Goal: Task Accomplishment & Management: Complete application form

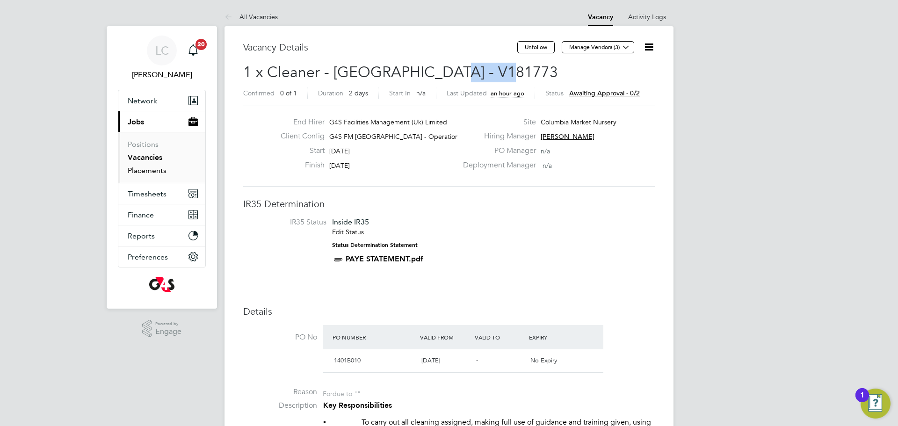
click at [143, 170] on link "Placements" at bounding box center [147, 170] width 39 height 9
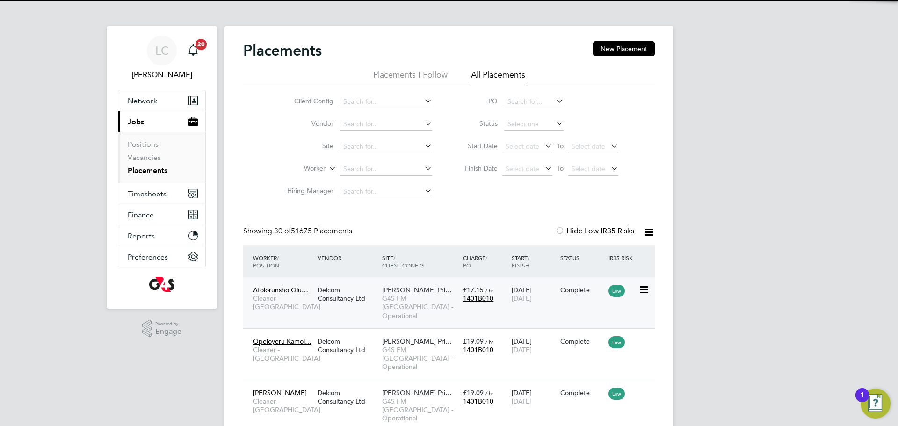
scroll to position [12, 0]
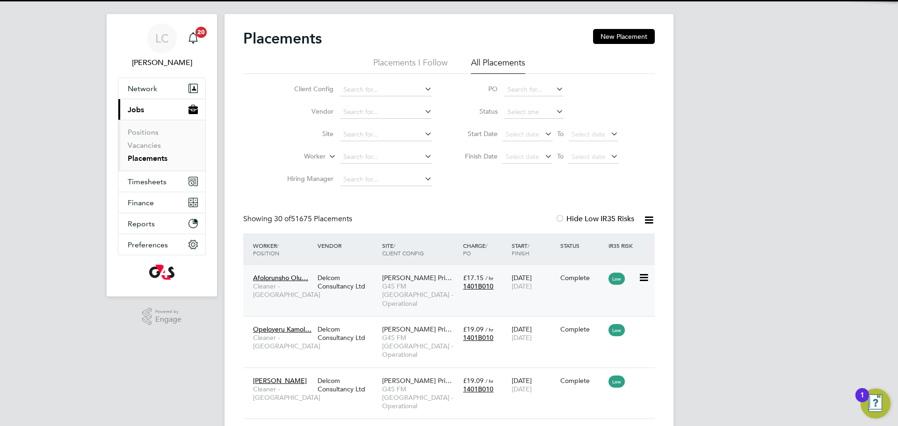
click at [390, 298] on span "G4S FM [GEOGRAPHIC_DATA] - Operational" at bounding box center [420, 295] width 76 height 26
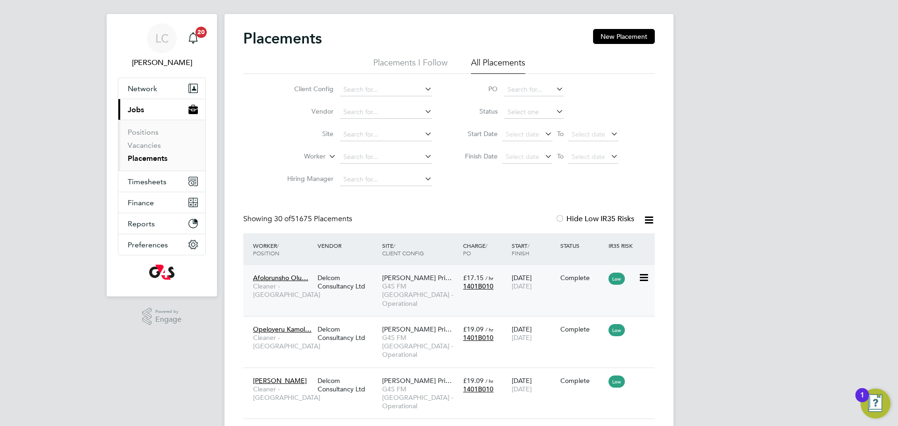
scroll to position [35, 81]
click at [381, 89] on input at bounding box center [386, 89] width 92 height 13
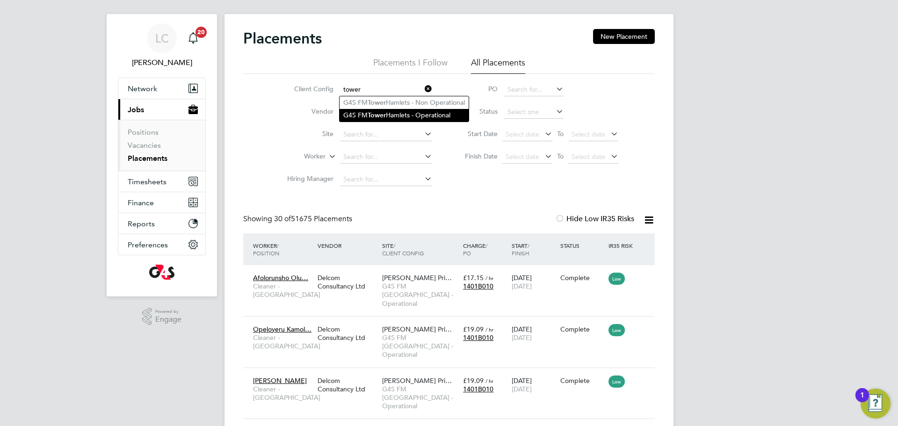
click at [422, 115] on li "G4S FM [GEOGRAPHIC_DATA] - Operational" at bounding box center [404, 115] width 129 height 13
type input "G4S FM [GEOGRAPHIC_DATA] - Operational"
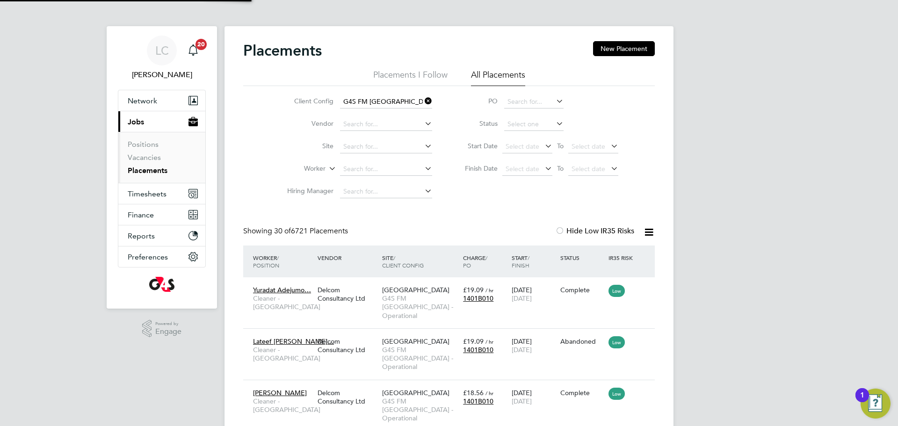
click at [532, 168] on span "Select date" at bounding box center [523, 169] width 34 height 8
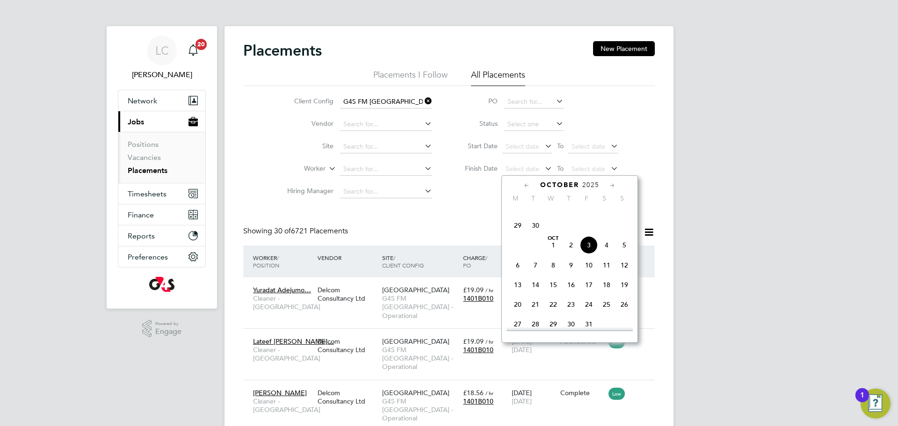
click at [585, 254] on span "3" at bounding box center [589, 245] width 18 height 18
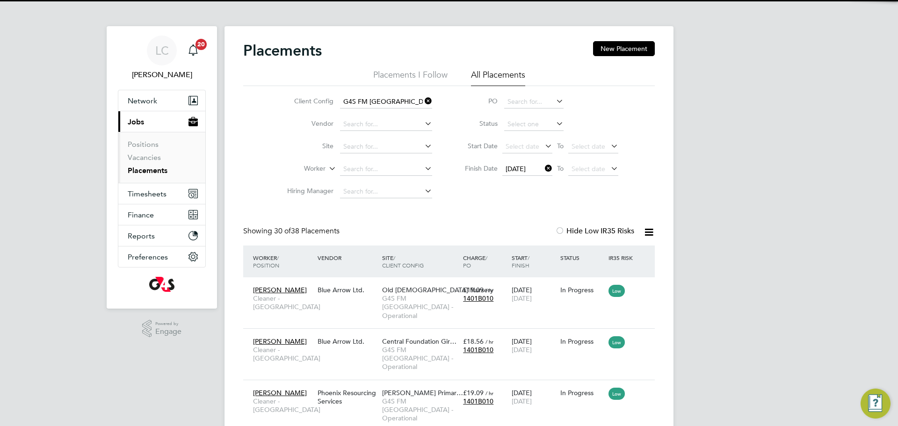
click at [651, 231] on icon at bounding box center [649, 232] width 12 height 12
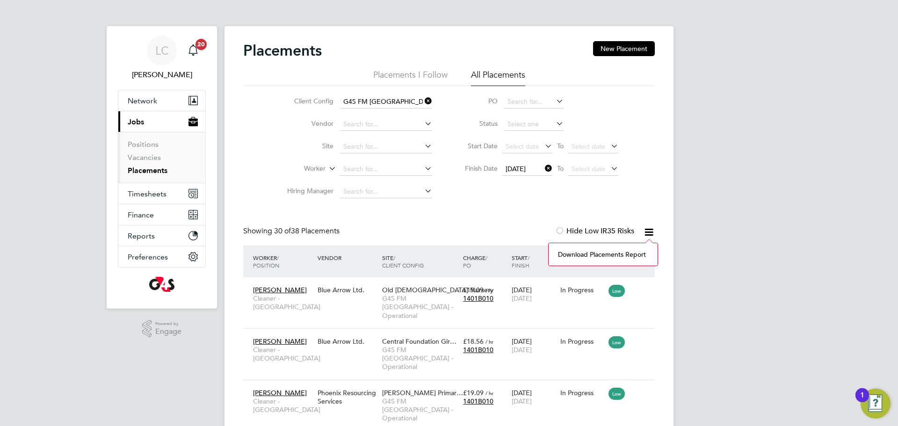
click at [603, 259] on li "Download Placements Report" at bounding box center [603, 254] width 100 height 13
click at [363, 311] on div "Karidja Soumahoro Cleaner - Tower Hamlet Blue Arrow Ltd. Old Church Nursery G4S…" at bounding box center [449, 302] width 412 height 51
click at [543, 167] on icon at bounding box center [543, 168] width 0 height 13
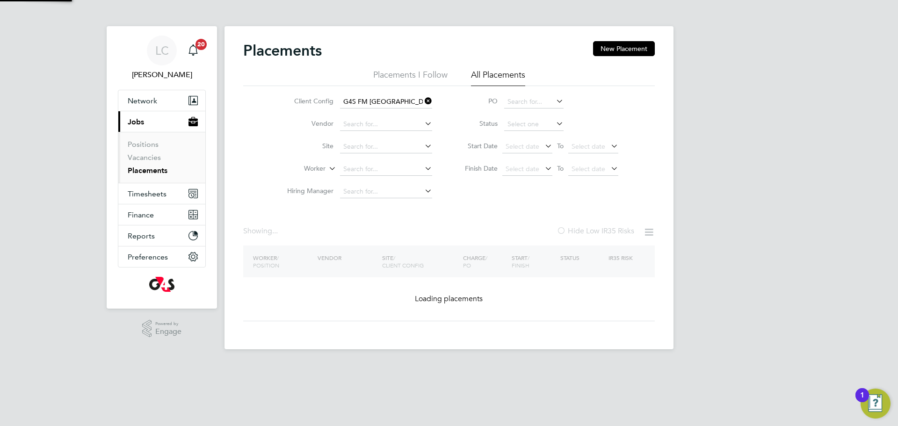
click at [348, 292] on div "Worker / Position Vendor Site / Client Config Charge / PO Start / Finish Status…" at bounding box center [449, 284] width 412 height 76
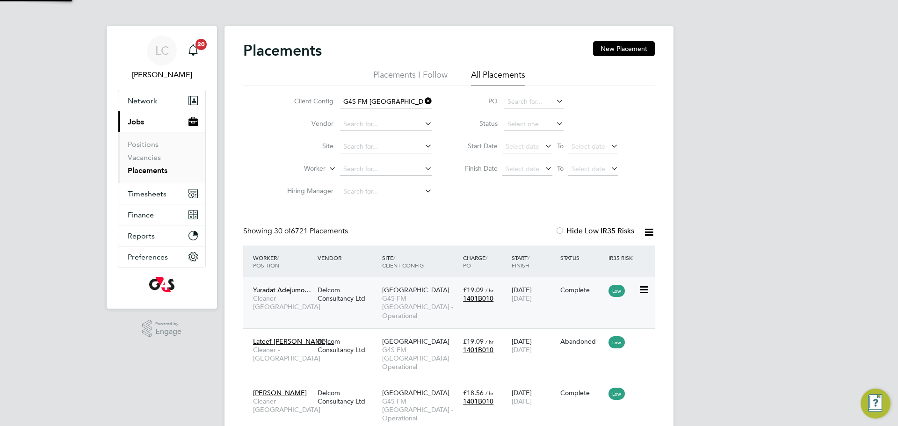
click at [379, 299] on div "Delcom Consultancy Ltd" at bounding box center [347, 294] width 65 height 26
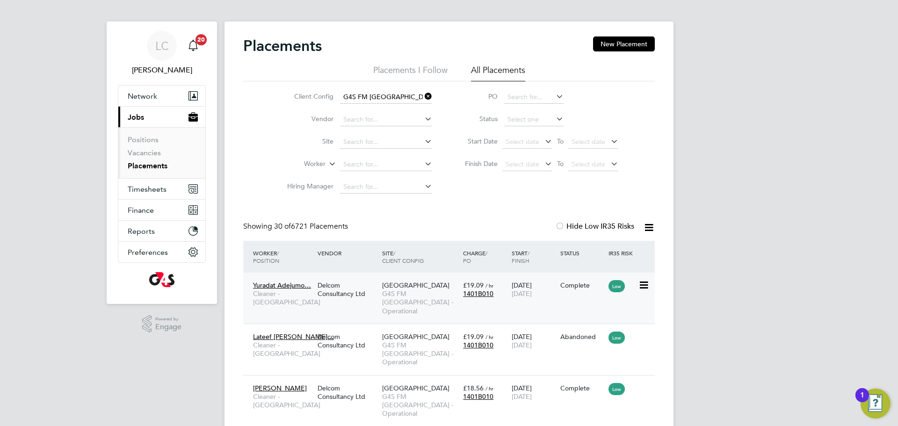
scroll to position [5, 5]
click at [423, 97] on icon at bounding box center [423, 96] width 0 height 13
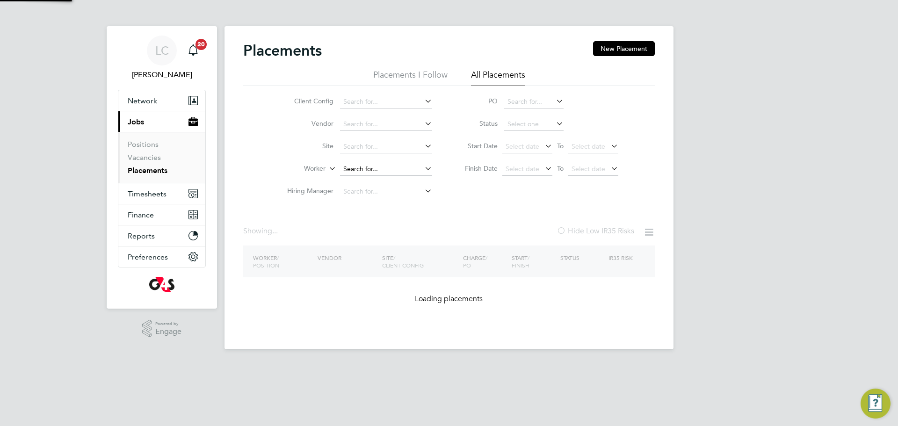
click at [355, 167] on input at bounding box center [386, 169] width 92 height 13
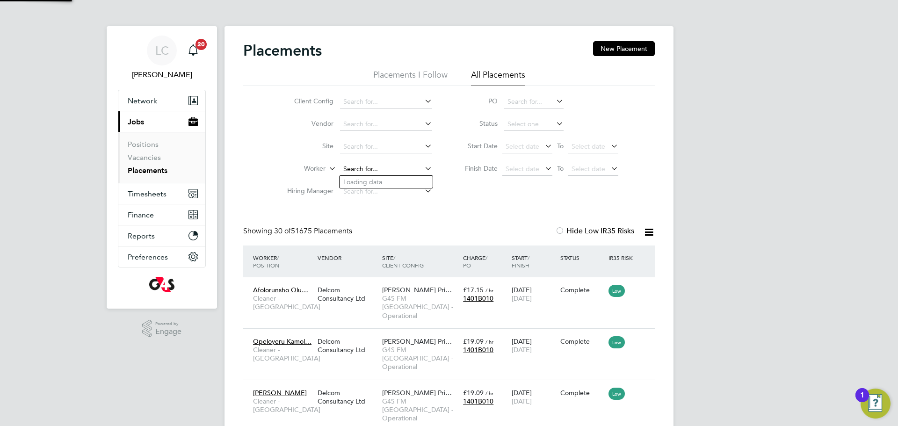
paste input "[PERSON_NAME]"
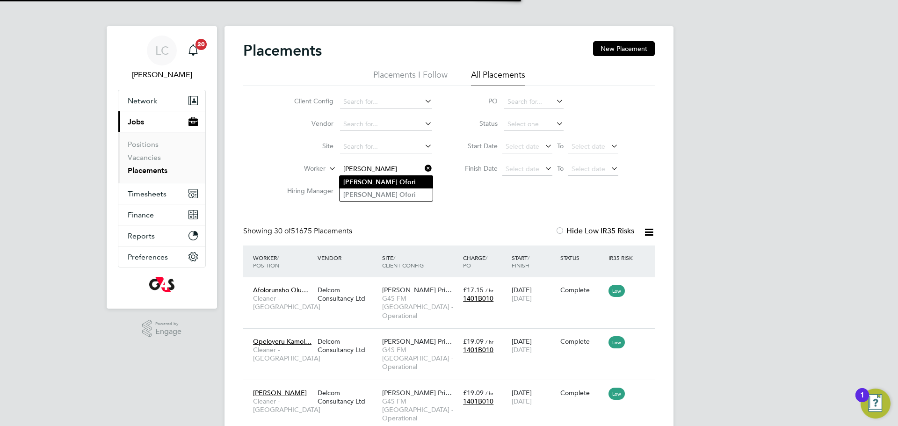
click at [392, 185] on li "Akwasi Ofor i" at bounding box center [386, 182] width 93 height 13
type input "[PERSON_NAME]"
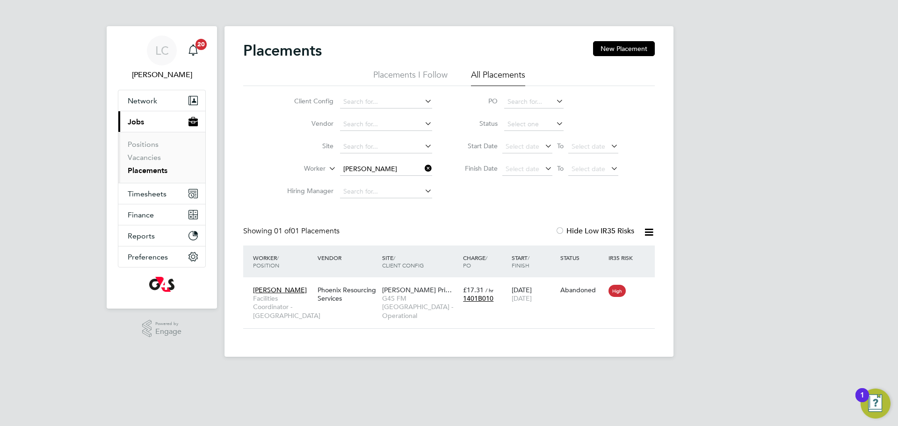
click at [423, 168] on icon at bounding box center [423, 168] width 0 height 13
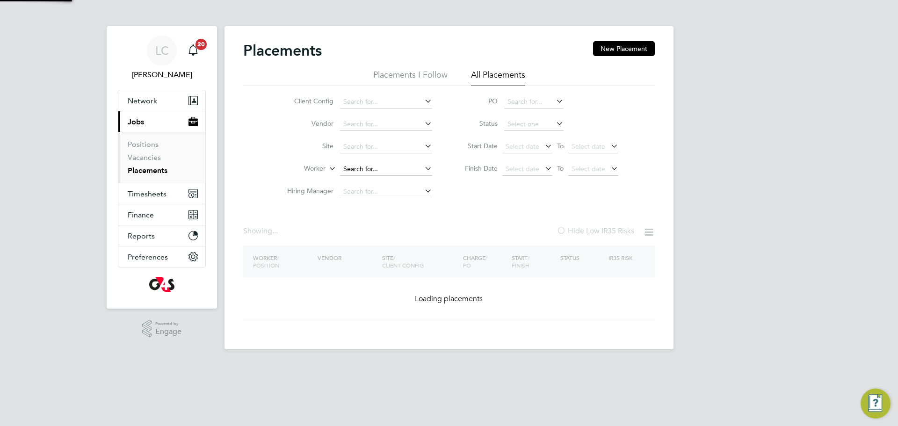
click at [385, 173] on input at bounding box center [386, 169] width 92 height 13
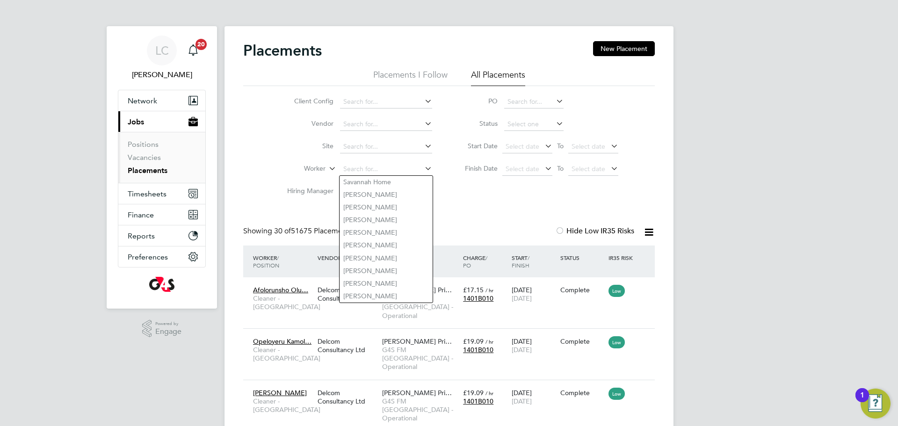
click at [357, 160] on li "Worker" at bounding box center [356, 169] width 176 height 22
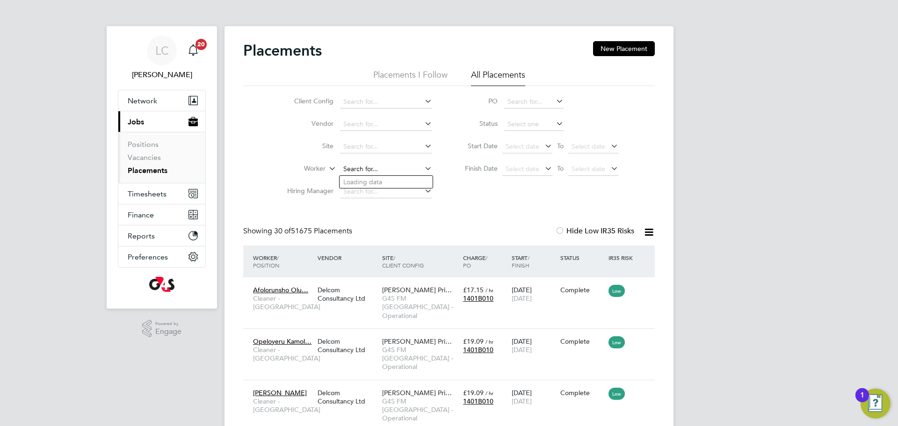
click at [359, 166] on input at bounding box center [386, 169] width 92 height 13
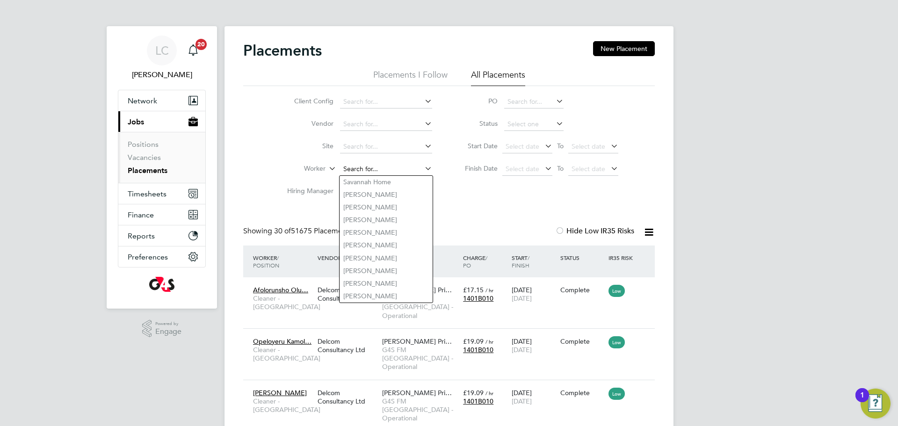
paste input "[PERSON_NAME]"
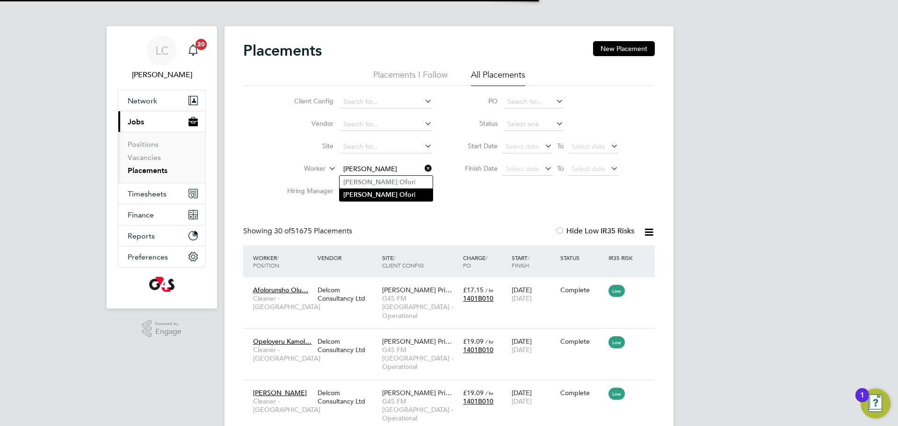
click at [416, 194] on li "Akwasi Ofor i" at bounding box center [386, 195] width 93 height 13
type input "[PERSON_NAME]"
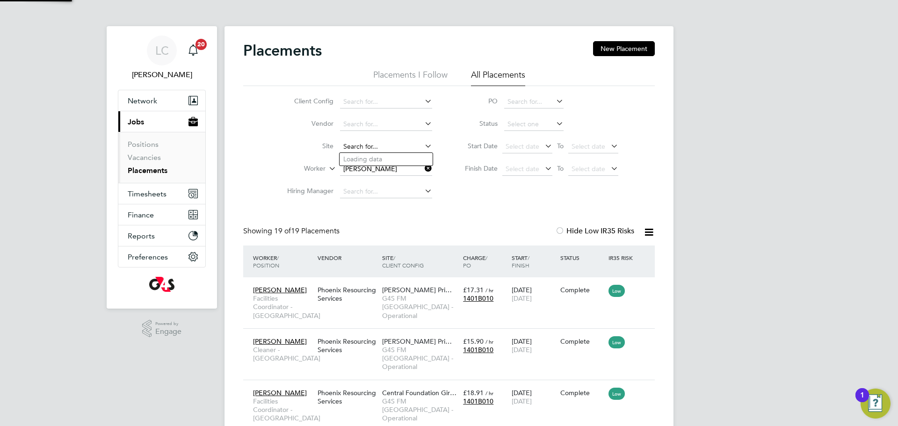
click at [372, 142] on input at bounding box center [386, 146] width 92 height 13
click at [356, 160] on b "Thom" at bounding box center [370, 159] width 54 height 8
type input "[PERSON_NAME][GEOGRAPHIC_DATA]"
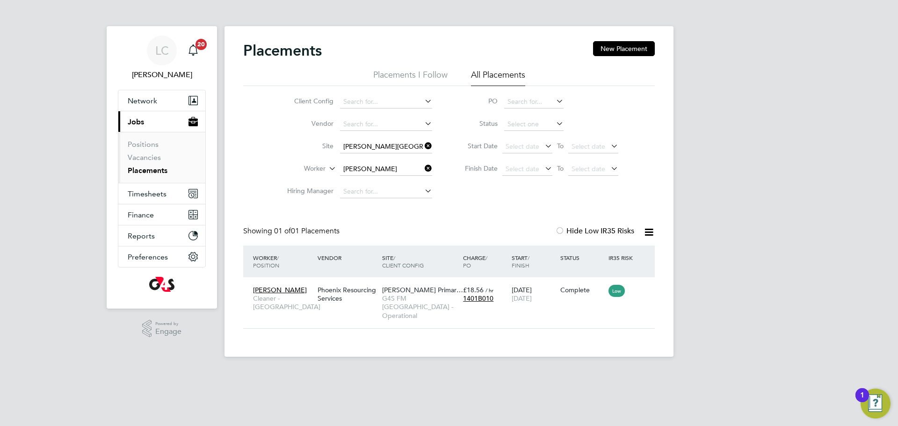
click at [423, 147] on icon at bounding box center [423, 145] width 0 height 13
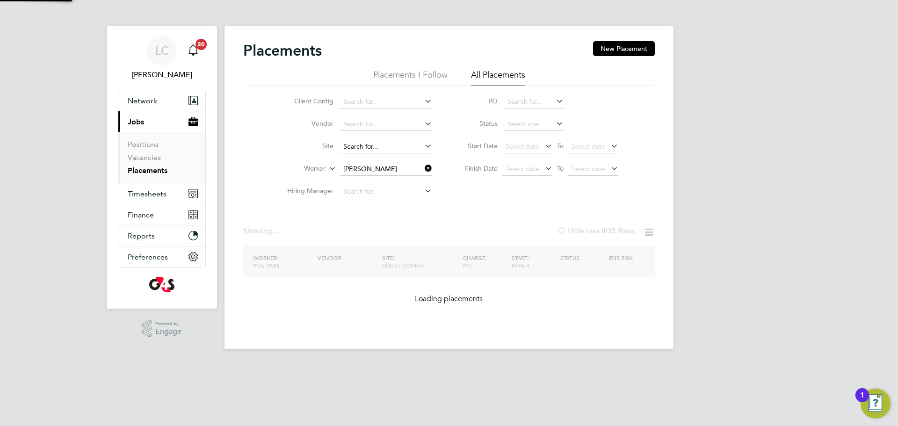
click at [369, 147] on input at bounding box center [386, 146] width 92 height 13
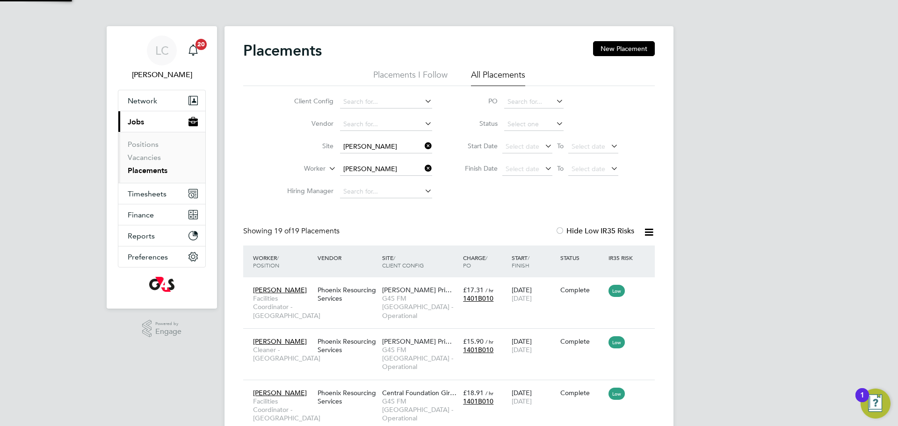
click at [389, 171] on li "[PERSON_NAME][GEOGRAPHIC_DATA]" at bounding box center [431, 172] width 183 height 13
type input "[PERSON_NAME][GEOGRAPHIC_DATA]"
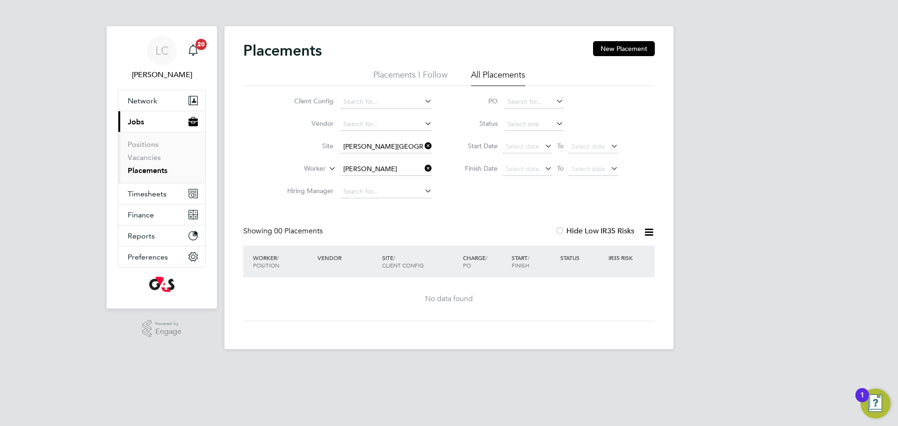
drag, startPoint x: 426, startPoint y: 147, endPoint x: 305, endPoint y: 51, distance: 154.8
click at [423, 146] on icon at bounding box center [423, 145] width 0 height 13
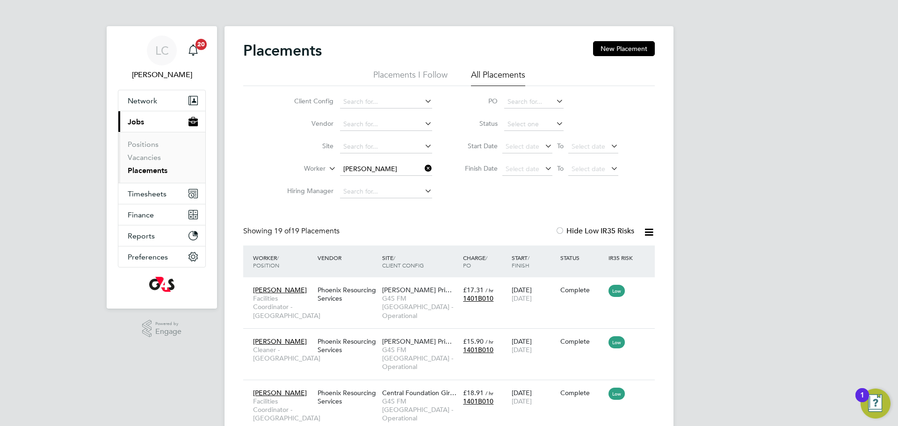
click at [423, 167] on icon at bounding box center [423, 168] width 0 height 13
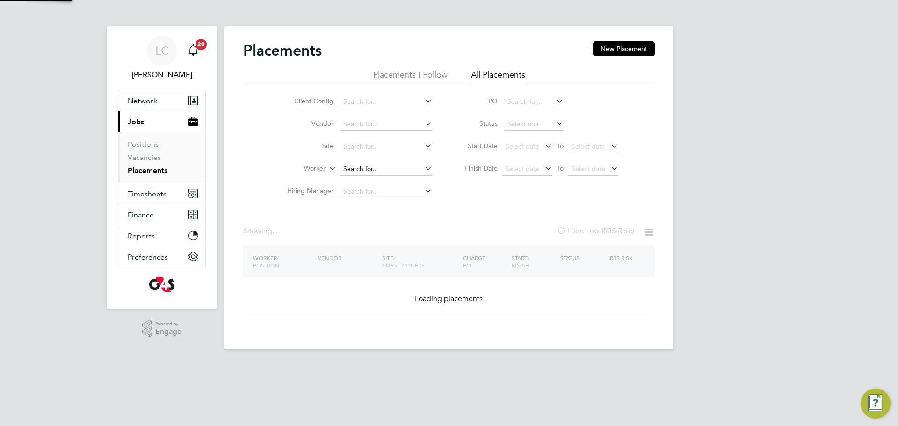
click at [384, 169] on input at bounding box center [386, 169] width 92 height 13
drag, startPoint x: 384, startPoint y: 169, endPoint x: 422, endPoint y: 248, distance: 87.7
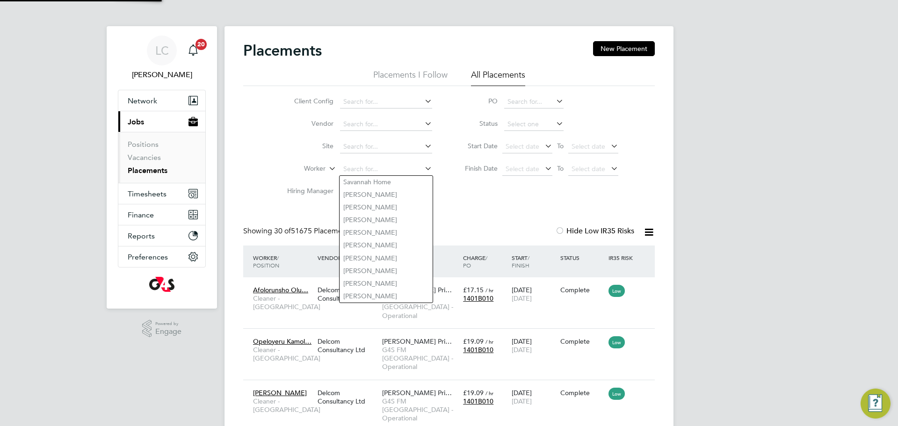
paste input "[PERSON_NAME]"
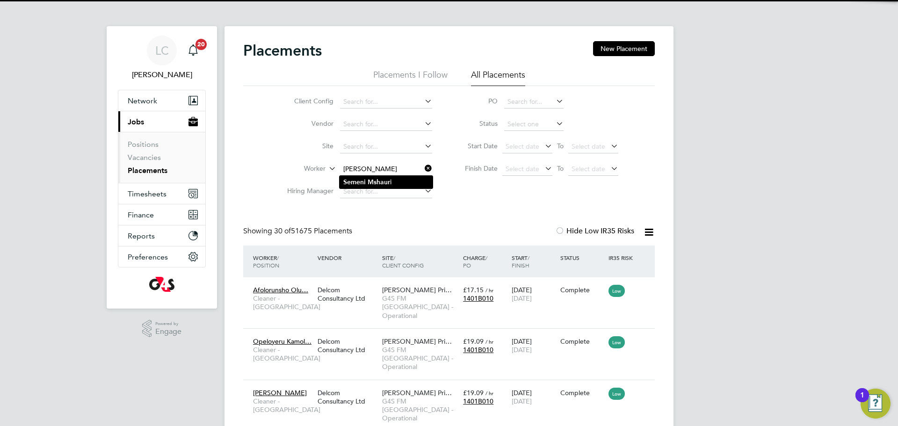
click at [398, 178] on li "Semeni Mshaur i" at bounding box center [386, 182] width 93 height 13
type input "[PERSON_NAME]"
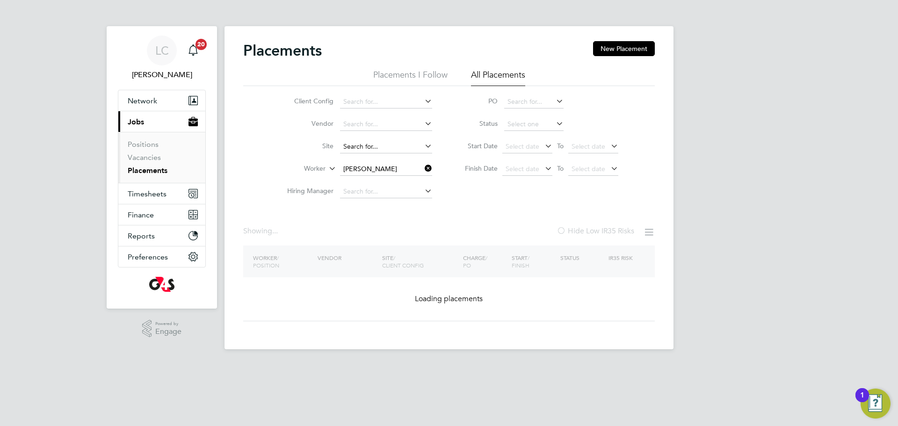
click at [371, 143] on input at bounding box center [386, 146] width 92 height 13
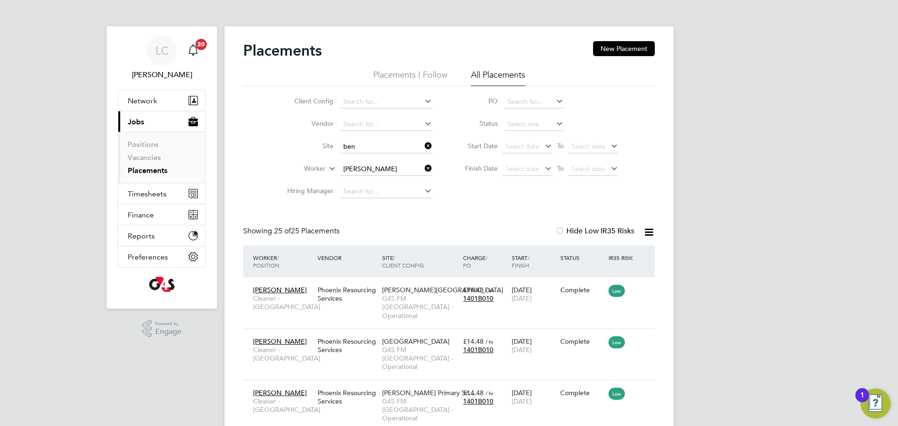
click at [391, 159] on li "[PERSON_NAME][GEOGRAPHIC_DATA]" at bounding box center [410, 159] width 140 height 13
type input "[PERSON_NAME][GEOGRAPHIC_DATA]"
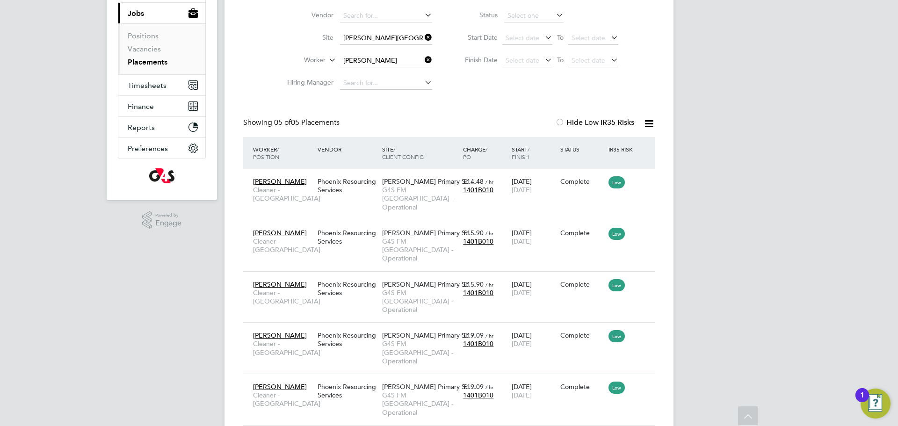
drag, startPoint x: 426, startPoint y: 36, endPoint x: 370, endPoint y: 42, distance: 56.5
click at [423, 36] on icon at bounding box center [423, 37] width 0 height 13
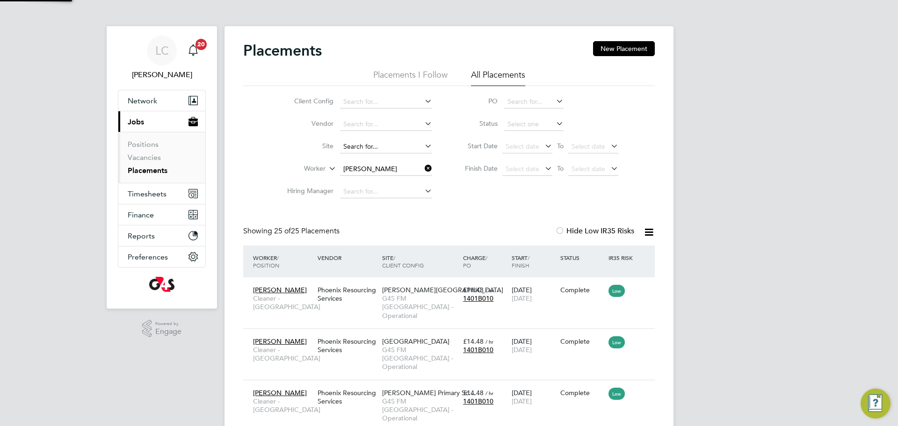
click at [371, 145] on input at bounding box center [386, 146] width 92 height 13
click at [363, 169] on li "[PERSON_NAME][GEOGRAPHIC_DATA]" at bounding box center [410, 172] width 140 height 13
type input "[PERSON_NAME][GEOGRAPHIC_DATA]"
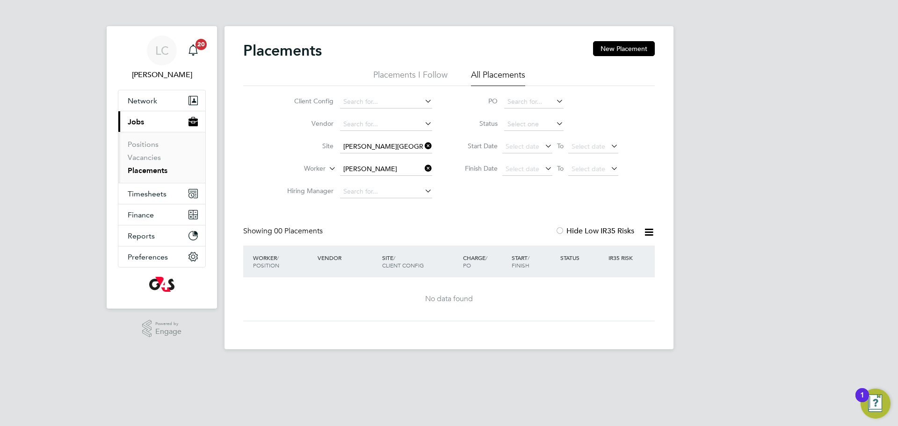
drag, startPoint x: 427, startPoint y: 146, endPoint x: 238, endPoint y: 149, distance: 189.5
click at [423, 146] on icon at bounding box center [423, 145] width 0 height 13
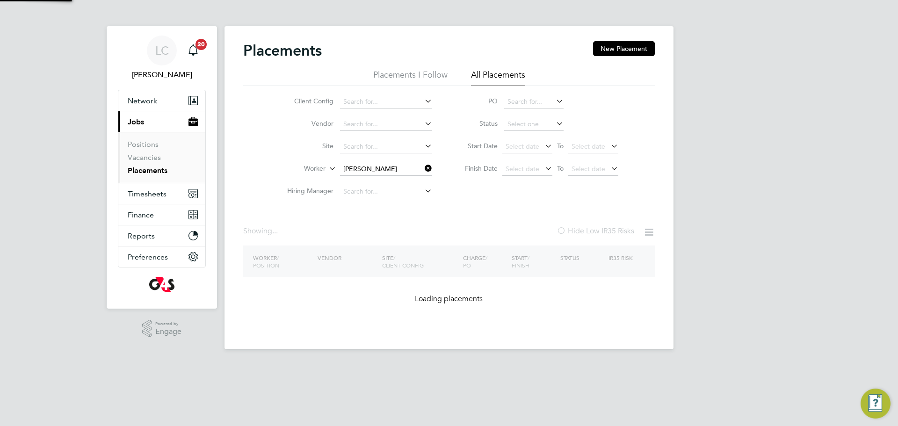
click at [136, 172] on link "Placements" at bounding box center [148, 170] width 40 height 9
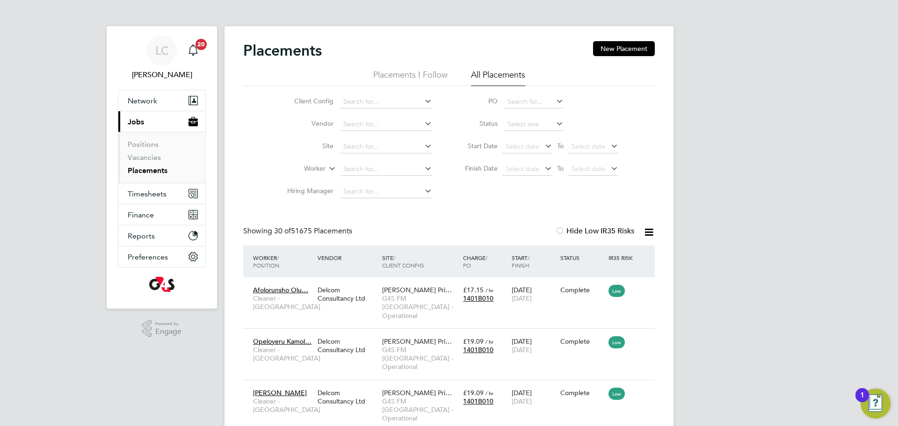
scroll to position [35, 81]
click at [393, 165] on input at bounding box center [386, 169] width 92 height 13
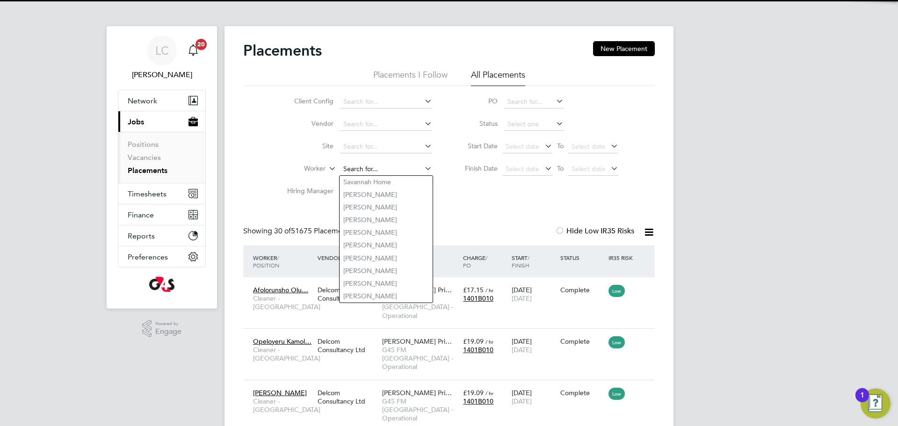
paste input "[PERSON_NAME]"
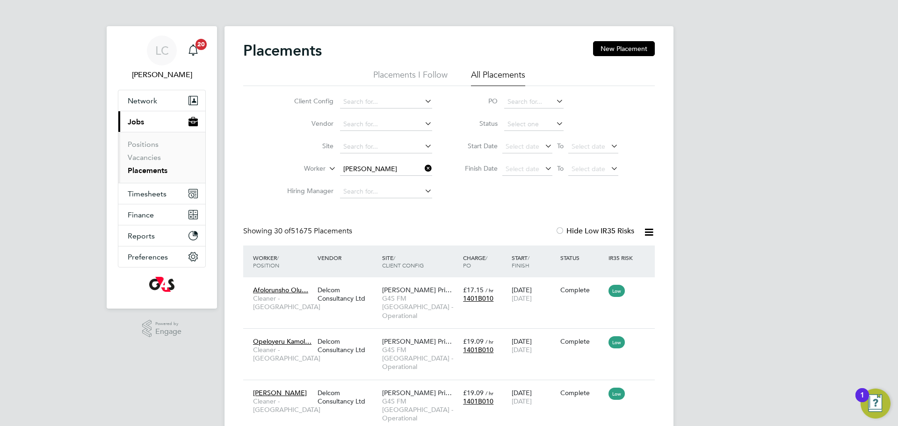
click at [391, 179] on li "Muniru Olawale Alade" at bounding box center [386, 182] width 93 height 13
type input "Muniru Olawale Alade"
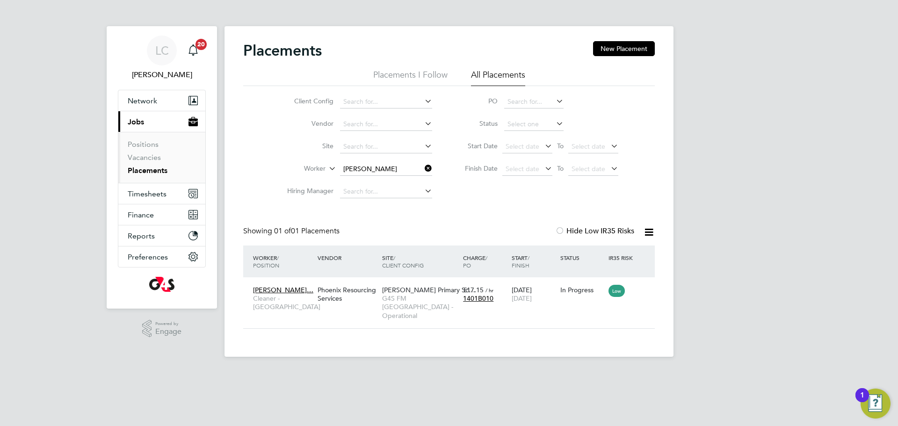
click at [423, 167] on icon at bounding box center [423, 168] width 0 height 13
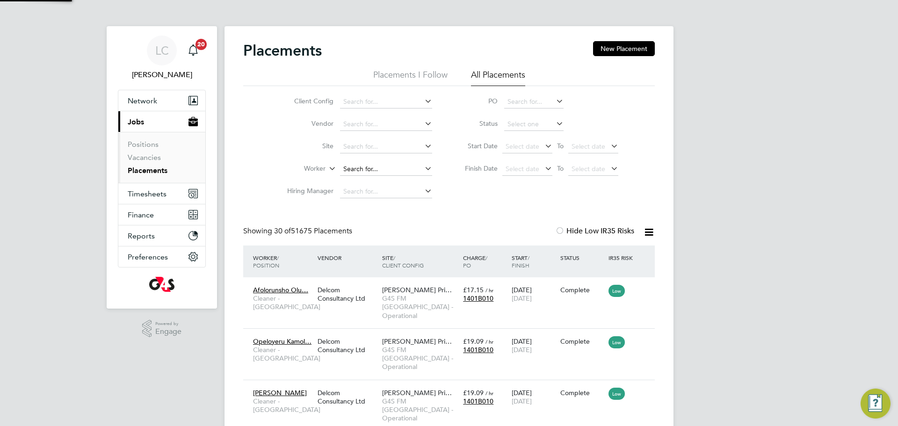
click at [388, 166] on input at bounding box center [386, 169] width 92 height 13
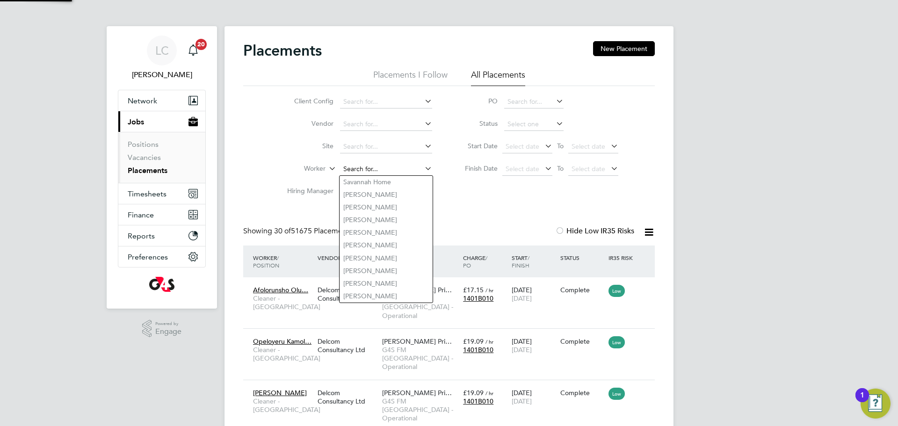
paste input "[PERSON_NAME]"
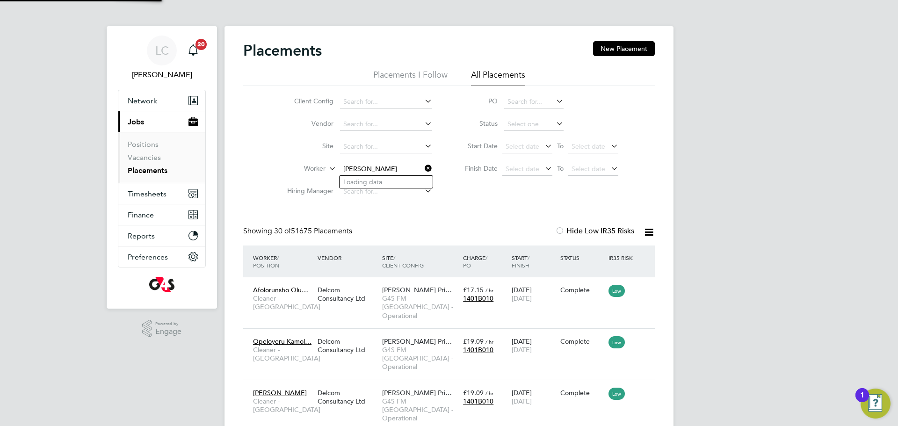
click at [388, 166] on input "[PERSON_NAME]" at bounding box center [386, 169] width 92 height 13
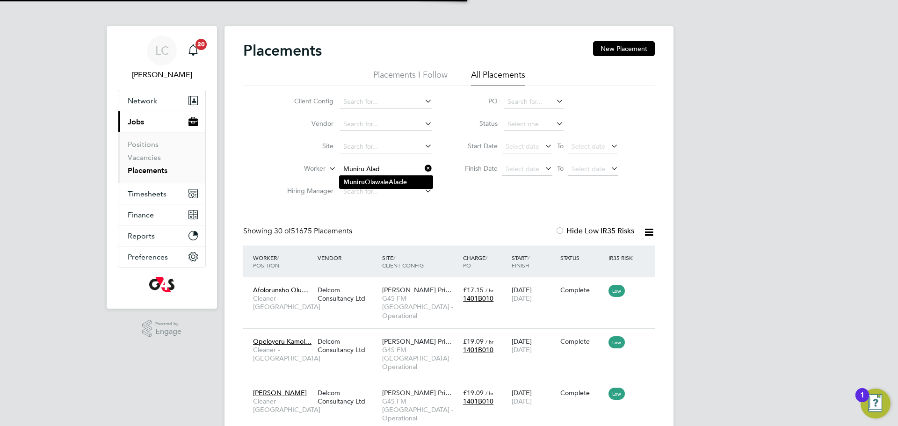
click at [385, 179] on li "Muniru Olawale Alade" at bounding box center [386, 182] width 93 height 13
type input "Muniru Olawale Alade"
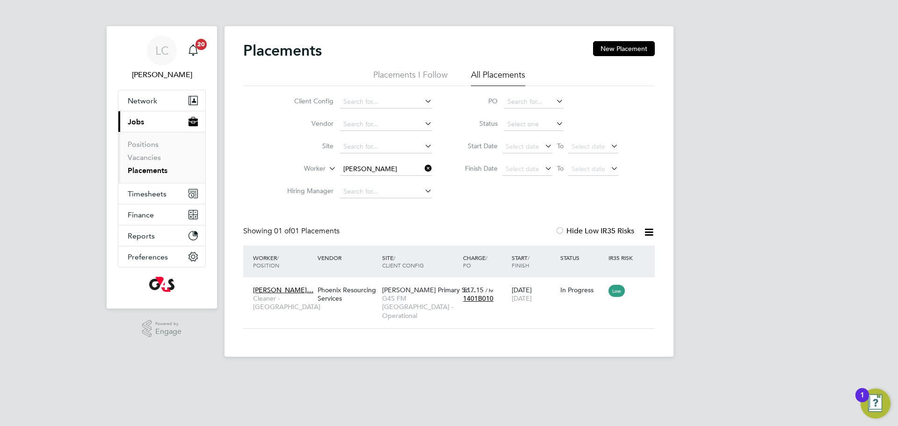
click at [423, 167] on icon at bounding box center [423, 168] width 0 height 13
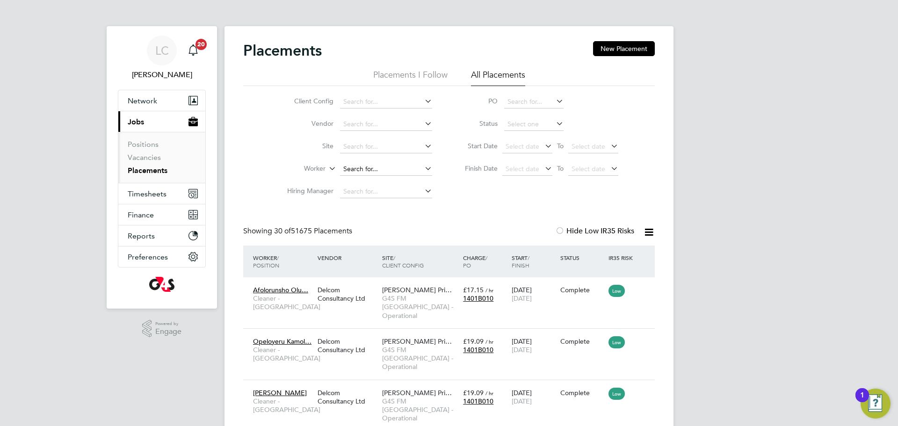
click at [391, 164] on input at bounding box center [386, 169] width 92 height 13
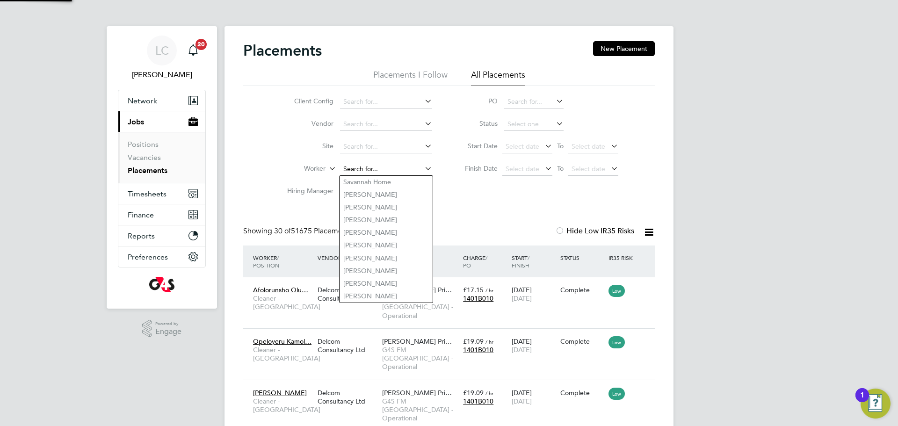
paste input "[PERSON_NAME]"
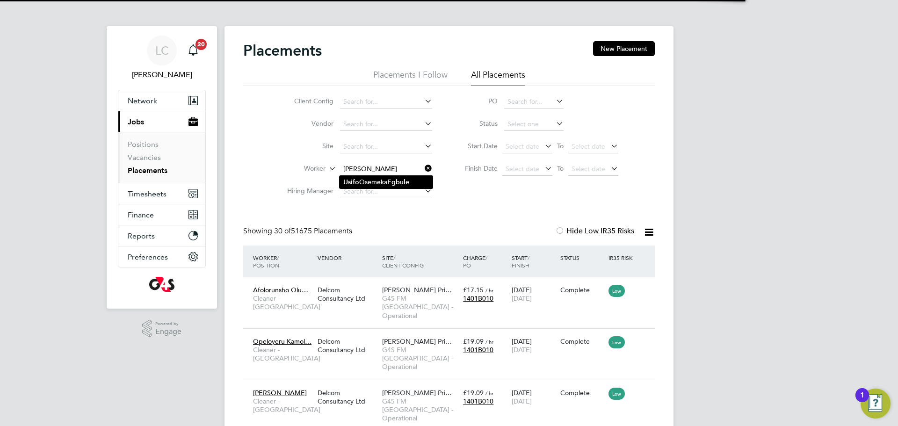
click at [385, 181] on li "Usifo Osemeka Egbule" at bounding box center [386, 182] width 93 height 13
type input "Usifo Osemeka Egbule"
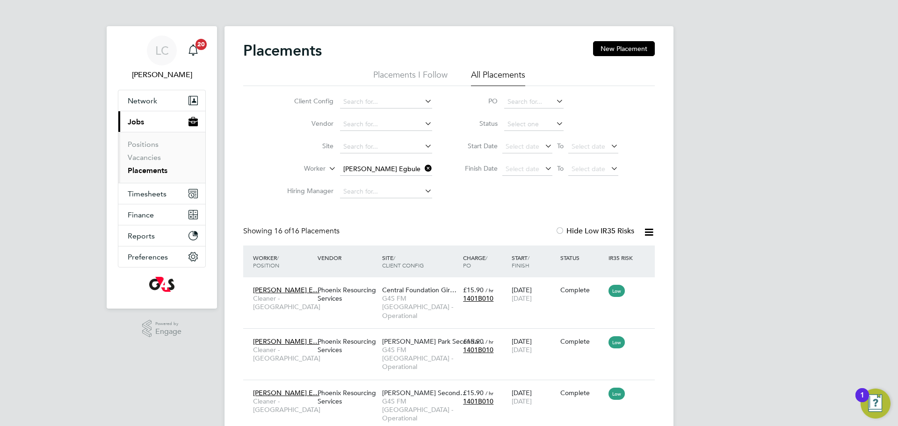
click at [423, 168] on icon at bounding box center [423, 168] width 0 height 13
click at [399, 163] on input at bounding box center [386, 169] width 92 height 13
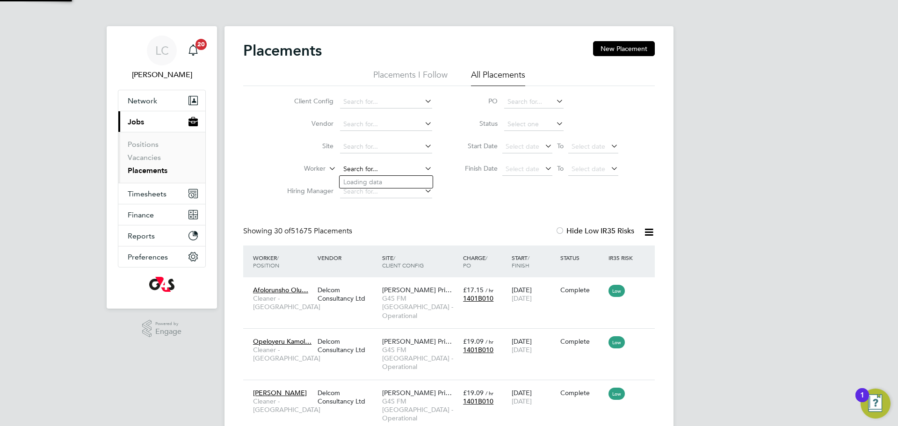
paste input "Nasirudeen Imam"
click at [399, 163] on input "Nasirudeen Imam" at bounding box center [386, 169] width 92 height 13
click at [417, 176] on li "Nasirudeen Imam" at bounding box center [399, 182] width 119 height 13
type input "Nasirudeen Imam"
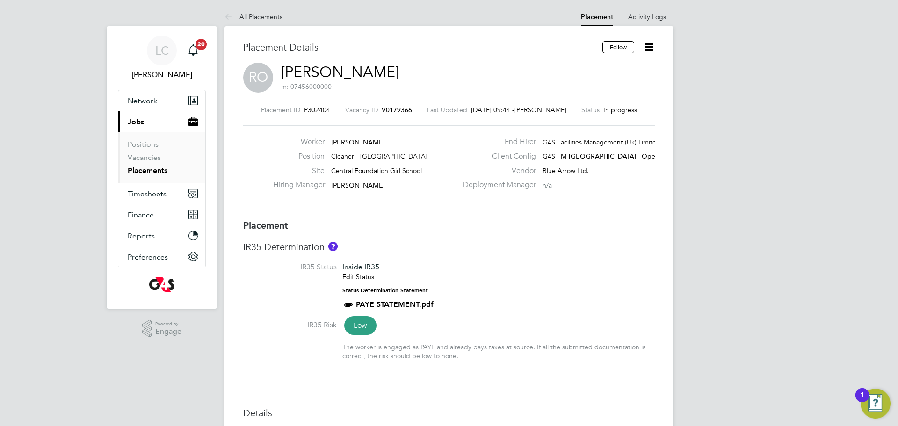
click at [648, 51] on icon at bounding box center [649, 47] width 12 height 12
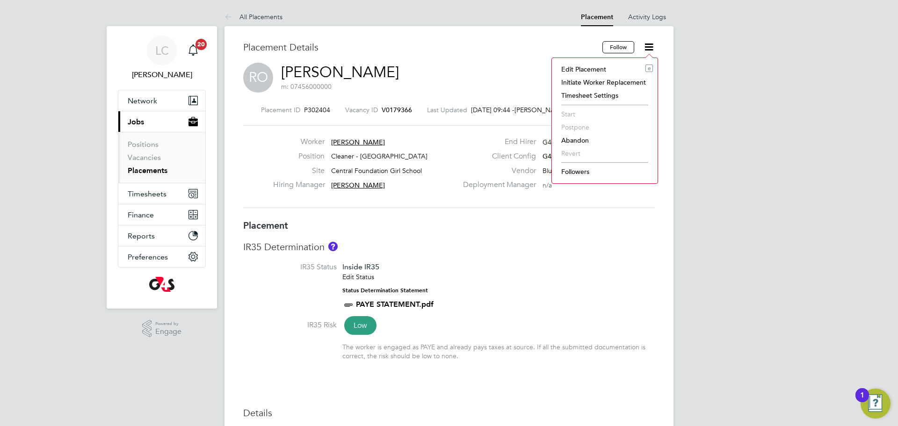
click at [602, 69] on li "Edit Placement e" at bounding box center [605, 69] width 96 height 13
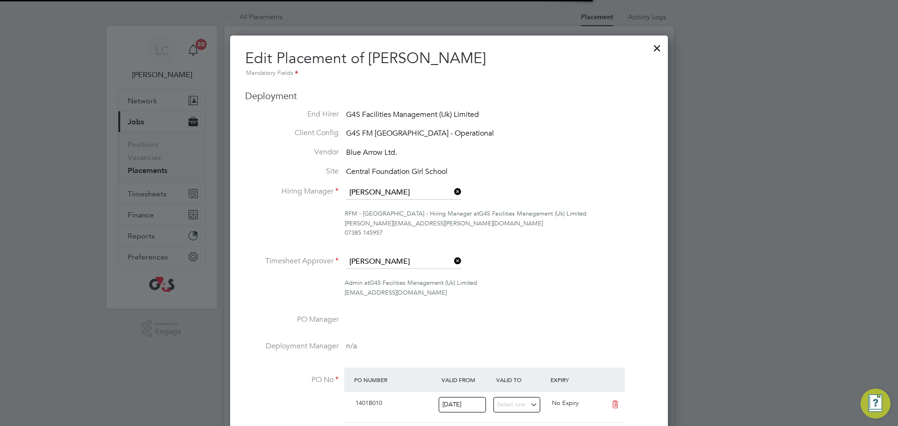
scroll to position [1, 0]
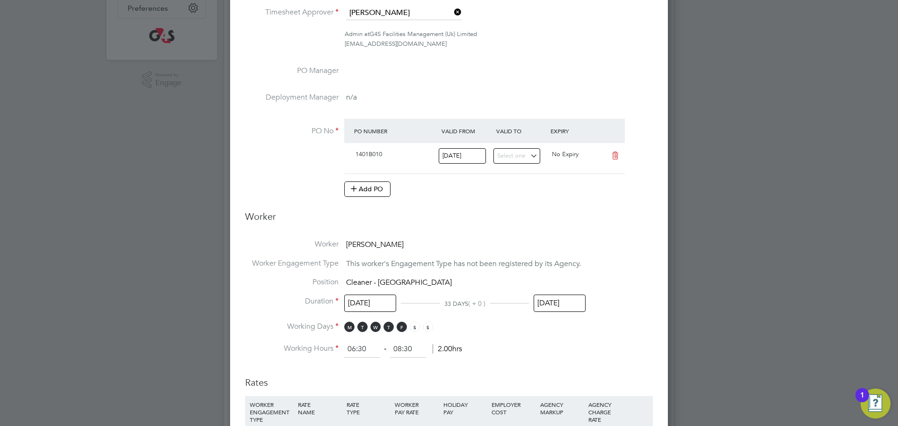
click at [574, 301] on input "[DATE]" at bounding box center [560, 303] width 52 height 17
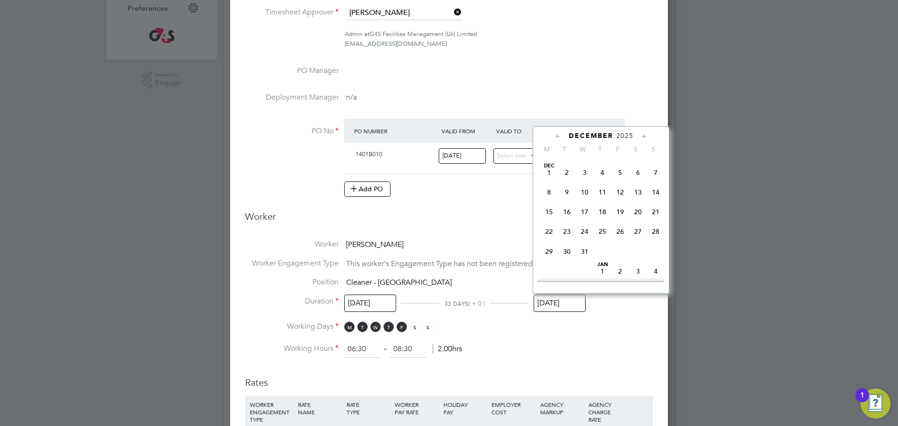
click at [587, 240] on span "24" at bounding box center [585, 232] width 18 height 18
type input "[DATE]"
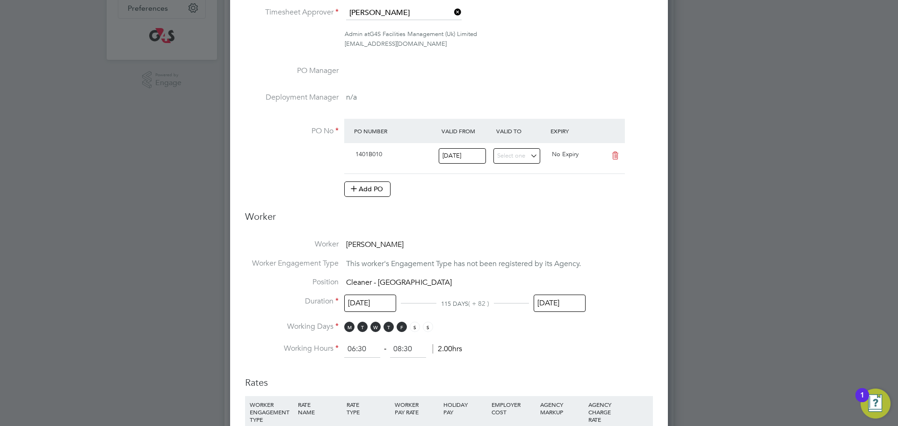
click at [546, 235] on ng-form "Deployment End Hirer G4S Facilities Management (Uk) Limited Client Config G4S F…" at bounding box center [449, 319] width 408 height 956
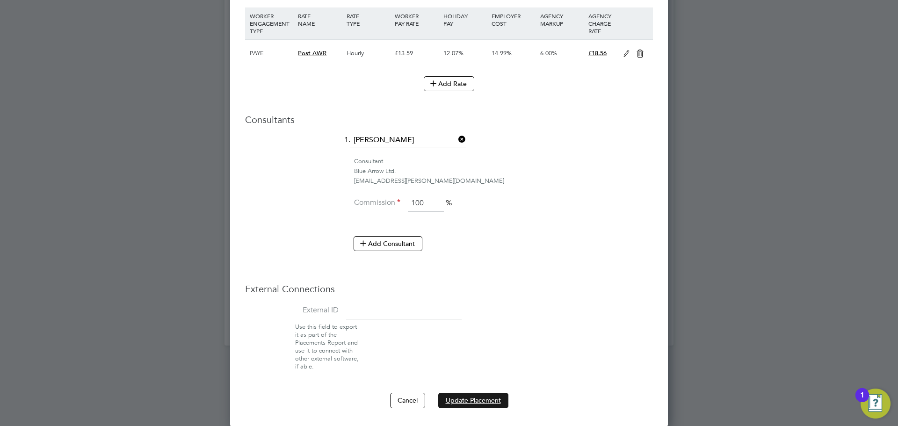
click at [470, 400] on button "Update Placement" at bounding box center [473, 400] width 70 height 15
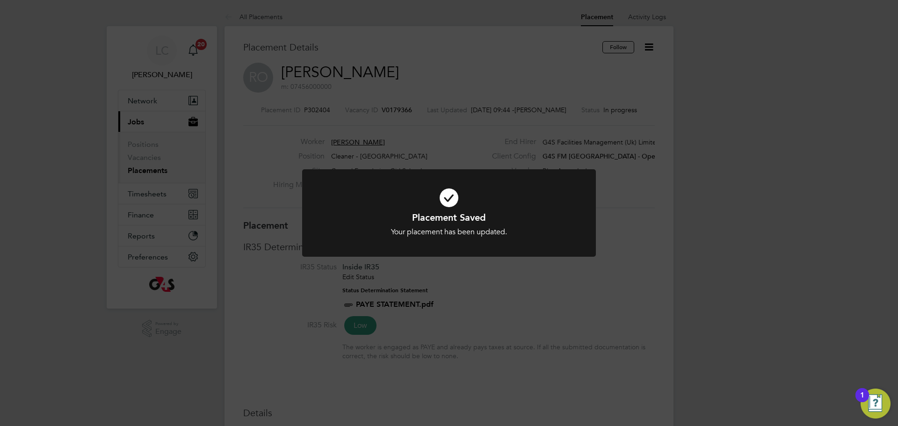
drag, startPoint x: 402, startPoint y: 69, endPoint x: 353, endPoint y: 47, distance: 54.4
click at [395, 68] on div "Placement Saved Your placement has been updated. Cancel Okay" at bounding box center [449, 213] width 898 height 426
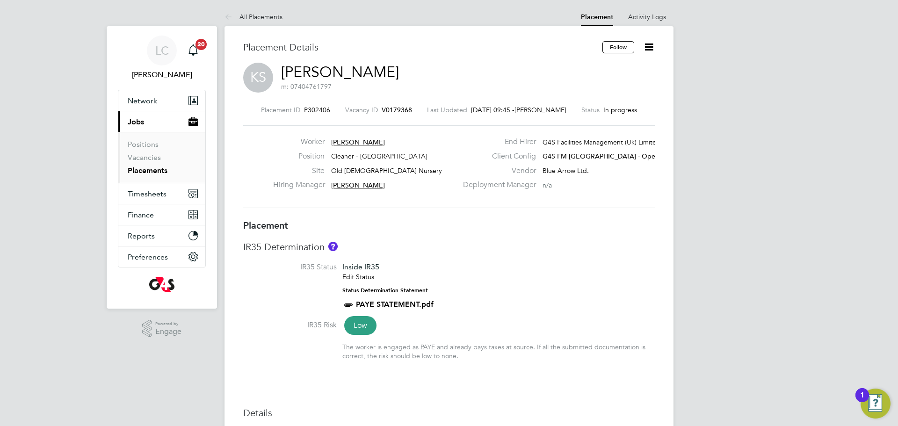
click at [646, 47] on icon at bounding box center [649, 47] width 12 height 12
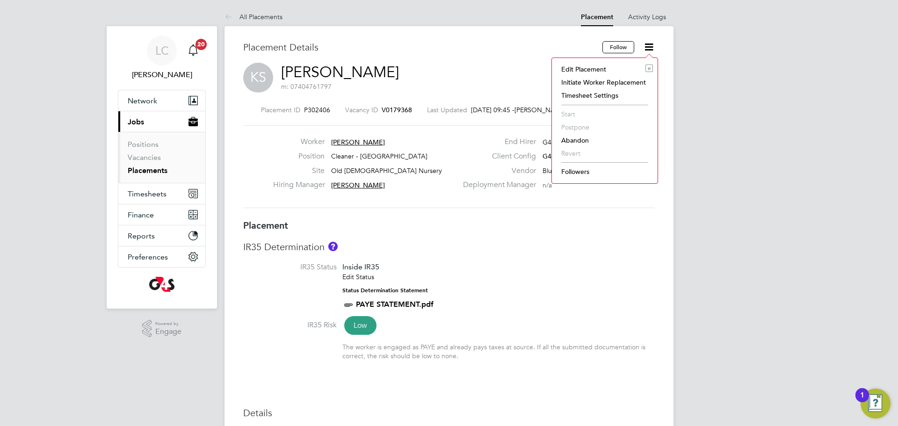
click at [610, 65] on li "Edit Placement e" at bounding box center [605, 69] width 96 height 13
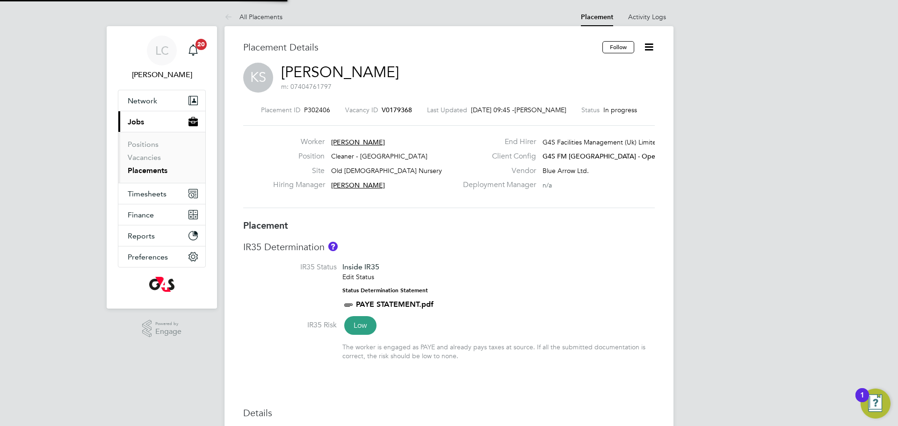
type input "[PERSON_NAME]"
type input "[DATE]"
type input "15:30"
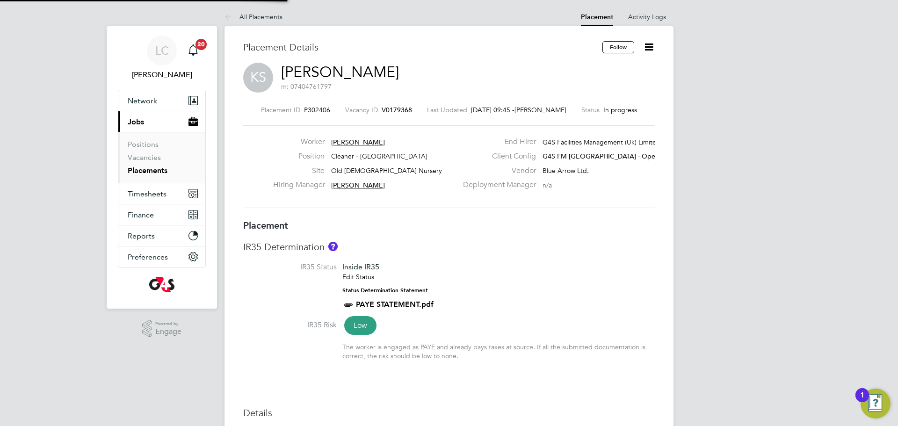
type input "17:30"
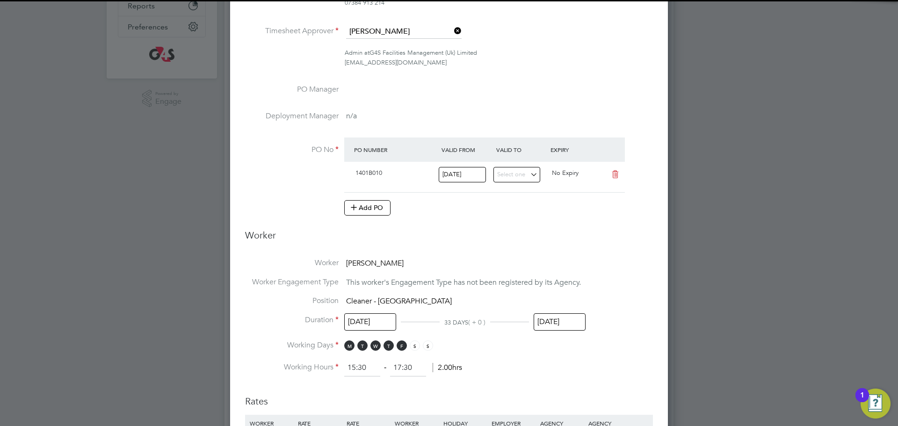
click at [569, 324] on input "[DATE]" at bounding box center [560, 321] width 52 height 17
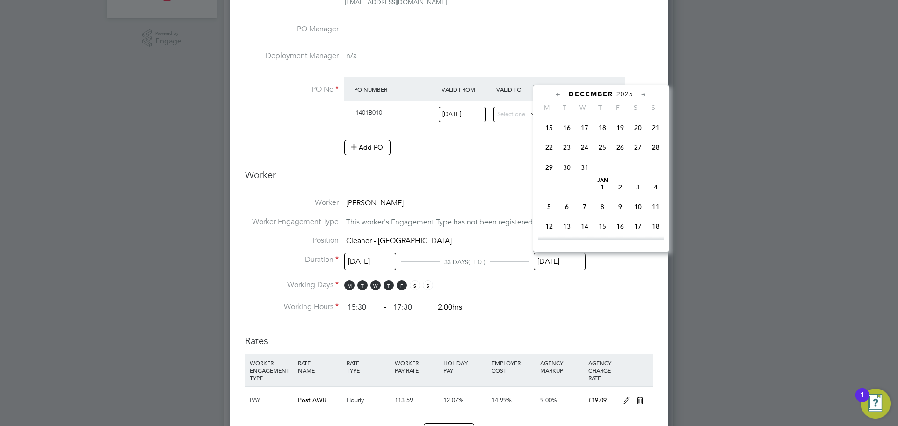
click at [583, 156] on span "24" at bounding box center [585, 147] width 18 height 18
type input "[DATE]"
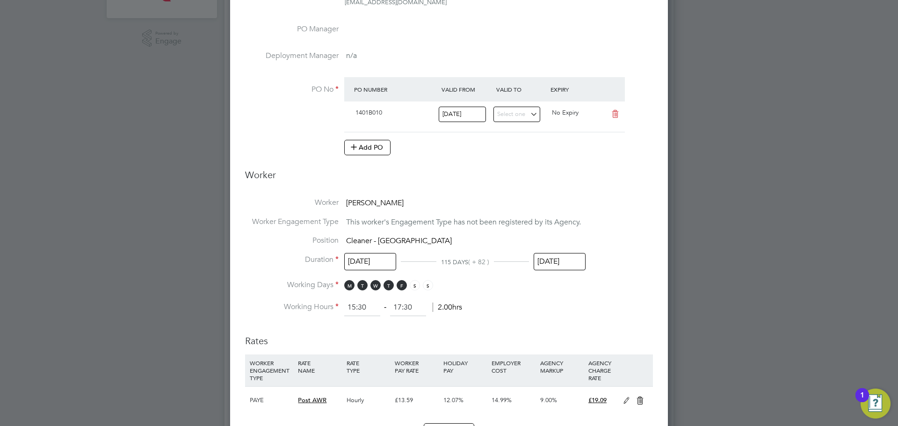
click at [626, 328] on h3 "Rates" at bounding box center [449, 337] width 408 height 22
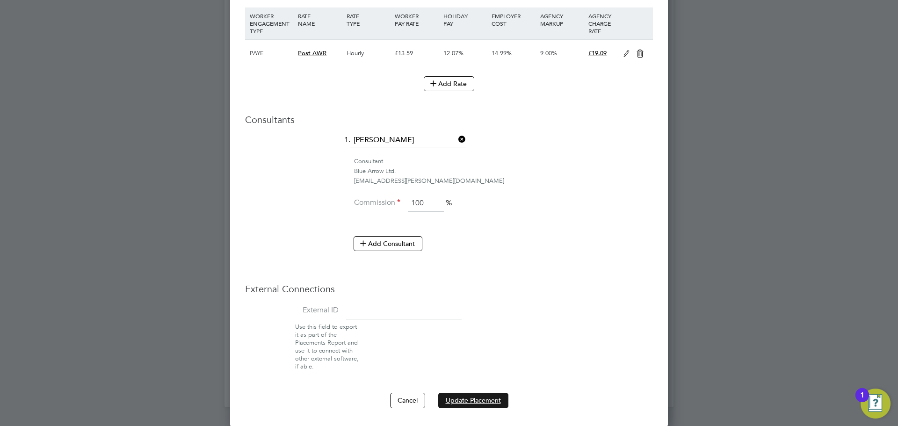
click at [482, 397] on button "Update Placement" at bounding box center [473, 400] width 70 height 15
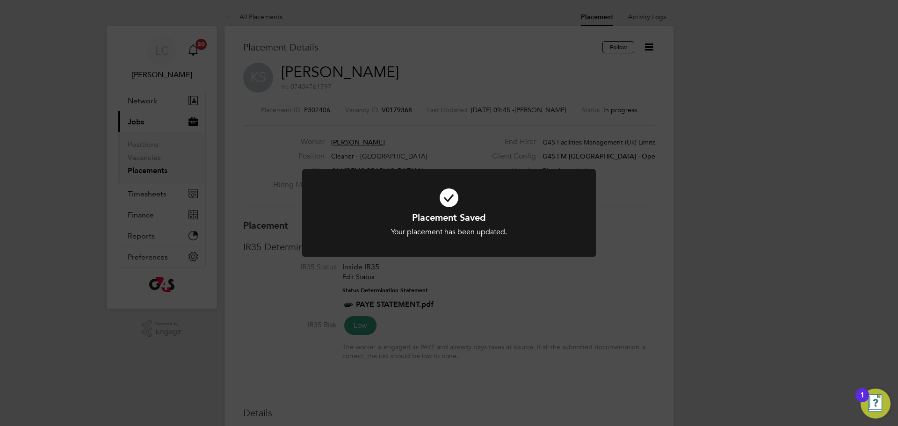
click at [345, 108] on div "Placement Saved Your placement has been updated. Cancel Okay" at bounding box center [449, 213] width 898 height 426
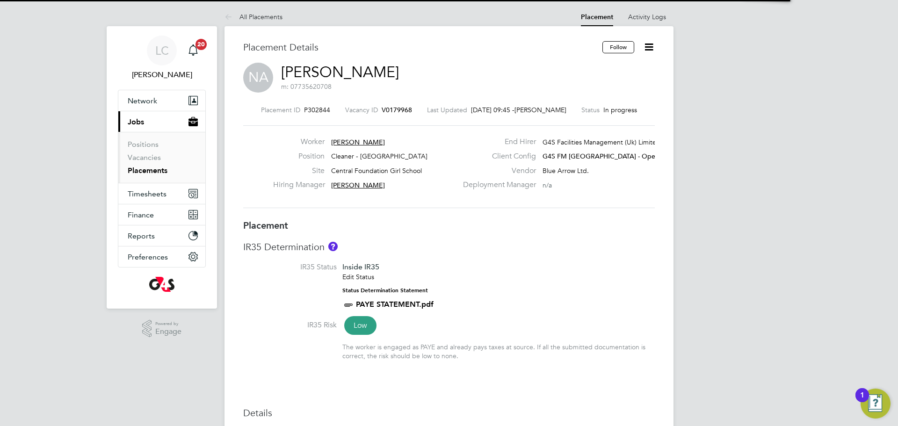
drag, startPoint x: 589, startPoint y: 80, endPoint x: 639, endPoint y: 78, distance: 50.1
click at [589, 80] on div "NA Nurat Alabi m: 07735620708" at bounding box center [449, 79] width 412 height 32
drag, startPoint x: 650, startPoint y: 47, endPoint x: 651, endPoint y: 54, distance: 7.5
click at [650, 47] on icon at bounding box center [649, 47] width 12 height 12
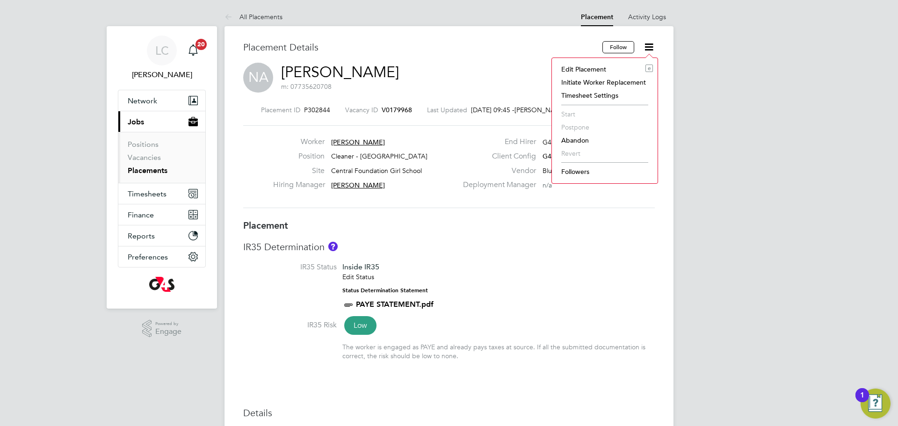
click at [599, 67] on li "Edit Placement e" at bounding box center [605, 69] width 96 height 13
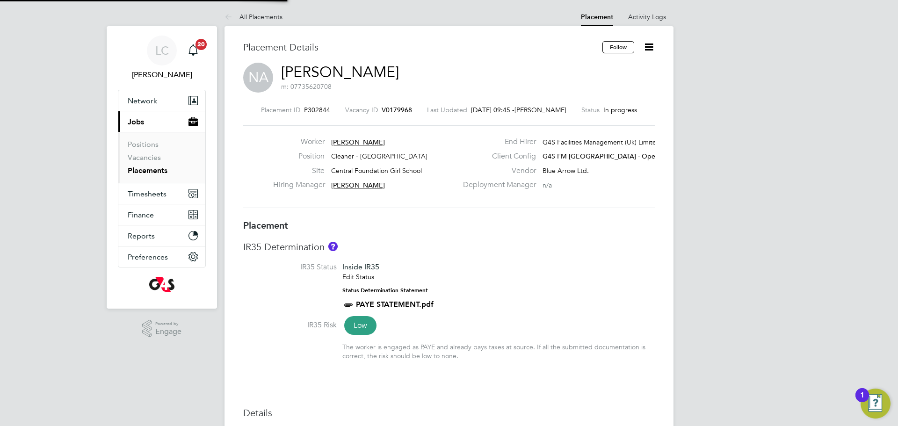
type input "[PERSON_NAME]"
type input "[DATE]"
type input "06:30"
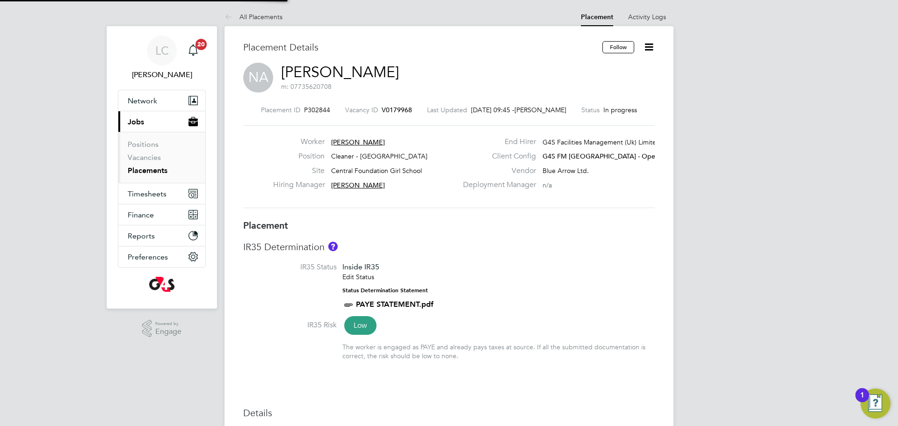
type input "08:30"
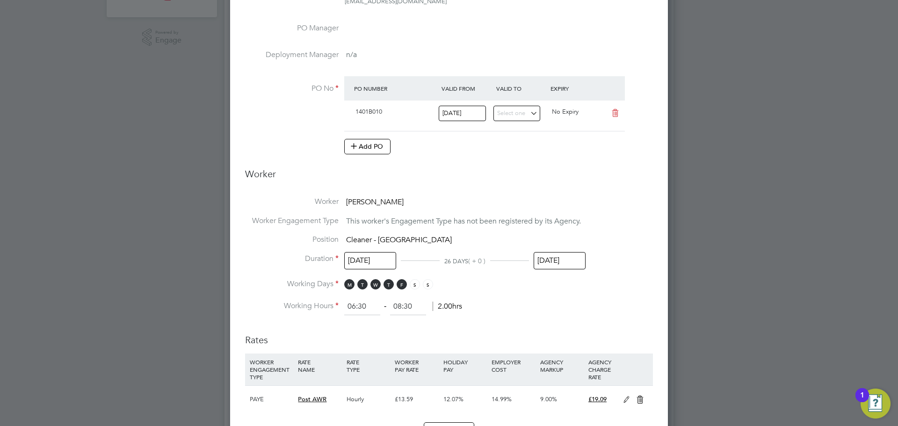
click at [564, 264] on input "[DATE]" at bounding box center [560, 260] width 52 height 17
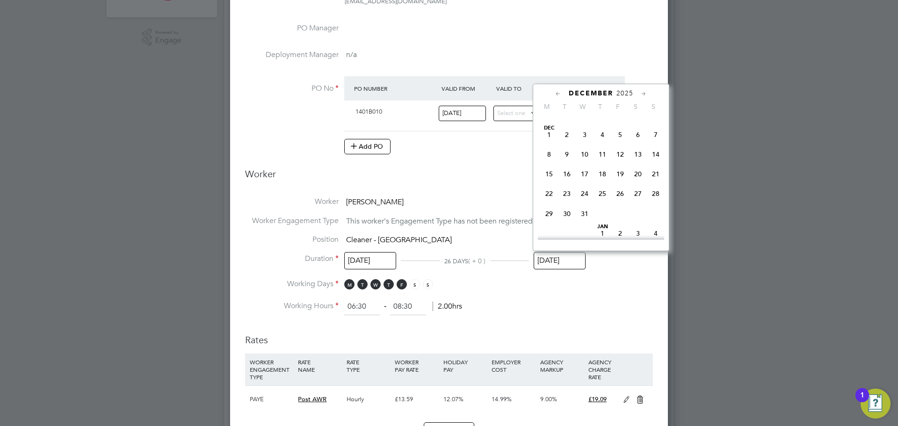
click at [583, 203] on span "24" at bounding box center [585, 194] width 18 height 18
type input "[DATE]"
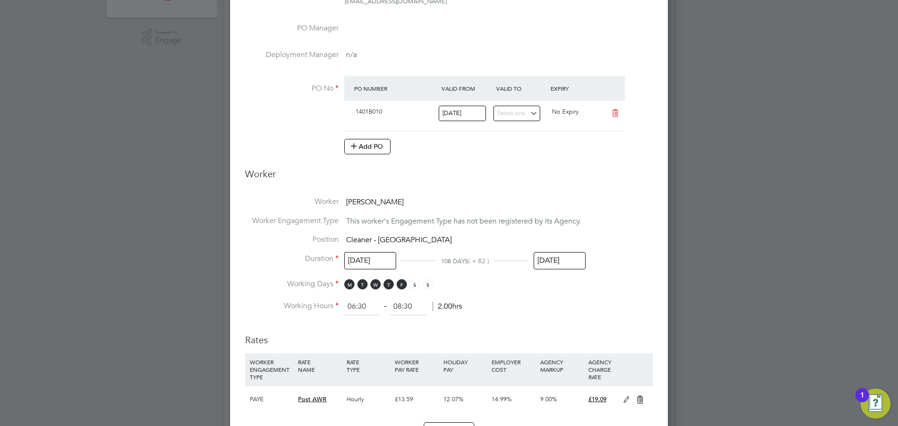
click at [578, 299] on li "Working Hours 06:30 ‐ 08:30 2.00hrs" at bounding box center [449, 306] width 408 height 17
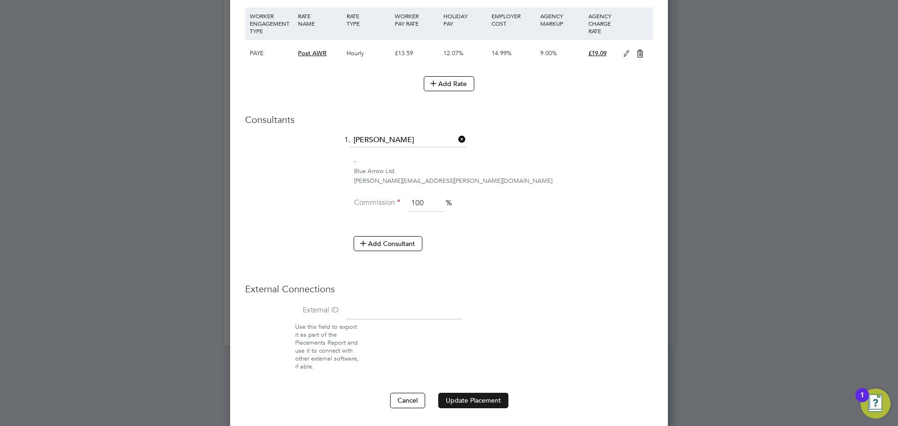
click at [470, 397] on button "Update Placement" at bounding box center [473, 400] width 70 height 15
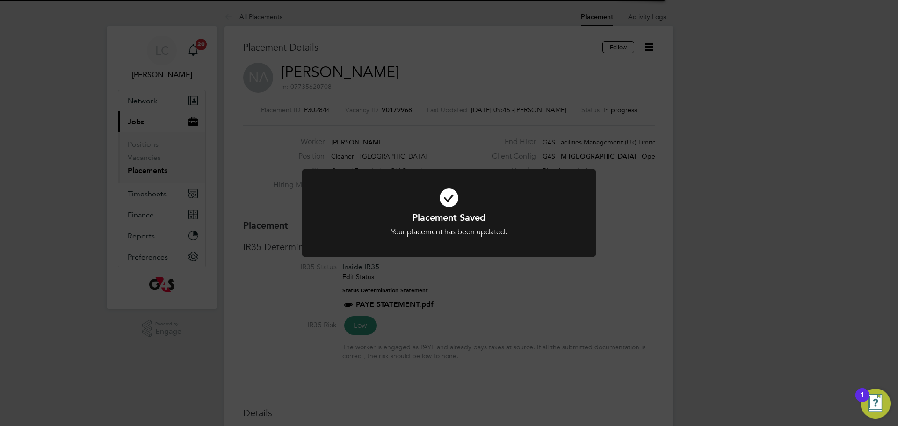
drag, startPoint x: 437, startPoint y: 102, endPoint x: 421, endPoint y: 75, distance: 32.3
click at [434, 94] on div "Placement Saved Your placement has been updated. Cancel Okay" at bounding box center [449, 213] width 898 height 426
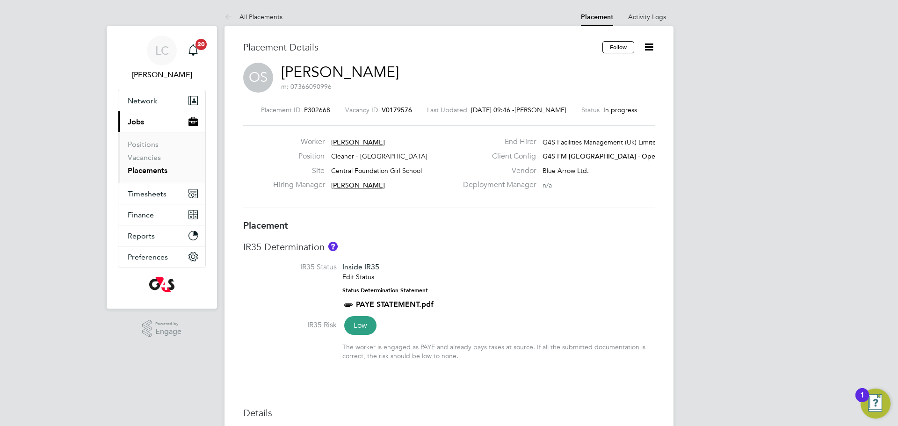
drag, startPoint x: 653, startPoint y: 47, endPoint x: 650, endPoint y: 51, distance: 5.1
click at [653, 47] on icon at bounding box center [649, 47] width 12 height 12
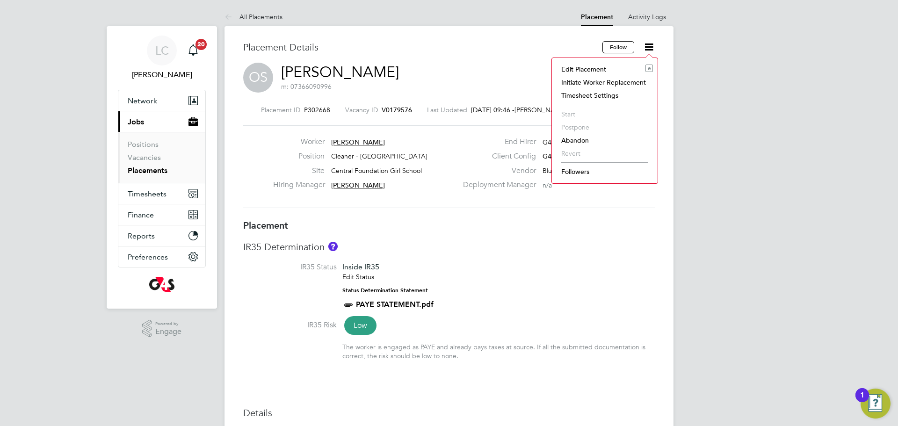
drag, startPoint x: 590, startPoint y: 68, endPoint x: 448, endPoint y: 3, distance: 155.8
click at [590, 67] on li "Edit Placement e" at bounding box center [605, 69] width 96 height 13
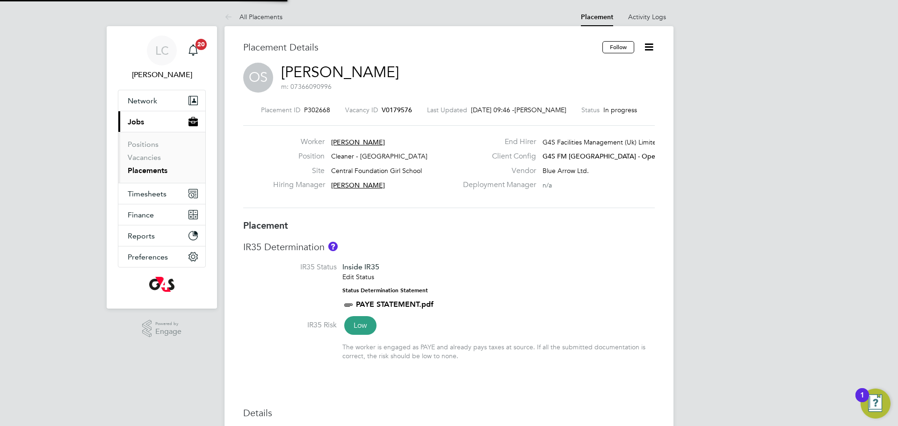
type input "[PERSON_NAME]"
type input "[DATE]"
type input "06:30"
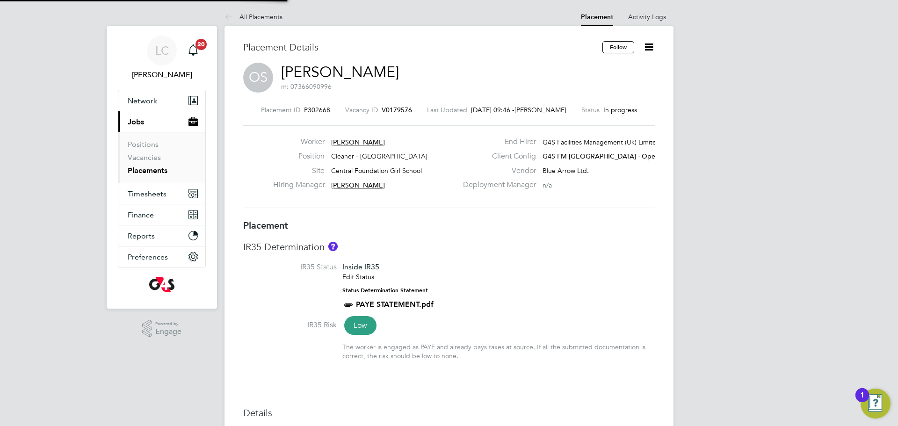
type input "08:30"
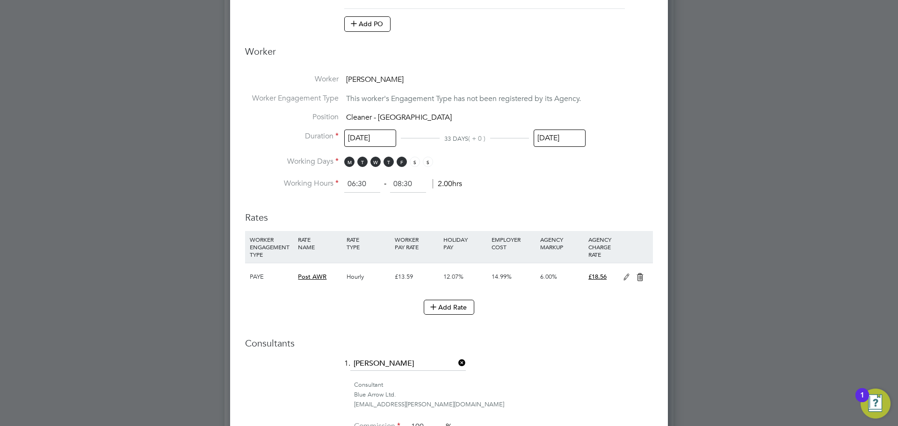
click at [550, 137] on input "[DATE]" at bounding box center [560, 138] width 52 height 17
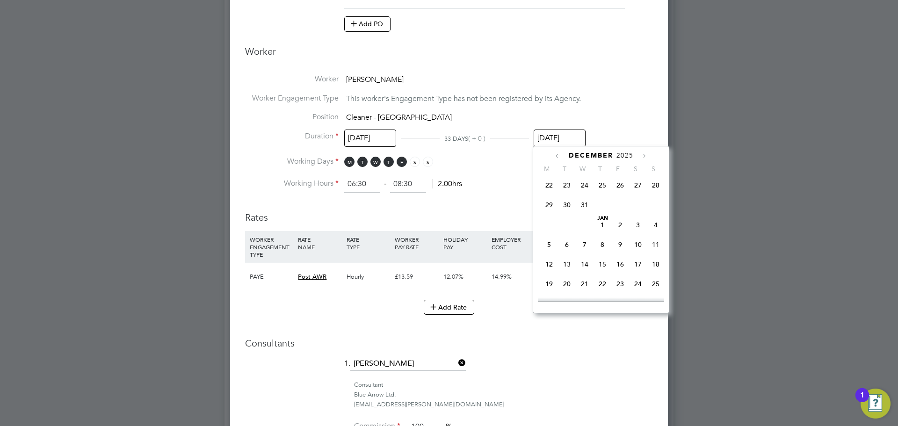
click at [585, 194] on span "24" at bounding box center [585, 185] width 18 height 18
type input "[DATE]"
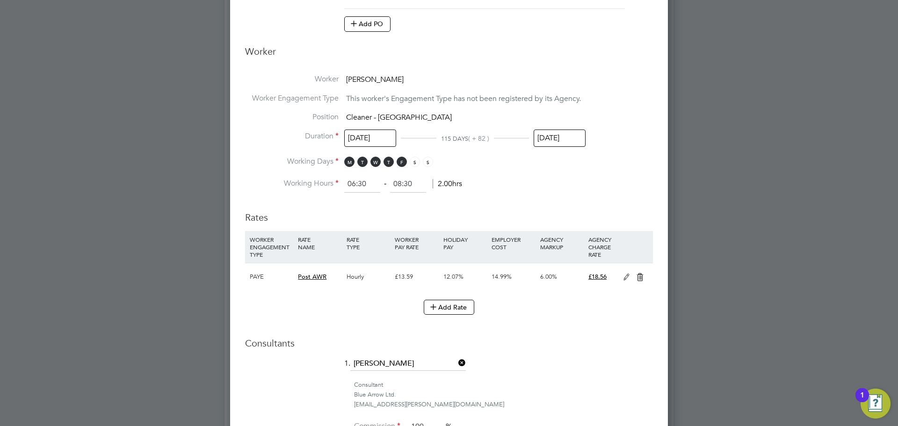
click at [505, 202] on h3 "Rates" at bounding box center [449, 213] width 408 height 22
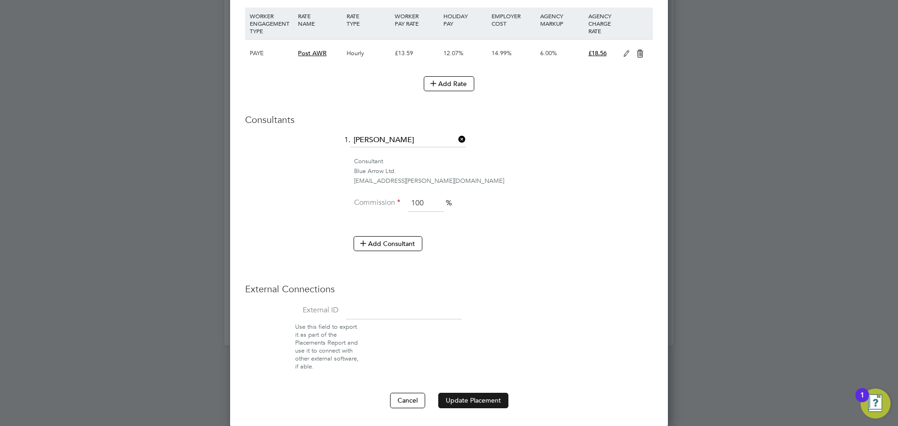
click at [480, 398] on button "Update Placement" at bounding box center [473, 400] width 70 height 15
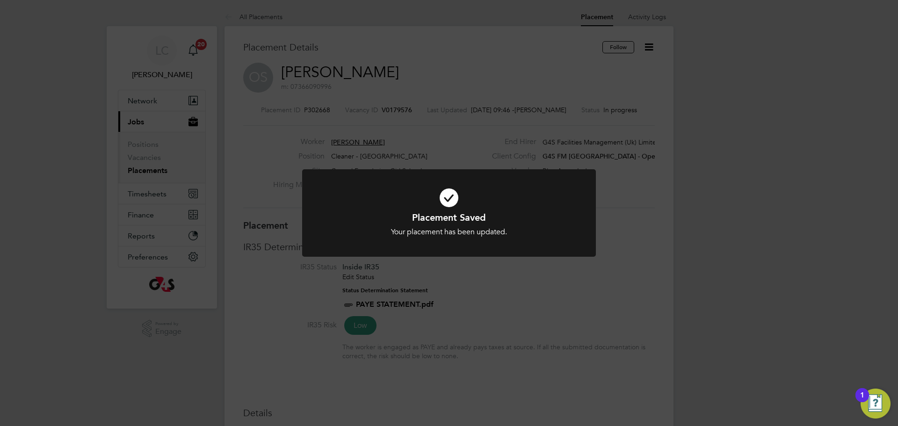
click at [324, 98] on div "Placement Saved Your placement has been updated. Cancel Okay" at bounding box center [449, 213] width 898 height 426
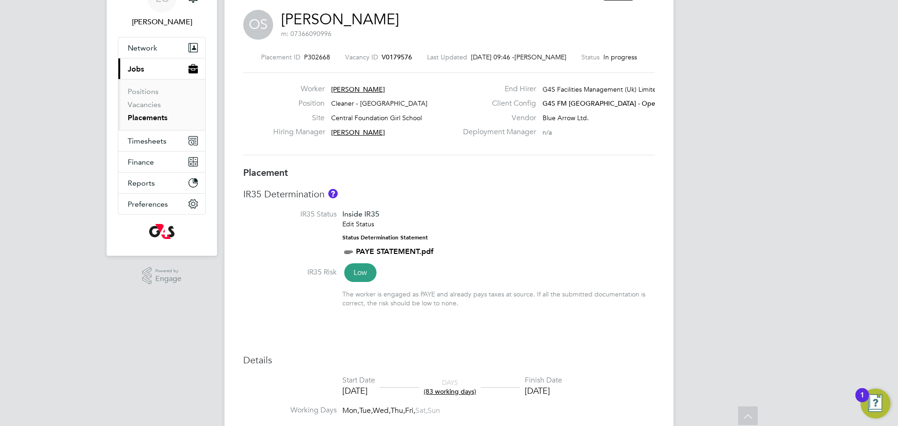
scroll to position [51, 0]
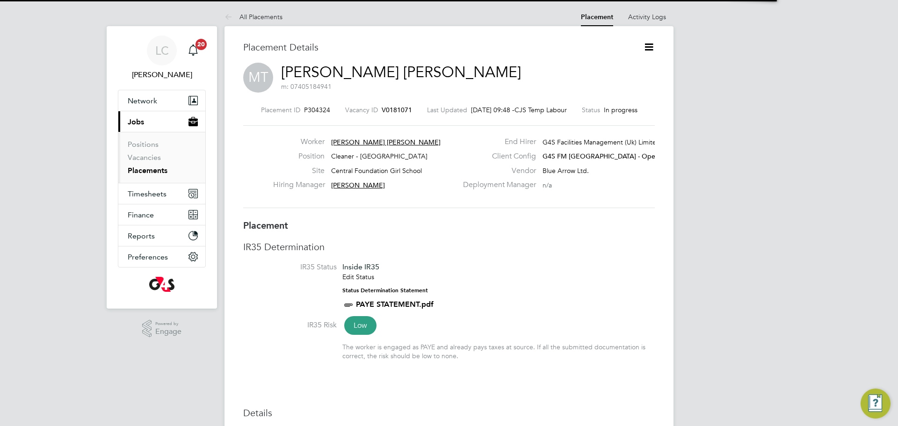
scroll to position [15, 185]
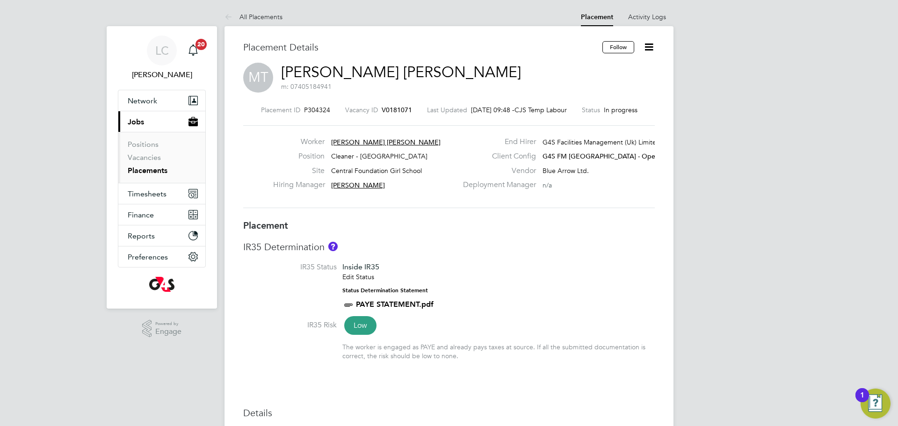
click at [648, 49] on icon at bounding box center [649, 47] width 12 height 12
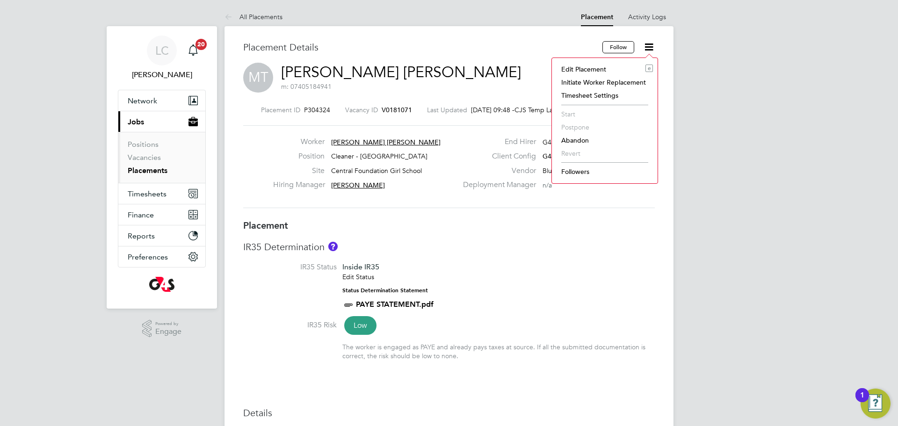
click at [609, 67] on li "Edit Placement e" at bounding box center [605, 69] width 96 height 13
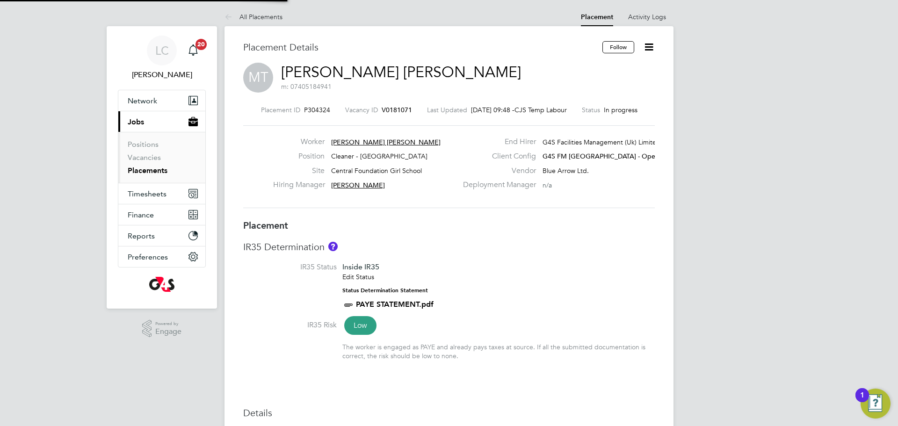
type input "[PERSON_NAME]"
type input "[DATE]"
type input "06:30"
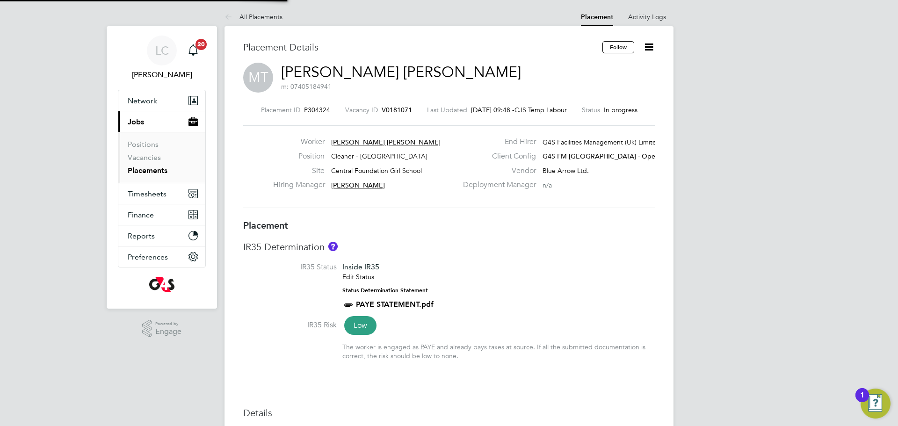
type input "08:30"
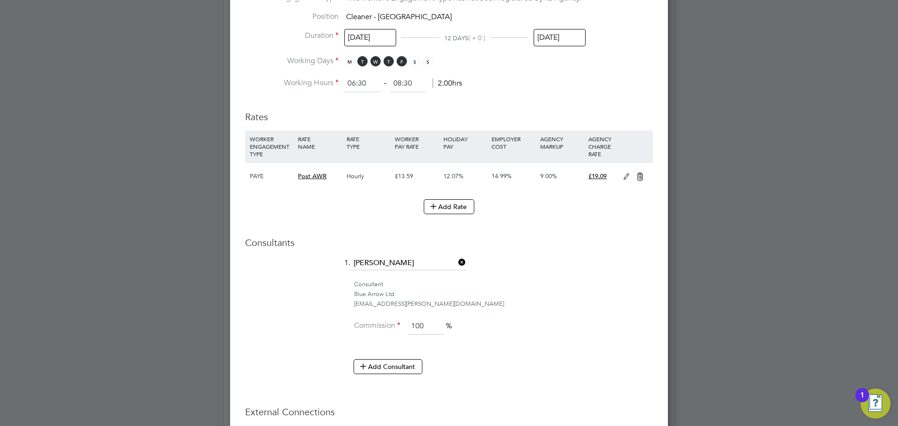
click at [562, 36] on input "[DATE]" at bounding box center [560, 37] width 52 height 17
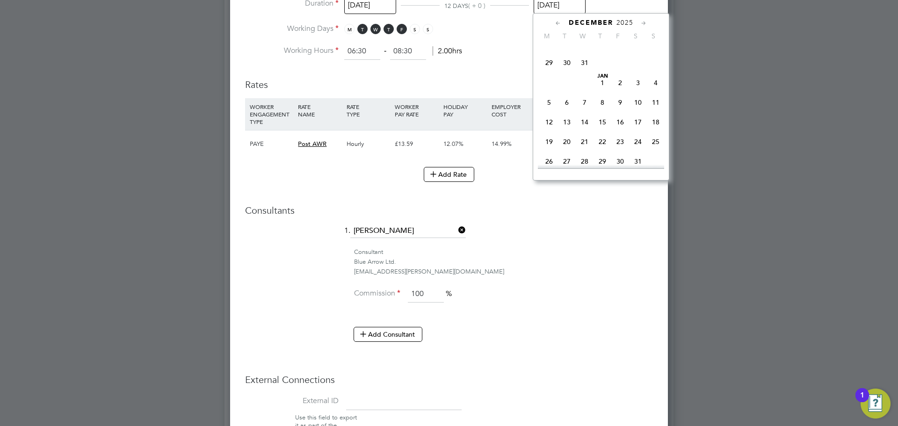
click at [582, 52] on span "24" at bounding box center [585, 43] width 18 height 18
type input "[DATE]"
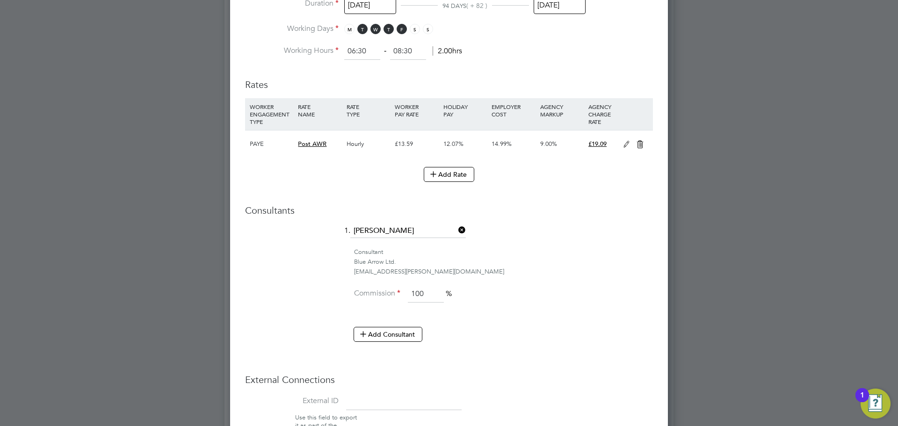
drag, startPoint x: 602, startPoint y: 206, endPoint x: 605, endPoint y: 212, distance: 7.1
click at [603, 206] on h3 "Consultants" at bounding box center [449, 210] width 408 height 12
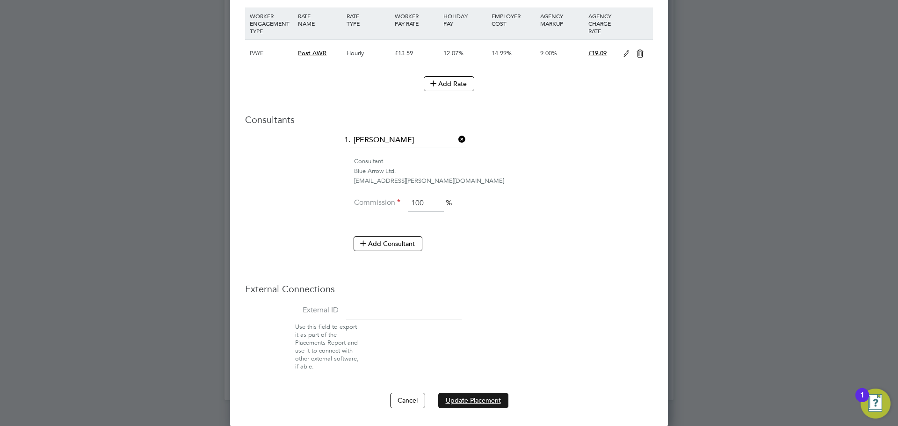
click at [493, 404] on button "Update Placement" at bounding box center [473, 400] width 70 height 15
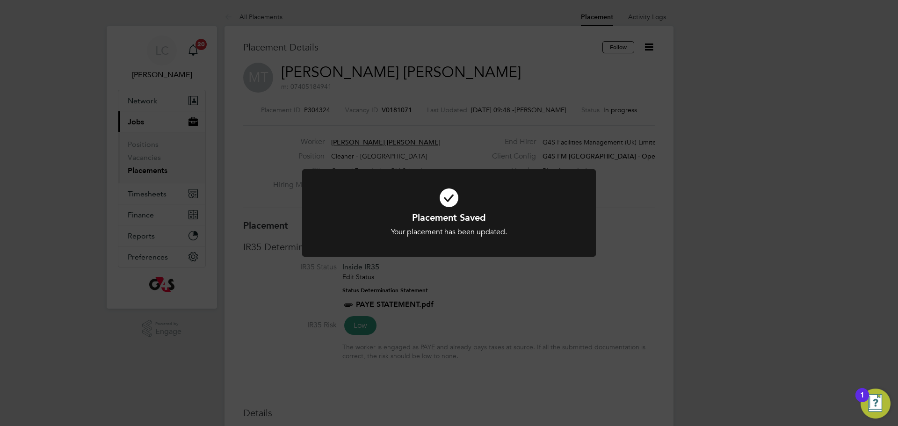
click at [339, 116] on div "Placement Saved Your placement has been updated. Cancel Okay" at bounding box center [449, 213] width 898 height 426
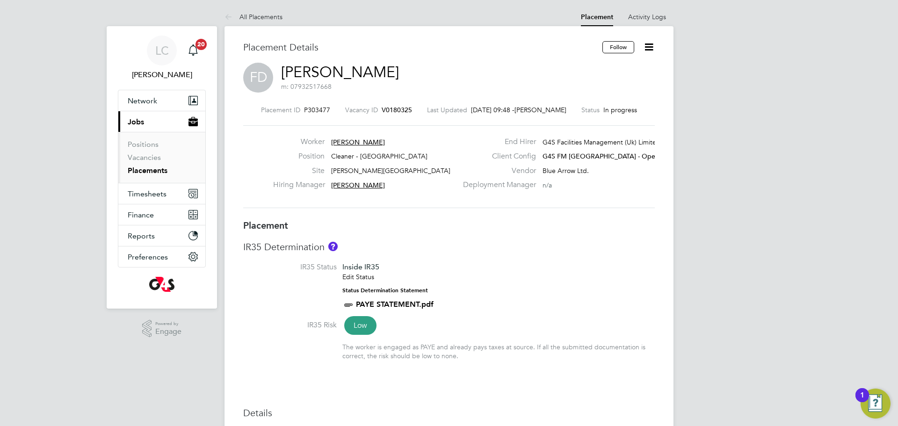
click at [648, 47] on icon at bounding box center [649, 47] width 12 height 12
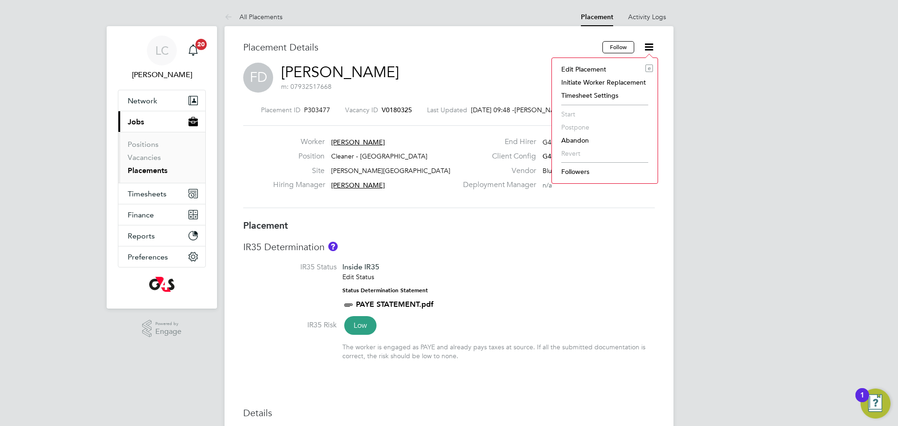
click at [610, 71] on li "Edit Placement e" at bounding box center [605, 69] width 96 height 13
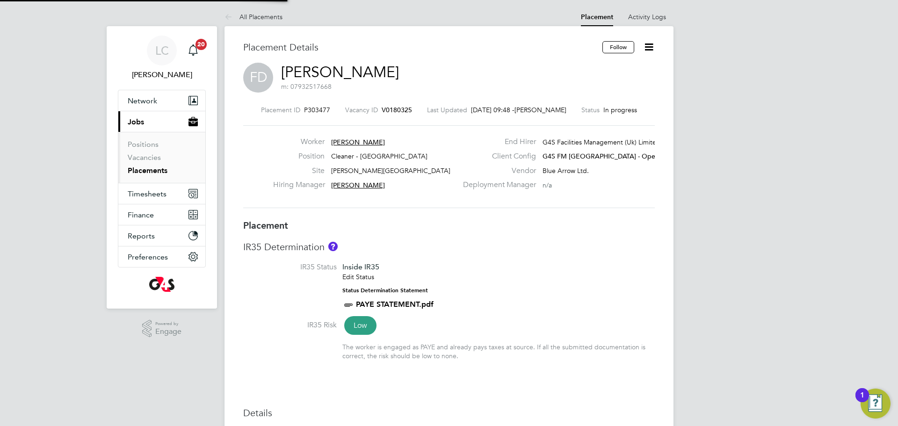
type input "[PERSON_NAME]"
type input "[DATE]"
type input "06:30"
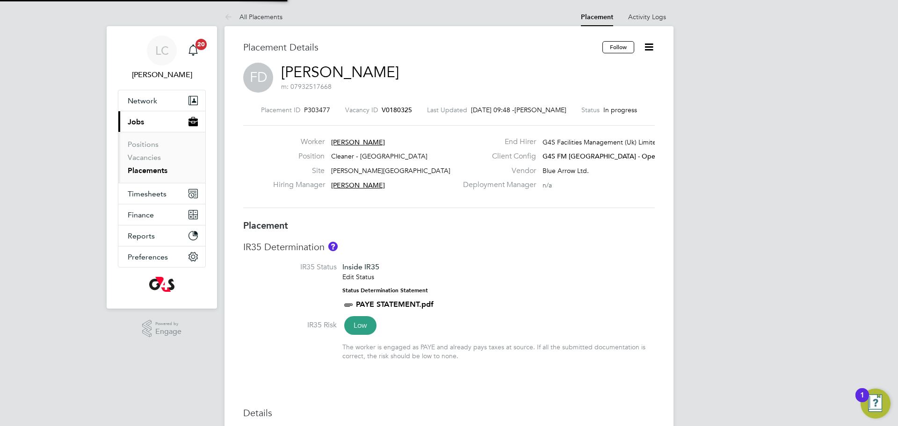
type input "08:30"
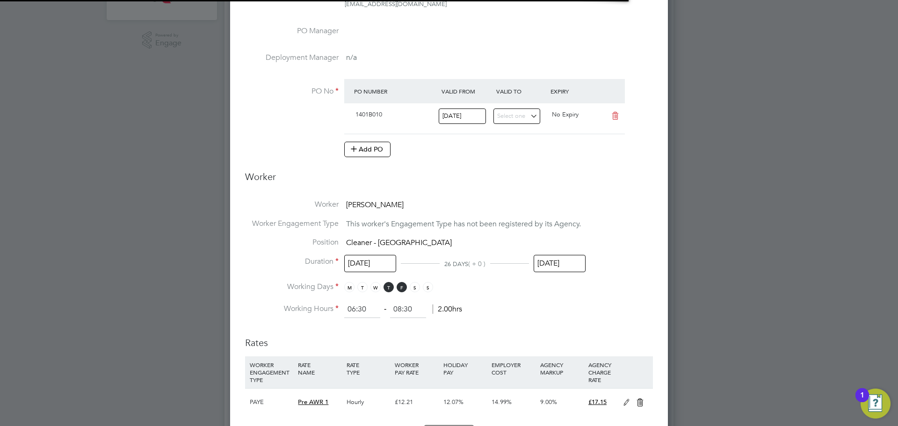
click at [548, 271] on input "[DATE]" at bounding box center [560, 263] width 52 height 17
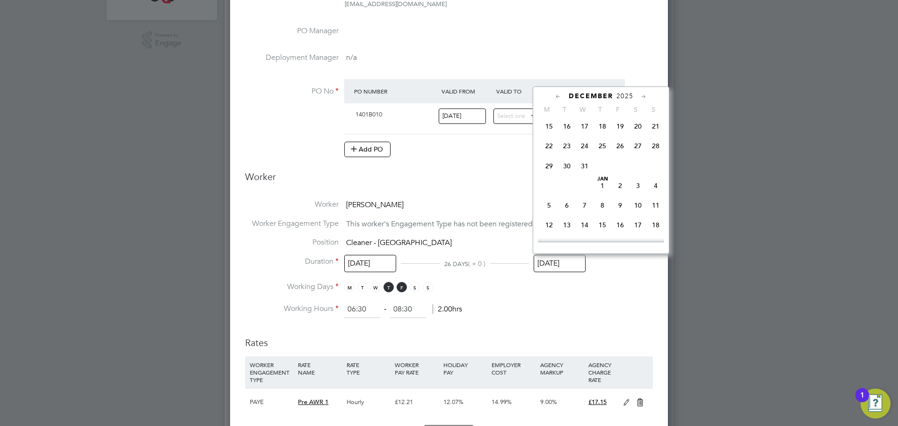
click at [589, 155] on span "24" at bounding box center [585, 146] width 18 height 18
type input "[DATE]"
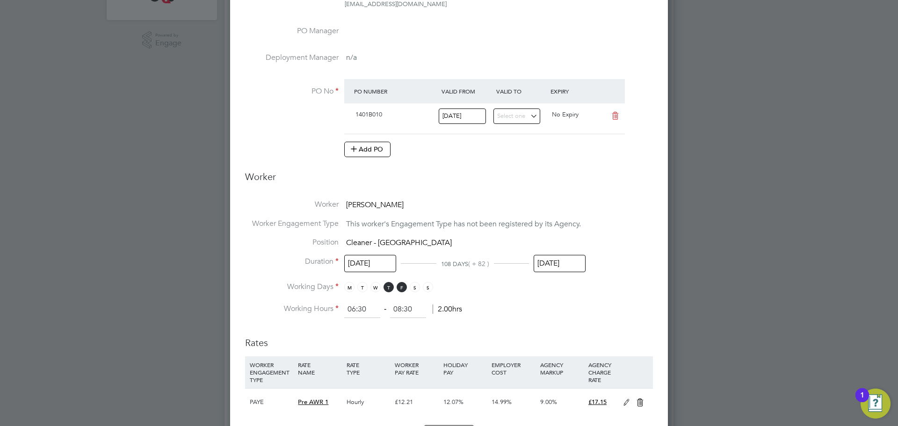
click at [540, 303] on li "Working Hours 06:30 ‐ 08:30 2.00hrs" at bounding box center [449, 309] width 408 height 17
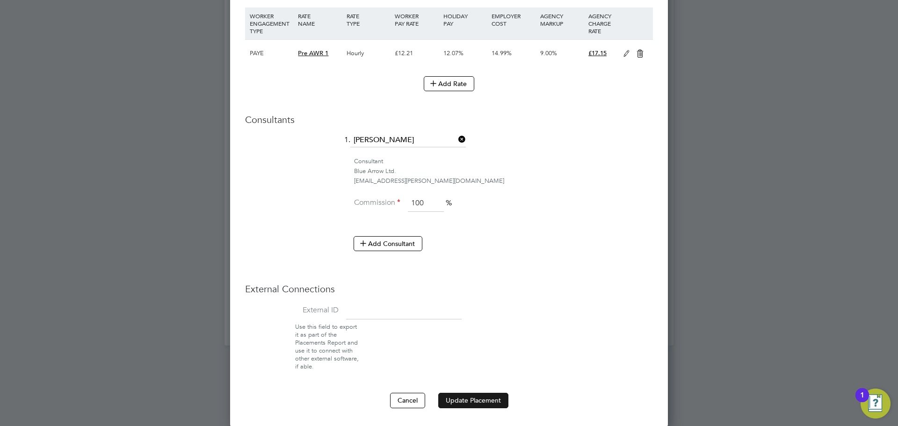
click at [464, 396] on button "Update Placement" at bounding box center [473, 400] width 70 height 15
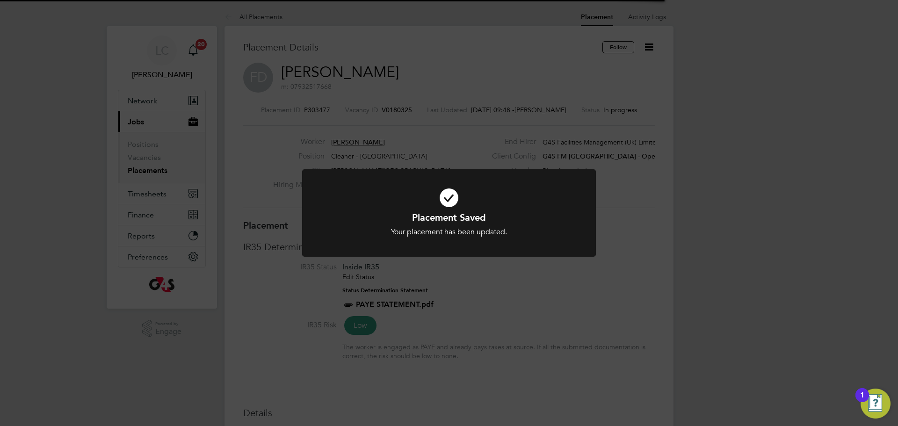
click at [398, 120] on div "Placement Saved Your placement has been updated. Cancel Okay" at bounding box center [449, 213] width 898 height 426
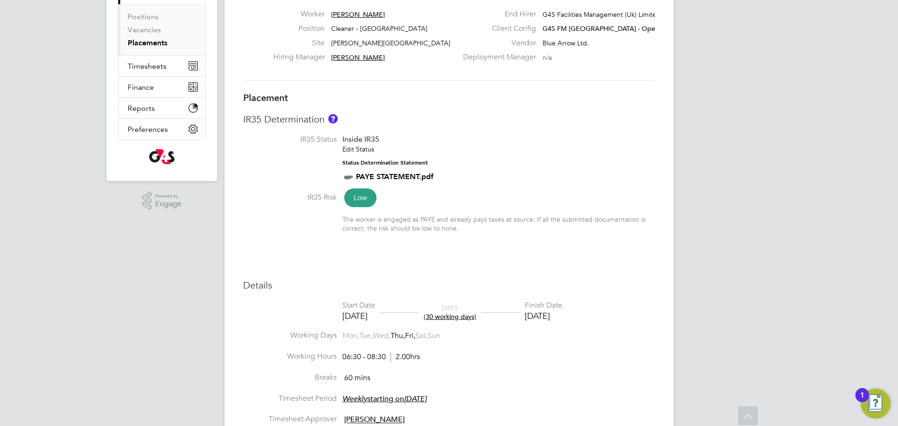
scroll to position [127, 0]
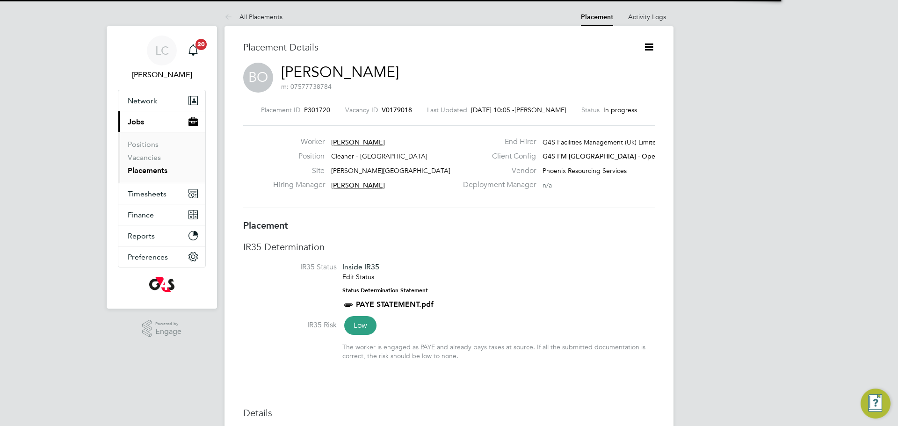
scroll to position [5, 5]
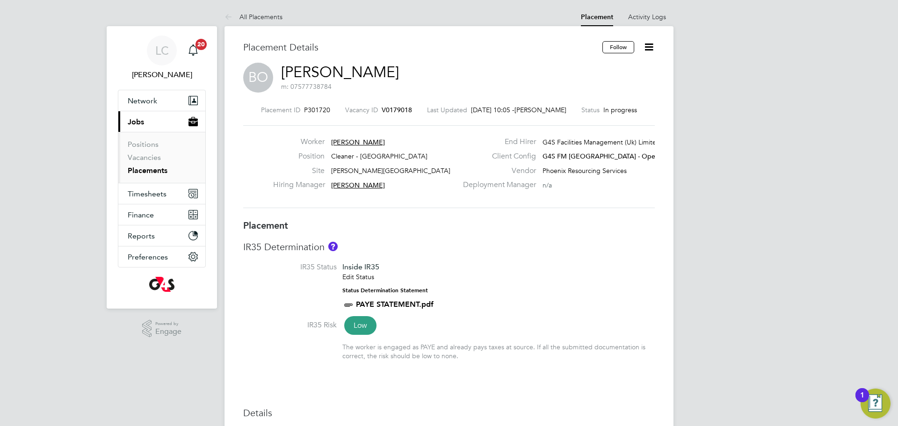
click at [643, 47] on icon at bounding box center [649, 47] width 12 height 12
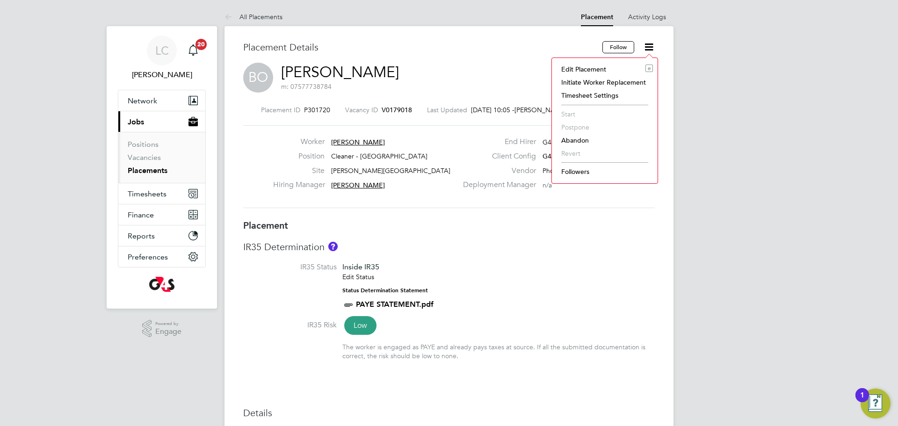
click at [593, 66] on li "Edit Placement e" at bounding box center [605, 69] width 96 height 13
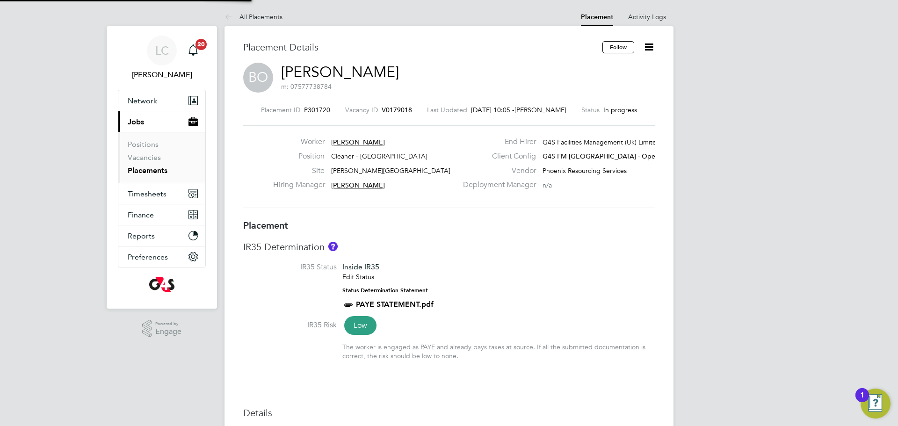
type input "[PERSON_NAME]"
type input "[DATE]"
type input "09:00"
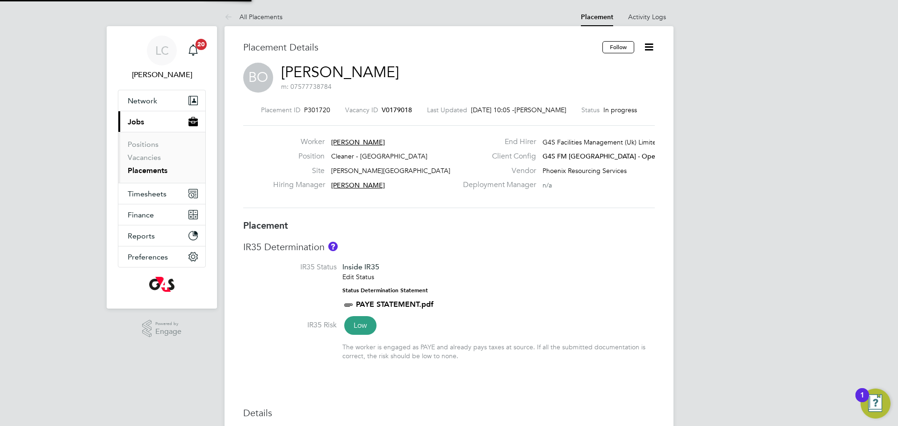
type input "13:00"
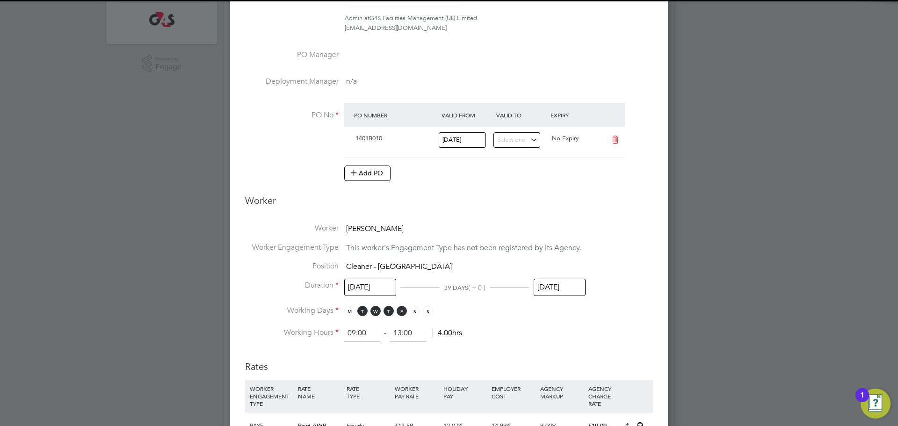
click at [556, 285] on input "[DATE]" at bounding box center [560, 287] width 52 height 17
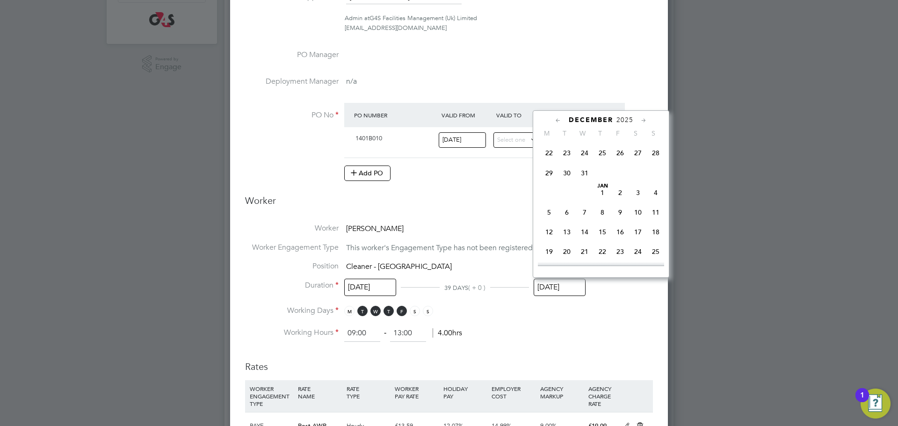
click at [587, 162] on span "24" at bounding box center [585, 153] width 18 height 18
type input "[DATE]"
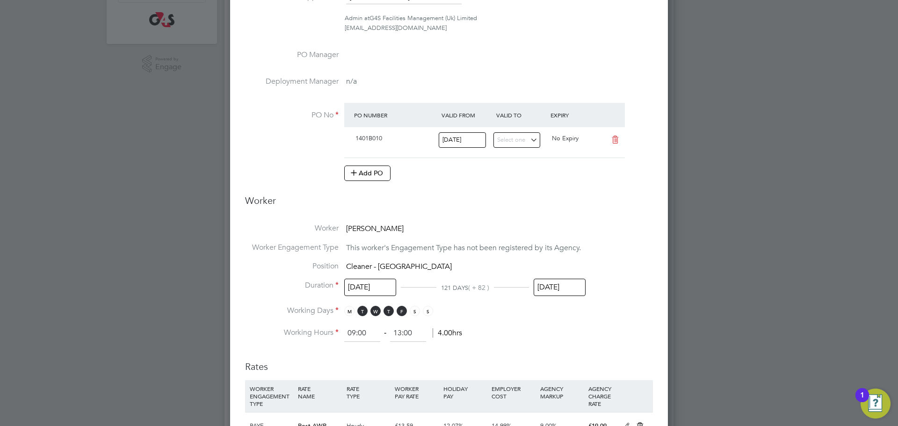
click at [574, 286] on input "[DATE]" at bounding box center [560, 287] width 52 height 17
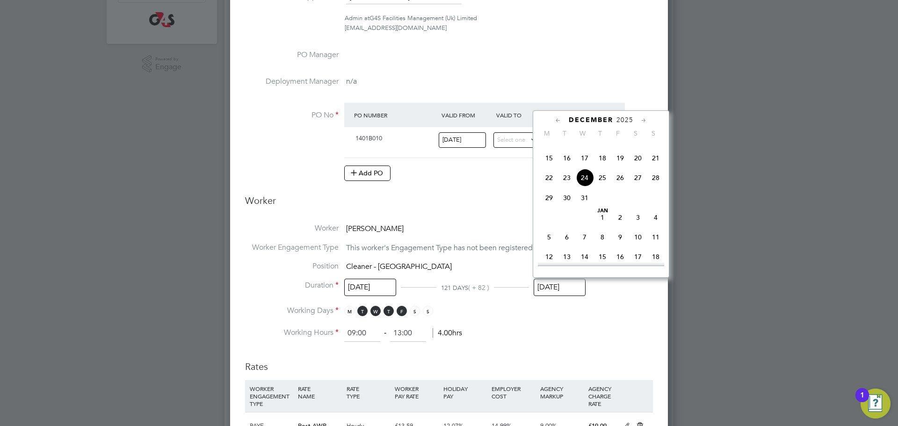
click at [600, 354] on h3 "Rates" at bounding box center [449, 362] width 408 height 22
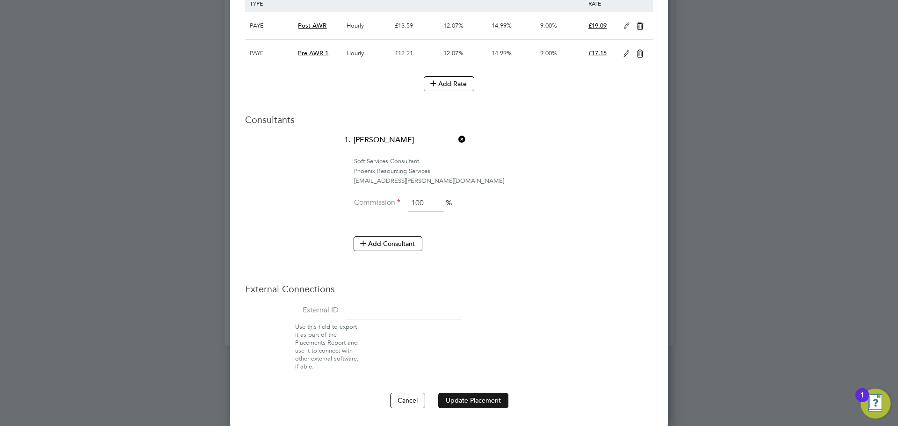
click at [478, 398] on button "Update Placement" at bounding box center [473, 400] width 70 height 15
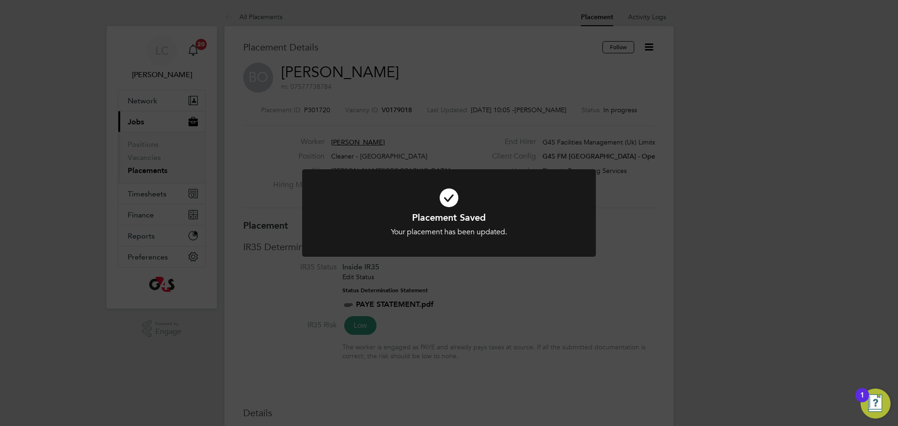
click at [400, 80] on div "Placement Saved Your placement has been updated. Cancel Okay" at bounding box center [449, 213] width 898 height 426
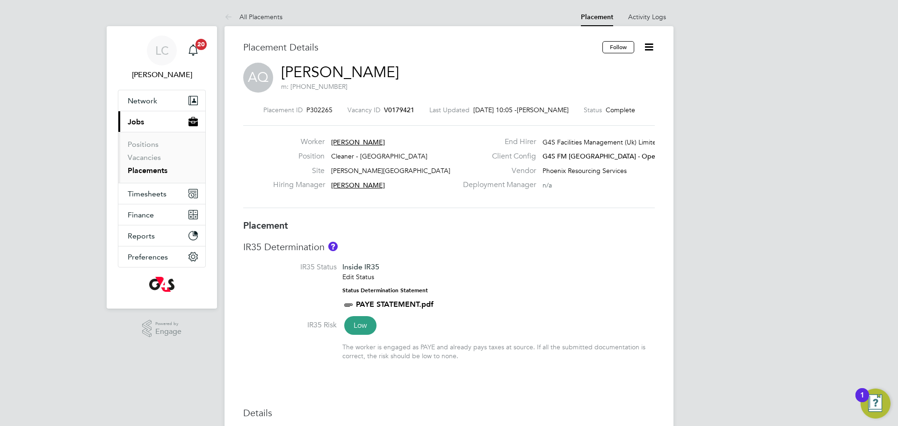
click at [645, 48] on icon at bounding box center [649, 47] width 12 height 12
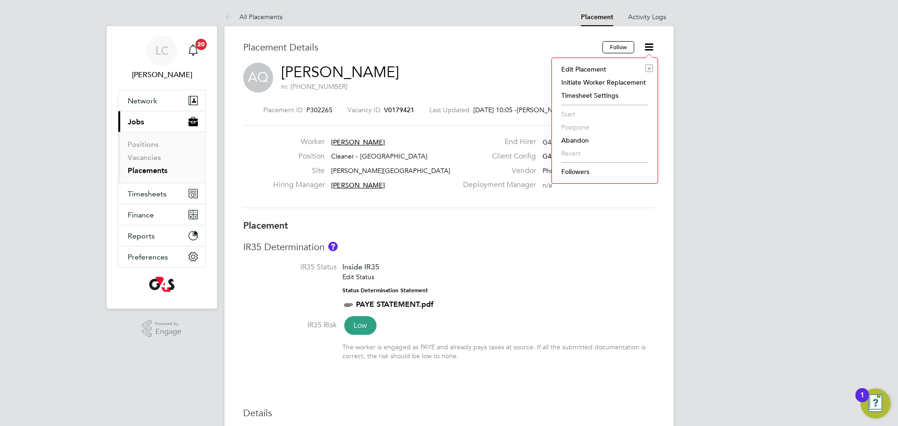
click at [585, 69] on li "Edit Placement e" at bounding box center [605, 69] width 96 height 13
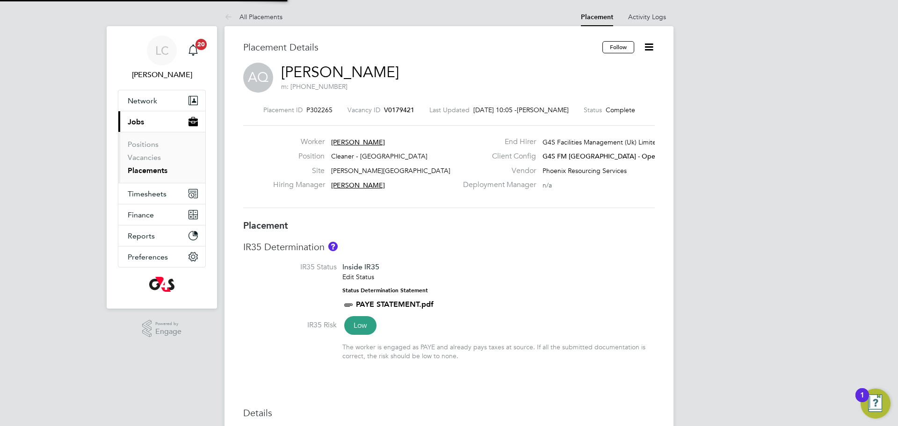
type input "[PERSON_NAME]"
type input "[DATE]"
type input "15:30"
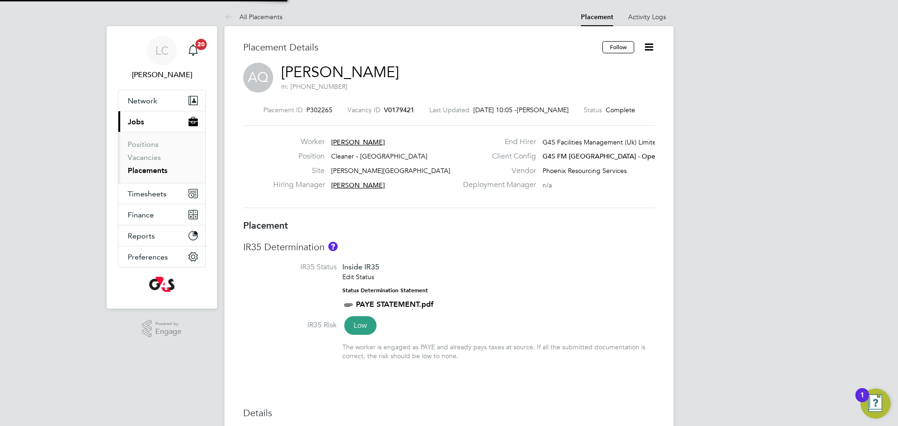
type input "19:30"
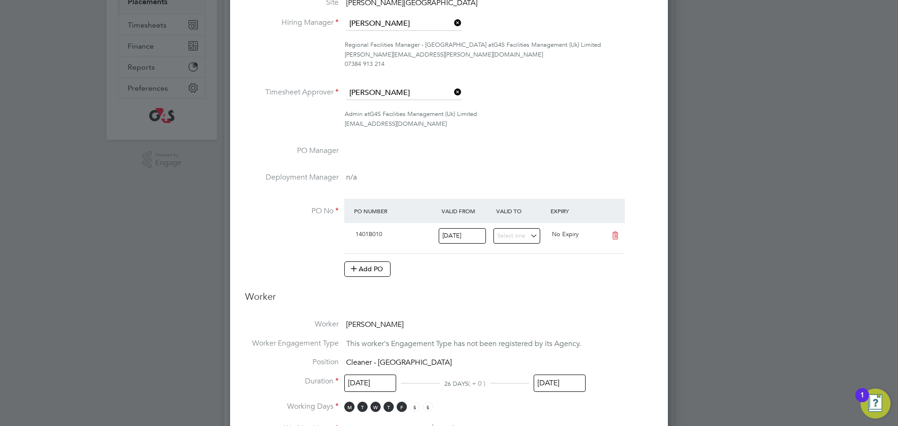
drag, startPoint x: 555, startPoint y: 380, endPoint x: 570, endPoint y: 368, distance: 19.9
click at [557, 380] on input "[DATE]" at bounding box center [560, 383] width 52 height 17
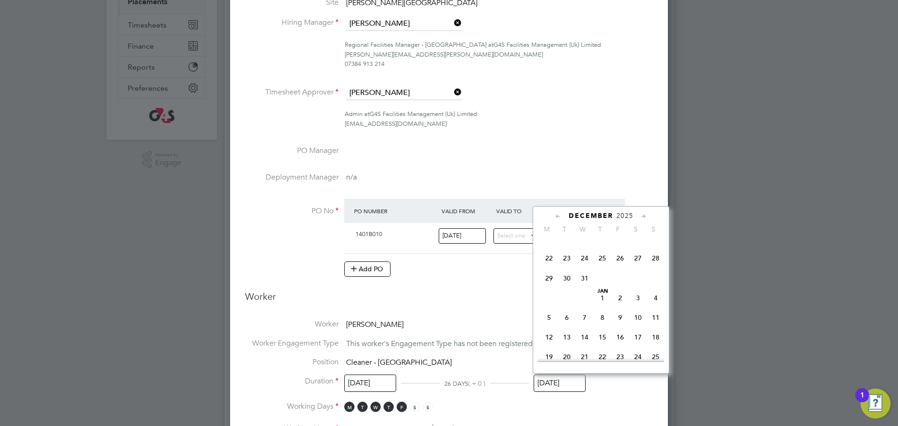
drag, startPoint x: 585, startPoint y: 293, endPoint x: 603, endPoint y: 309, distance: 24.2
click at [585, 267] on span "24" at bounding box center [585, 258] width 18 height 18
type input "[DATE]"
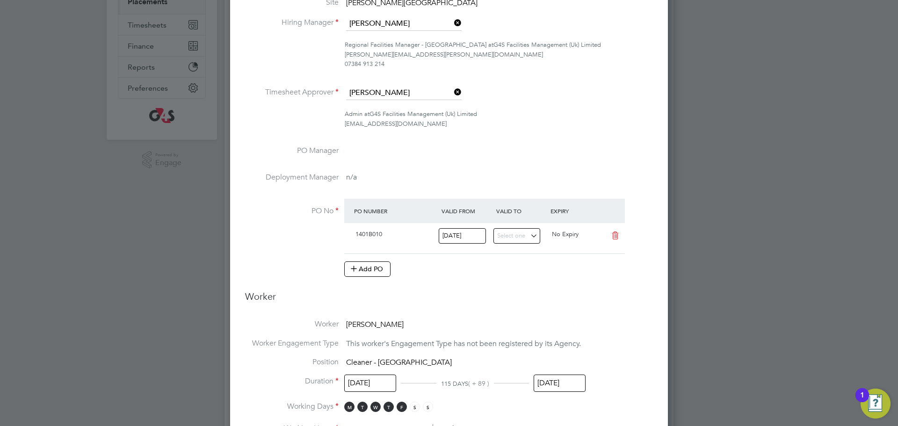
click at [656, 394] on div "Edit Placement of [PERSON_NAME] Mandatory Fields Deployment End Hirer G4S Facil…" at bounding box center [449, 381] width 438 height 1029
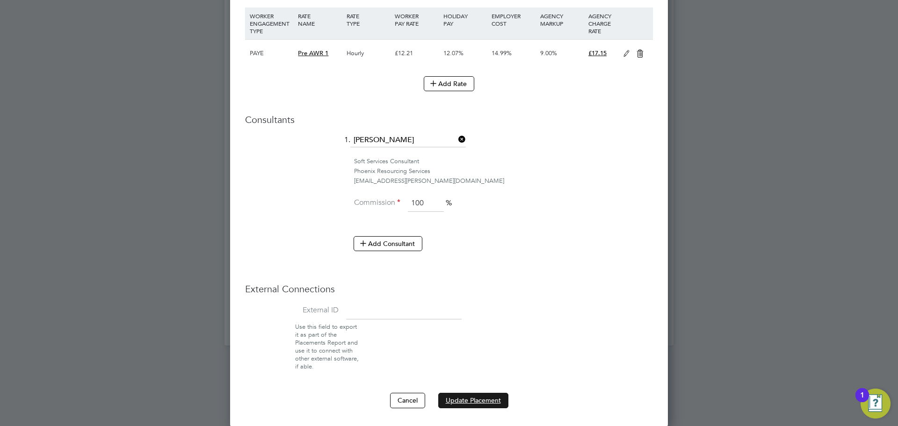
click at [480, 399] on button "Update Placement" at bounding box center [473, 400] width 70 height 15
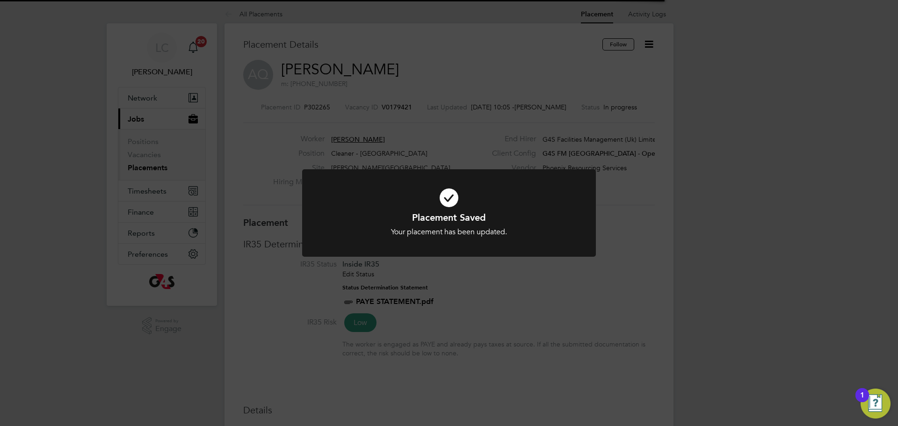
drag, startPoint x: 474, startPoint y: 73, endPoint x: 458, endPoint y: 51, distance: 28.1
click at [473, 70] on div "Placement Saved Your placement has been updated. Cancel Okay" at bounding box center [449, 213] width 898 height 426
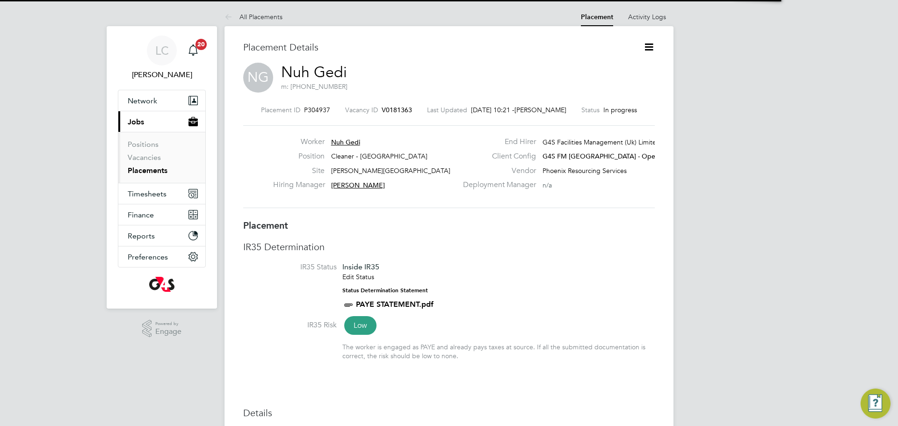
scroll to position [15, 185]
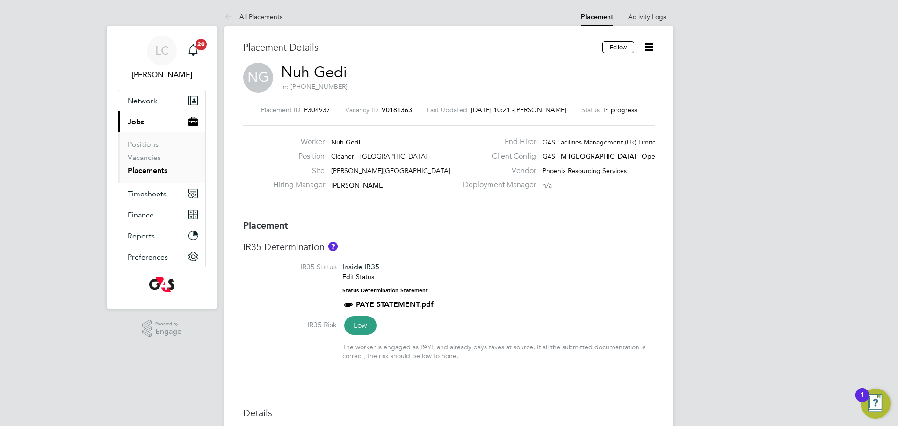
click at [390, 255] on div "IR35 Determination IR35 Status Inside IR35 Edit Status Status Determination Sta…" at bounding box center [449, 305] width 412 height 128
click at [644, 47] on icon at bounding box center [649, 47] width 12 height 12
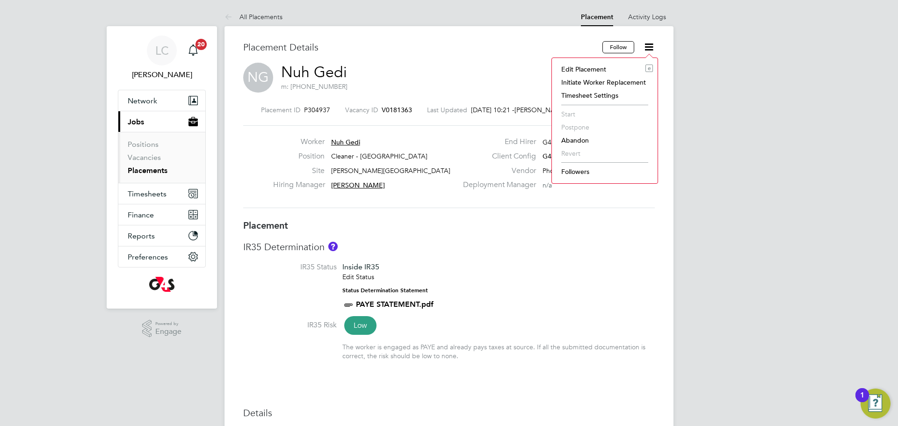
click at [611, 69] on li "Edit Placement e" at bounding box center [605, 69] width 96 height 13
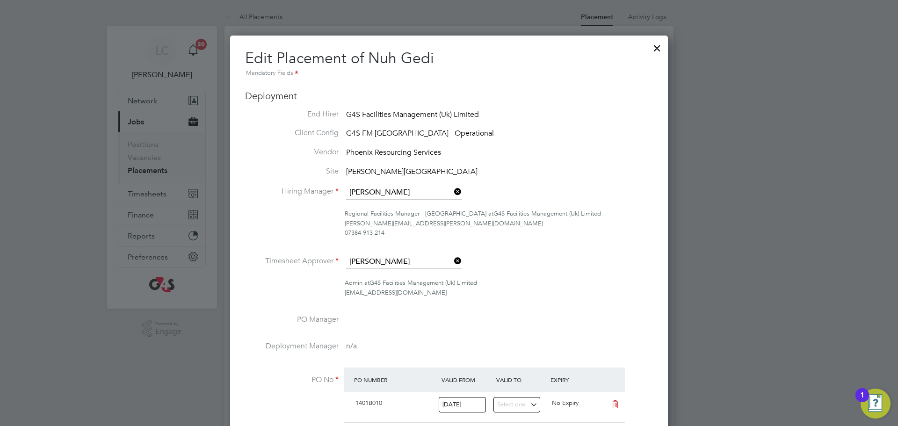
click at [428, 231] on div "07384 913 214" at bounding box center [499, 233] width 308 height 10
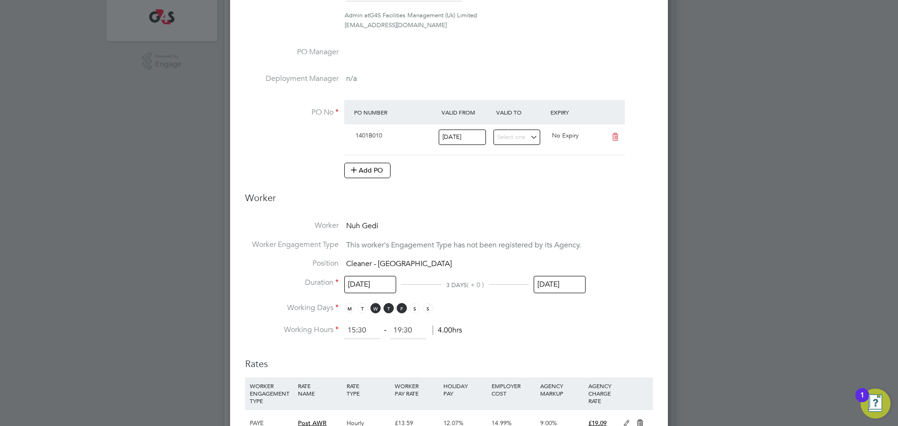
click at [564, 282] on input "[DATE]" at bounding box center [560, 284] width 52 height 17
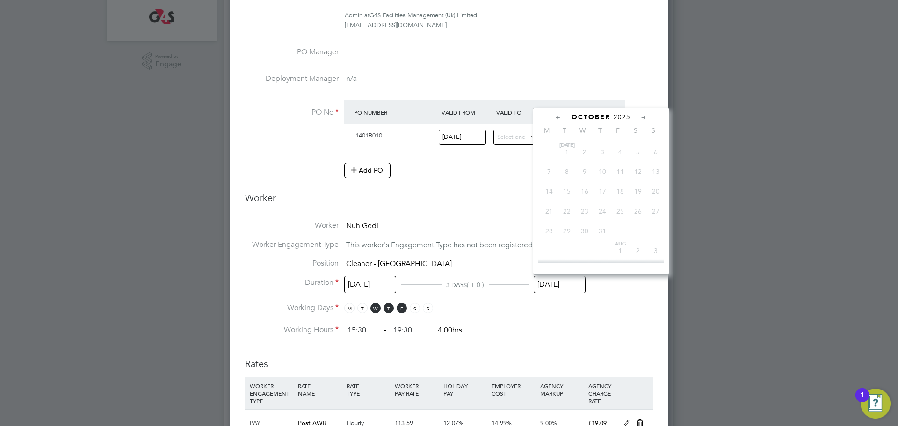
scroll to position [270, 0]
click at [621, 206] on span "10" at bounding box center [621, 198] width 18 height 18
type input "[DATE]"
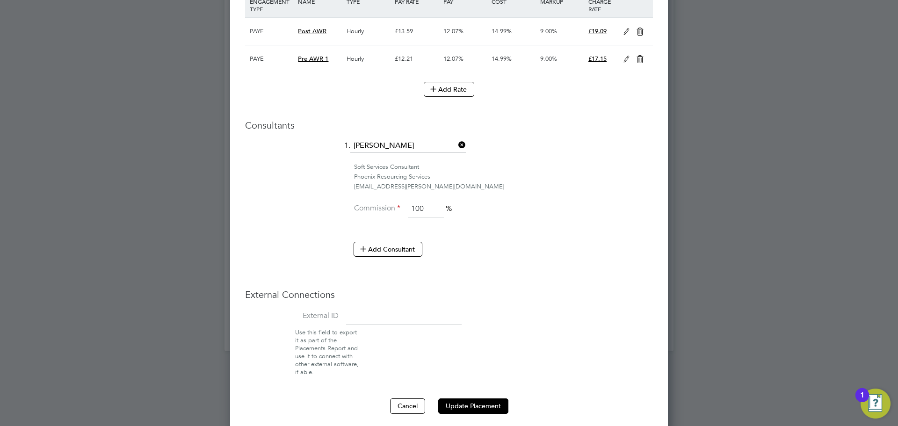
scroll to position [665, 0]
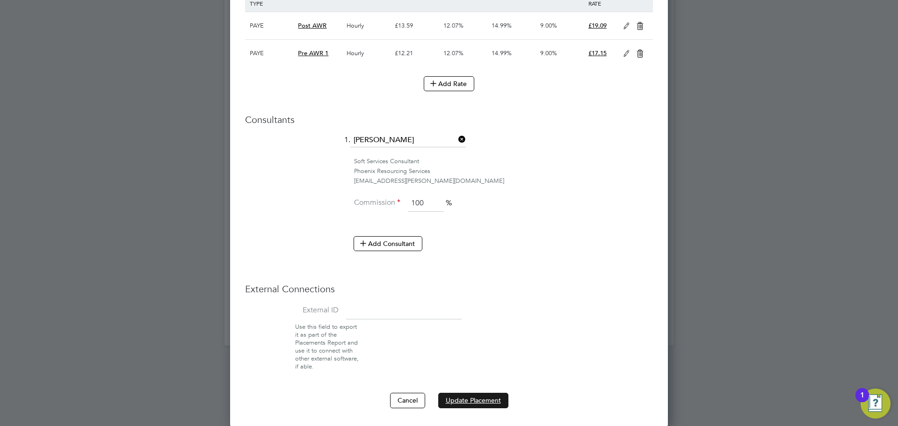
click at [448, 401] on button "Update Placement" at bounding box center [473, 400] width 70 height 15
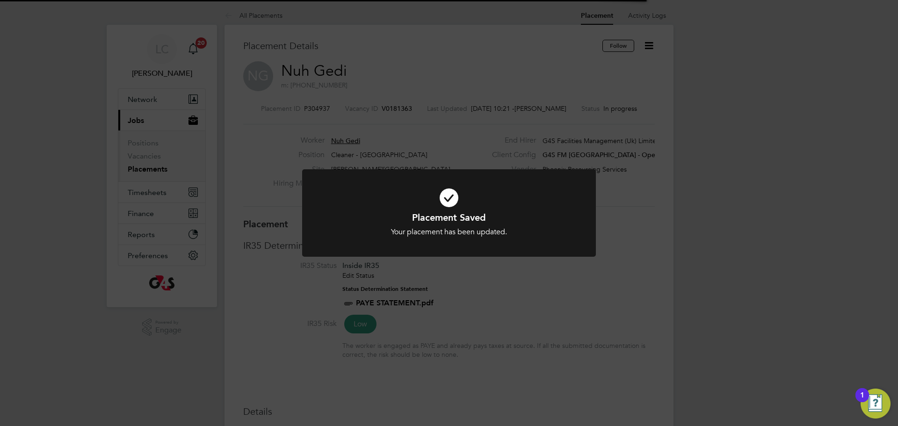
scroll to position [0, 0]
click at [27, 32] on div "Placement Saved Your placement has been updated. Cancel Okay" at bounding box center [449, 213] width 898 height 426
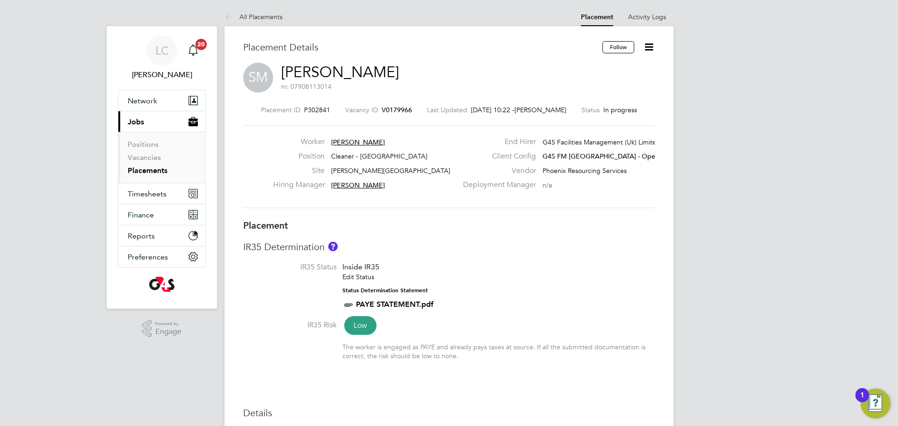
click at [648, 46] on icon at bounding box center [649, 47] width 12 height 12
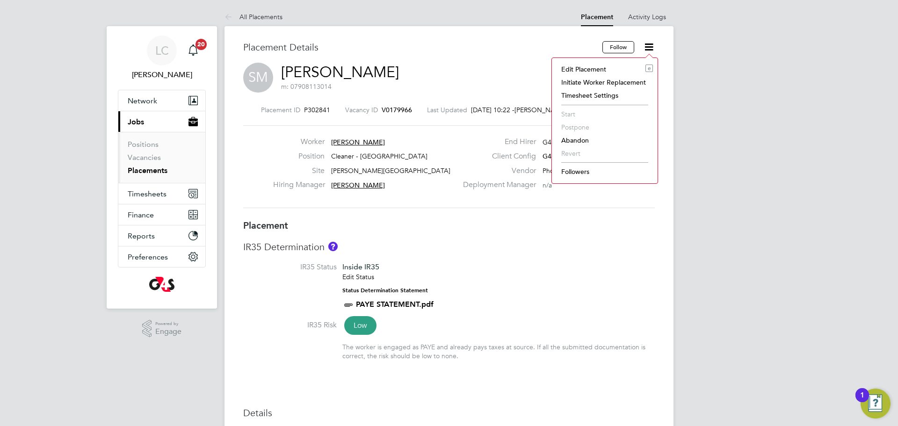
click at [597, 73] on li "Edit Placement e" at bounding box center [605, 69] width 96 height 13
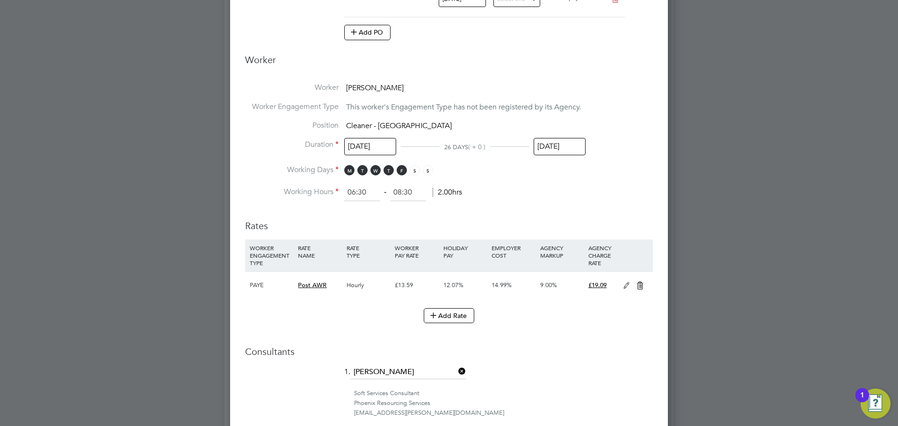
click at [575, 143] on input "[DATE]" at bounding box center [560, 146] width 52 height 17
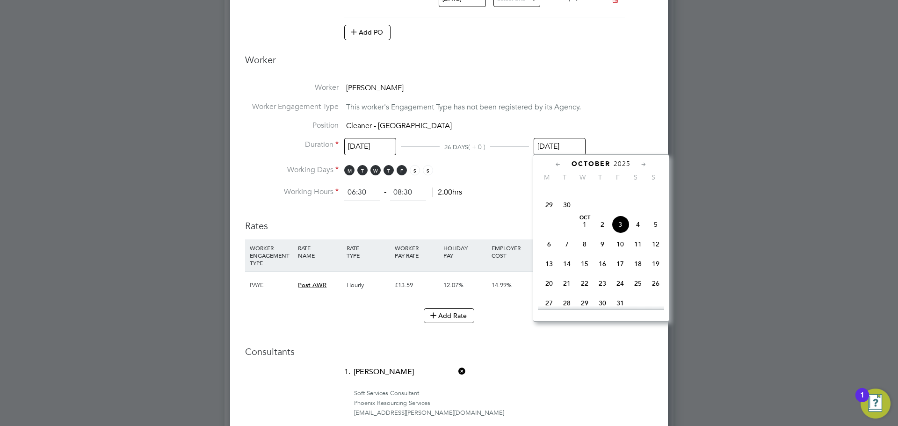
click at [620, 253] on span "10" at bounding box center [621, 244] width 18 height 18
type input "[DATE]"
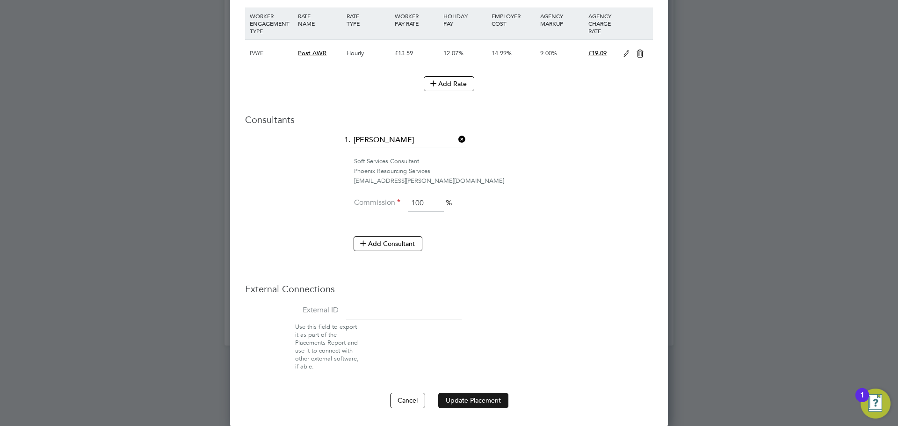
click at [460, 400] on button "Update Placement" at bounding box center [473, 400] width 70 height 15
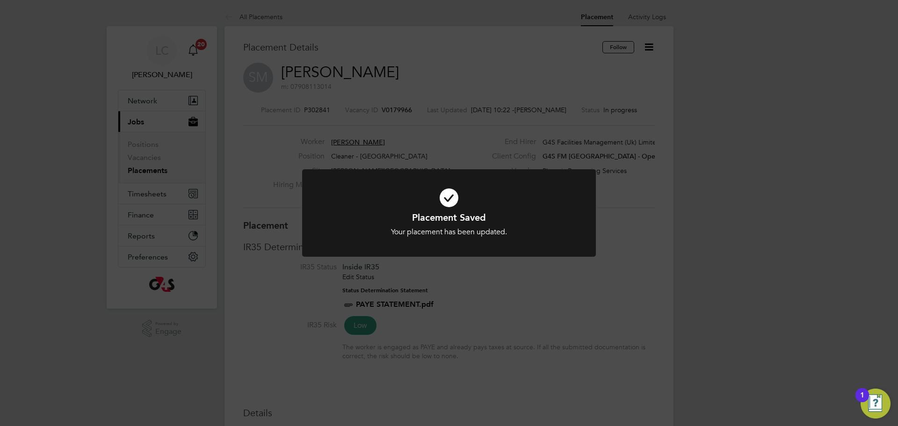
click at [678, 245] on div "Placement Saved Your placement has been updated. Cancel Okay" at bounding box center [449, 213] width 898 height 426
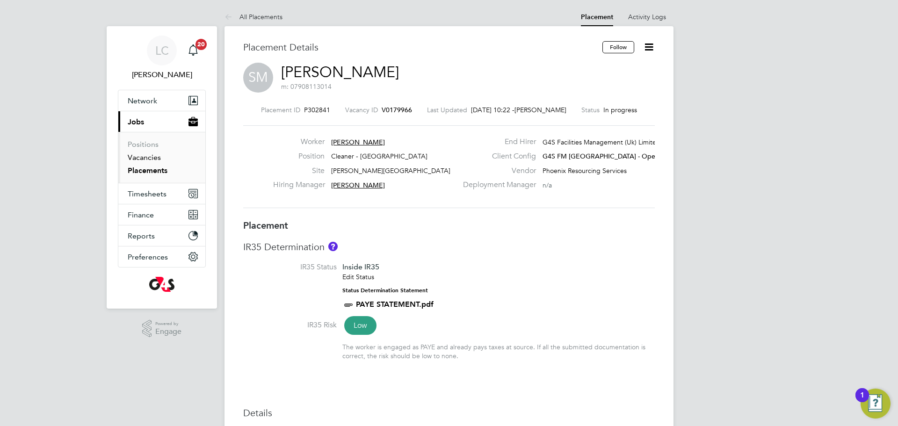
click at [152, 159] on link "Vacancies" at bounding box center [144, 157] width 33 height 9
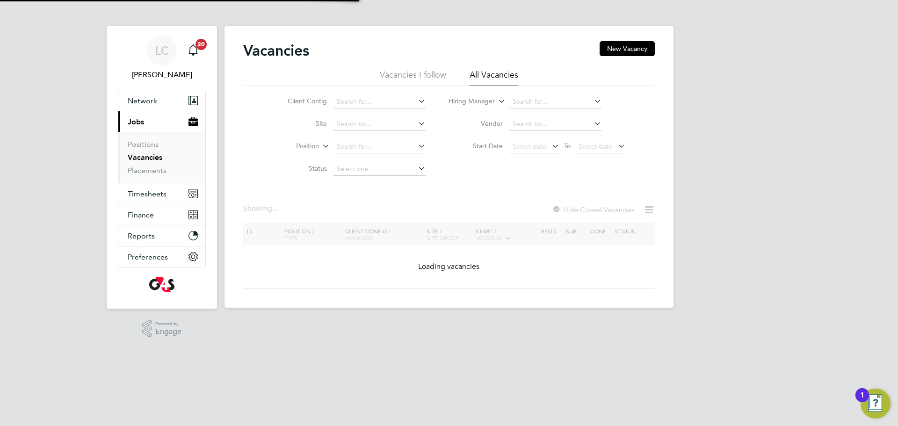
click at [152, 159] on link "Vacancies" at bounding box center [145, 157] width 35 height 9
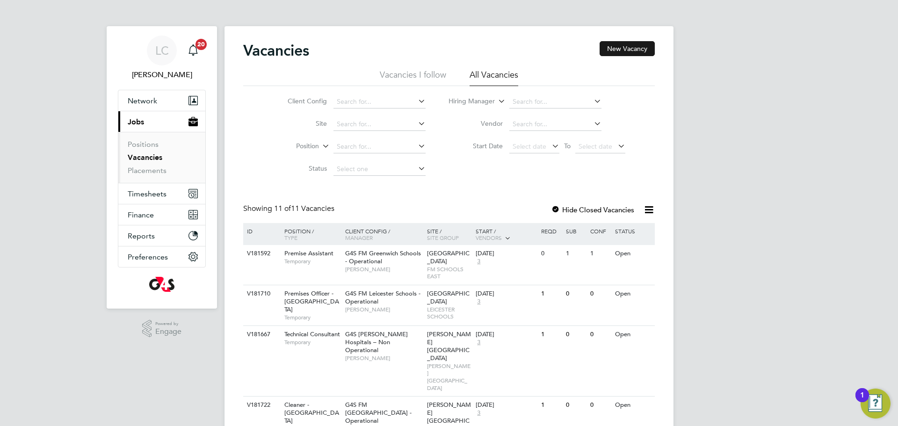
click at [632, 52] on button "New Vacancy" at bounding box center [627, 48] width 55 height 15
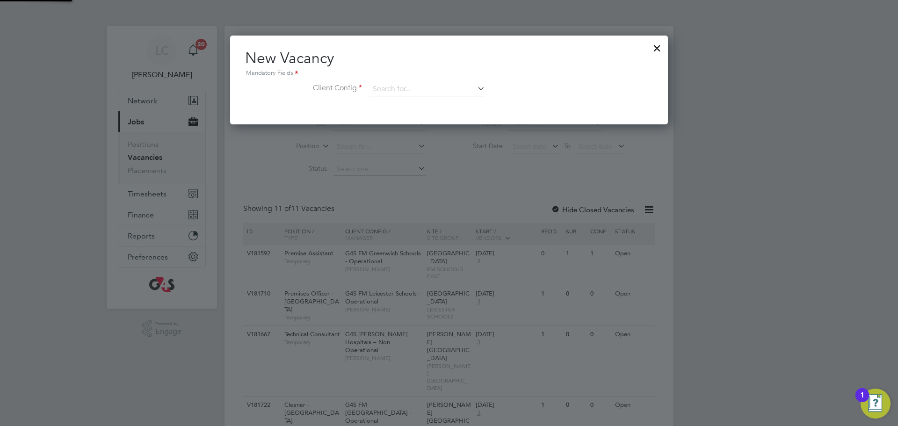
scroll to position [89, 438]
click at [386, 88] on input at bounding box center [428, 89] width 116 height 14
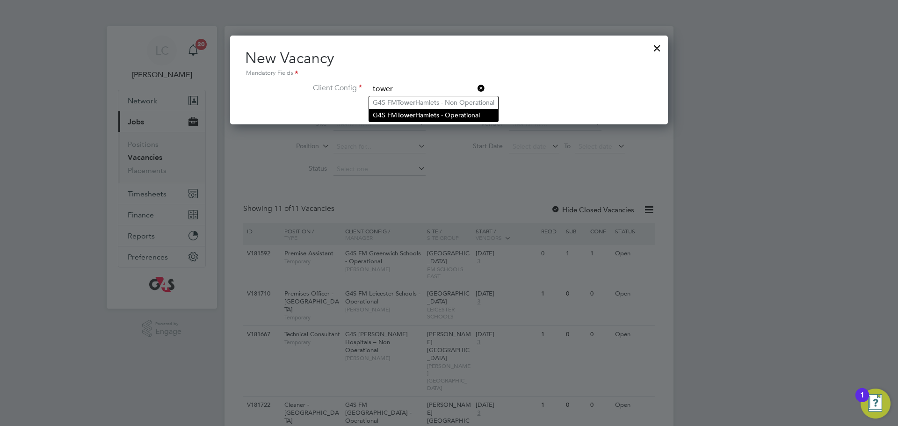
click at [419, 115] on li "G4S FM [GEOGRAPHIC_DATA] - Operational" at bounding box center [433, 115] width 129 height 13
type input "G4S FM [GEOGRAPHIC_DATA] - Operational"
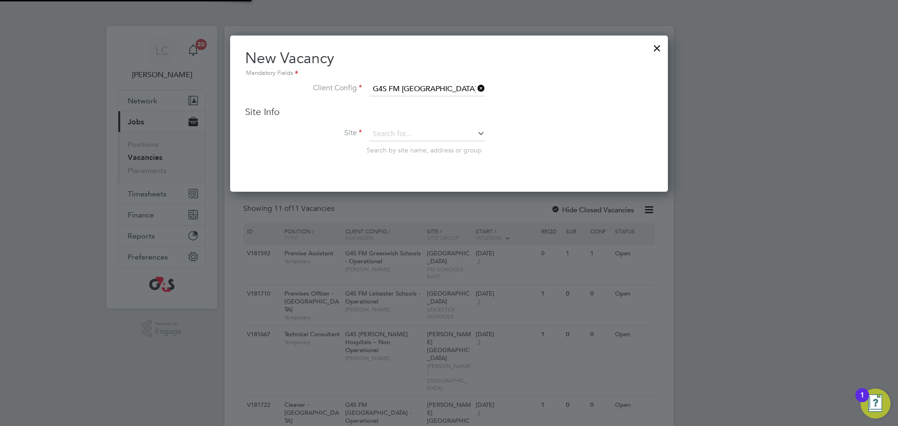
scroll to position [157, 438]
click at [407, 135] on input at bounding box center [428, 134] width 116 height 14
click at [416, 146] on li "[PERSON_NAME][GEOGRAPHIC_DATA]" at bounding box center [460, 147] width 183 height 13
type input "[PERSON_NAME][GEOGRAPHIC_DATA]"
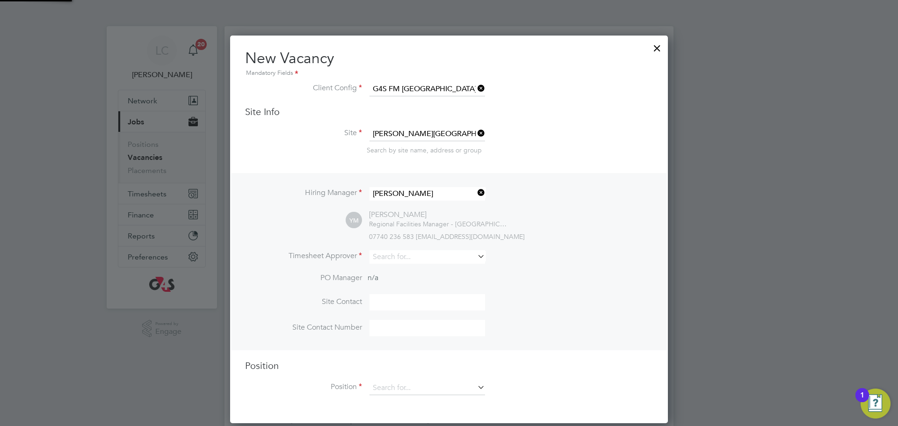
scroll to position [389, 438]
click at [392, 258] on input at bounding box center [428, 257] width 116 height 14
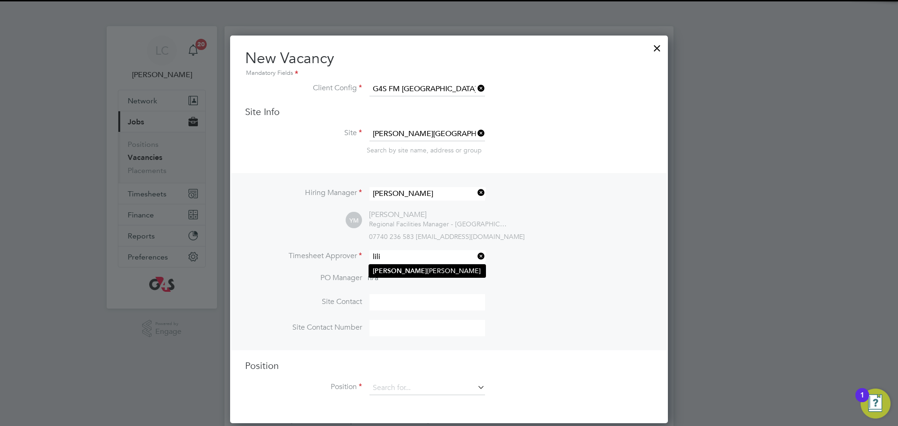
click at [398, 269] on li "[PERSON_NAME] ngxi [PERSON_NAME]" at bounding box center [427, 271] width 116 height 13
type input "[PERSON_NAME]"
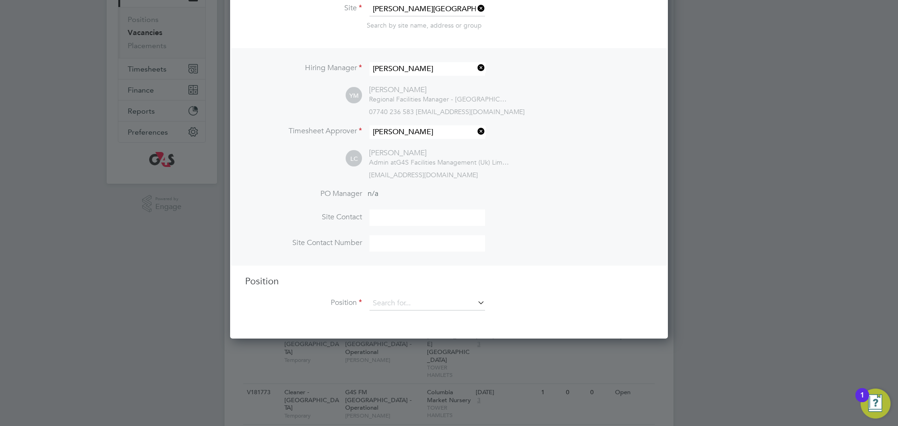
scroll to position [172, 0]
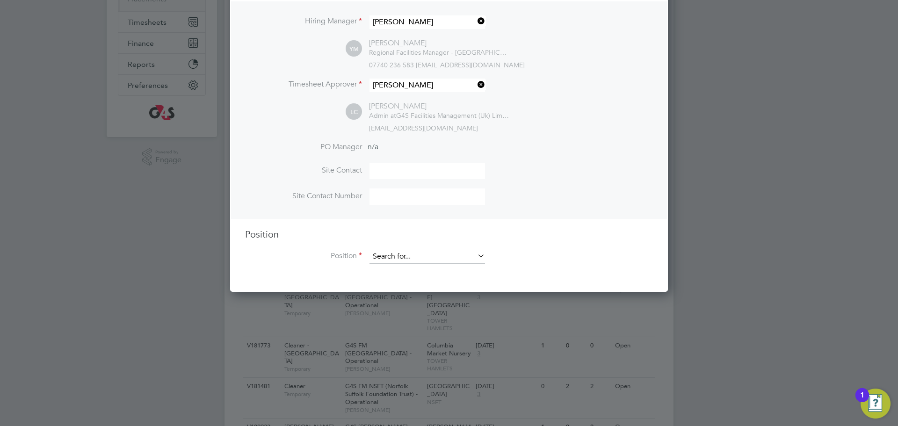
click at [431, 260] on input at bounding box center [428, 257] width 116 height 14
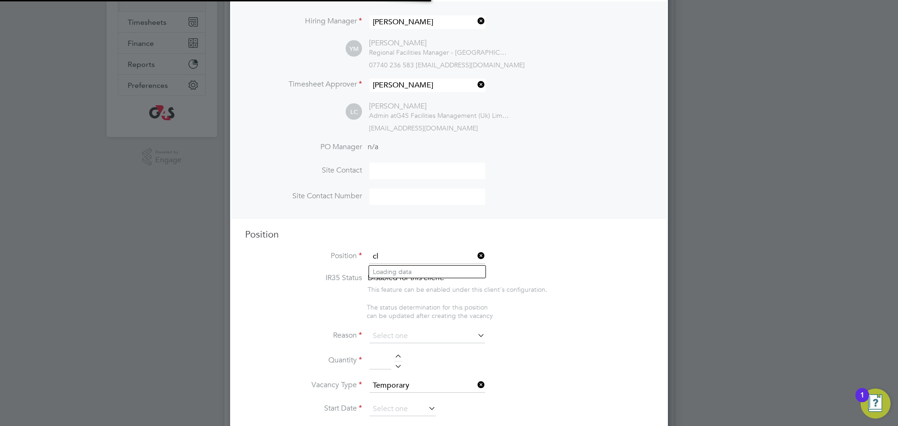
scroll to position [1458, 438]
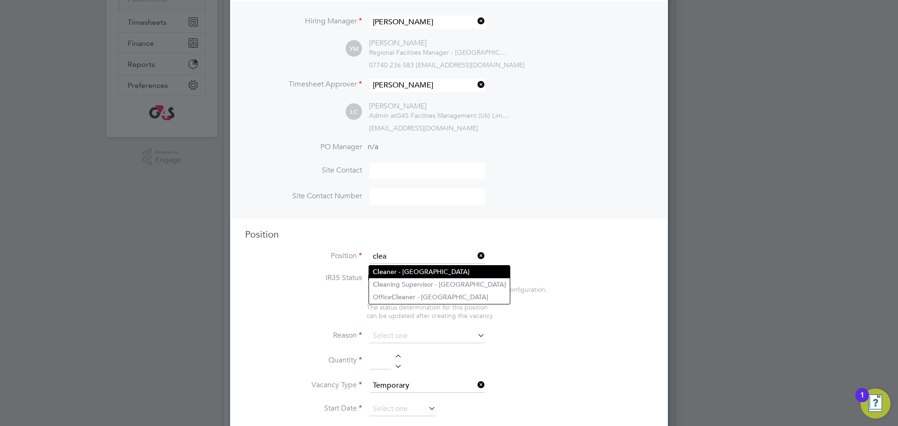
click at [411, 274] on li "Clea ner - [GEOGRAPHIC_DATA]" at bounding box center [439, 272] width 141 height 13
type input "Cleaner - [GEOGRAPHIC_DATA]"
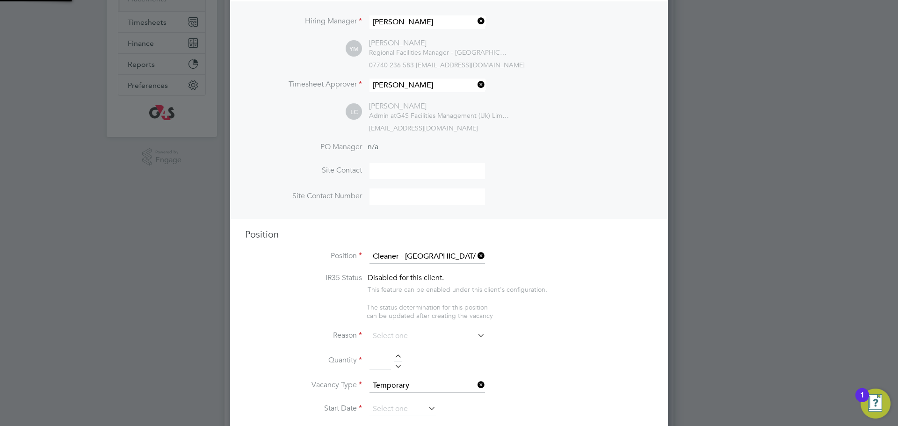
type textarea "**Lor Ipsumdolorsitame** ▪ Co adipi eli sed doeiusmo temporin, utlabo etdo mag …"
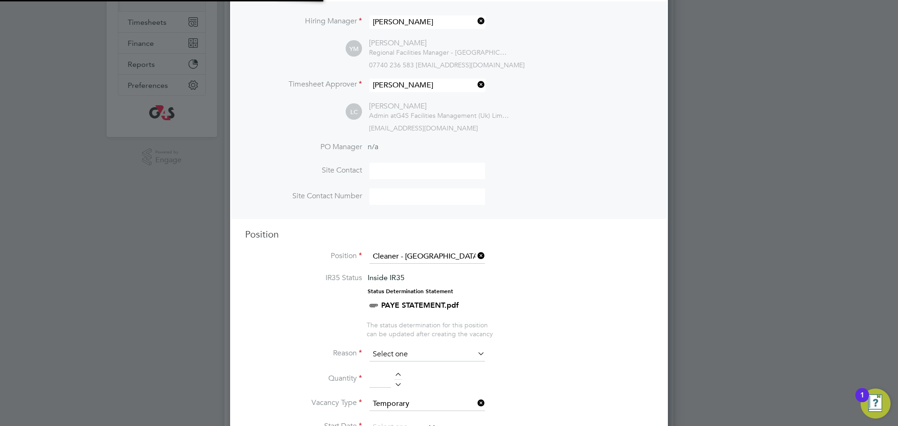
scroll to position [28, 49]
click at [388, 359] on input at bounding box center [428, 355] width 116 height 14
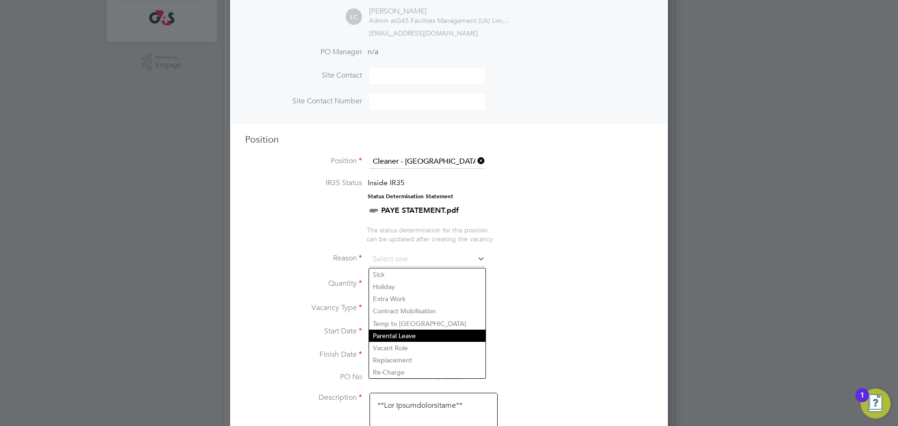
scroll to position [271, 0]
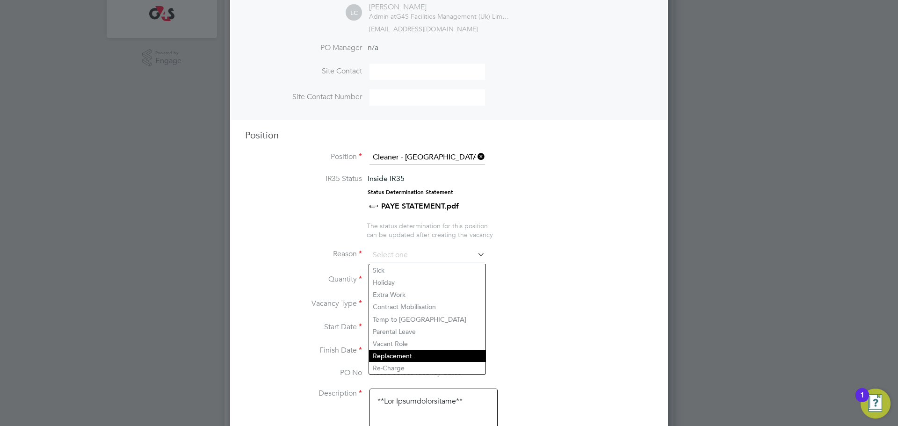
click at [406, 355] on li "Replacement" at bounding box center [427, 356] width 116 height 12
type input "Replacement"
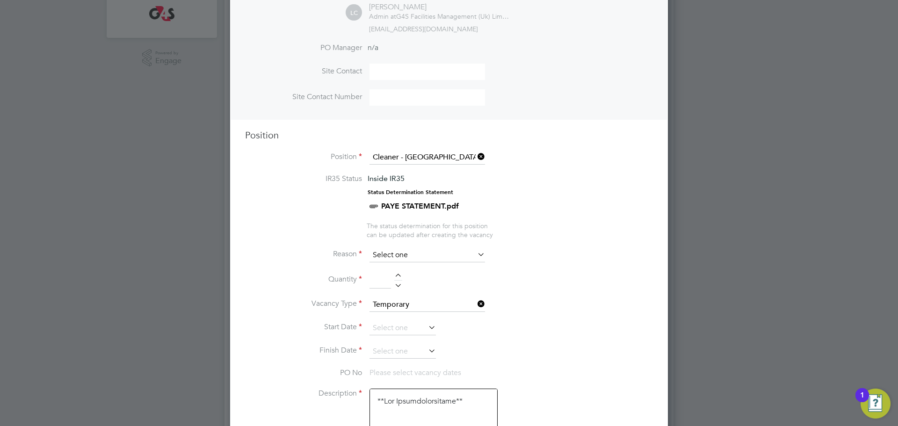
click at [415, 252] on input at bounding box center [428, 255] width 116 height 14
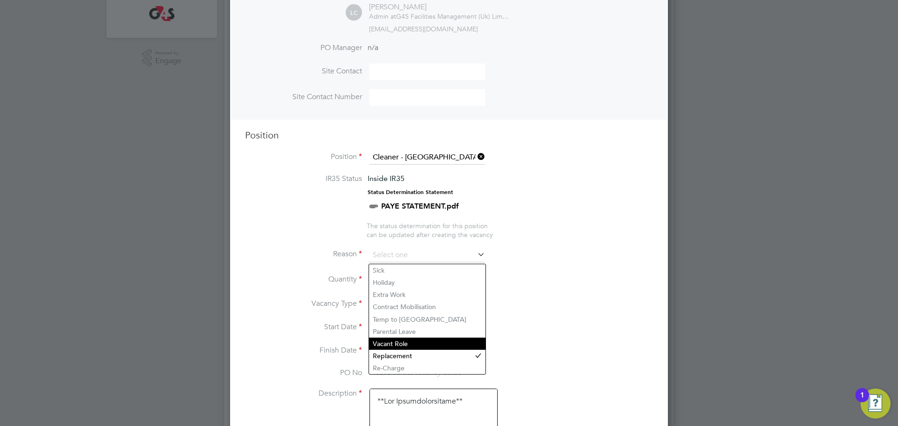
click at [388, 345] on li "Vacant Role" at bounding box center [427, 344] width 116 height 12
type input "Vacant Role"
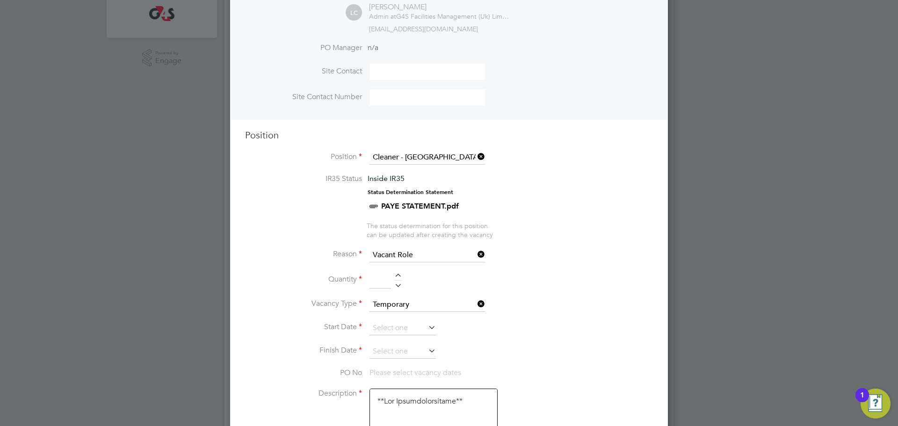
click at [397, 279] on div at bounding box center [398, 277] width 8 height 7
type input "1"
click at [386, 335] on input at bounding box center [403, 328] width 66 height 14
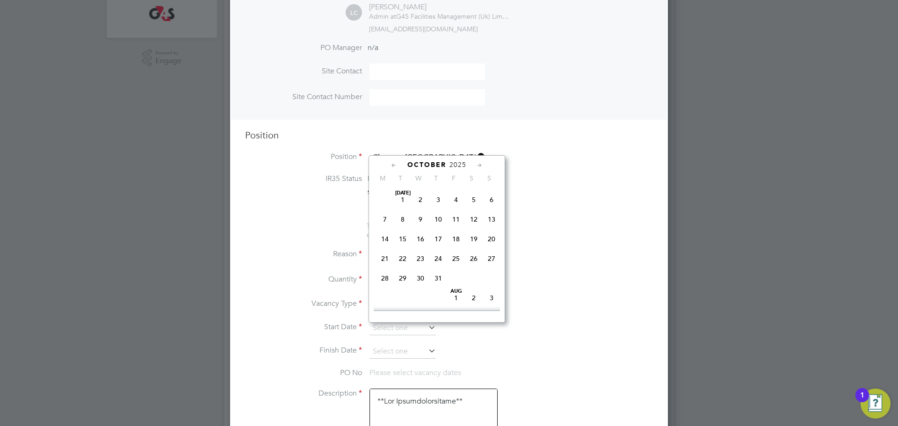
scroll to position [270, 0]
click at [379, 254] on span "6" at bounding box center [385, 245] width 18 height 18
type input "[DATE]"
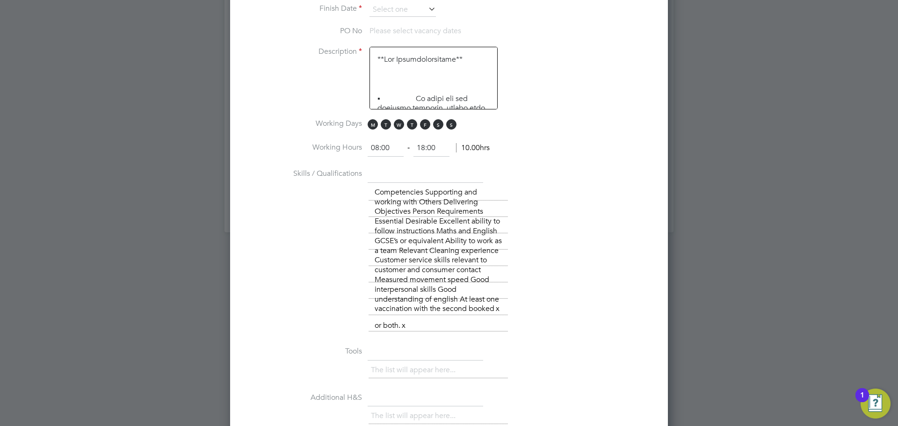
scroll to position [604, 0]
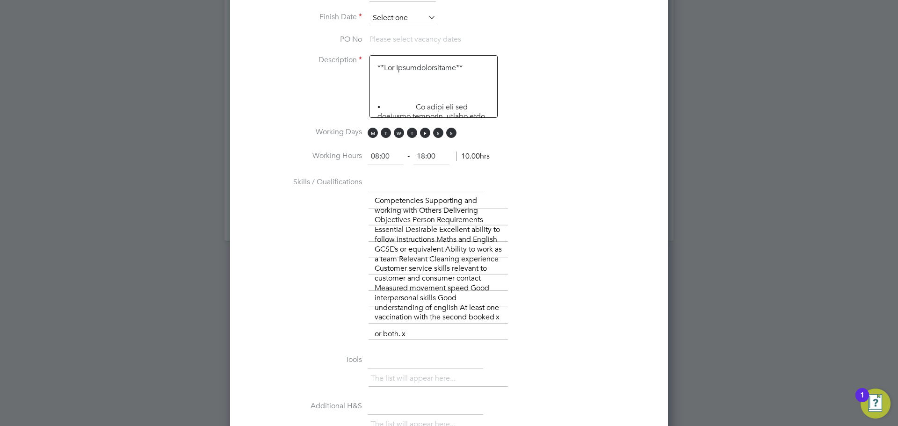
click at [419, 22] on input at bounding box center [403, 18] width 66 height 14
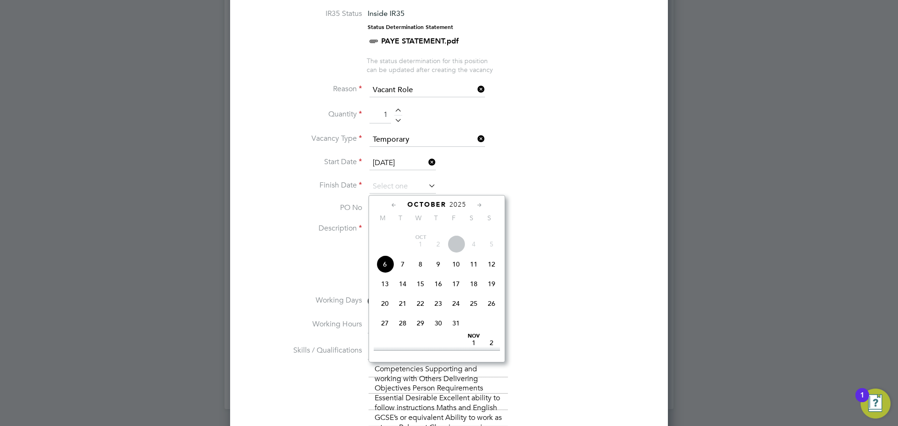
scroll to position [462, 0]
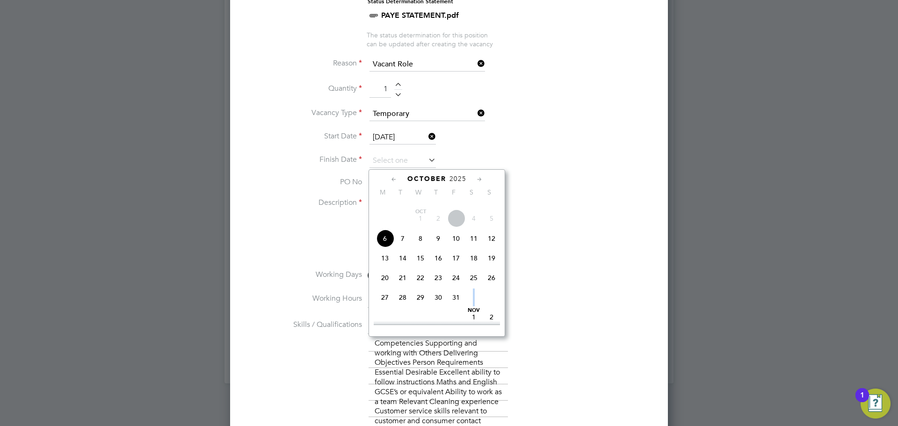
click at [472, 306] on span at bounding box center [474, 298] width 18 height 18
click at [422, 291] on span "24" at bounding box center [421, 283] width 18 height 18
type input "[DATE]"
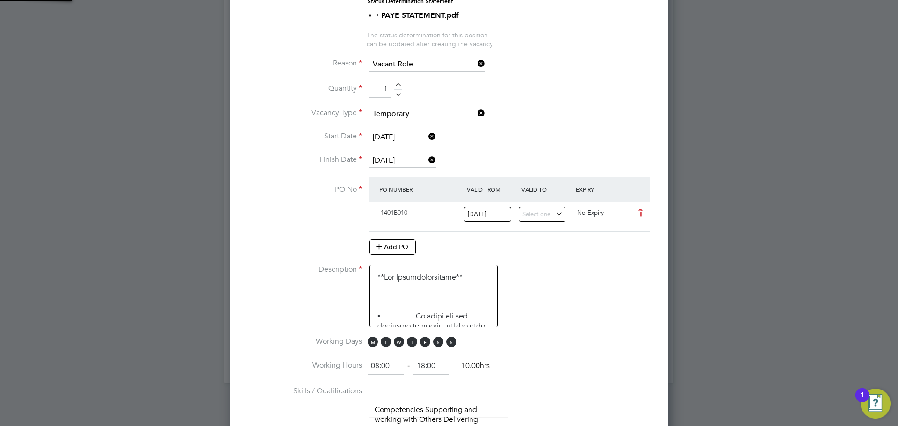
scroll to position [16, 88]
click at [562, 127] on li "Vacancy Type Temporary" at bounding box center [449, 118] width 408 height 23
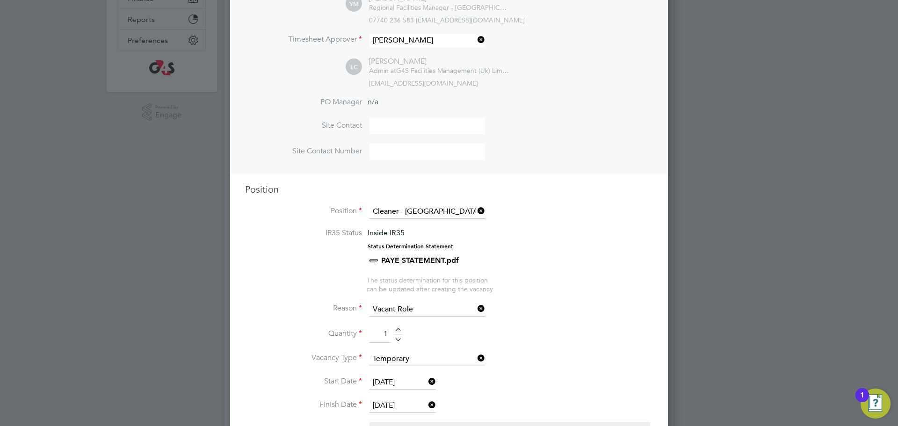
scroll to position [160, 0]
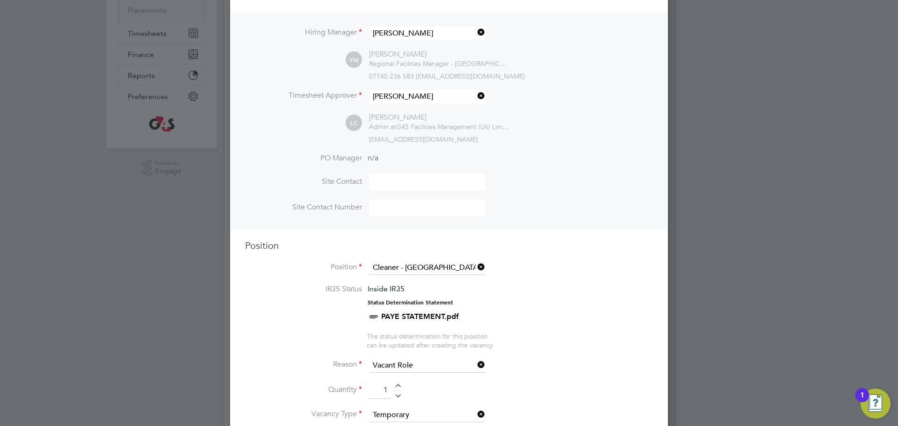
click at [564, 141] on div "[EMAIL_ADDRESS][DOMAIN_NAME]" at bounding box center [511, 139] width 284 height 8
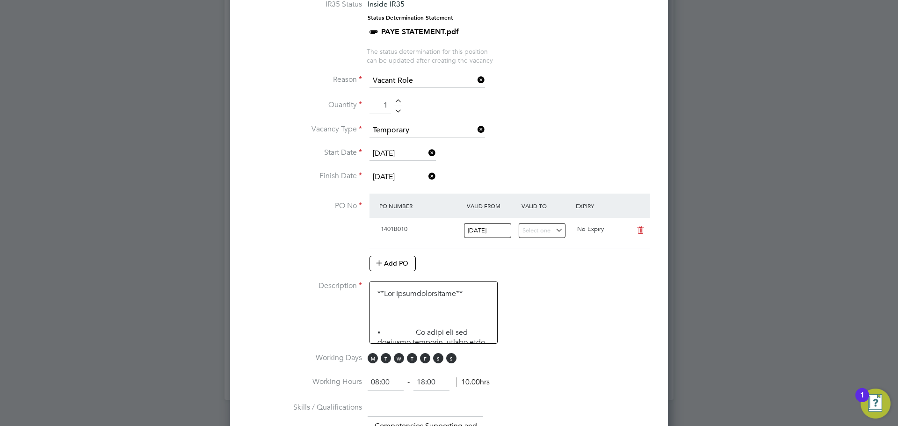
scroll to position [455, 0]
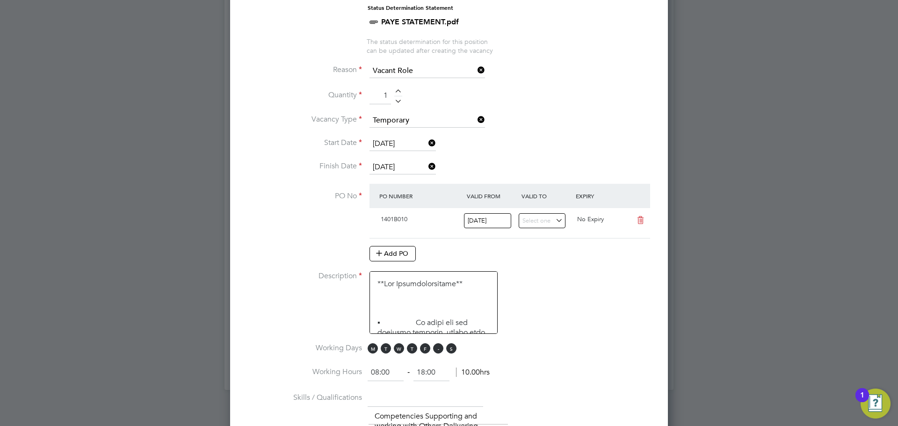
click at [440, 354] on span "S" at bounding box center [438, 348] width 10 height 10
click at [452, 350] on span "S" at bounding box center [451, 348] width 10 height 10
drag, startPoint x: 390, startPoint y: 376, endPoint x: 335, endPoint y: 373, distance: 55.7
click at [335, 373] on li "Working Hours 08:00 ‐ 18:00 10.00hrs" at bounding box center [449, 377] width 408 height 26
type input "06:30"
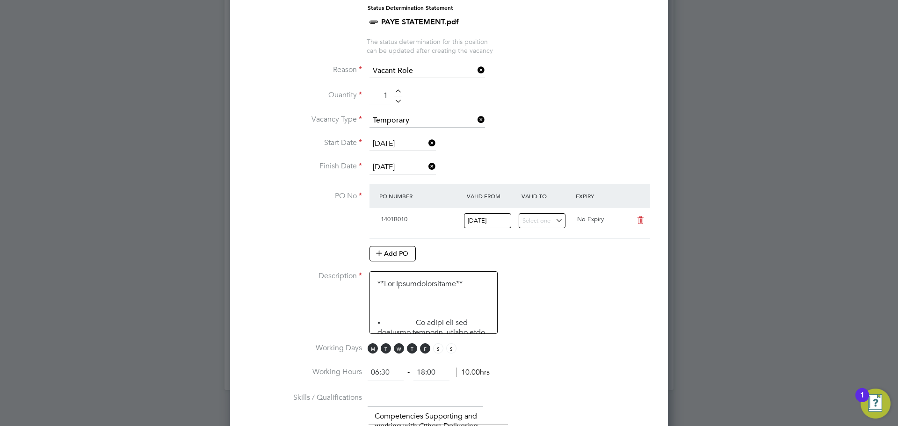
click at [446, 373] on input "18:00" at bounding box center [432, 372] width 36 height 17
drag, startPoint x: 446, startPoint y: 373, endPoint x: 410, endPoint y: 372, distance: 36.0
click at [410, 372] on ng-form "06:30 ‐ 18:00 11.50hrs" at bounding box center [429, 372] width 122 height 9
type input "09:00"
click at [568, 345] on li "Working Days M T W T F S S" at bounding box center [449, 353] width 408 height 21
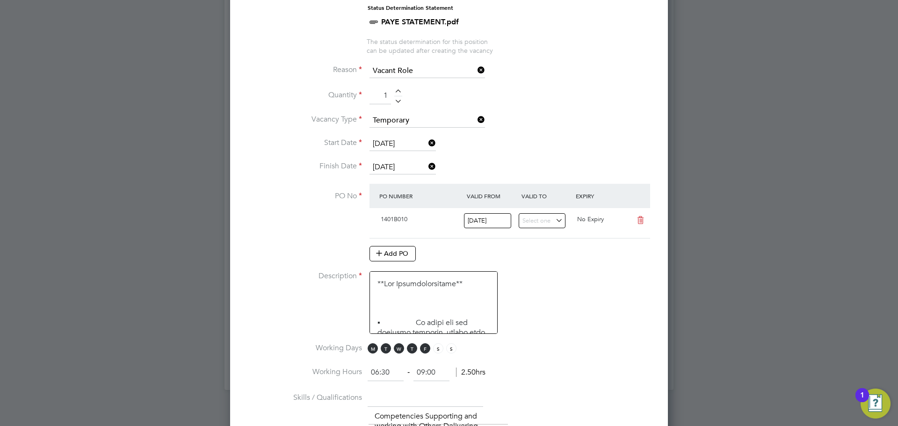
click at [362, 370] on label "Working Hours" at bounding box center [303, 372] width 117 height 10
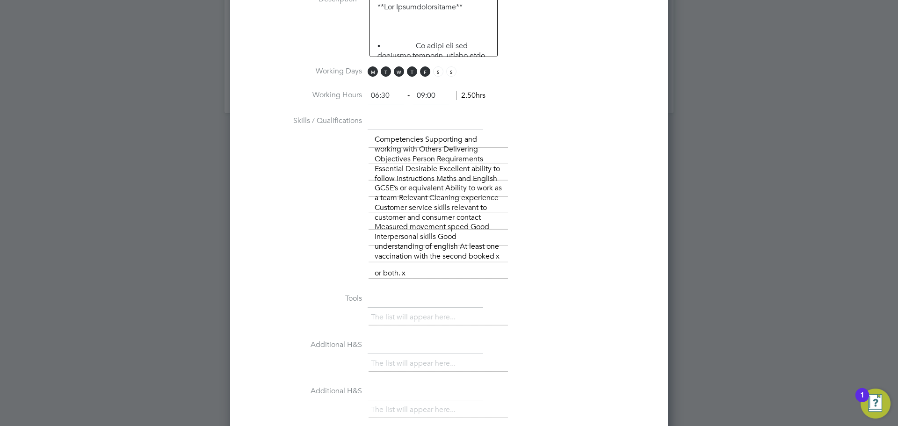
scroll to position [1304, 0]
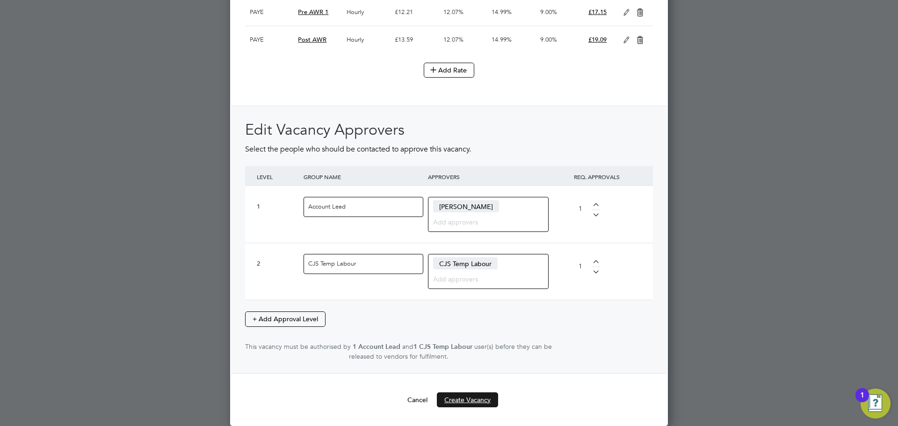
click at [462, 400] on button "Create Vacancy" at bounding box center [467, 400] width 61 height 15
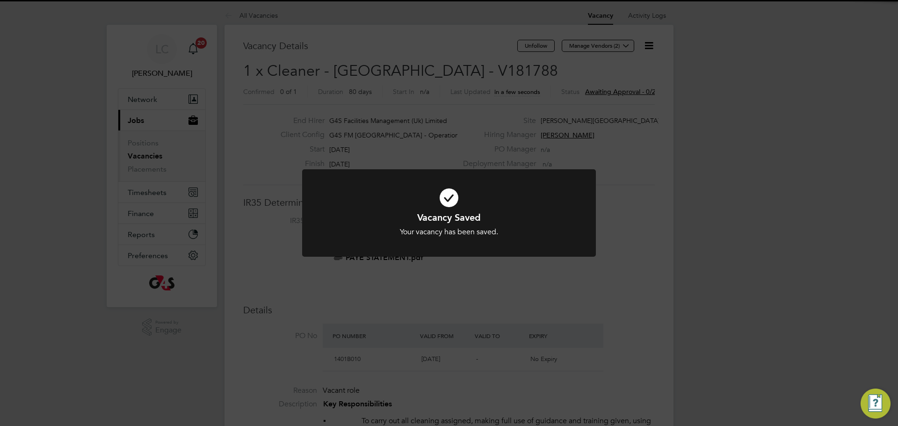
scroll to position [5, 5]
click at [477, 124] on div "Vacancy Saved Your vacancy has been saved. Cancel Okay" at bounding box center [449, 213] width 898 height 426
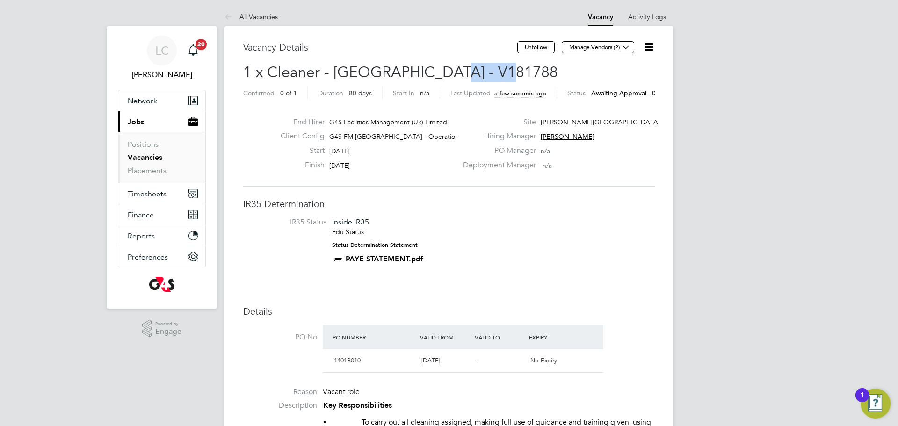
drag, startPoint x: 440, startPoint y: 68, endPoint x: 504, endPoint y: 74, distance: 64.9
click at [504, 74] on h2 "1 x Cleaner - [GEOGRAPHIC_DATA] - V181788 Confirmed 0 of 1 Duration 80 days Sta…" at bounding box center [449, 82] width 412 height 39
copy span "V181788"
click at [626, 50] on icon at bounding box center [626, 47] width 7 height 7
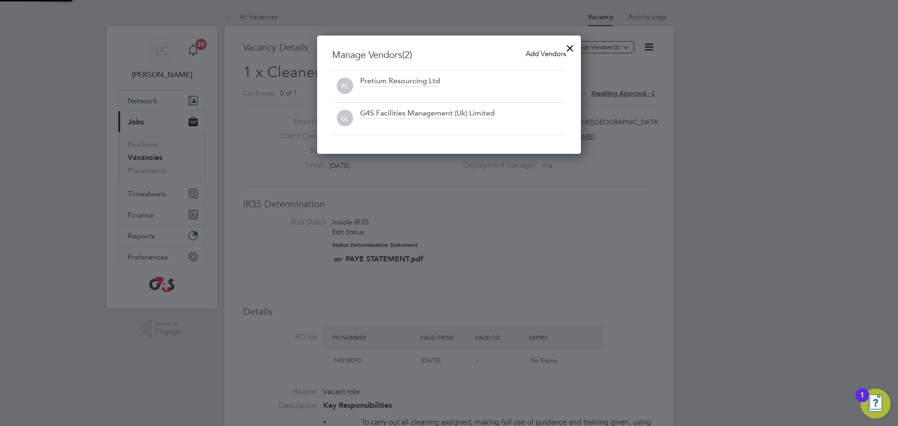
scroll to position [119, 264]
click at [571, 50] on div at bounding box center [570, 45] width 17 height 17
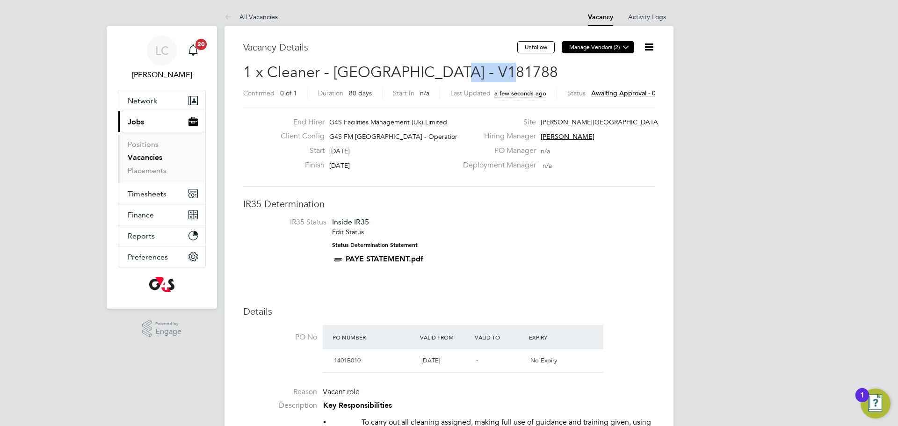
click at [617, 52] on button "Manage Vendors (2)" at bounding box center [598, 47] width 73 height 12
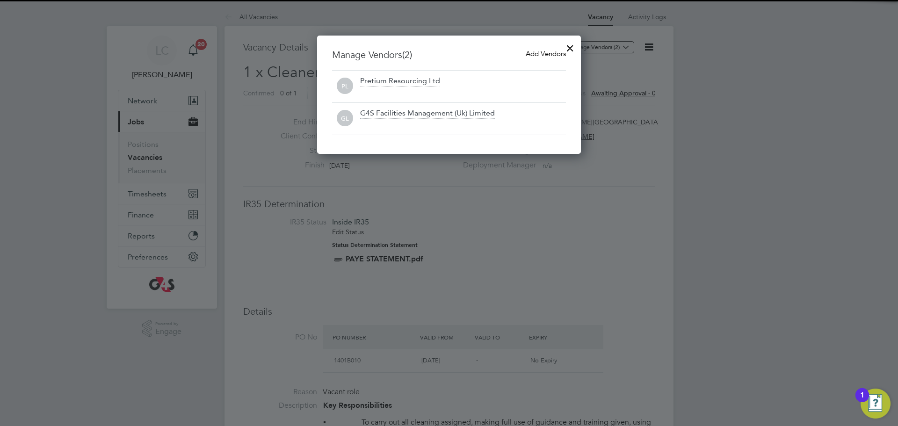
click at [550, 54] on span "Add Vendors" at bounding box center [546, 53] width 40 height 9
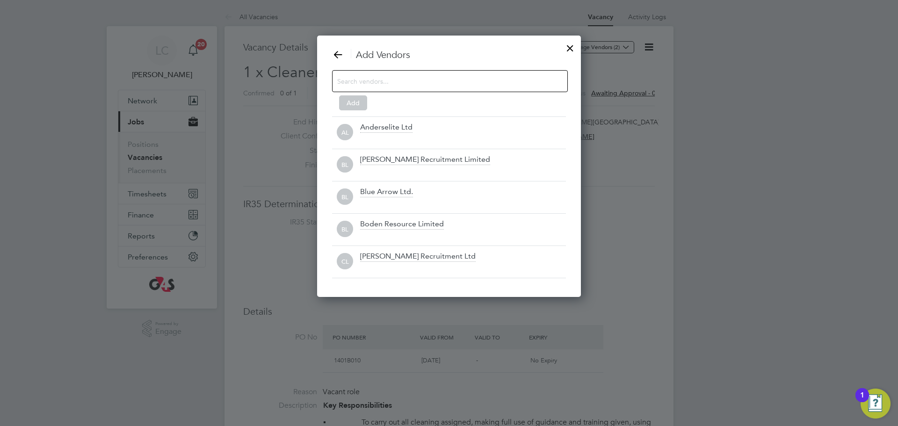
scroll to position [262, 264]
click at [409, 85] on input at bounding box center [442, 81] width 211 height 12
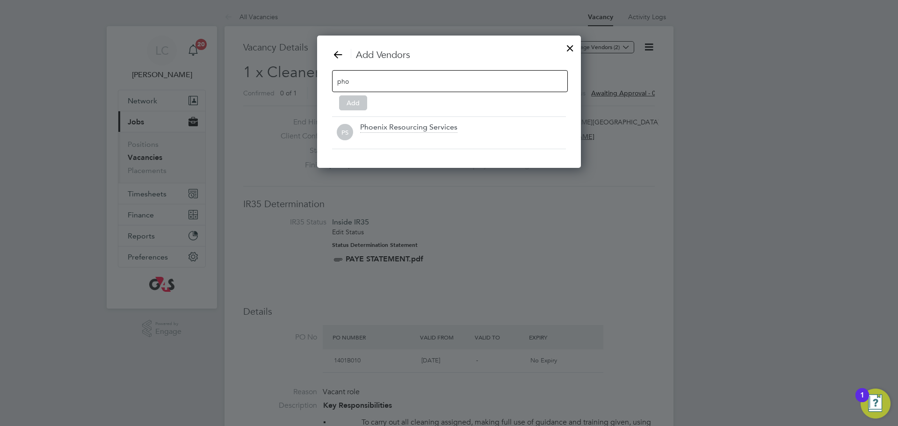
scroll to position [133, 264]
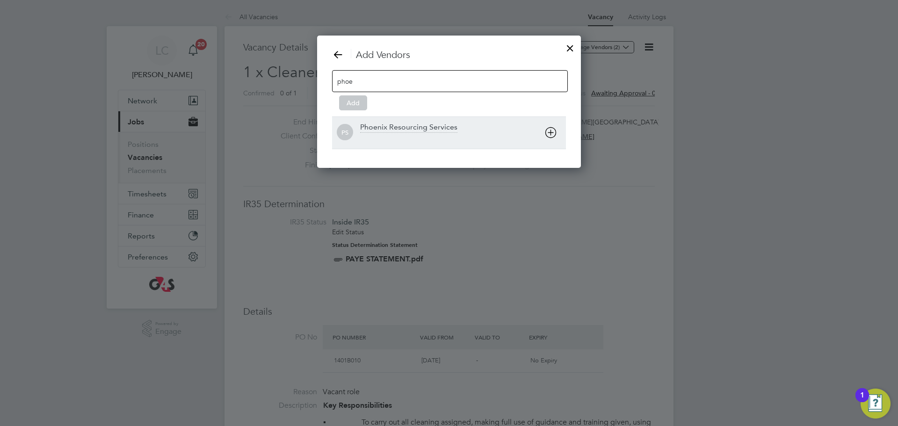
type input "phoe"
click at [364, 133] on div "Phoenix Resourcing Services" at bounding box center [463, 133] width 206 height 21
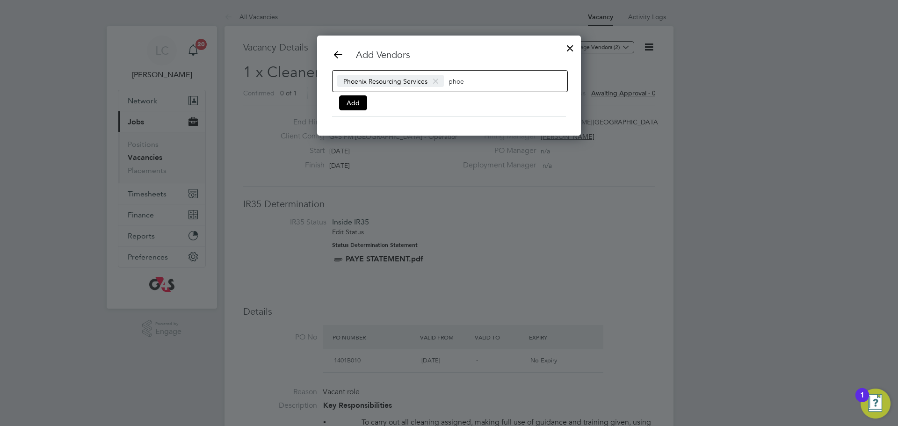
scroll to position [101, 264]
click at [353, 103] on button "Add" at bounding box center [353, 102] width 28 height 15
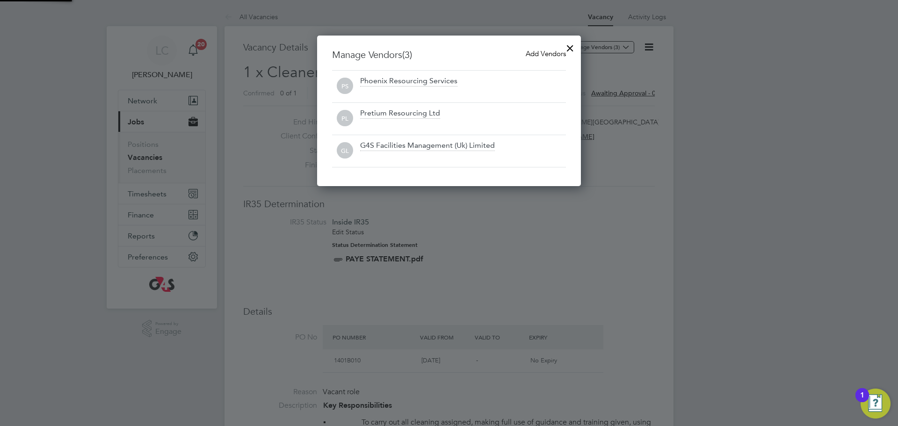
scroll to position [151, 264]
click at [482, 259] on div at bounding box center [449, 213] width 898 height 426
click at [571, 47] on div at bounding box center [570, 45] width 17 height 17
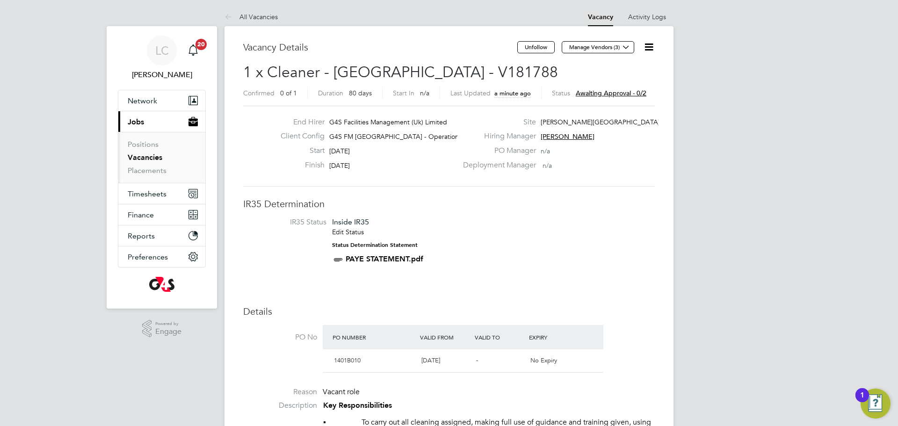
click at [441, 160] on div "Start [DATE]" at bounding box center [365, 153] width 184 height 15
click at [583, 252] on li "IR35 Status Inside IR35 Edit Status Status Determination Statement PAYE STATEME…" at bounding box center [449, 243] width 393 height 51
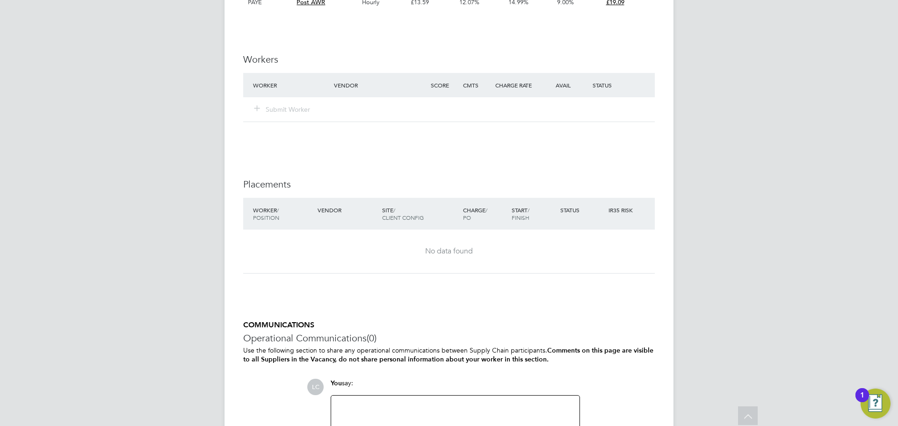
scroll to position [1226, 0]
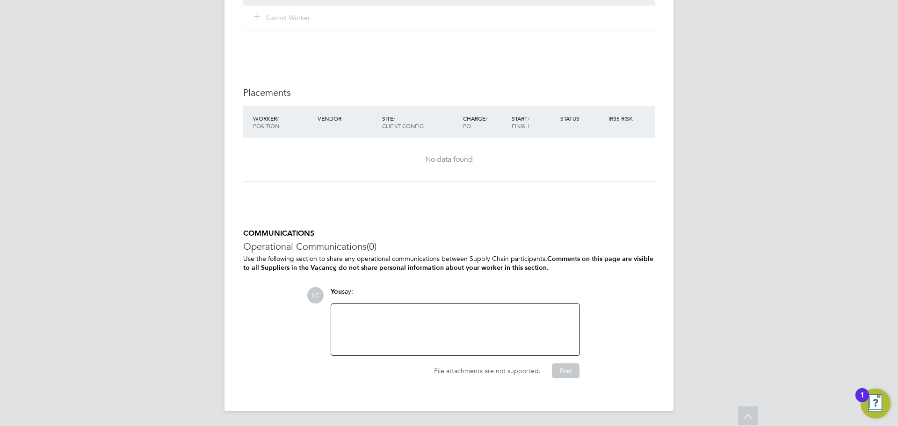
click at [481, 320] on div at bounding box center [455, 330] width 237 height 40
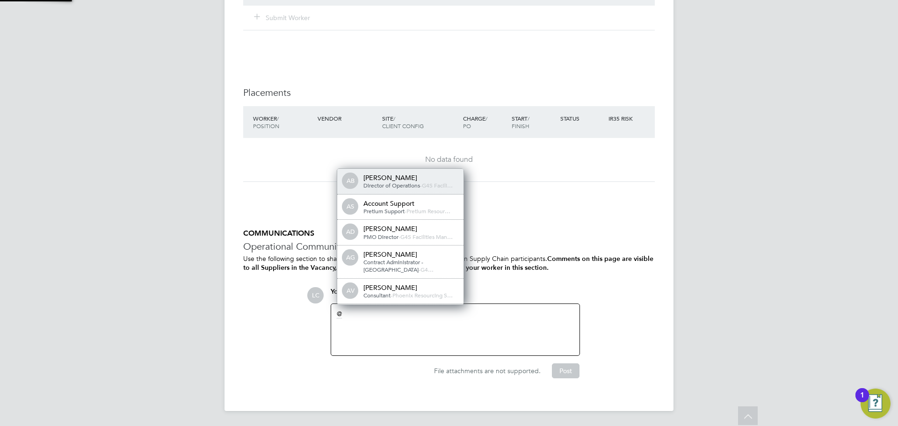
scroll to position [5, 5]
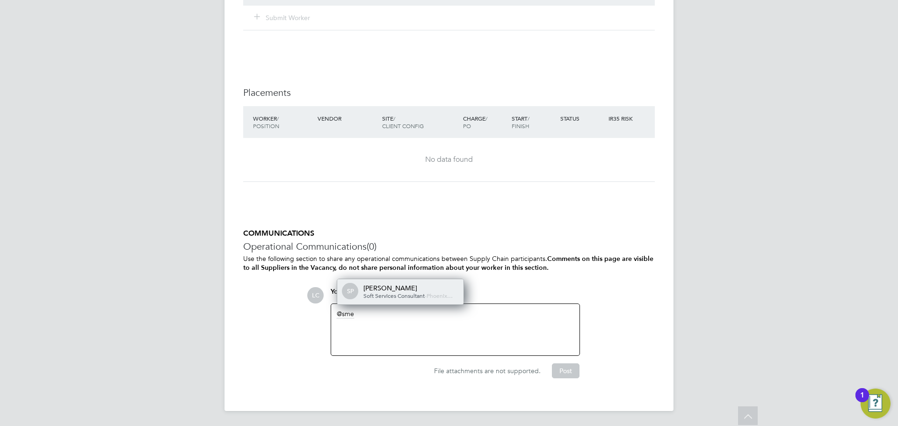
click at [398, 291] on div "[PERSON_NAME]" at bounding box center [411, 288] width 94 height 8
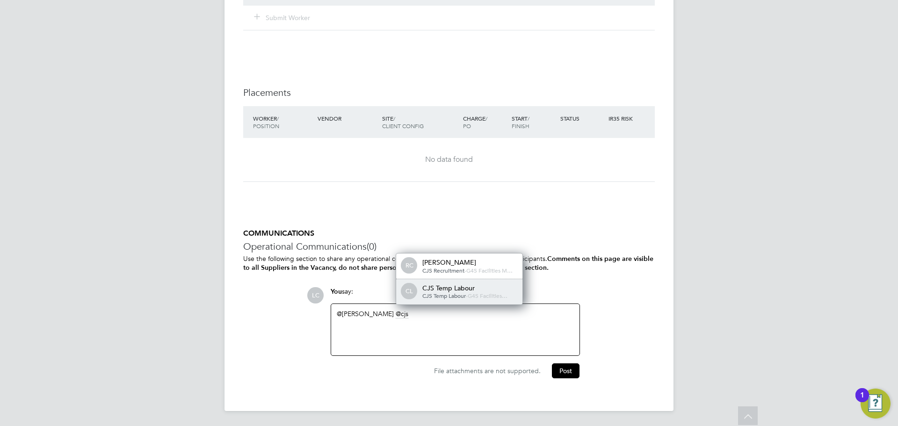
click at [481, 297] on span "G4S Facilities…" at bounding box center [488, 295] width 40 height 7
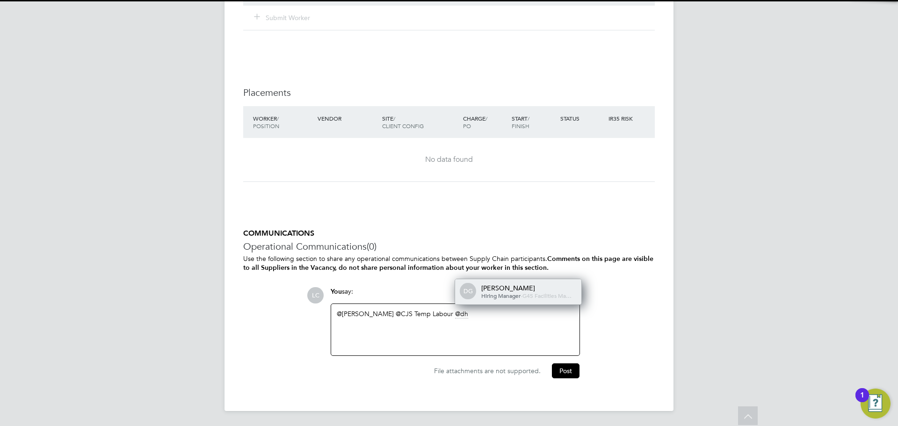
click at [521, 292] on span "-" at bounding box center [522, 295] width 2 height 7
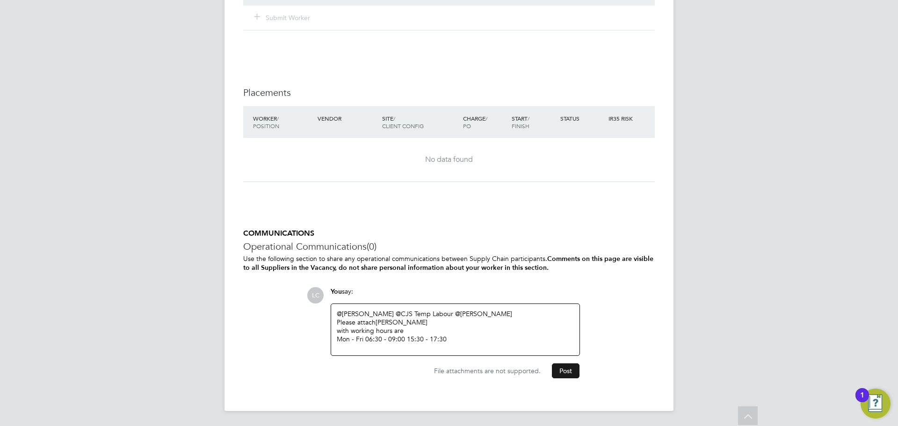
click at [558, 371] on button "Post" at bounding box center [566, 371] width 28 height 15
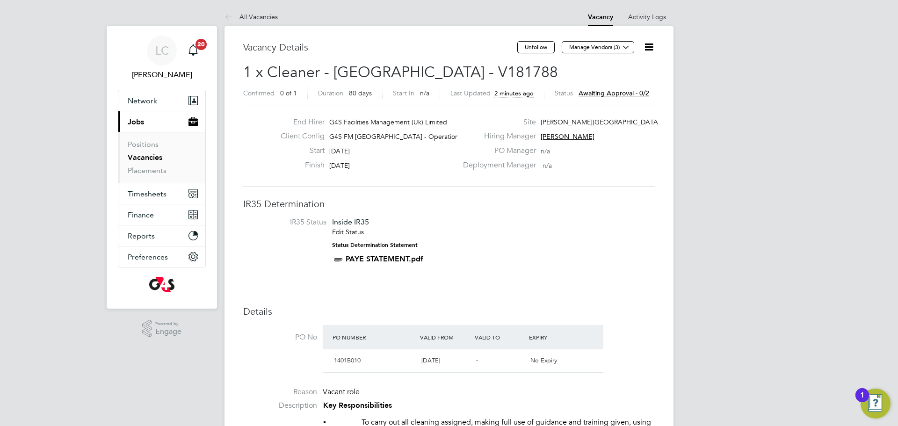
click at [151, 156] on link "Vacancies" at bounding box center [145, 157] width 35 height 9
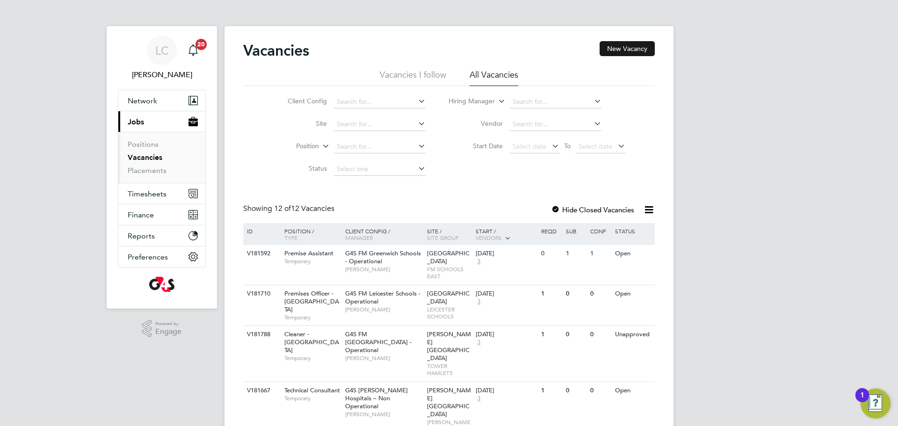
click at [616, 52] on button "New Vacancy" at bounding box center [627, 48] width 55 height 15
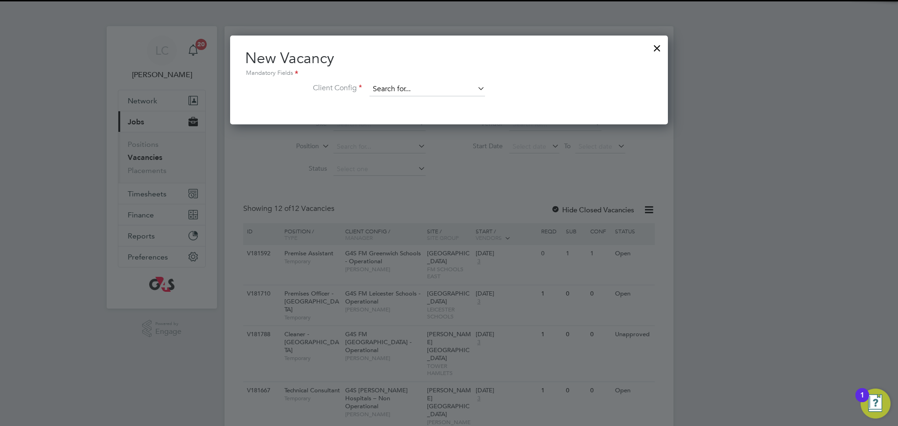
click at [437, 90] on input at bounding box center [428, 89] width 116 height 14
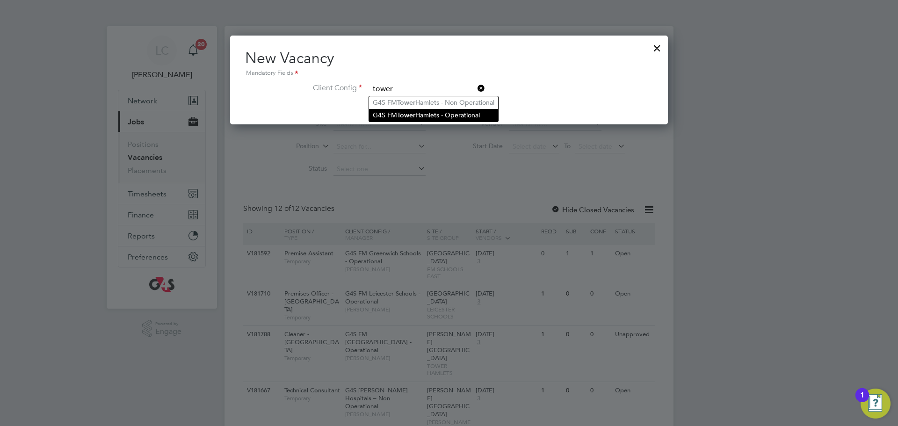
click at [442, 113] on li "G4S FM [GEOGRAPHIC_DATA] - Operational" at bounding box center [433, 115] width 129 height 13
type input "G4S FM [GEOGRAPHIC_DATA] - Operational"
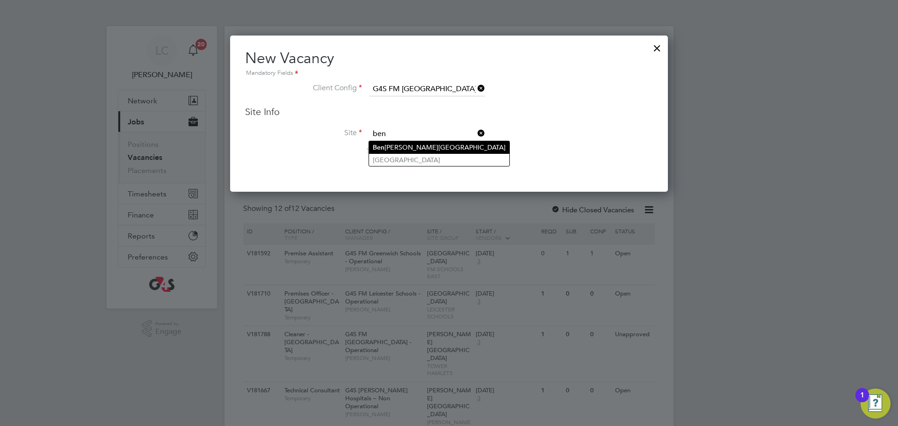
click at [406, 147] on li "[PERSON_NAME][GEOGRAPHIC_DATA]" at bounding box center [439, 147] width 140 height 13
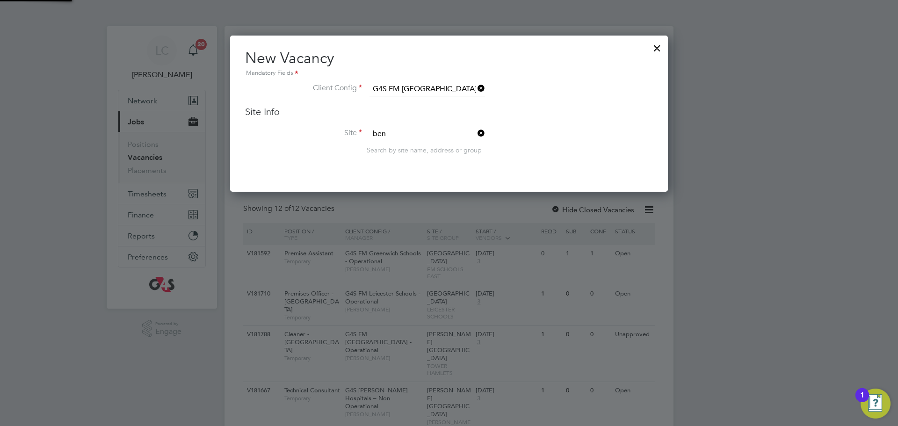
type input "[PERSON_NAME][GEOGRAPHIC_DATA]"
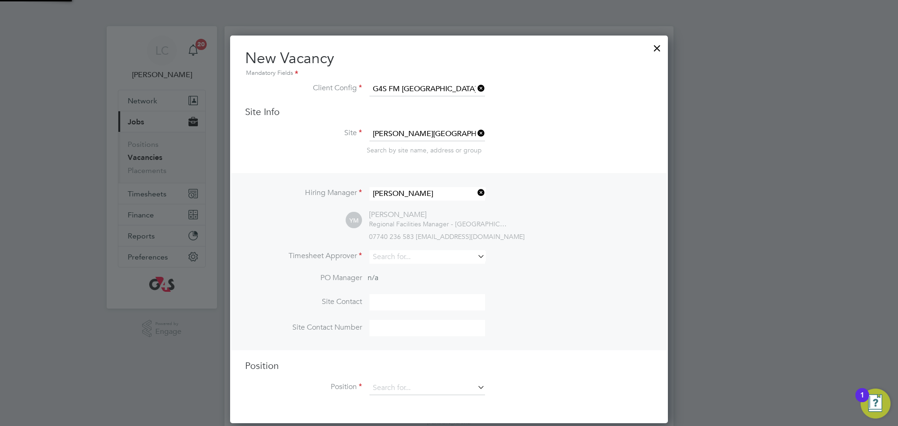
scroll to position [389, 438]
click at [394, 258] on input at bounding box center [428, 257] width 116 height 14
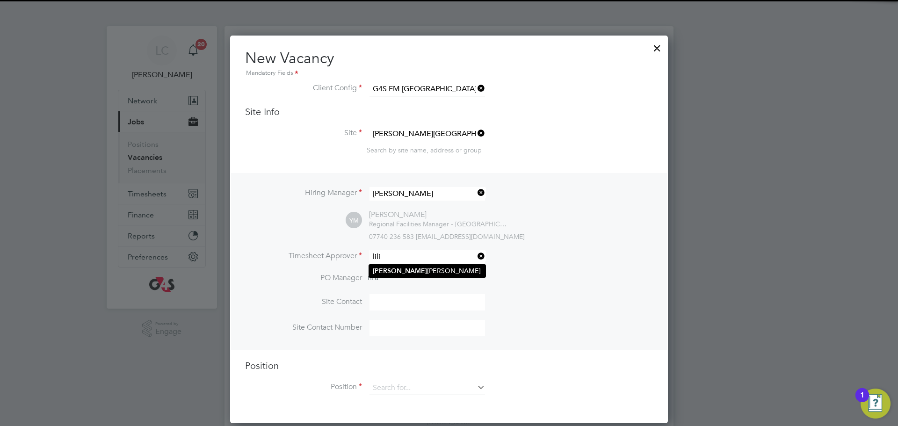
click at [400, 275] on li "[PERSON_NAME] ngxi [PERSON_NAME]" at bounding box center [427, 271] width 116 height 13
type input "[PERSON_NAME]"
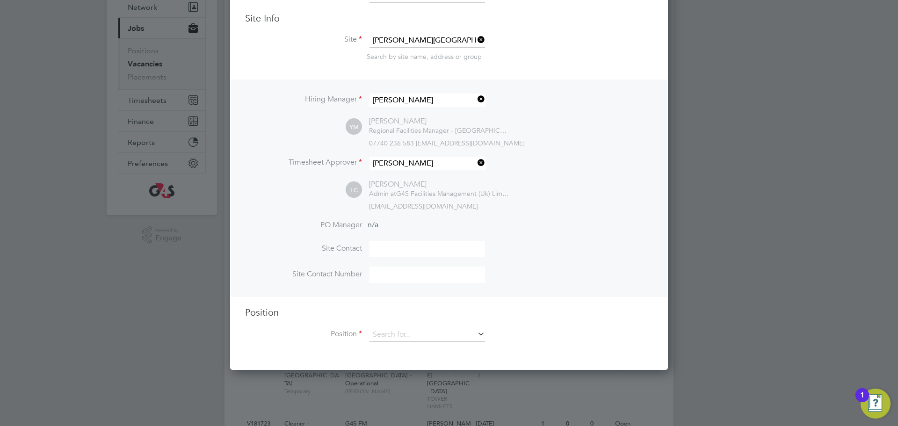
scroll to position [100, 0]
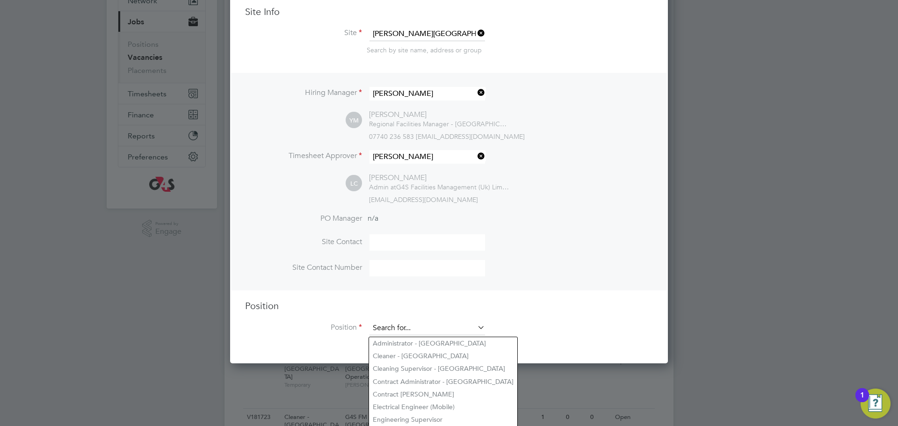
click at [397, 329] on input at bounding box center [428, 328] width 116 height 14
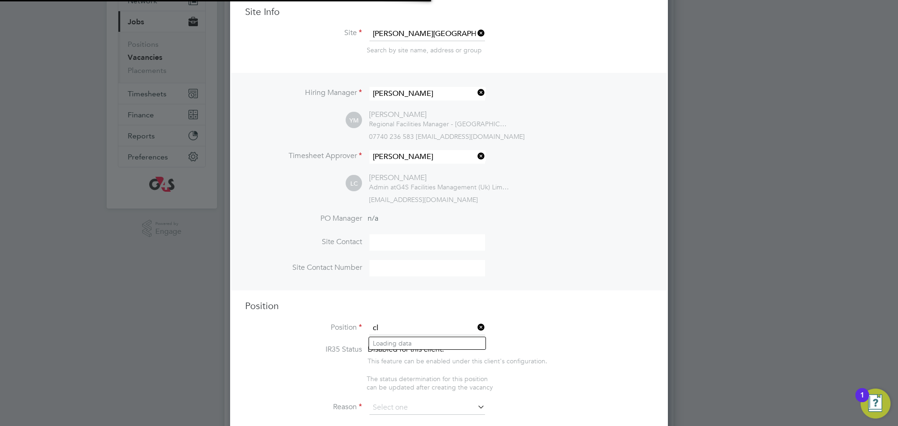
scroll to position [1458, 438]
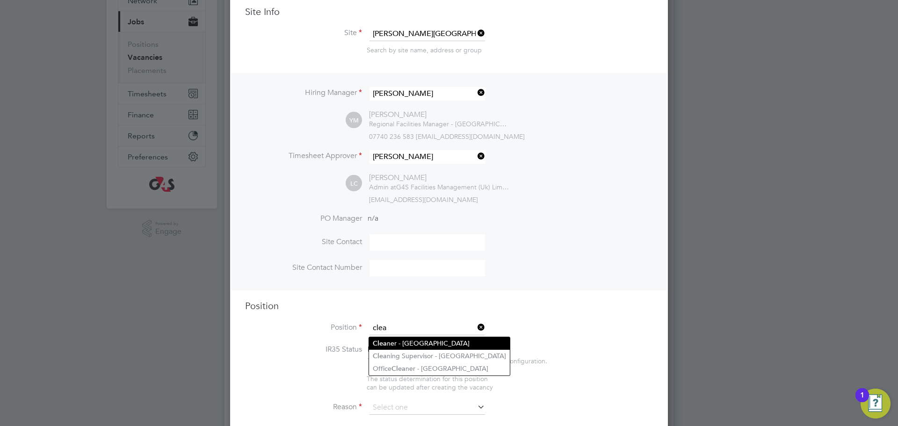
click at [396, 342] on li "Clea ner - [GEOGRAPHIC_DATA]" at bounding box center [439, 343] width 141 height 13
type input "Cleaner - [GEOGRAPHIC_DATA]"
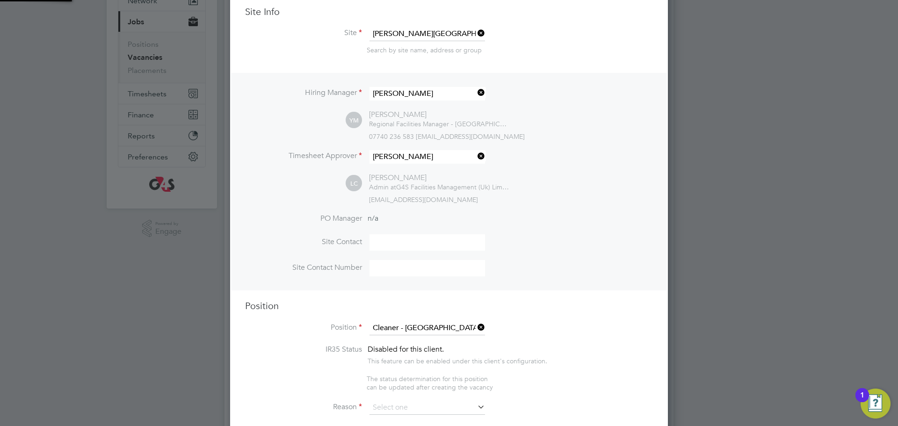
type textarea "**Lor Ipsumdolorsitame** ▪ Co adipi eli sed doeiusmo temporin, utlabo etdo mag …"
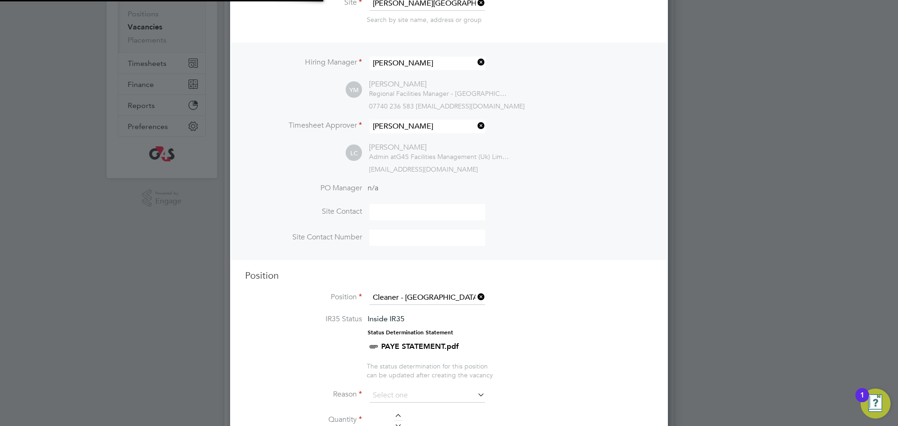
scroll to position [159, 0]
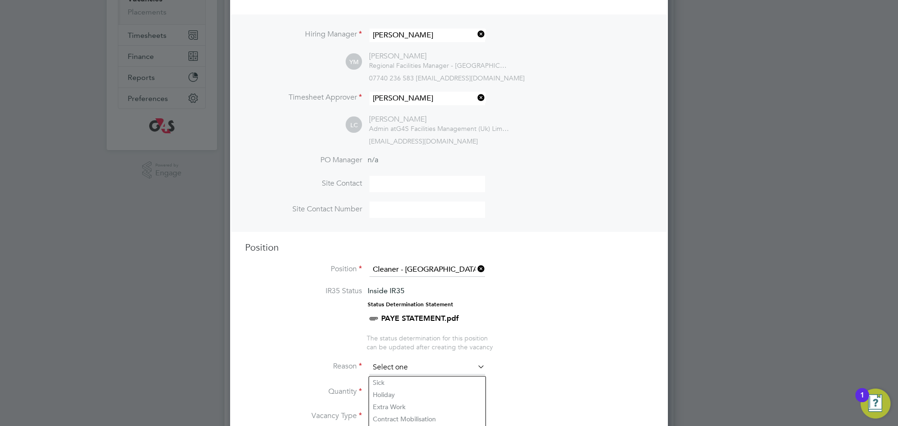
click at [392, 368] on input at bounding box center [428, 368] width 116 height 14
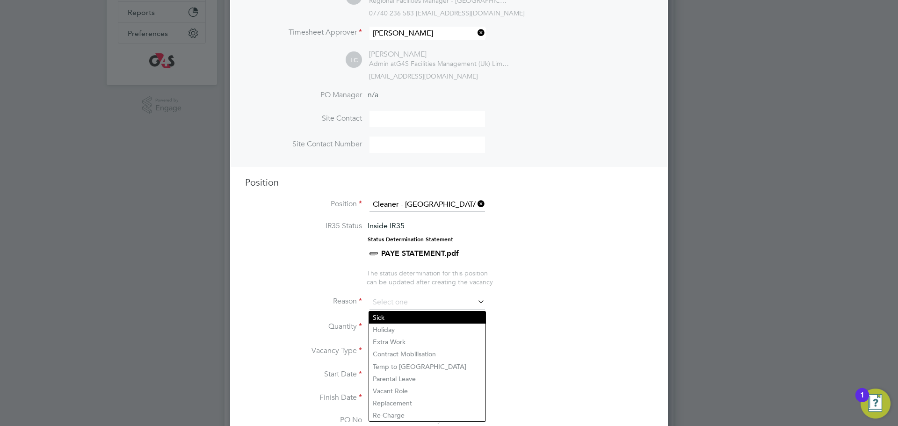
scroll to position [251, 0]
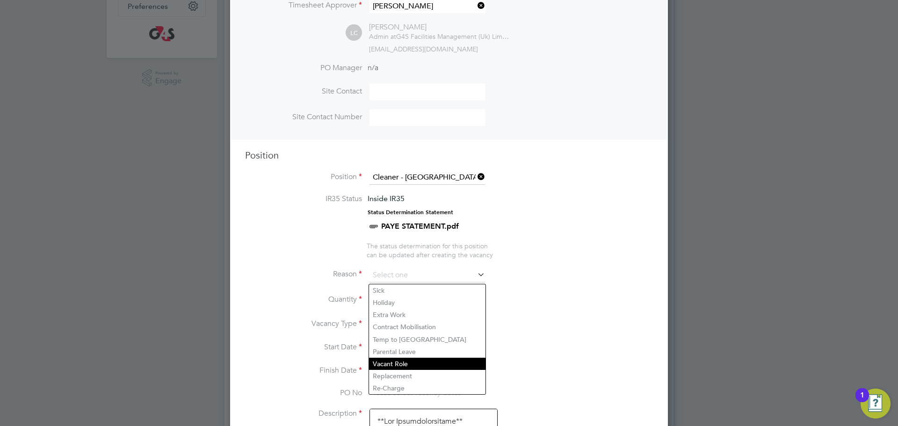
click at [397, 365] on li "Vacant Role" at bounding box center [427, 364] width 116 height 12
type input "Vacant Role"
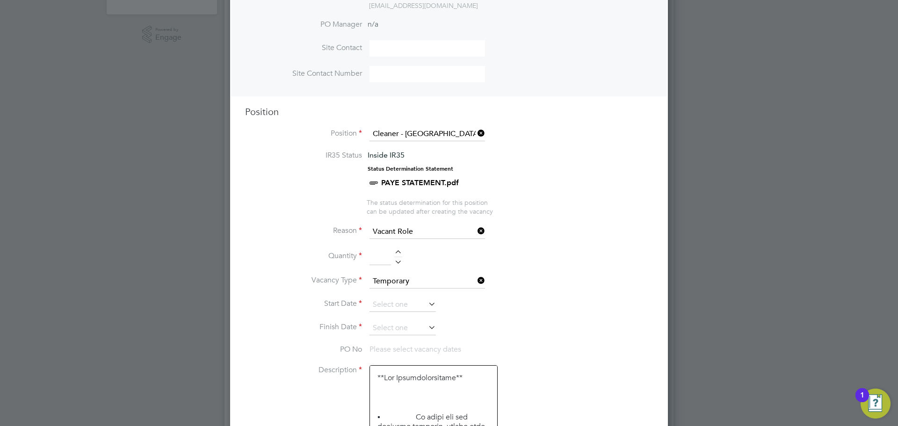
scroll to position [295, 0]
click at [398, 252] on div at bounding box center [398, 252] width 8 height 7
type input "1"
click at [385, 301] on input at bounding box center [403, 304] width 66 height 14
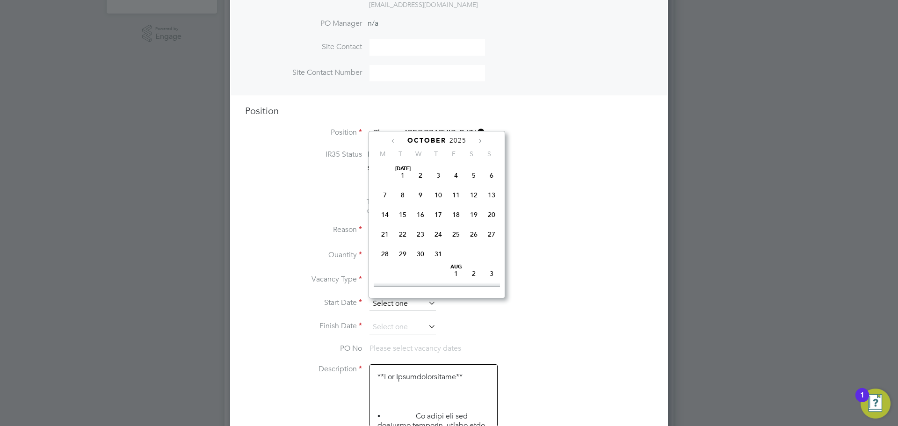
scroll to position [270, 0]
click at [386, 230] on span "6" at bounding box center [385, 221] width 18 height 18
type input "[DATE]"
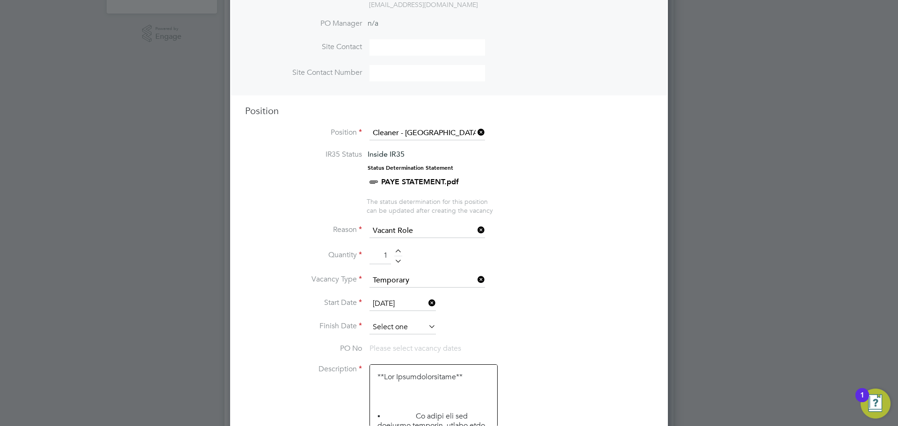
click at [402, 331] on input at bounding box center [403, 327] width 66 height 14
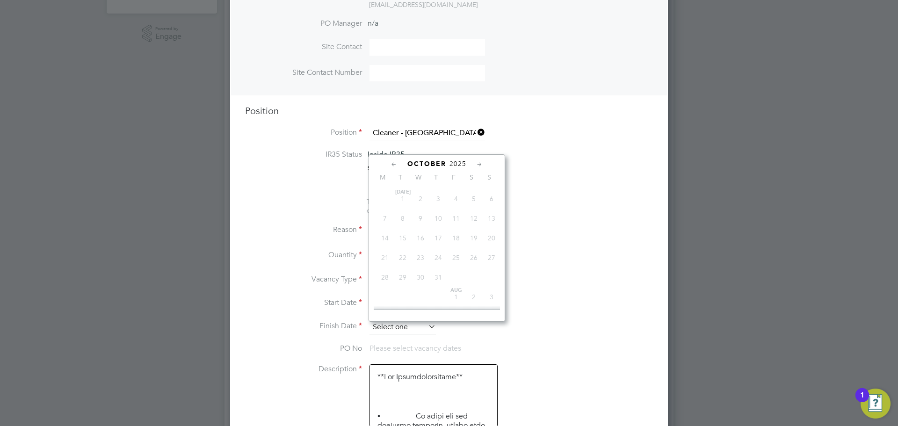
scroll to position [291, 0]
click at [481, 164] on icon at bounding box center [479, 165] width 9 height 10
click at [422, 243] on span "24" at bounding box center [421, 235] width 18 height 18
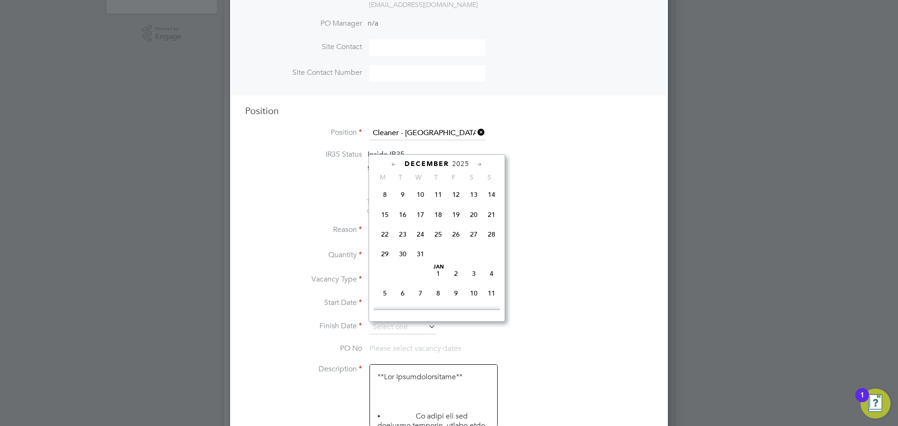
type input "[DATE]"
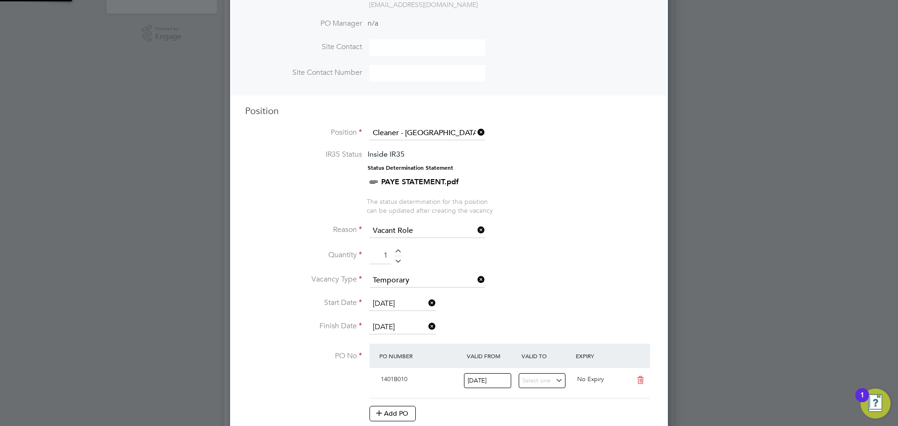
scroll to position [16, 88]
click at [650, 322] on li "Finish Date [DATE]" at bounding box center [449, 331] width 408 height 23
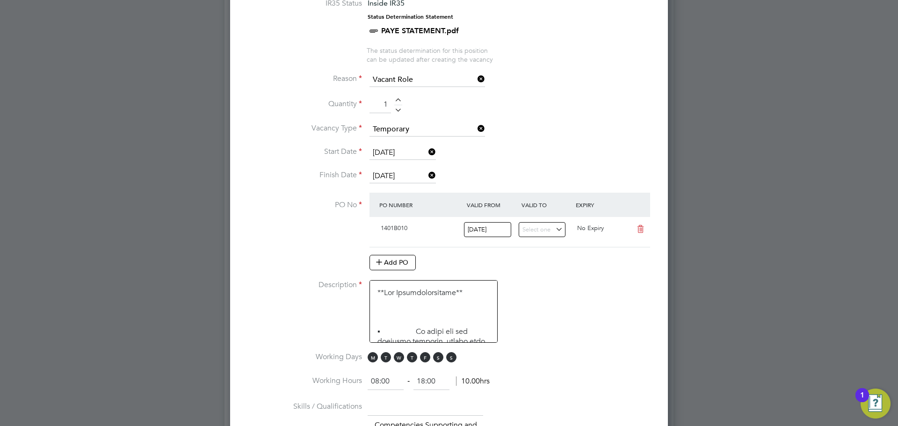
scroll to position [464, 0]
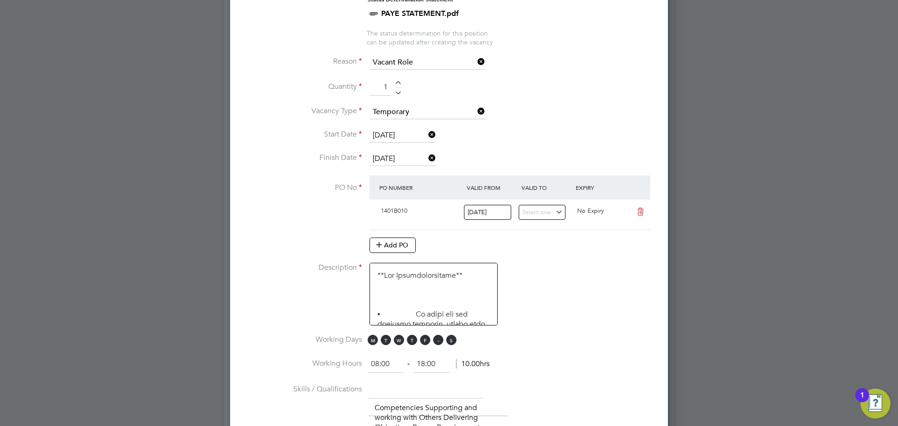
click at [437, 344] on span "S" at bounding box center [438, 340] width 10 height 10
click at [448, 342] on span "S" at bounding box center [451, 340] width 10 height 10
drag, startPoint x: 395, startPoint y: 366, endPoint x: 334, endPoint y: 358, distance: 61.9
click at [334, 358] on li "Working Hours 08:00 ‐ 18:00 10.00hrs" at bounding box center [449, 369] width 408 height 26
type input "15:30"
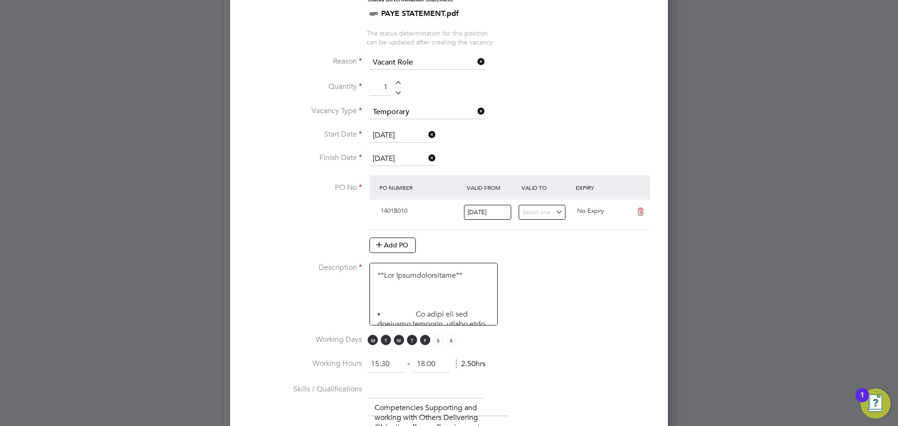
drag, startPoint x: 435, startPoint y: 363, endPoint x: 415, endPoint y: 362, distance: 19.7
click at [415, 362] on input "18:00" at bounding box center [432, 364] width 36 height 17
type input "17:30"
click at [629, 327] on li "Description" at bounding box center [449, 299] width 408 height 72
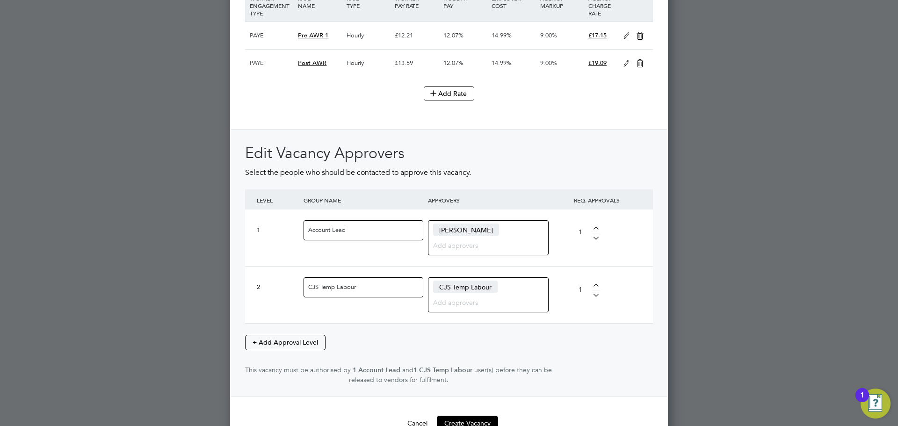
scroll to position [1304, 0]
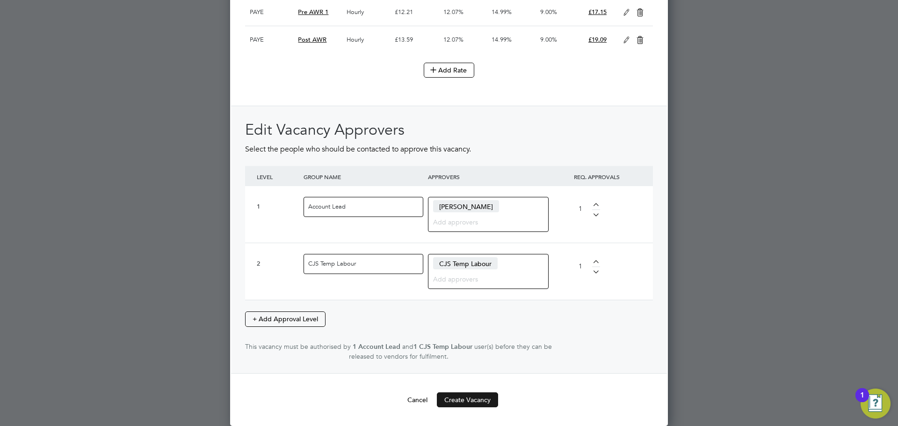
click at [474, 399] on button "Create Vacancy" at bounding box center [467, 400] width 61 height 15
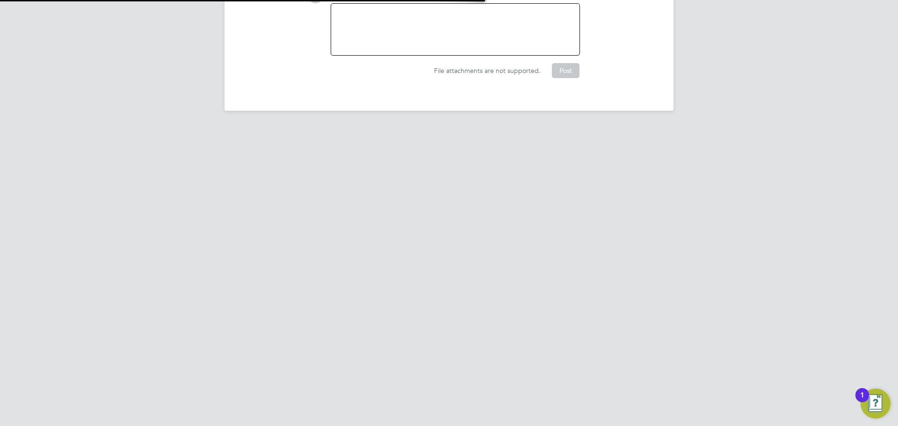
scroll to position [15, 202]
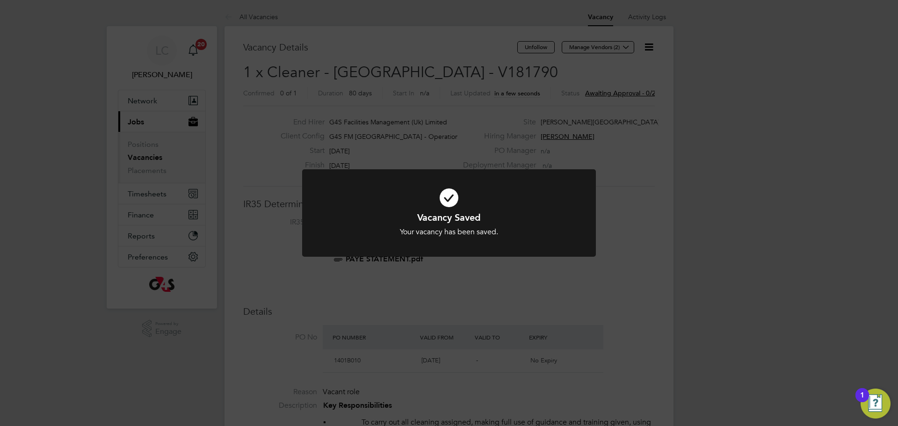
click at [485, 110] on div "Vacancy Saved Your vacancy has been saved. Cancel Okay" at bounding box center [449, 213] width 898 height 426
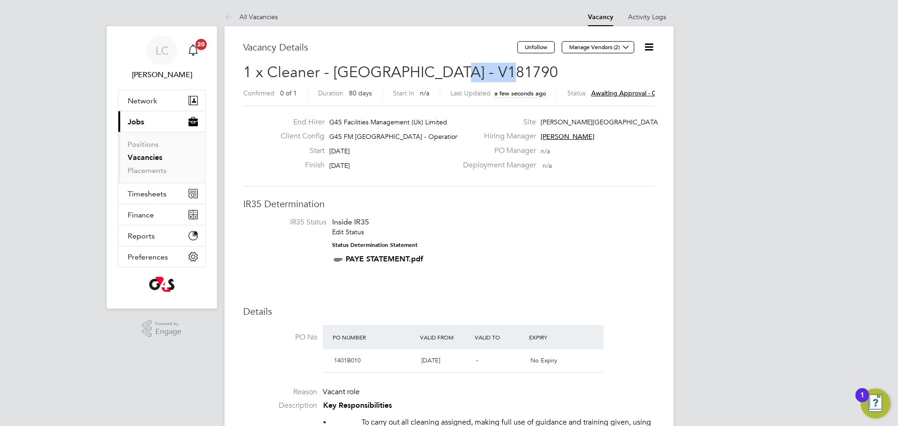
drag, startPoint x: 442, startPoint y: 68, endPoint x: 502, endPoint y: 71, distance: 59.5
click at [502, 71] on h2 "1 x Cleaner - [GEOGRAPHIC_DATA] - V181790 Confirmed 0 of 1 Duration 80 days Sta…" at bounding box center [449, 82] width 412 height 39
copy span "V181790"
click at [627, 48] on icon at bounding box center [626, 47] width 7 height 7
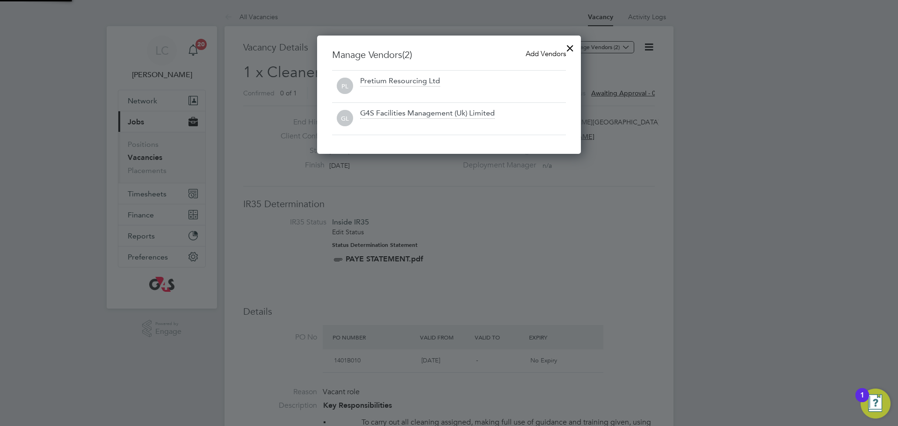
scroll to position [119, 264]
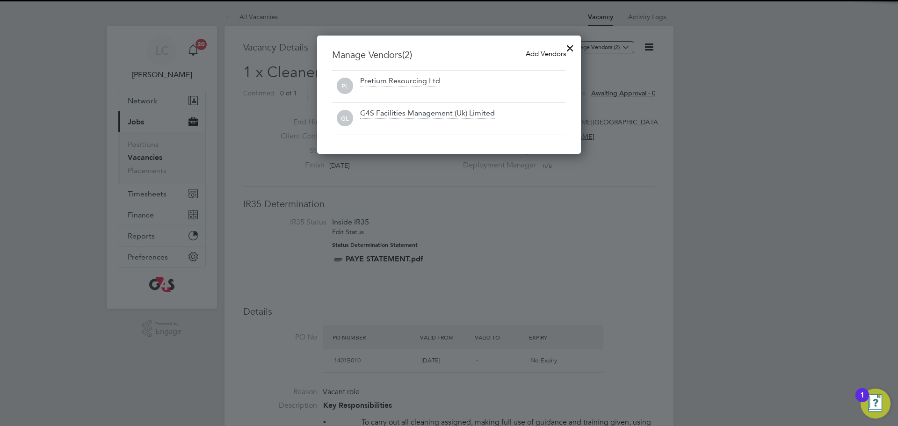
click at [551, 55] on span "Add Vendors" at bounding box center [546, 53] width 40 height 9
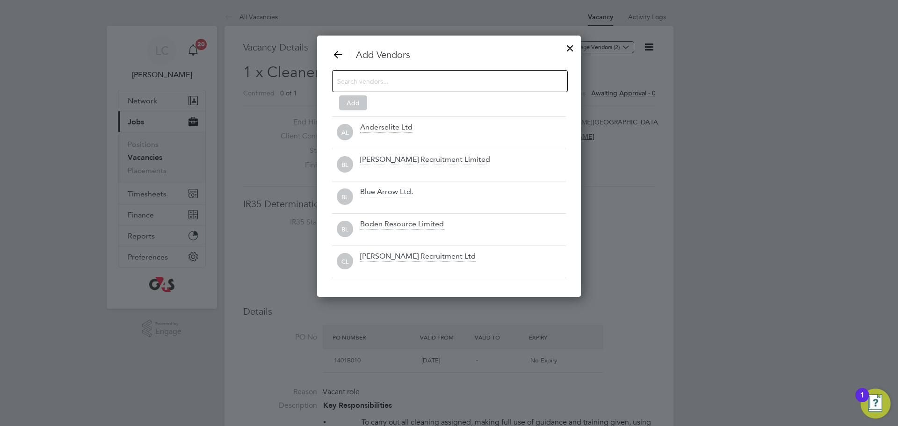
scroll to position [262, 264]
click at [393, 76] on input at bounding box center [442, 81] width 211 height 12
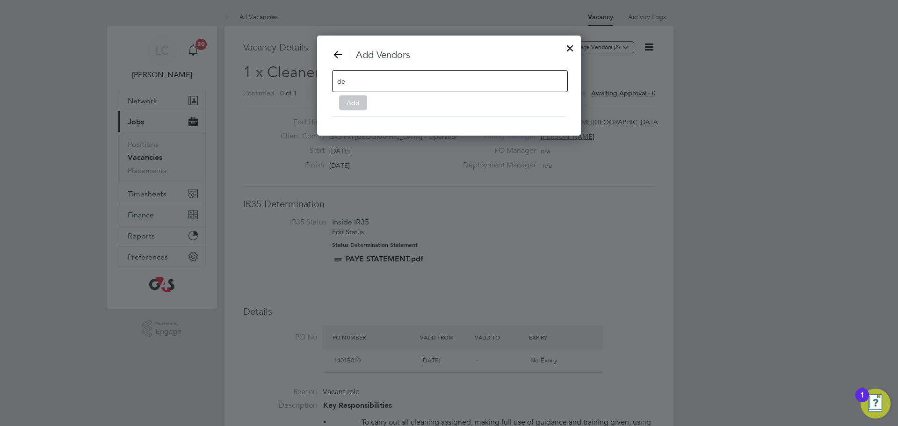
type input "d"
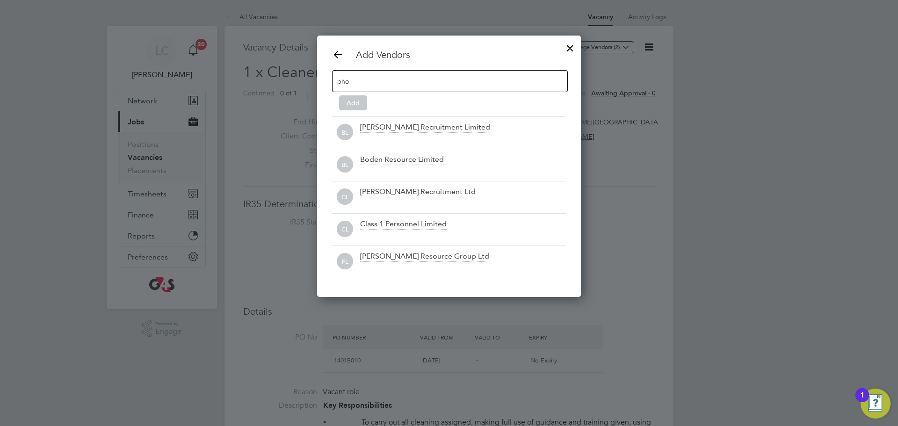
scroll to position [133, 264]
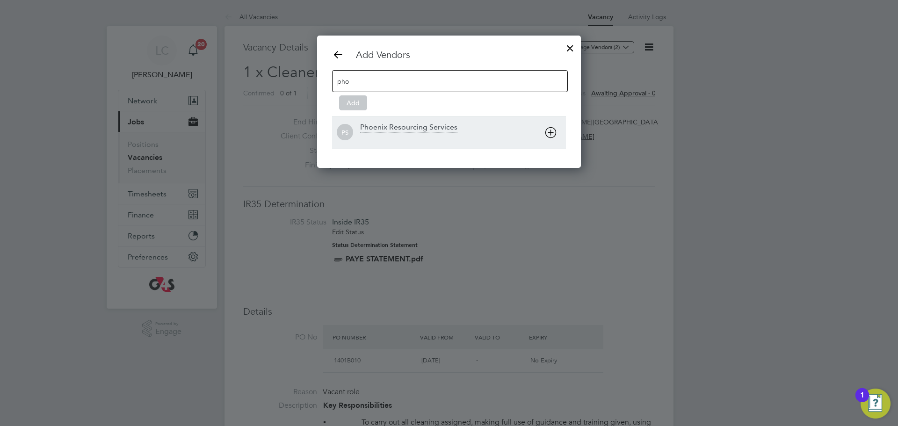
type input "pho"
click at [388, 132] on div "Phoenix Resourcing Services" at bounding box center [408, 128] width 97 height 10
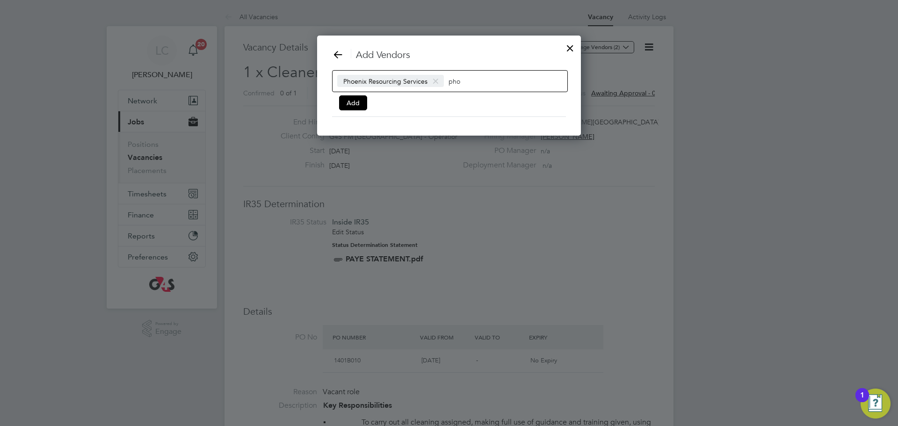
scroll to position [101, 264]
click at [359, 105] on button "Add" at bounding box center [353, 102] width 28 height 15
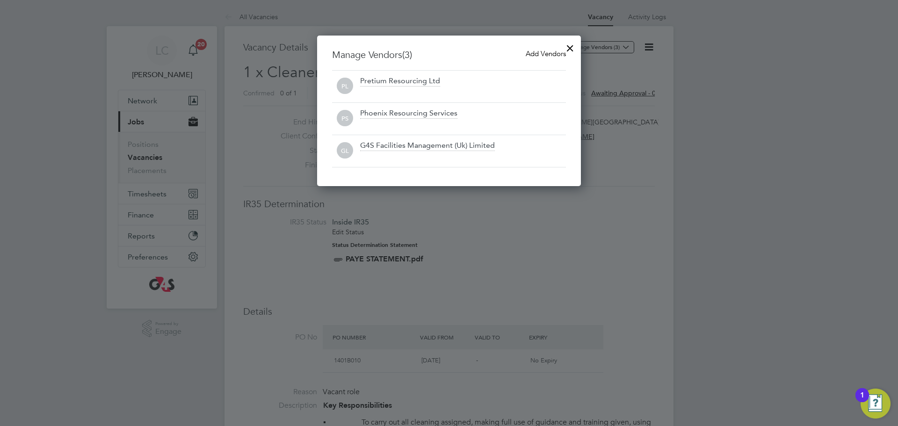
click at [566, 49] on div at bounding box center [570, 45] width 17 height 17
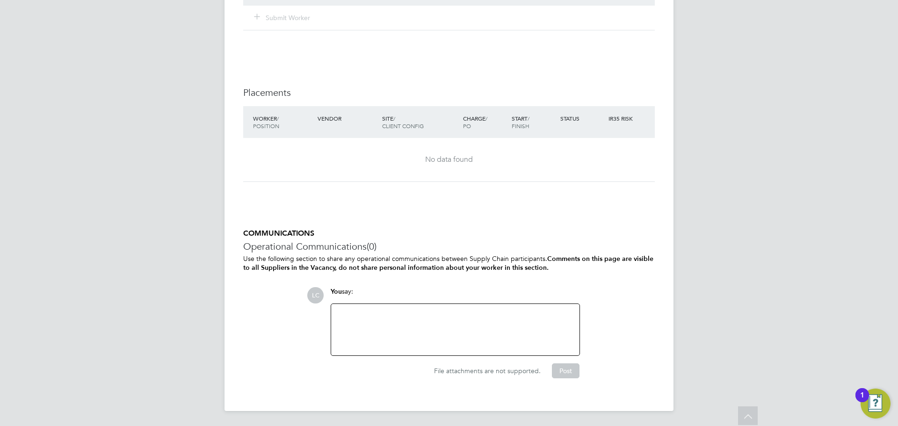
click at [413, 326] on div at bounding box center [455, 330] width 237 height 40
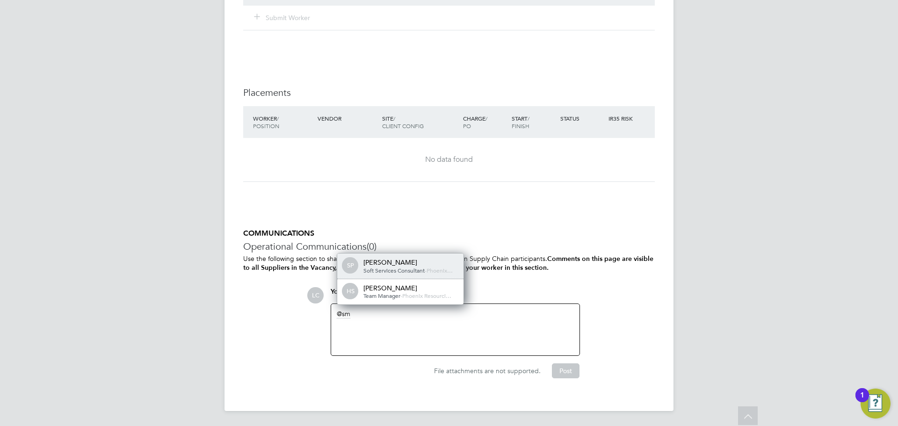
click at [417, 269] on span "Soft Services Consultant" at bounding box center [394, 270] width 61 height 7
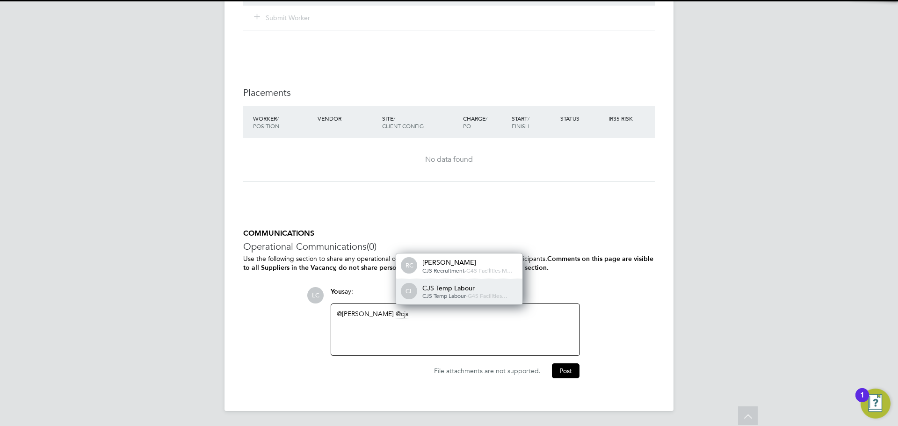
click at [451, 287] on div "CJS Temp Labour" at bounding box center [469, 288] width 94 height 8
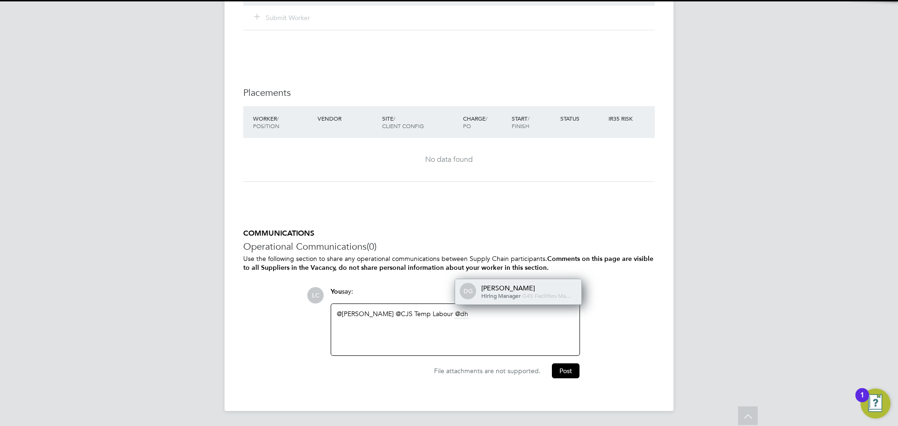
click at [489, 284] on div "[PERSON_NAME]" at bounding box center [528, 288] width 94 height 8
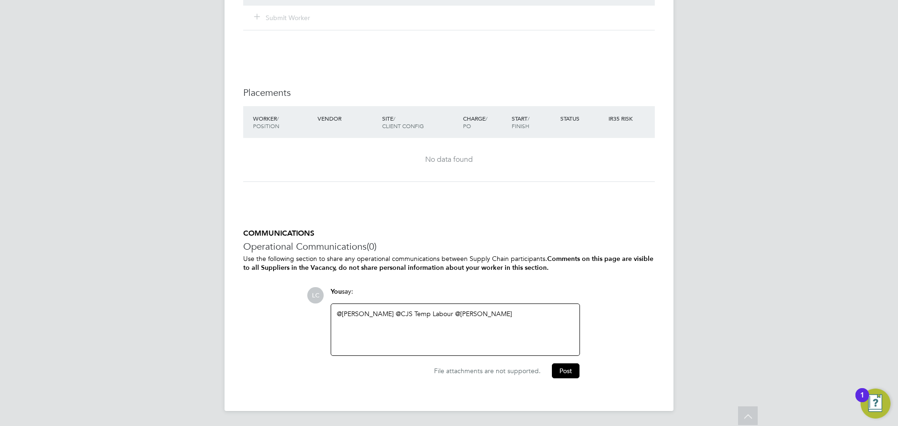
click at [489, 277] on div "COMMUNICATIONS Operational Communications (0) Use the following section to shar…" at bounding box center [449, 304] width 412 height 150
click at [512, 328] on div "@[PERSON_NAME] ​ @CJS Temp Labour ​ @[PERSON_NAME] ​" at bounding box center [455, 330] width 237 height 40
click at [454, 260] on p "Use the following section to share any operational communications between Suppl…" at bounding box center [449, 264] width 412 height 18
click at [398, 324] on div "please attach" at bounding box center [455, 322] width 237 height 8
click at [407, 341] on div "Mon - Fri 15:30 - 17:30" at bounding box center [455, 335] width 237 height 17
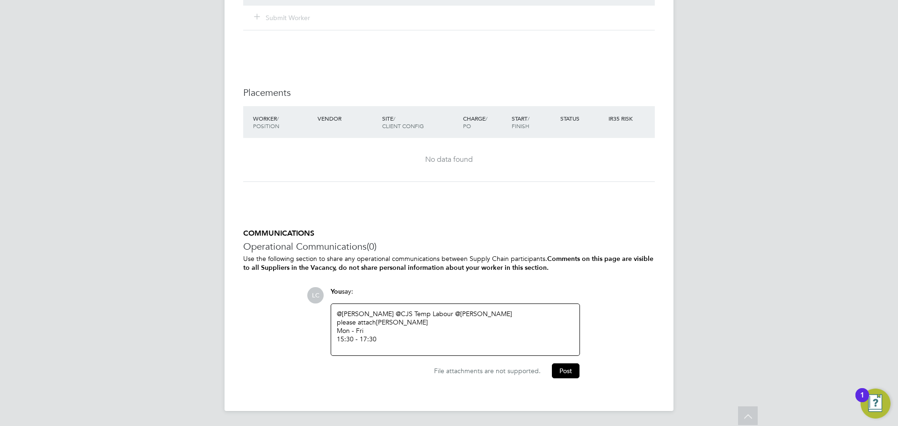
click at [337, 331] on div "Mon - Fri 15:30 - 17:30" at bounding box center [455, 335] width 237 height 17
click at [561, 370] on button "Post" at bounding box center [566, 373] width 28 height 15
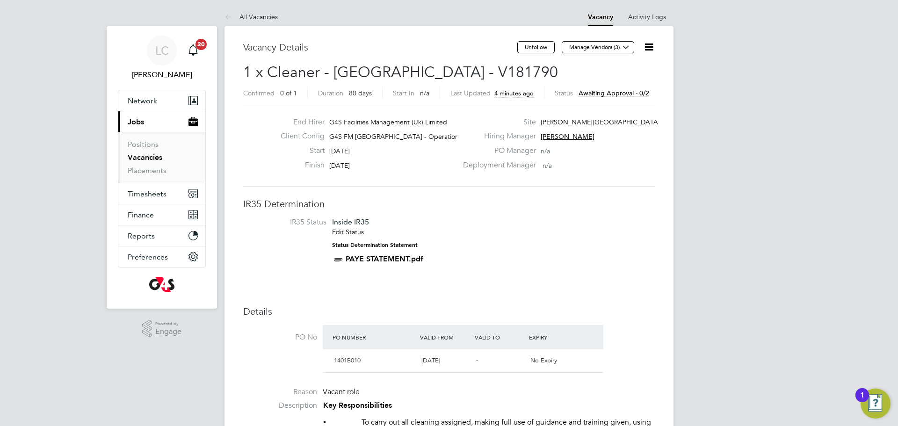
click at [445, 69] on span "1 x Cleaner - [GEOGRAPHIC_DATA] - V181790" at bounding box center [400, 72] width 315 height 18
drag, startPoint x: 441, startPoint y: 70, endPoint x: 565, endPoint y: 67, distance: 123.6
click at [565, 67] on h2 "1 x Cleaner - [GEOGRAPHIC_DATA] - V181790 Confirmed 0 of 1 Duration 80 days Sta…" at bounding box center [449, 82] width 412 height 39
copy span "V181790"
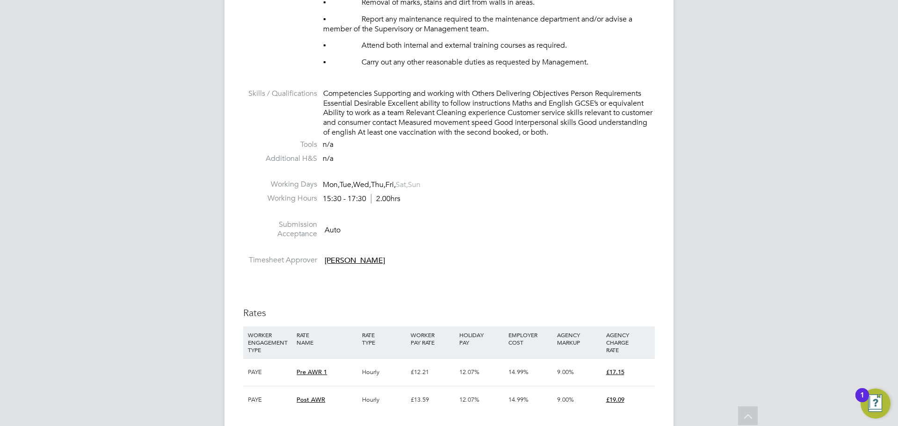
scroll to position [619, 0]
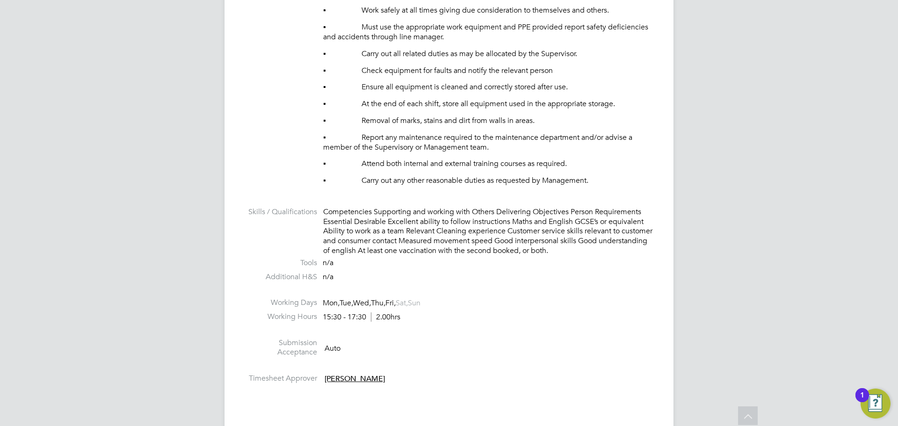
click at [421, 205] on li at bounding box center [449, 201] width 412 height 12
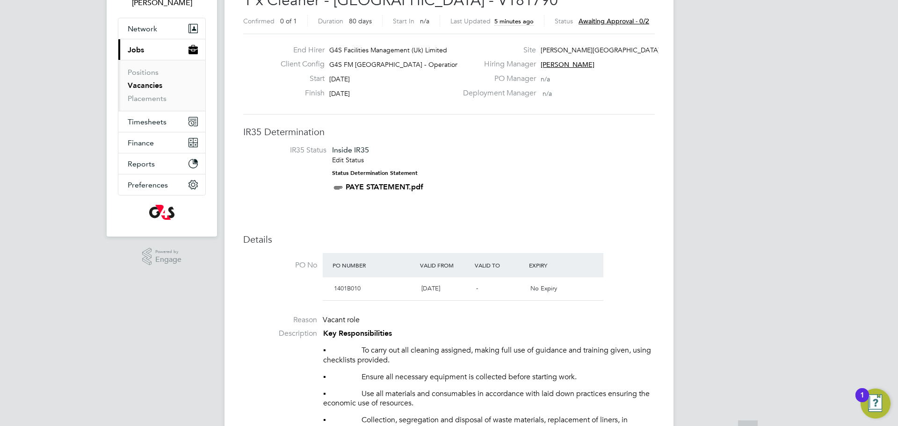
scroll to position [0, 0]
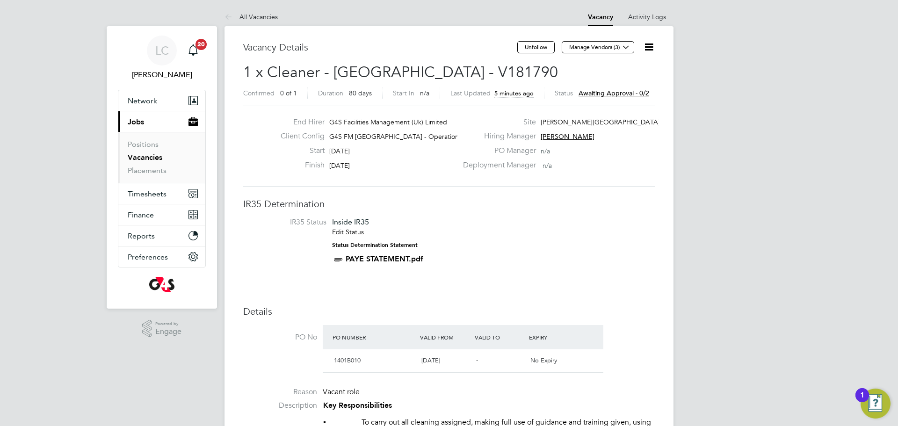
click at [154, 155] on link "Vacancies" at bounding box center [145, 157] width 35 height 9
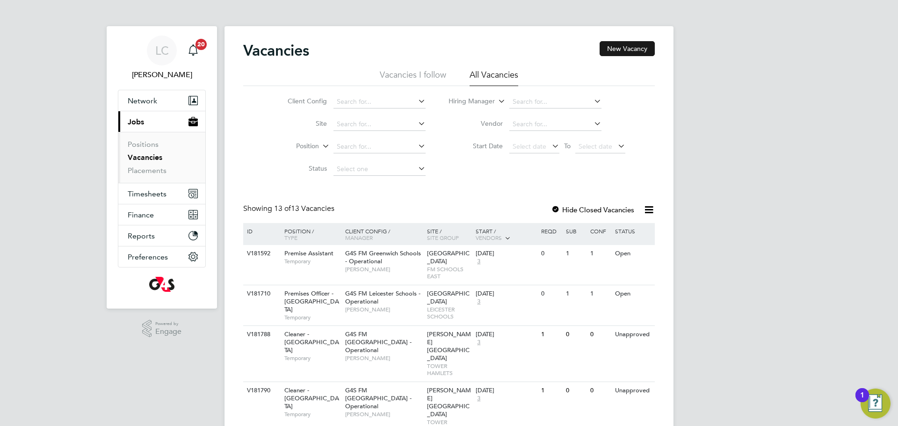
click at [630, 45] on button "New Vacancy" at bounding box center [627, 48] width 55 height 15
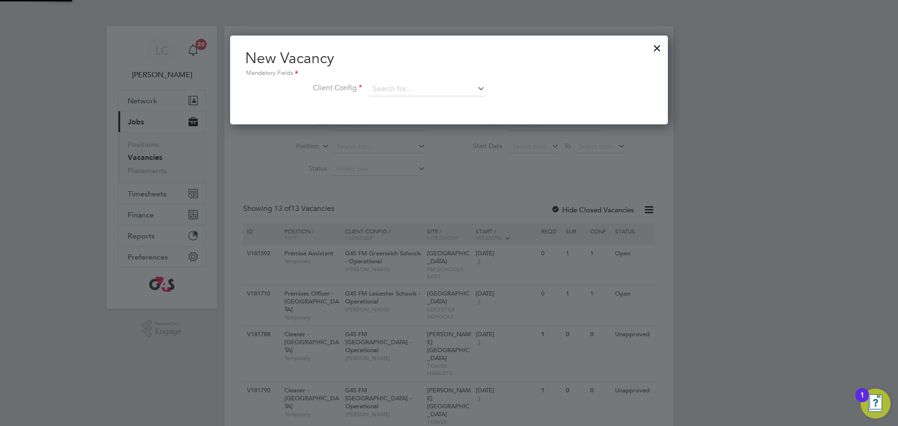
scroll to position [89, 438]
click at [441, 84] on input at bounding box center [428, 89] width 116 height 14
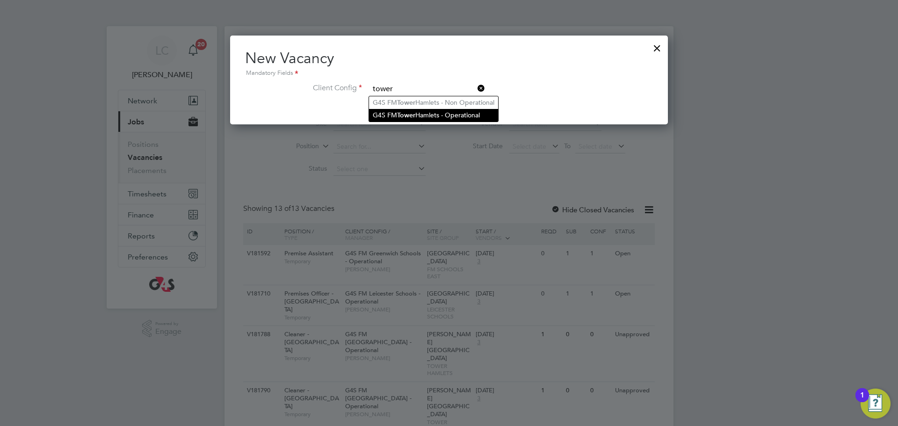
click at [430, 114] on li "G4S FM [GEOGRAPHIC_DATA] - Operational" at bounding box center [433, 115] width 129 height 13
type input "G4S FM [GEOGRAPHIC_DATA] - Operational"
click at [430, 114] on li "G4S FM [GEOGRAPHIC_DATA] - Operational" at bounding box center [433, 115] width 129 height 13
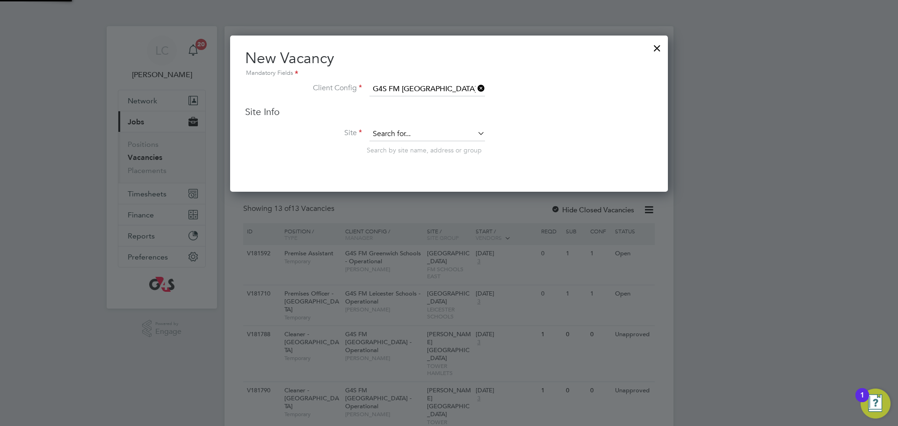
click at [399, 135] on input at bounding box center [428, 134] width 116 height 14
click at [400, 145] on li "[GEOGRAPHIC_DATA]" at bounding box center [427, 147] width 116 height 13
type input "[PERSON_NAME][GEOGRAPHIC_DATA]"
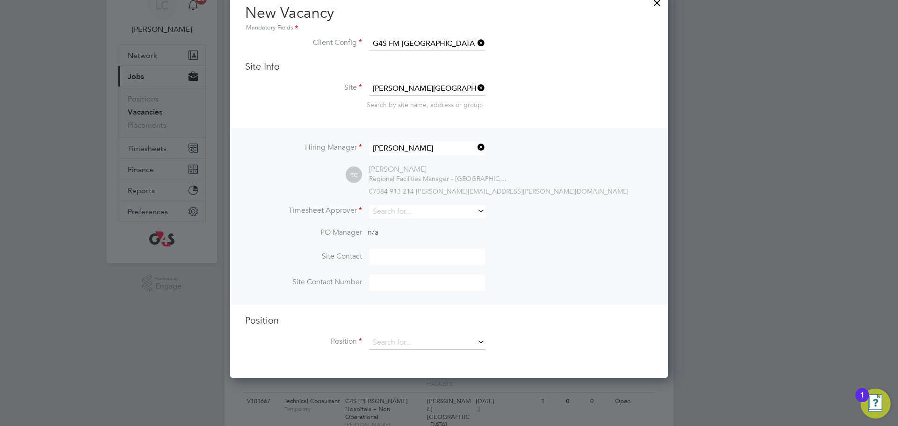
scroll to position [57, 0]
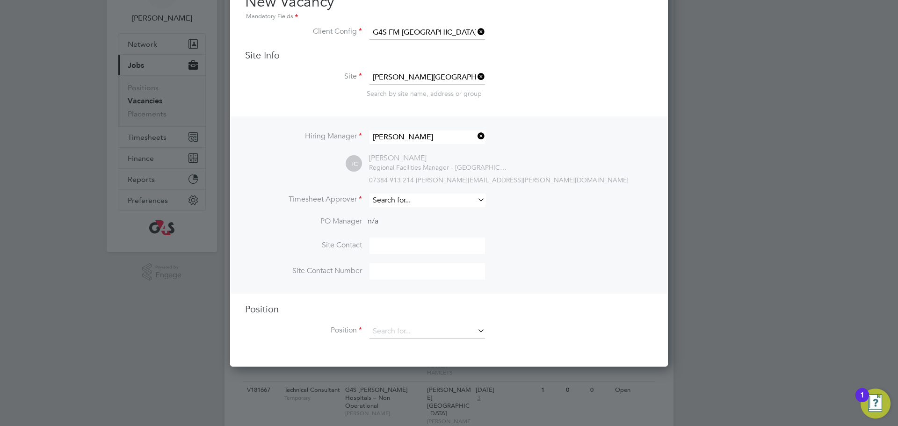
click at [403, 199] on input at bounding box center [428, 201] width 116 height 14
click at [398, 216] on li "[PERSON_NAME]" at bounding box center [427, 214] width 116 height 13
type input "[PERSON_NAME]"
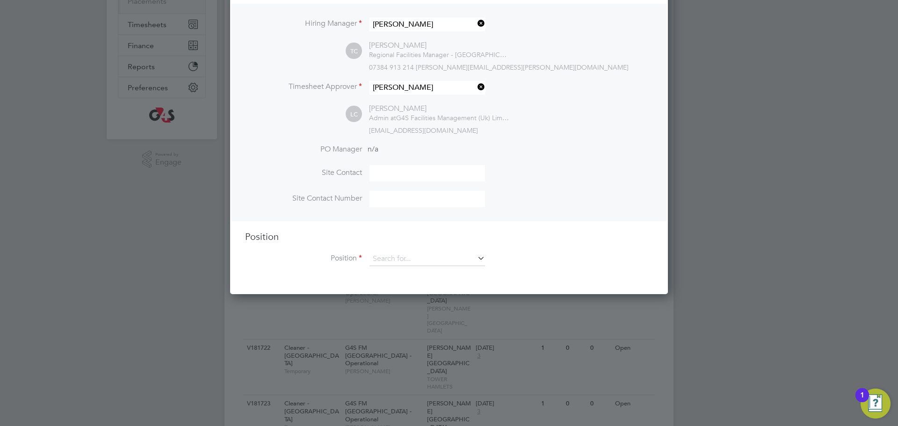
scroll to position [194, 0]
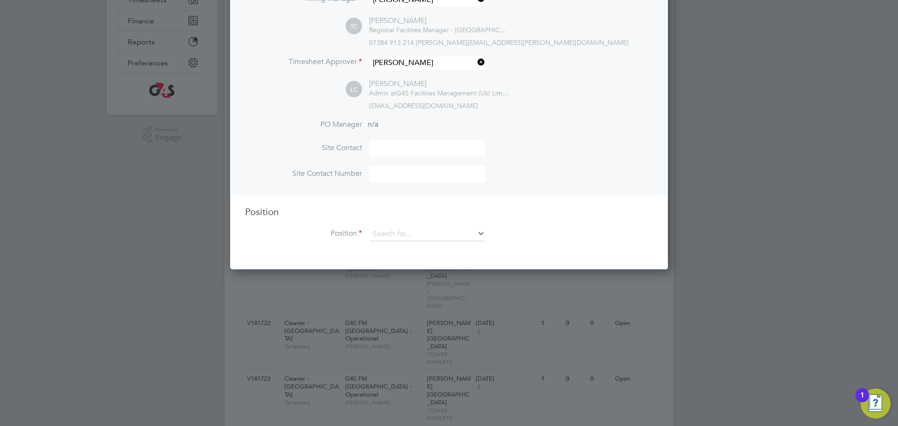
click at [391, 248] on li "Position" at bounding box center [449, 238] width 408 height 23
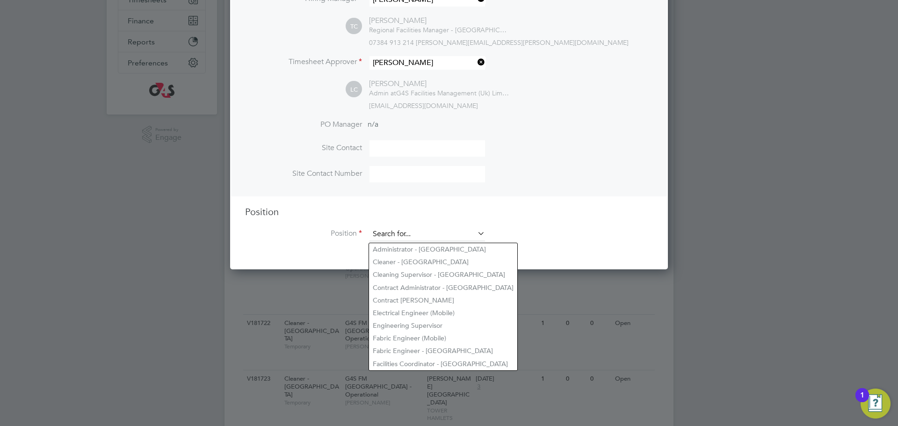
click at [393, 240] on input at bounding box center [428, 234] width 116 height 14
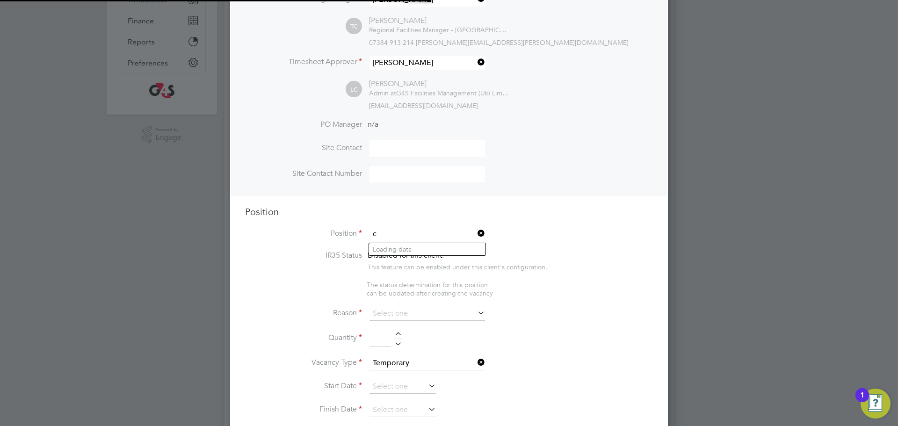
scroll to position [1458, 438]
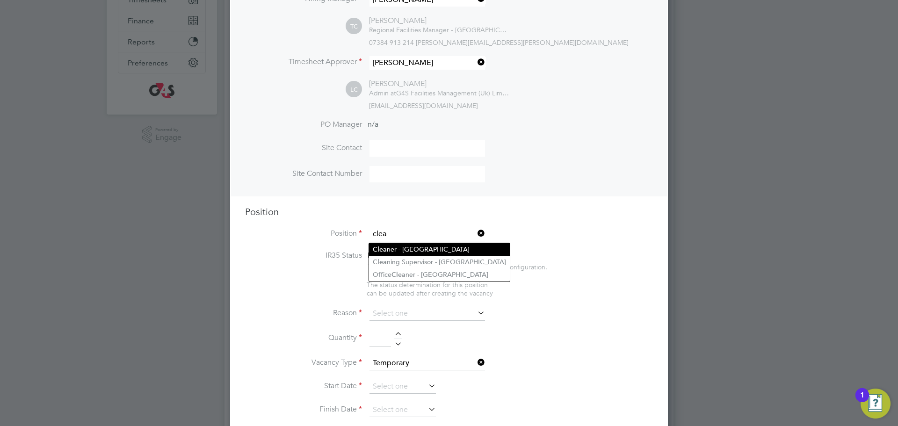
click at [397, 250] on li "Clea ner - [GEOGRAPHIC_DATA]" at bounding box center [439, 249] width 141 height 13
type input "Cleaner - [GEOGRAPHIC_DATA]"
type textarea "**Lor Ipsumdolorsitame** ▪ Co adipi eli sed doeiusmo temporin, utlabo etdo mag …"
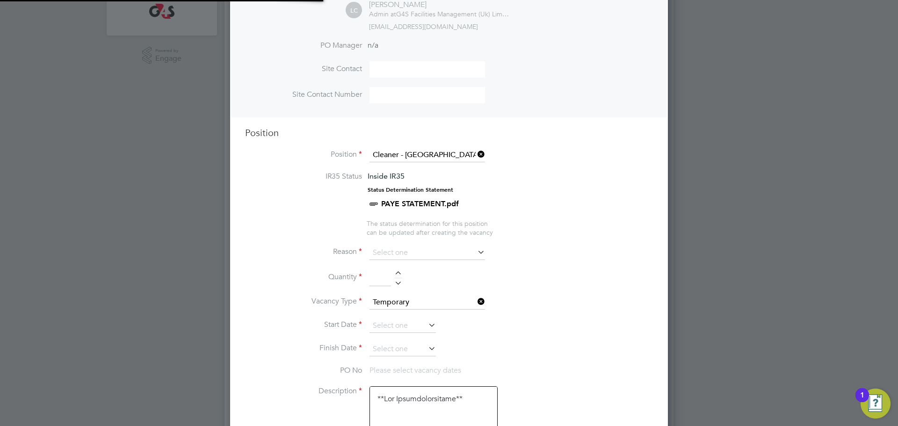
scroll to position [284, 0]
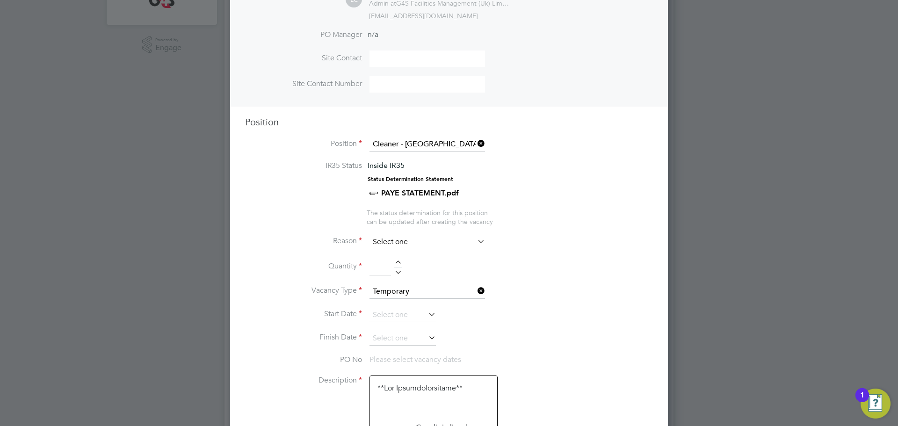
click at [400, 243] on input at bounding box center [428, 242] width 116 height 14
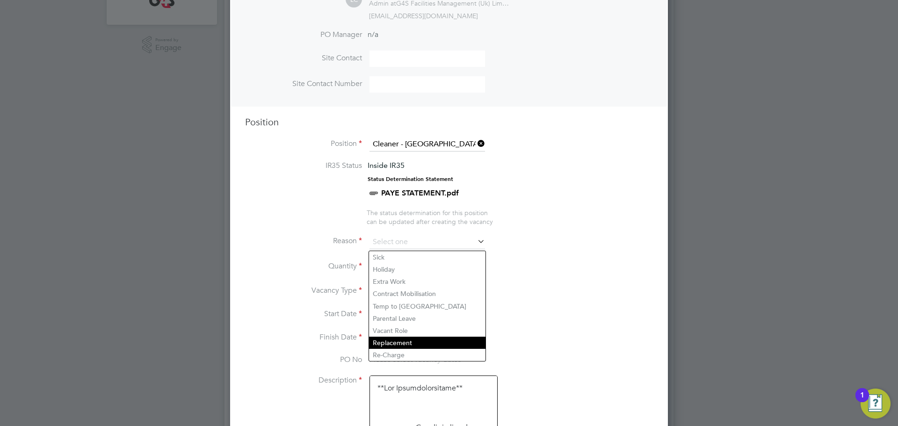
click at [390, 345] on li "Replacement" at bounding box center [427, 343] width 116 height 12
type input "Replacement"
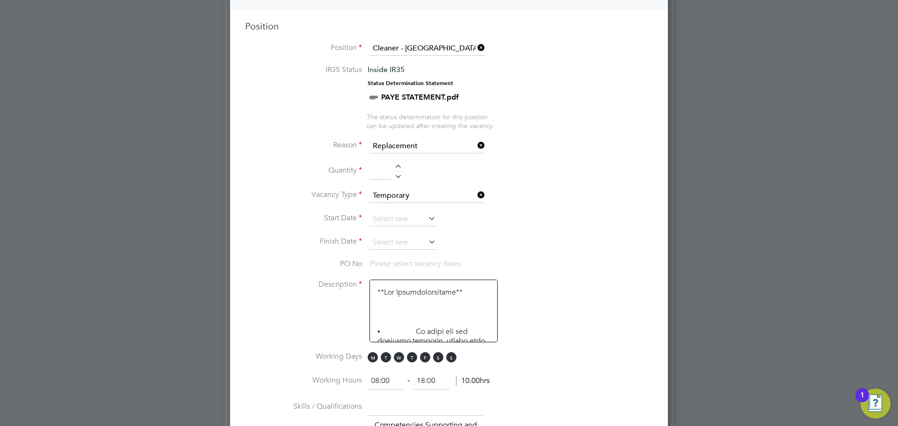
scroll to position [467, 0]
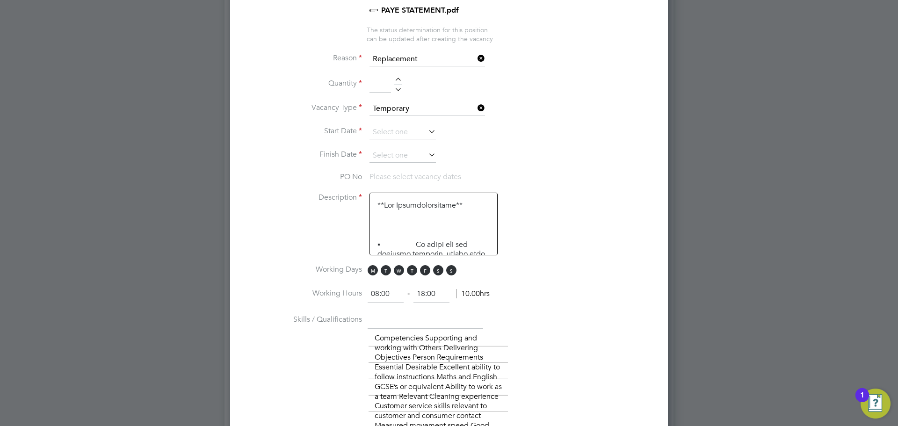
click at [399, 82] on div at bounding box center [398, 81] width 8 height 7
type input "1"
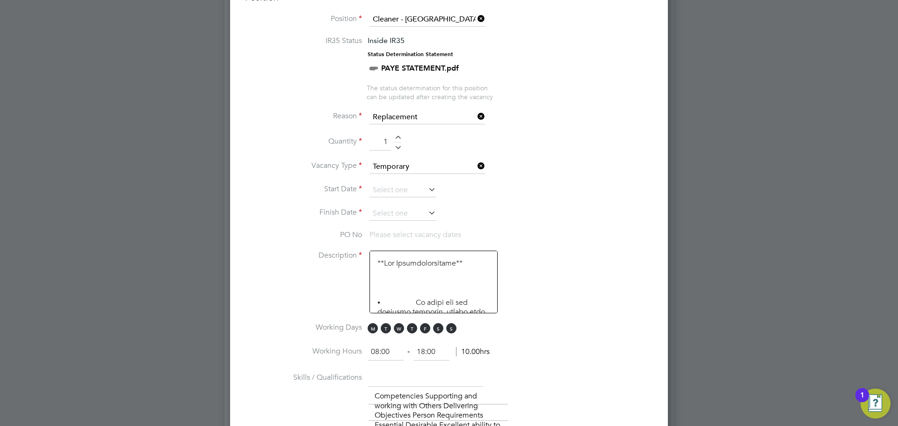
scroll to position [407, 0]
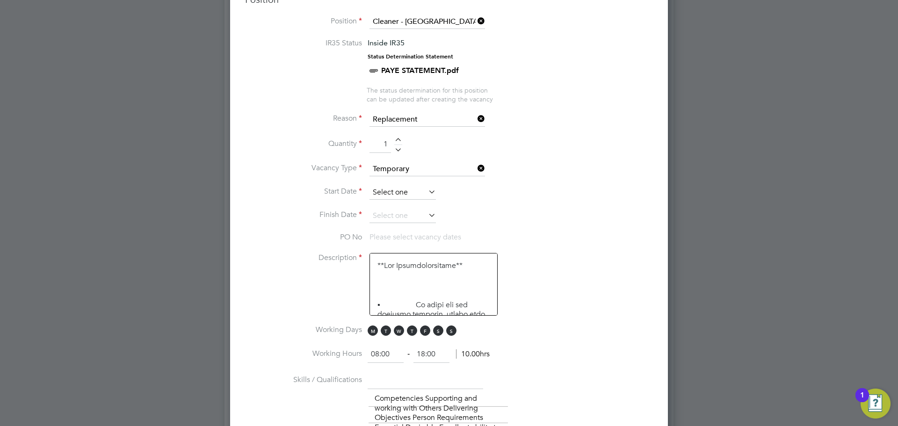
click at [384, 189] on input at bounding box center [403, 193] width 66 height 14
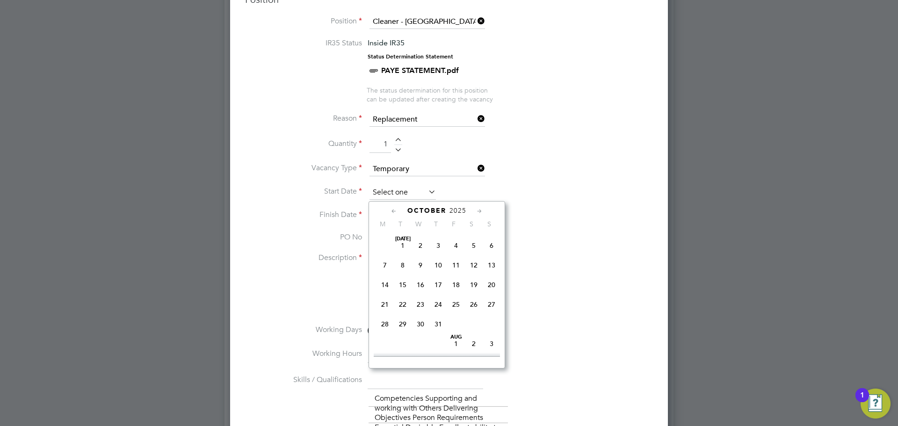
scroll to position [270, 0]
click at [456, 300] on span "10" at bounding box center [456, 291] width 18 height 18
type input "[DATE]"
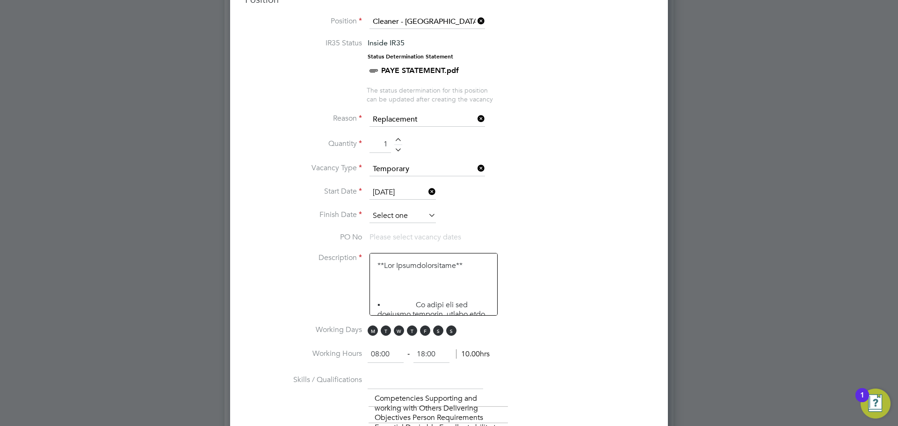
click at [414, 216] on input at bounding box center [403, 216] width 66 height 14
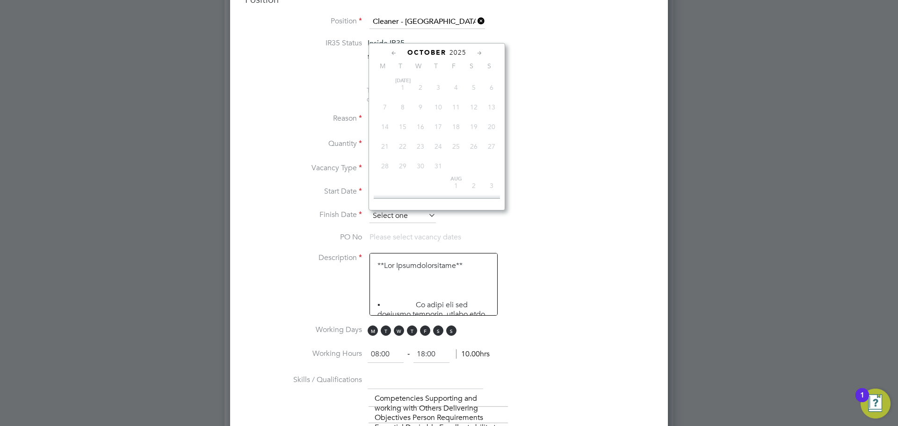
scroll to position [291, 0]
click at [458, 121] on span "10" at bounding box center [456, 112] width 18 height 18
type input "[DATE]"
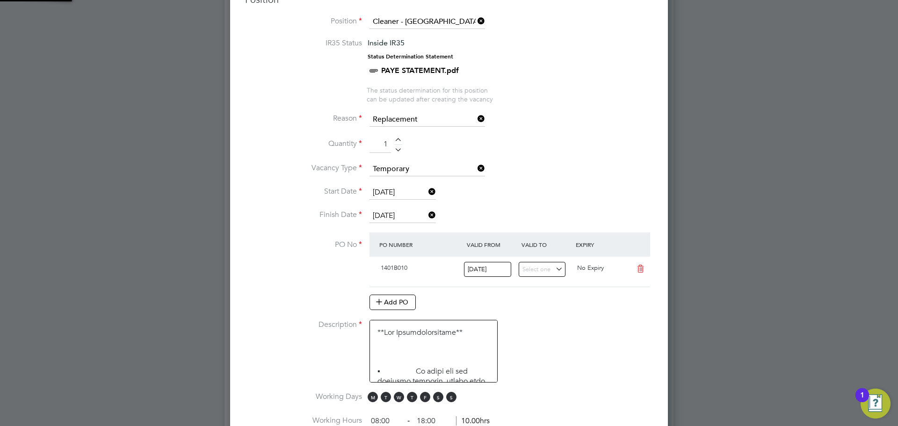
scroll to position [5, 5]
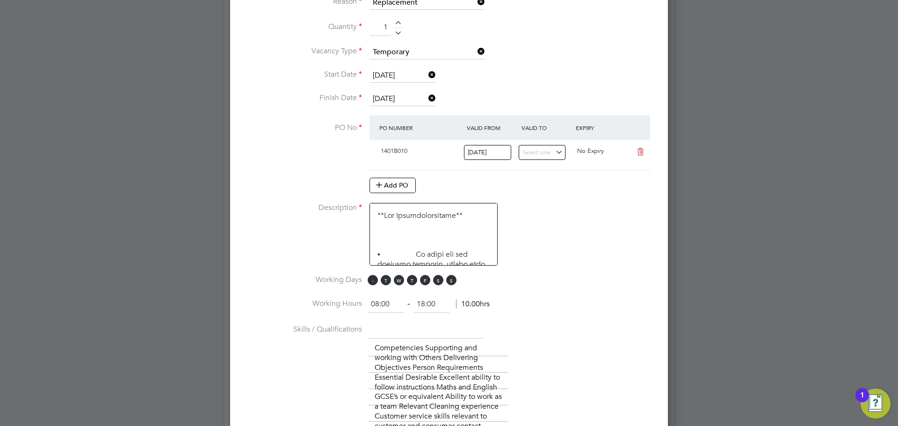
click at [370, 281] on span "M" at bounding box center [373, 280] width 10 height 10
click at [387, 281] on span "T" at bounding box center [386, 280] width 10 height 10
click at [400, 282] on span "W" at bounding box center [399, 280] width 10 height 10
click at [414, 282] on span "T" at bounding box center [412, 280] width 10 height 10
click at [455, 283] on span "S" at bounding box center [451, 280] width 10 height 10
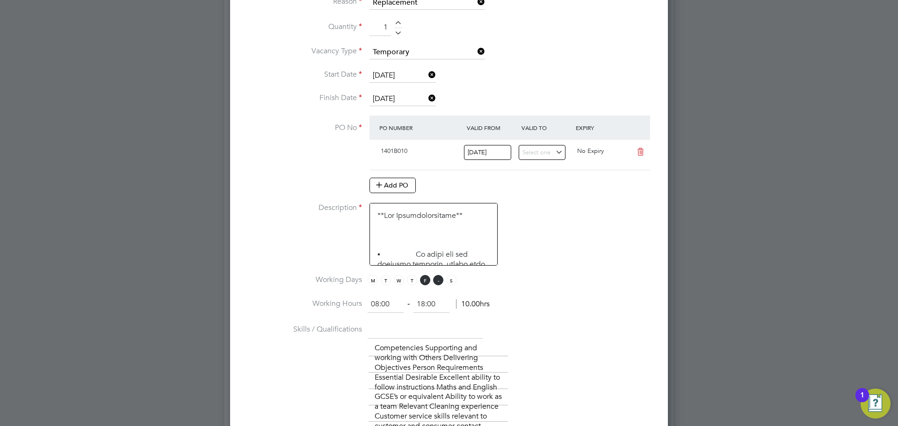
click at [439, 282] on span "S" at bounding box center [438, 280] width 10 height 10
drag, startPoint x: 392, startPoint y: 307, endPoint x: 346, endPoint y: 305, distance: 45.9
click at [346, 305] on li "Working Hours 08:00 ‐ 18:00 10.00hrs" at bounding box center [449, 309] width 408 height 26
type input "15:30"
drag, startPoint x: 436, startPoint y: 306, endPoint x: 411, endPoint y: 304, distance: 24.9
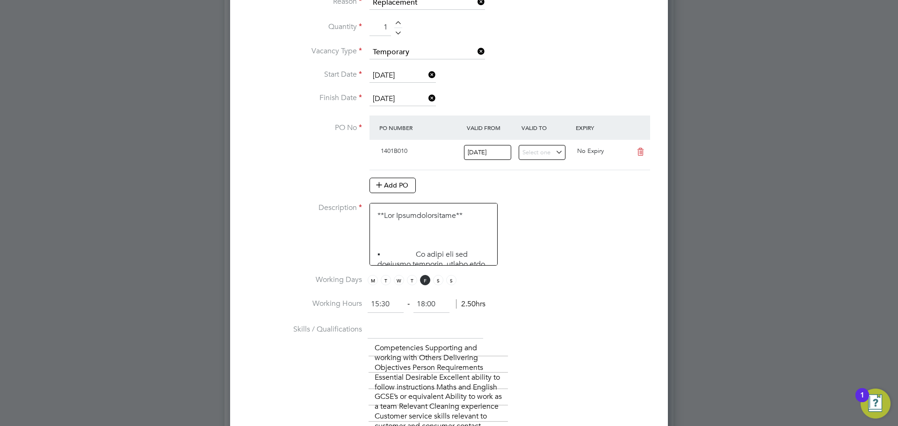
click at [411, 304] on ng-form "15:30 ‐ 18:00 2.50hrs" at bounding box center [427, 303] width 118 height 9
type input "19:30"
click at [310, 214] on li "Description" at bounding box center [449, 239] width 408 height 72
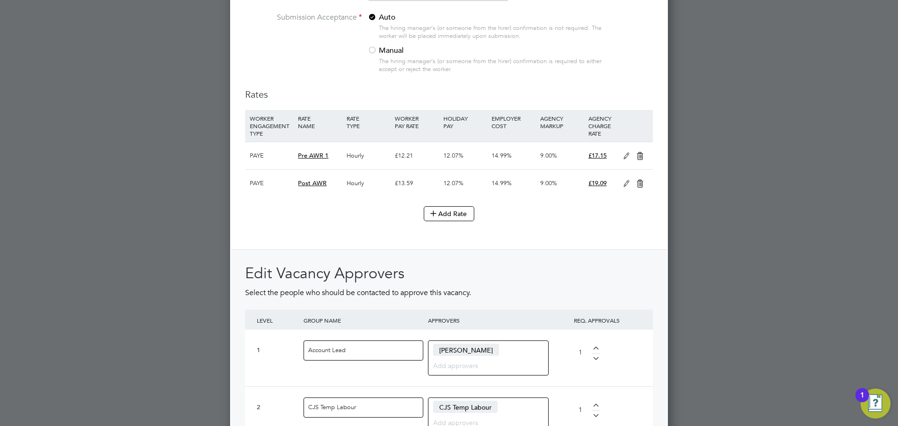
scroll to position [1304, 0]
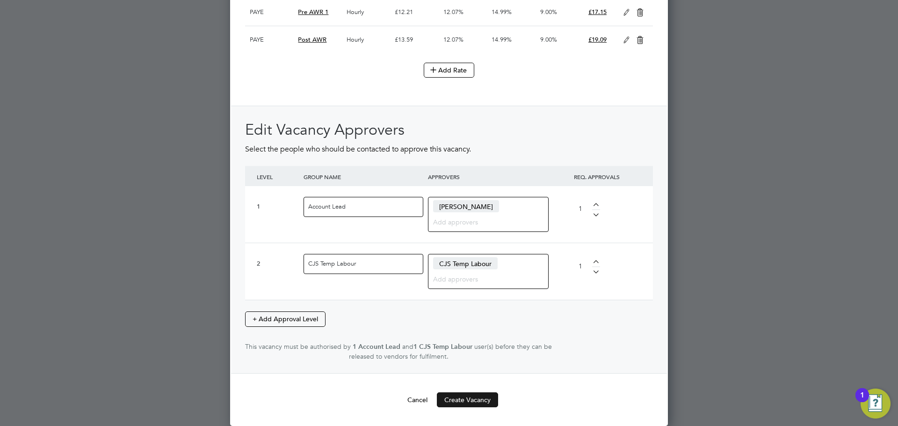
click at [458, 396] on button "Create Vacancy" at bounding box center [467, 400] width 61 height 15
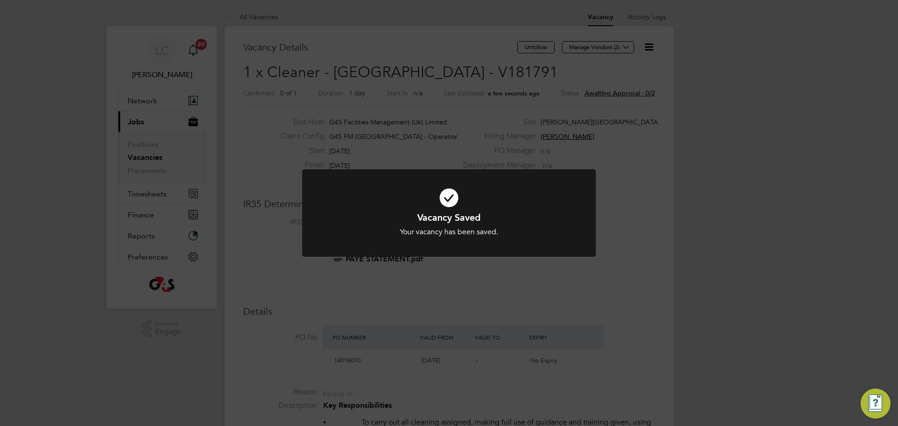
click at [507, 106] on div "Vacancy Saved Your vacancy has been saved. Cancel Okay" at bounding box center [449, 213] width 898 height 426
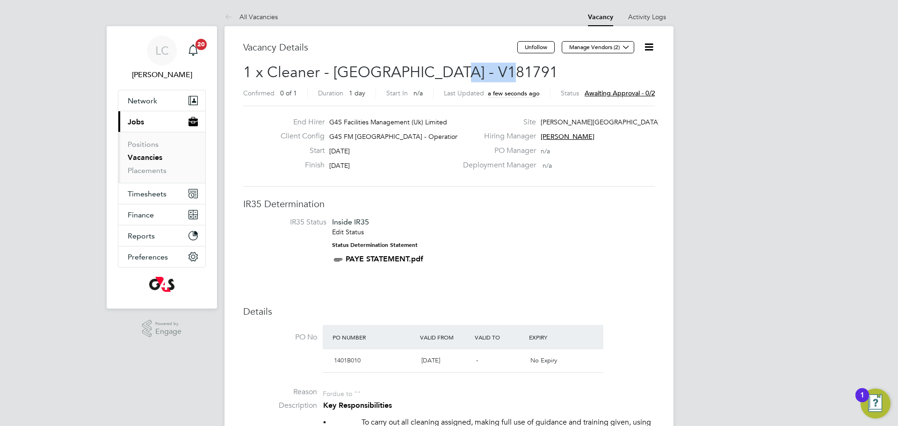
drag, startPoint x: 438, startPoint y: 71, endPoint x: 500, endPoint y: 71, distance: 61.3
click at [500, 71] on h2 "1 x Cleaner - [GEOGRAPHIC_DATA] - V181791 Confirmed 0 of 1 Duration 1 day Start…" at bounding box center [449, 82] width 412 height 39
copy span "V181791"
click at [602, 51] on button "Manage Vendors (2)" at bounding box center [598, 47] width 73 height 12
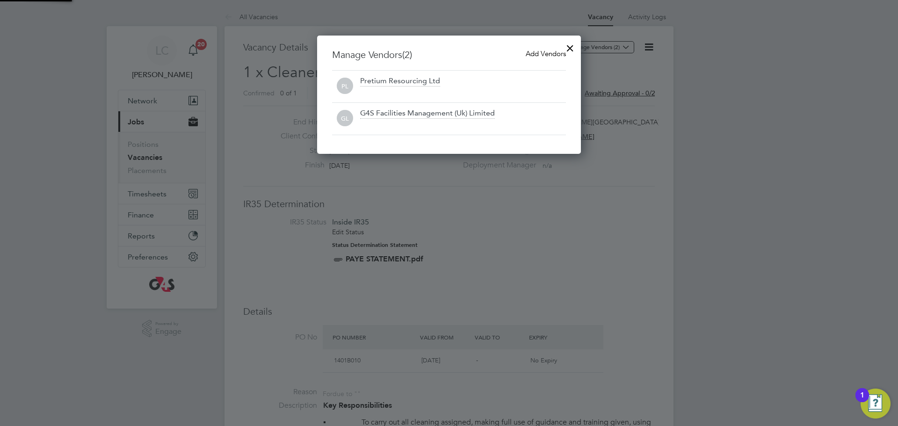
scroll to position [119, 264]
click at [520, 58] on h3 "Manage Vendors (2) Add Vendors" at bounding box center [449, 55] width 234 height 12
click at [531, 51] on span "Add Vendors" at bounding box center [546, 53] width 40 height 9
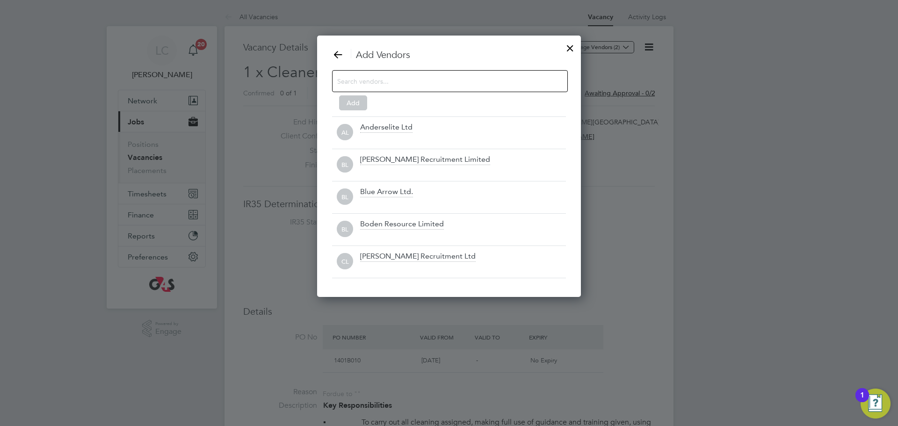
scroll to position [262, 264]
click at [474, 83] on input at bounding box center [442, 81] width 211 height 12
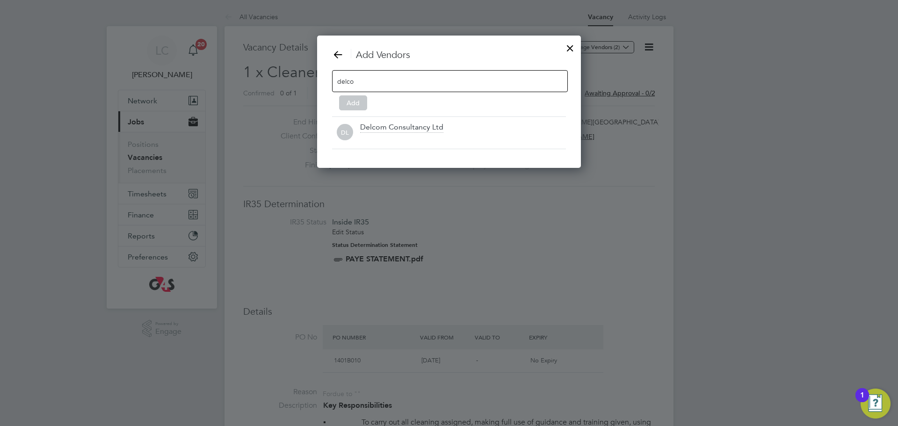
scroll to position [133, 264]
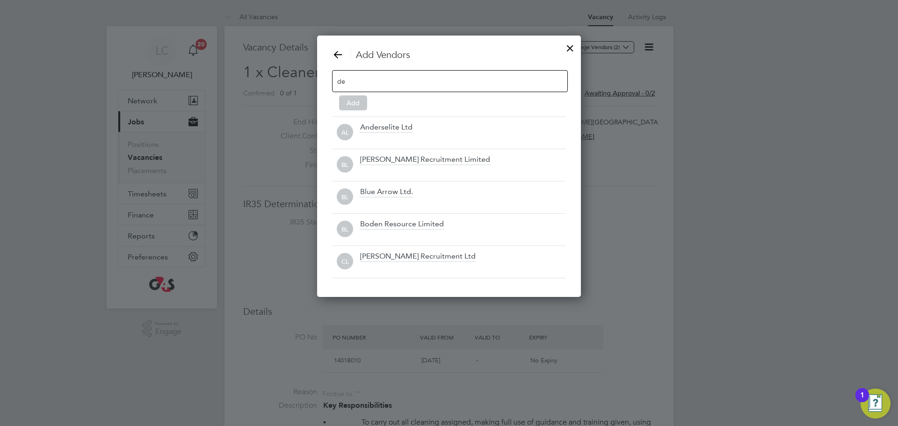
type input "d"
type input "s"
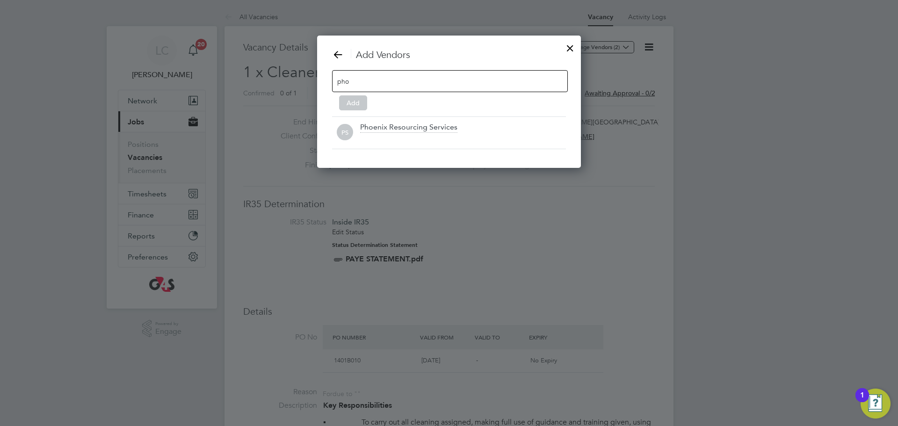
scroll to position [133, 264]
type input "pho"
click at [447, 149] on div "PS Phoenix Resourcing Services" at bounding box center [449, 132] width 234 height 33
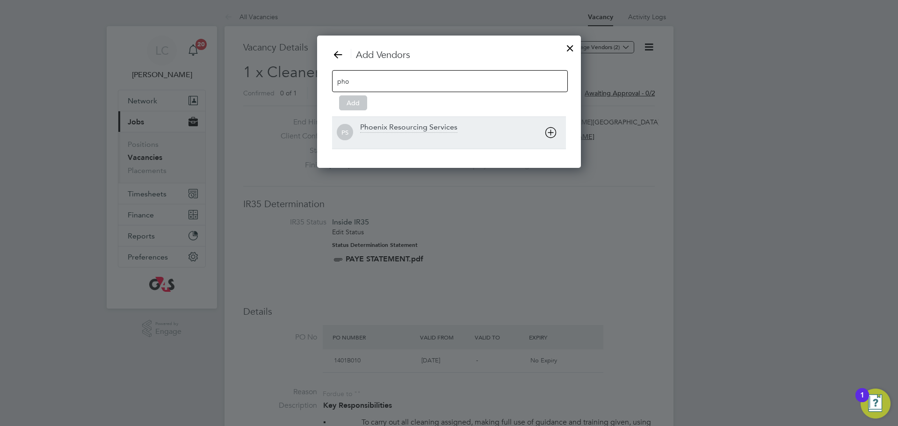
click at [446, 131] on div "Phoenix Resourcing Services" at bounding box center [408, 128] width 97 height 10
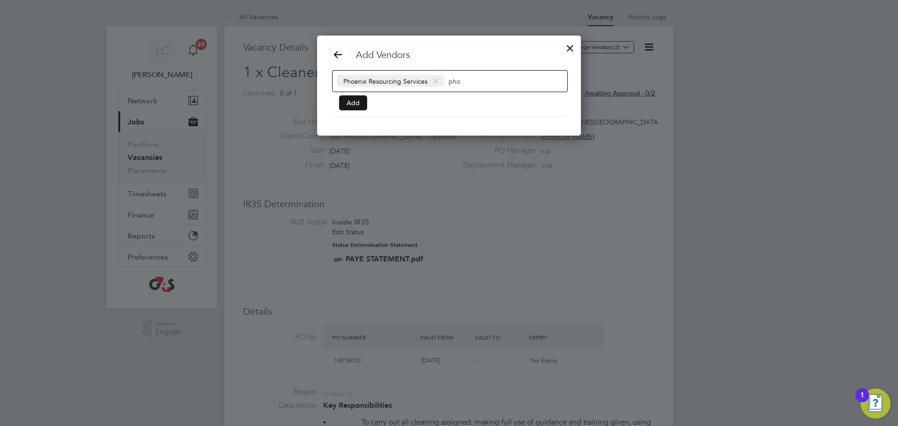
click at [349, 102] on button "Add" at bounding box center [353, 102] width 28 height 15
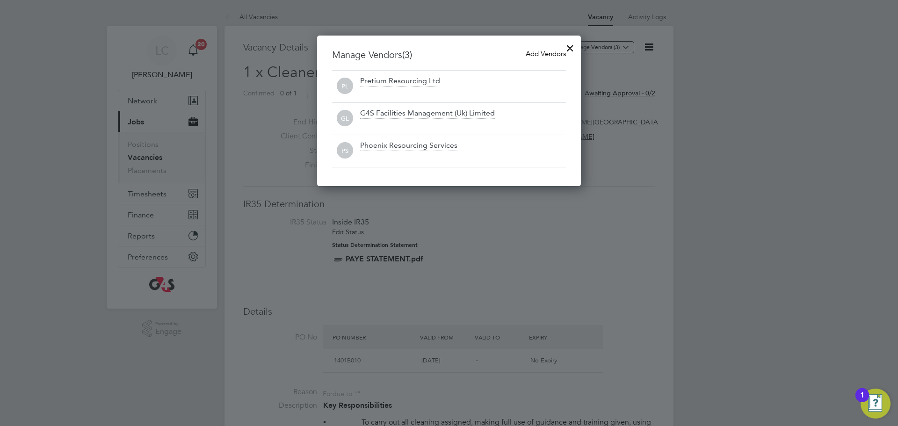
click at [571, 48] on div at bounding box center [570, 45] width 17 height 17
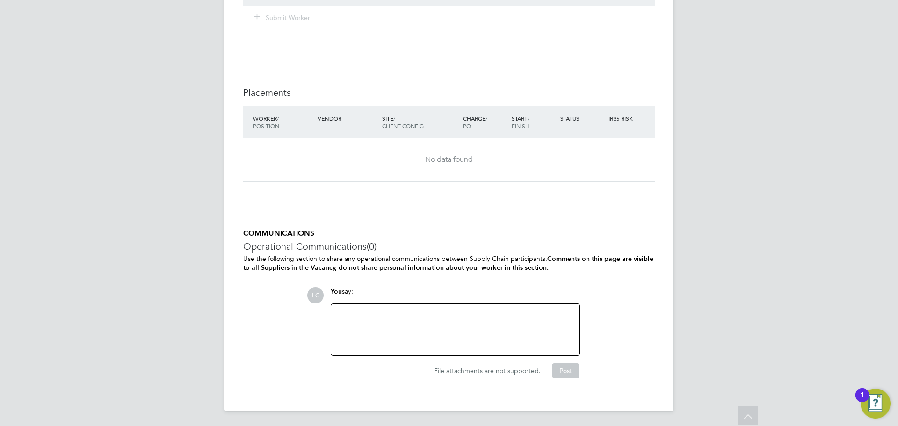
click at [388, 342] on div at bounding box center [455, 330] width 237 height 40
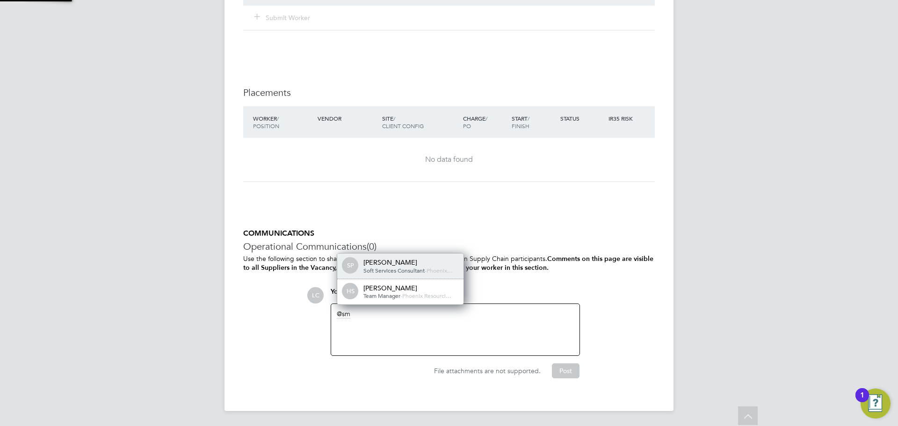
click at [396, 267] on span "Soft Services Consultant" at bounding box center [394, 270] width 61 height 7
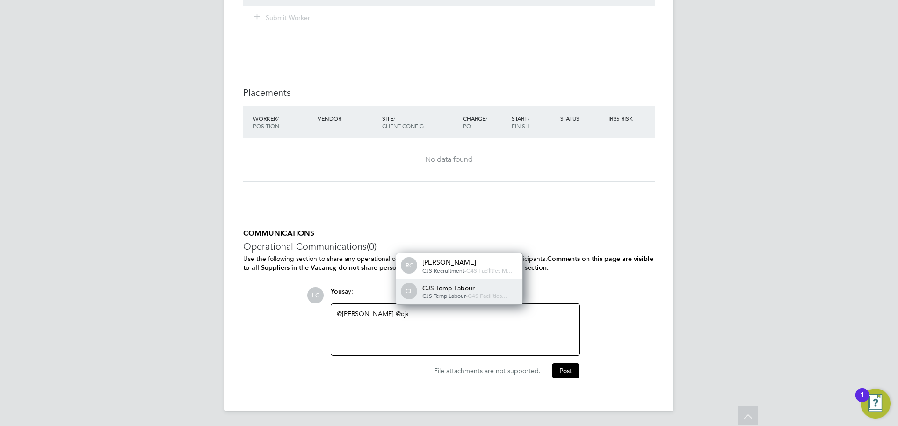
click at [464, 292] on span "CJS Temp Labour" at bounding box center [444, 295] width 44 height 7
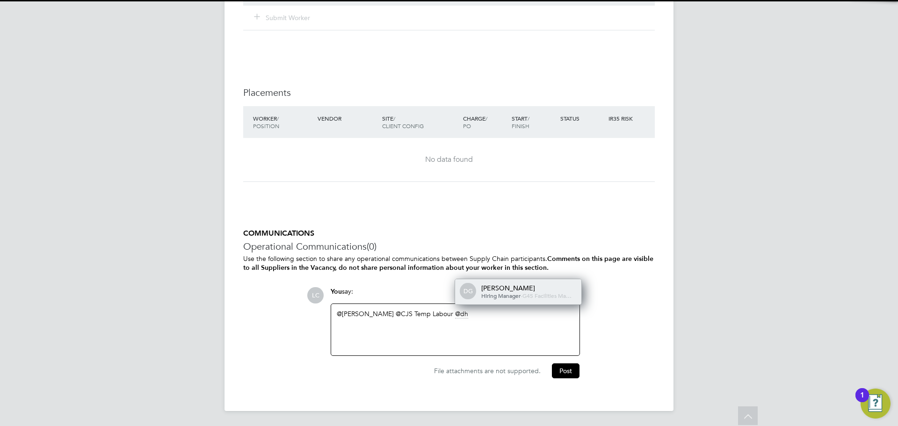
click at [495, 284] on div "[PERSON_NAME]" at bounding box center [528, 288] width 94 height 8
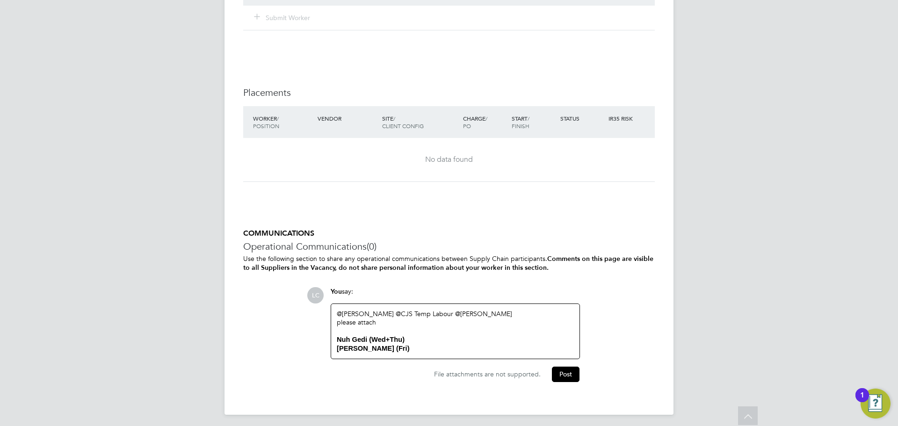
click at [439, 272] on p "Use the following section to share any operational communications between Suppl…" at bounding box center [449, 264] width 412 height 18
drag, startPoint x: 400, startPoint y: 340, endPoint x: 467, endPoint y: 364, distance: 71.4
click at [467, 364] on div "LC You say: @[PERSON_NAME] ​ @CJS Temp Labour ​ @[PERSON_NAME] ​ please attach …" at bounding box center [481, 334] width 348 height 94
click at [436, 339] on div "@[PERSON_NAME] ​ @CJS Temp Labour ​ @[PERSON_NAME] ​ please attach Nuh Gedi (We…" at bounding box center [455, 331] width 237 height 43
drag, startPoint x: 407, startPoint y: 337, endPoint x: 333, endPoint y: 329, distance: 73.9
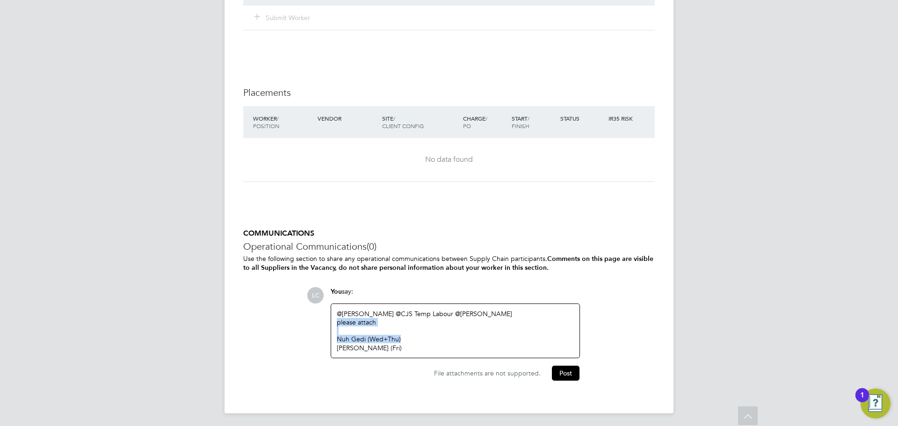
click at [333, 329] on div "@[PERSON_NAME] ​ @CJS Temp Labour ​ @[PERSON_NAME] ​ please attach Nuh Gedi (We…" at bounding box center [455, 331] width 248 height 54
click at [395, 340] on div "@[PERSON_NAME] ​ @CJS Temp Labour ​ @[PERSON_NAME] ​ please attach [PERSON_NAME…" at bounding box center [455, 330] width 237 height 40
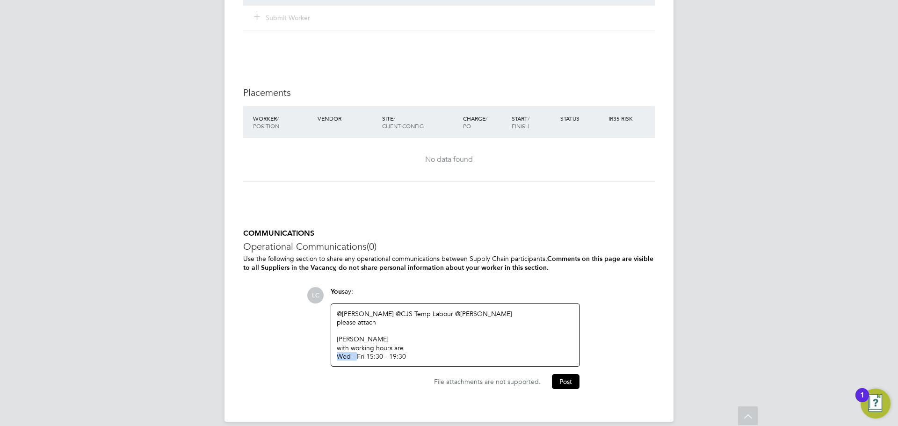
drag, startPoint x: 357, startPoint y: 356, endPoint x: 231, endPoint y: 353, distance: 125.9
click at [555, 382] on button "Post" at bounding box center [566, 381] width 28 height 15
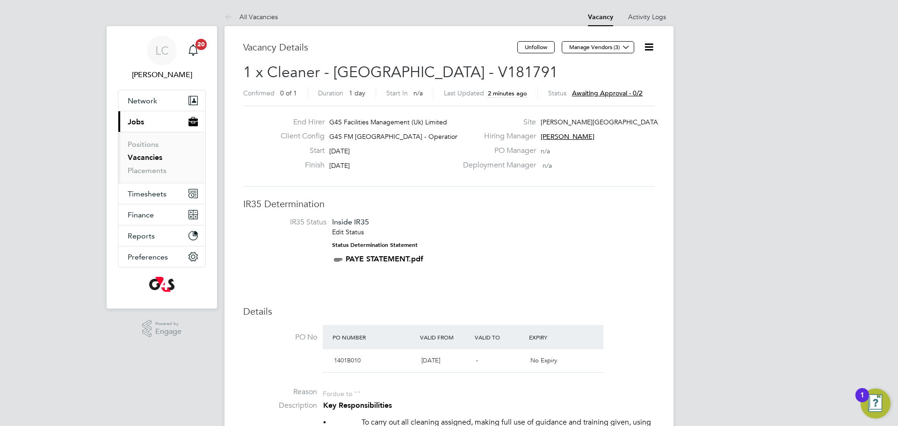
click at [141, 158] on link "Vacancies" at bounding box center [145, 157] width 35 height 9
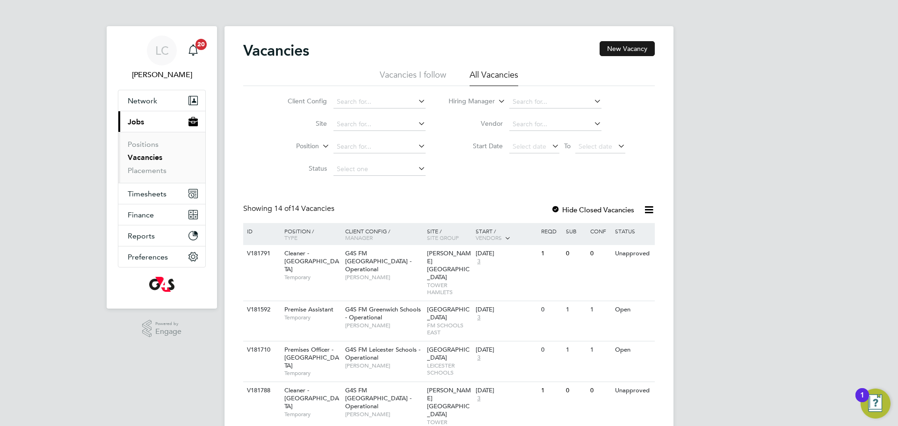
click at [623, 51] on button "New Vacancy" at bounding box center [627, 48] width 55 height 15
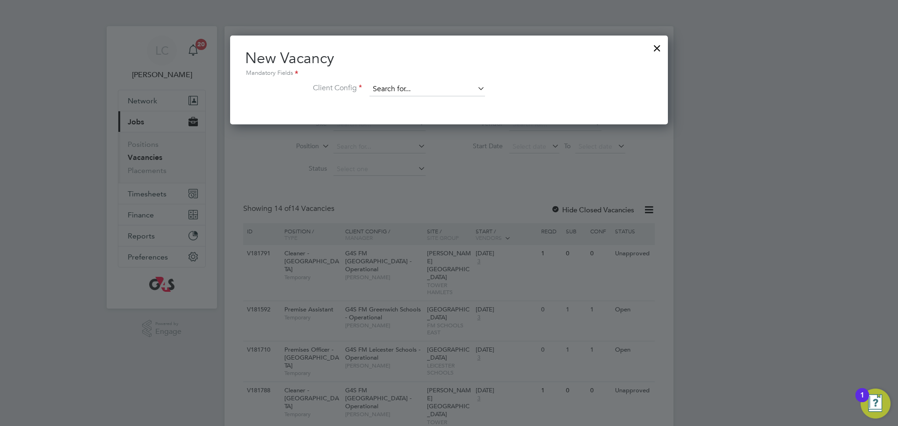
click at [469, 92] on input at bounding box center [428, 89] width 116 height 14
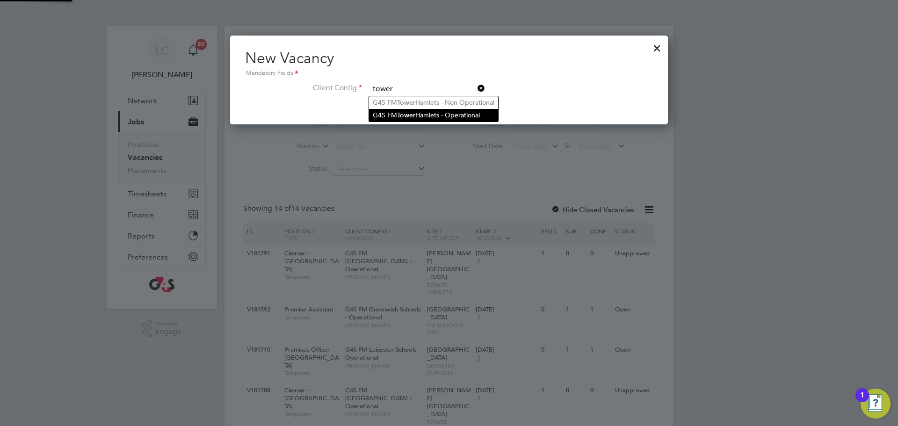
click at [440, 113] on li "G4S FM [GEOGRAPHIC_DATA] - Operational" at bounding box center [433, 115] width 129 height 13
type input "G4S FM [GEOGRAPHIC_DATA] - Operational"
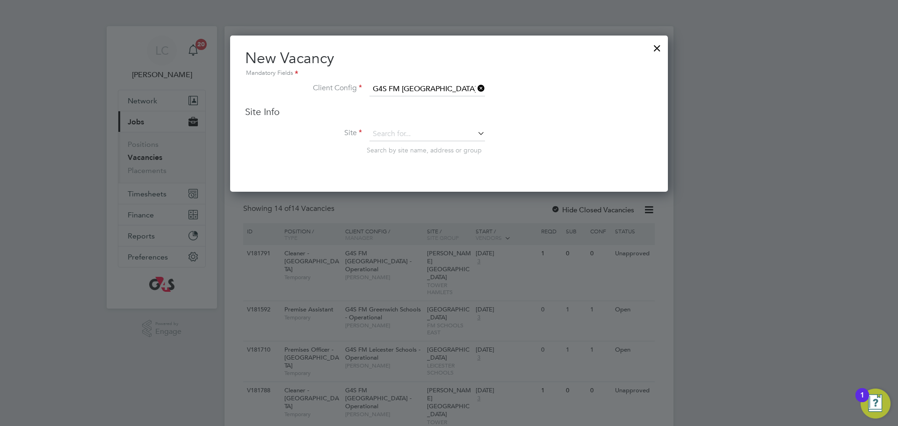
scroll to position [157, 438]
click at [386, 132] on input at bounding box center [428, 134] width 116 height 14
click at [454, 149] on li "[GEOGRAPHIC_DATA]" at bounding box center [427, 147] width 116 height 13
type input "[GEOGRAPHIC_DATA]"
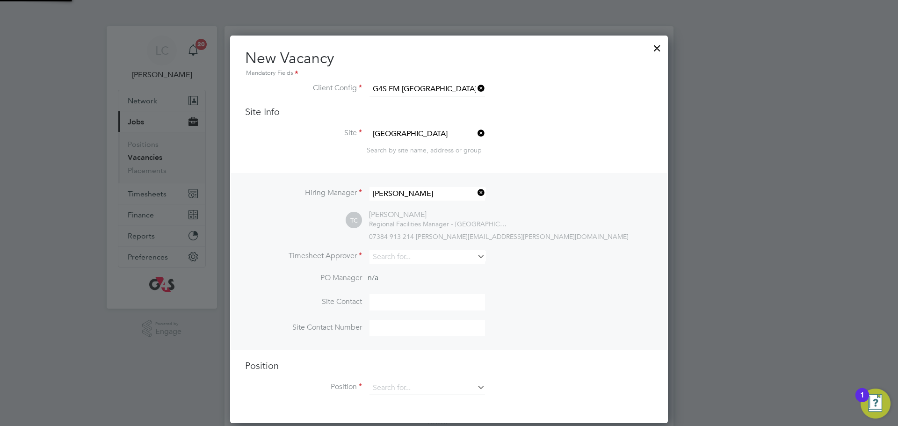
scroll to position [389, 438]
click at [405, 260] on input at bounding box center [428, 257] width 116 height 14
click at [411, 269] on li "[PERSON_NAME] [PERSON_NAME]" at bounding box center [427, 271] width 116 height 13
type input "[PERSON_NAME]"
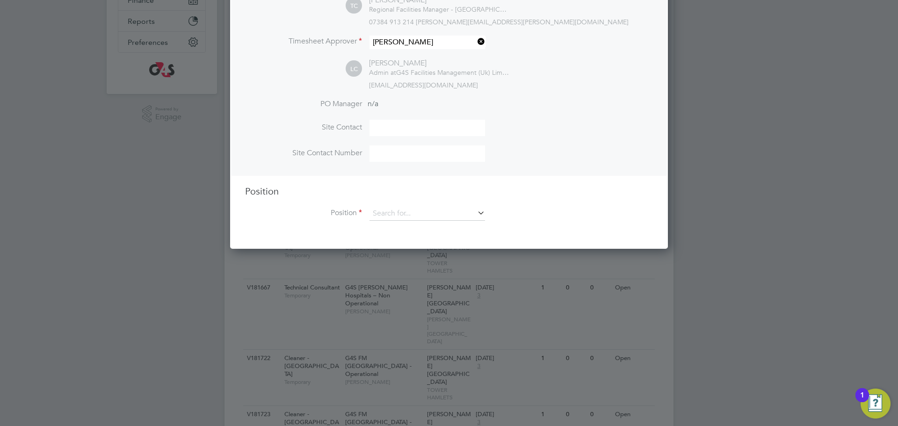
scroll to position [227, 0]
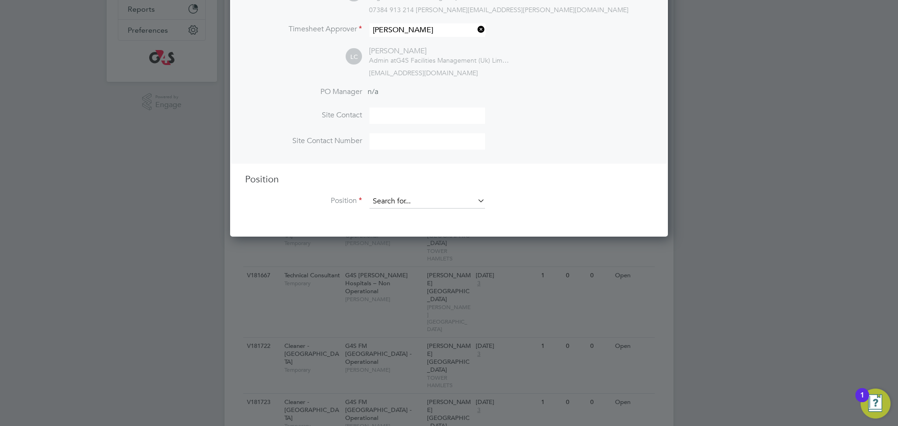
click at [428, 199] on input at bounding box center [428, 202] width 116 height 14
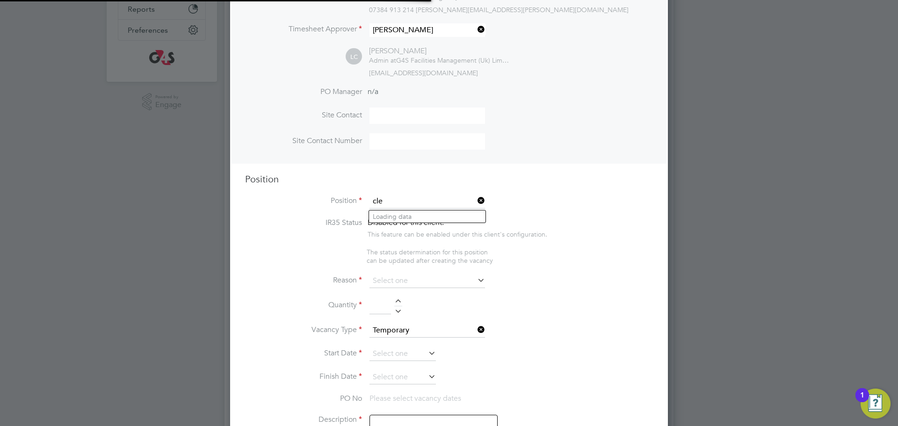
scroll to position [1458, 438]
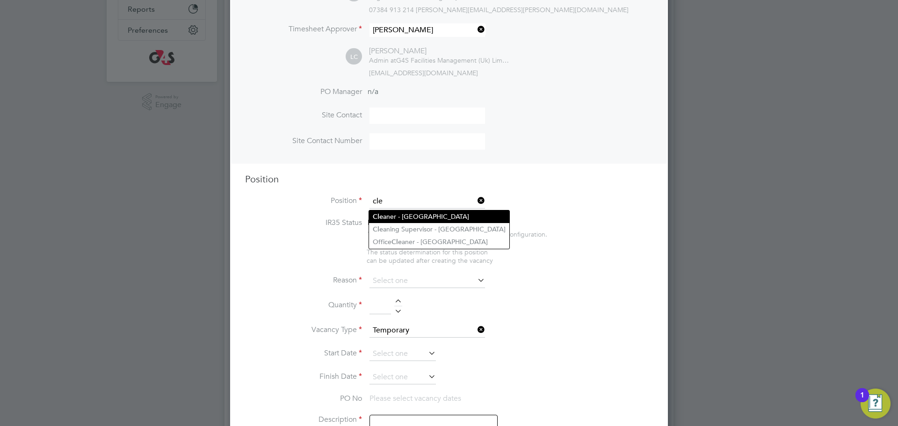
click at [421, 217] on li "Cle aner - [GEOGRAPHIC_DATA]" at bounding box center [439, 217] width 140 height 13
type input "Cleaner - [GEOGRAPHIC_DATA]"
type textarea "**Lor Ipsumdolorsitame** ▪ Co adipi eli sed doeiusmo temporin, utlabo etdo mag …"
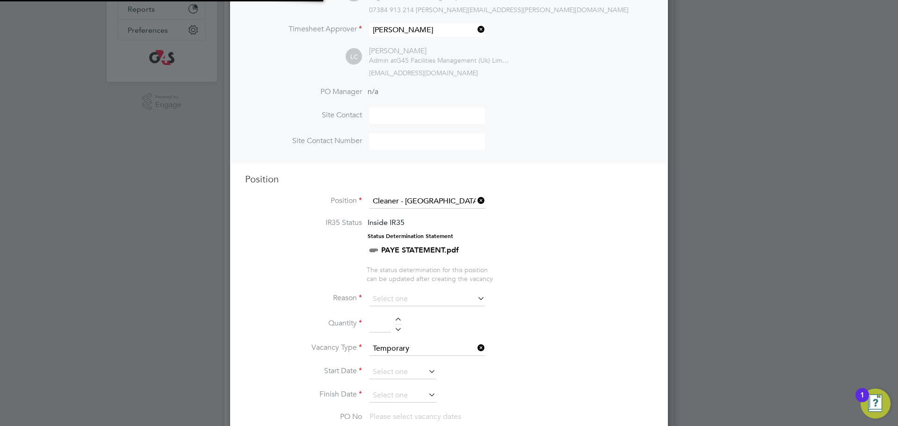
scroll to position [28, 49]
click at [397, 300] on input at bounding box center [428, 299] width 116 height 14
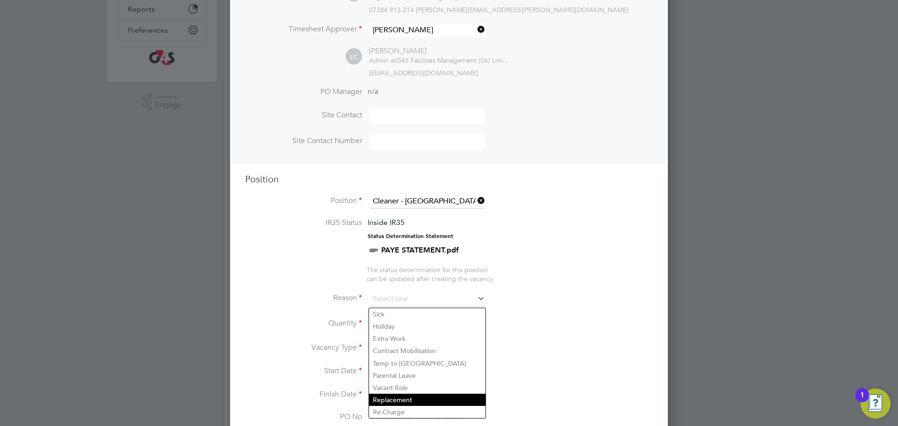
click at [388, 400] on li "Replacement" at bounding box center [427, 400] width 116 height 12
type input "Replacement"
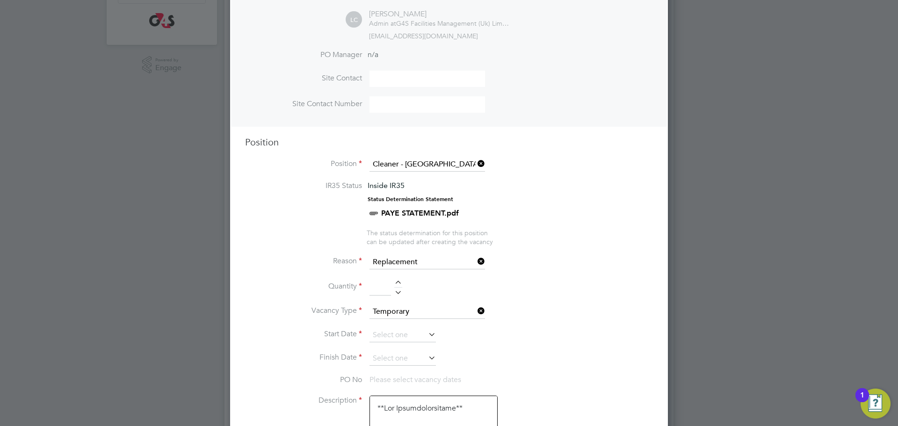
scroll to position [277, 0]
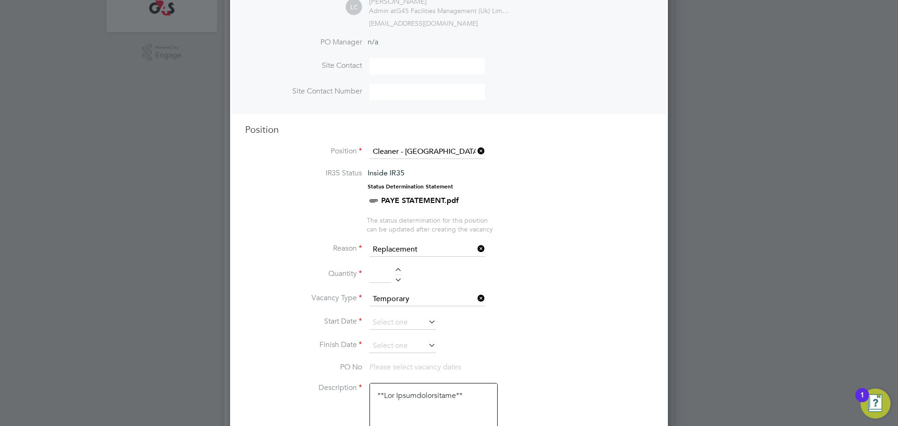
click at [394, 273] on div at bounding box center [398, 271] width 8 height 7
type input "1"
click at [402, 327] on input at bounding box center [403, 323] width 66 height 14
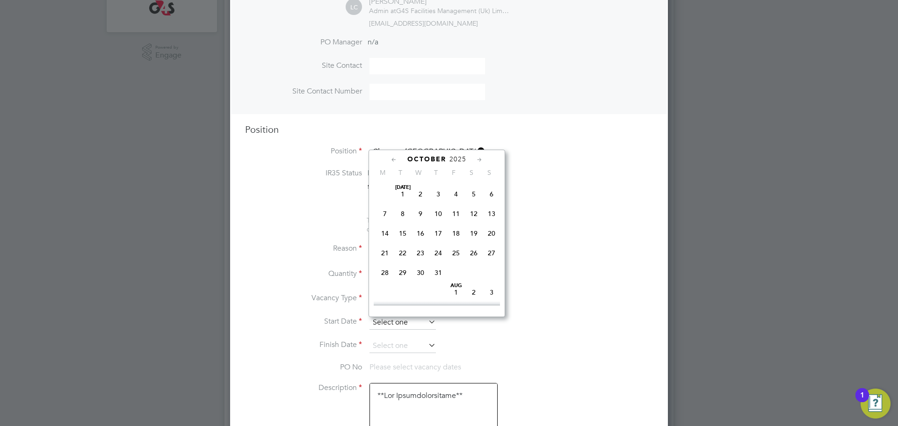
scroll to position [270, 0]
click at [386, 248] on span "6" at bounding box center [385, 240] width 18 height 18
type input "[DATE]"
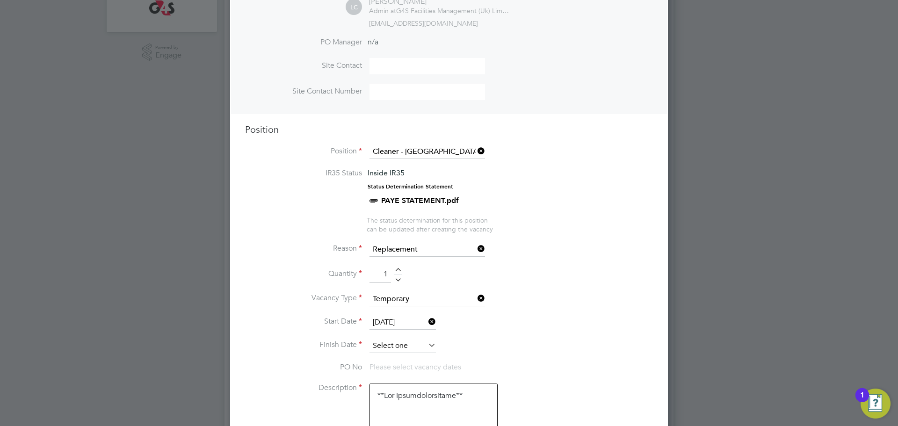
click at [407, 344] on input at bounding box center [403, 346] width 66 height 14
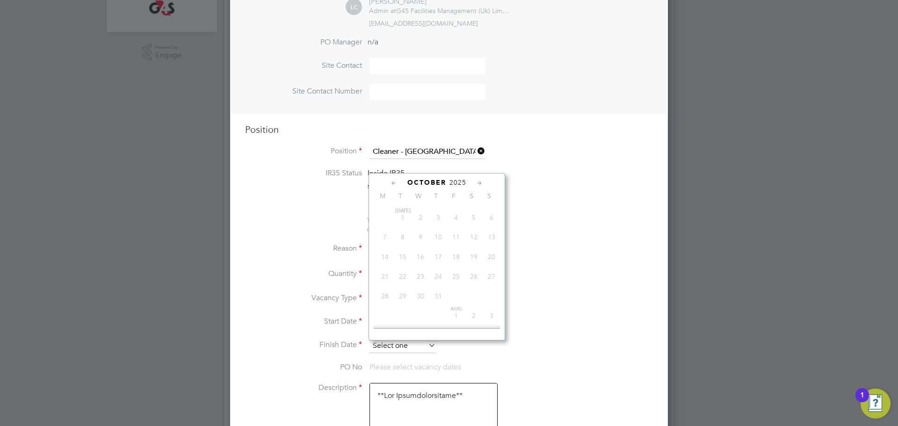
scroll to position [291, 0]
click at [455, 251] on span "10" at bounding box center [456, 242] width 18 height 18
type input "[DATE]"
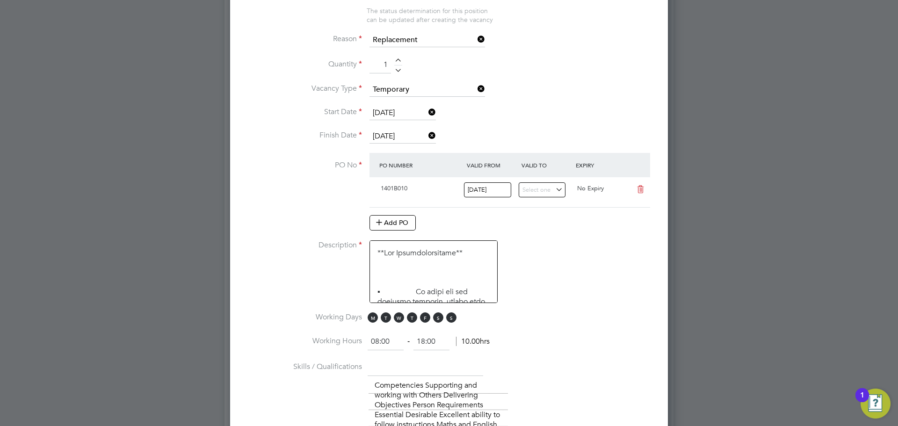
scroll to position [556, 0]
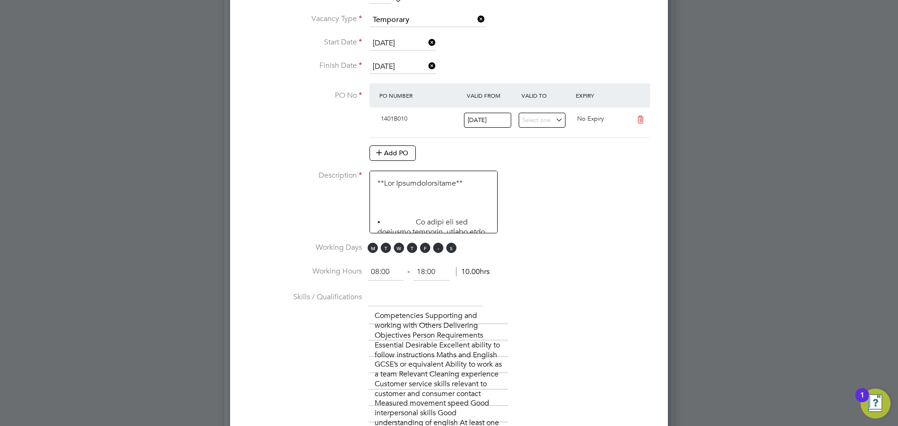
click at [438, 252] on span "S" at bounding box center [438, 248] width 10 height 10
click at [450, 250] on span "S" at bounding box center [451, 248] width 10 height 10
drag, startPoint x: 392, startPoint y: 271, endPoint x: 322, endPoint y: 284, distance: 70.9
click at [322, 284] on li "Working Hours 08:00 ‐ 18:00 10.00hrs" at bounding box center [449, 277] width 408 height 26
click at [439, 272] on input "18:00" at bounding box center [432, 272] width 36 height 17
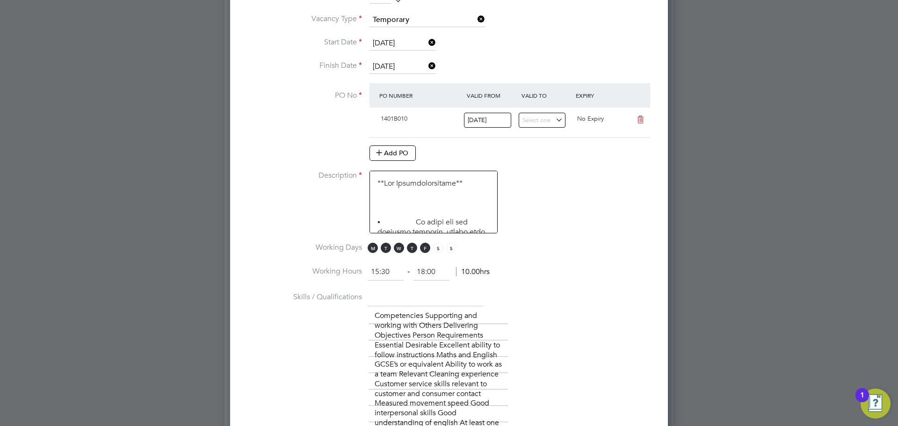
type input "15:30"
click at [439, 272] on input "18:00" at bounding box center [432, 272] width 36 height 17
type input "18:30"
click at [561, 272] on li "Working Hours 15:30 ‐ 18:30 2.50hrs" at bounding box center [449, 277] width 408 height 26
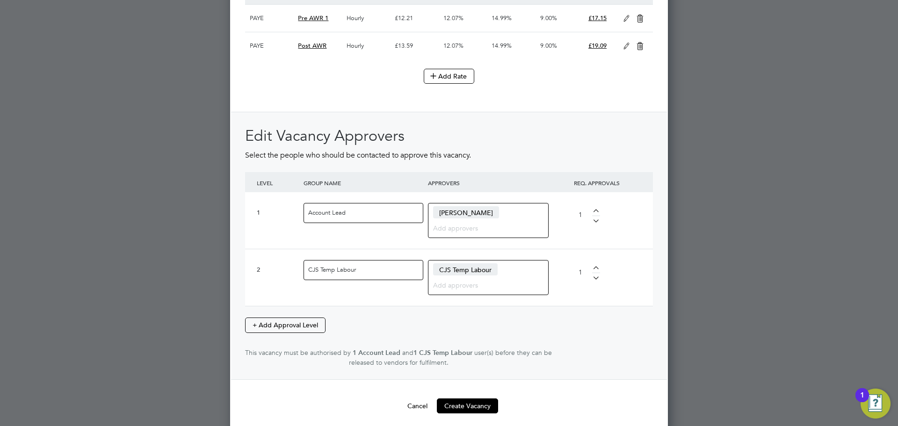
scroll to position [1304, 0]
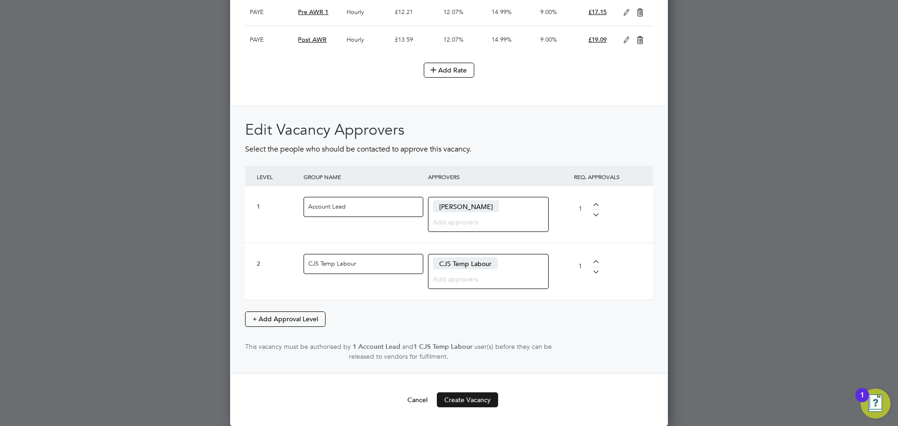
click at [460, 399] on button "Create Vacancy" at bounding box center [467, 400] width 61 height 15
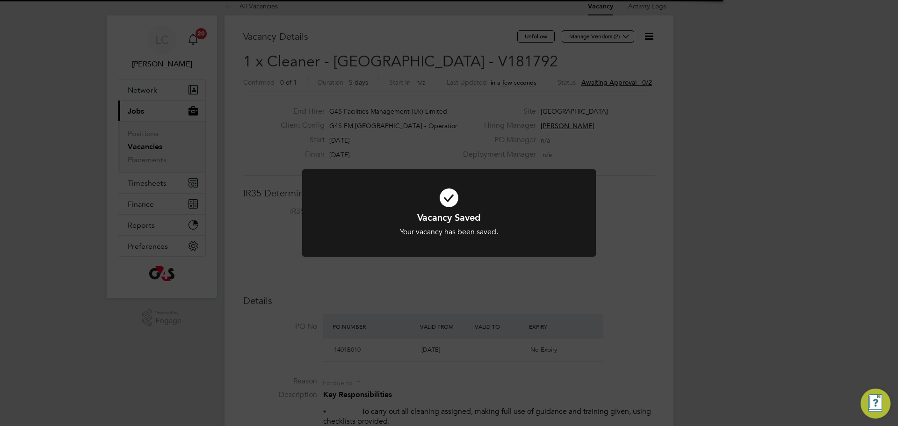
scroll to position [5, 5]
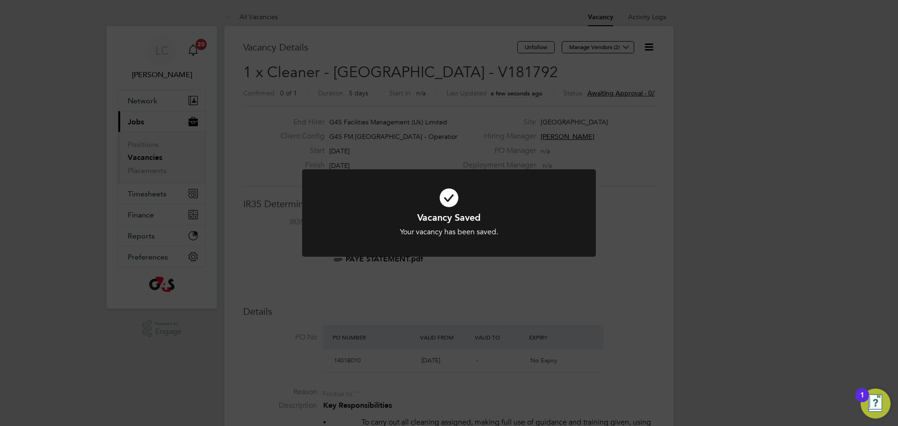
click at [488, 149] on div "Vacancy Saved Your vacancy has been saved. Cancel Okay" at bounding box center [449, 213] width 898 height 426
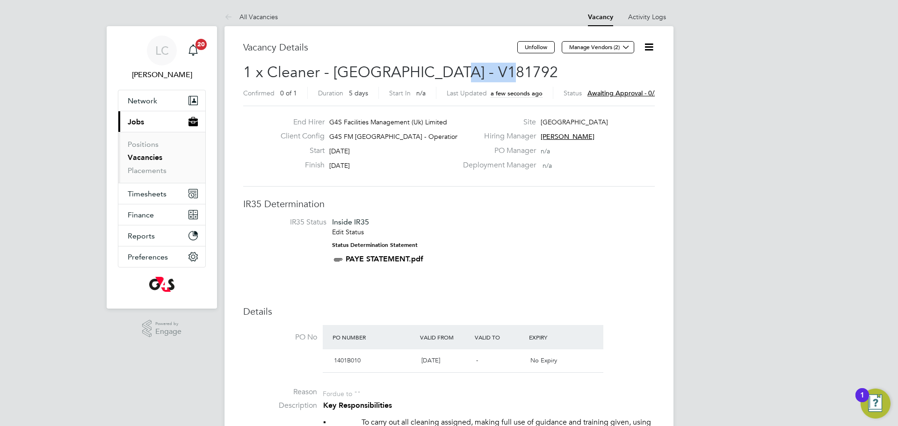
drag, startPoint x: 440, startPoint y: 69, endPoint x: 508, endPoint y: 69, distance: 68.3
click at [508, 69] on h2 "1 x Cleaner - [GEOGRAPHIC_DATA] - V181792 Confirmed 0 of 1 Duration 5 days Star…" at bounding box center [449, 82] width 412 height 39
copy span "V181792"
click at [593, 48] on button "Manage Vendors (2)" at bounding box center [598, 47] width 73 height 12
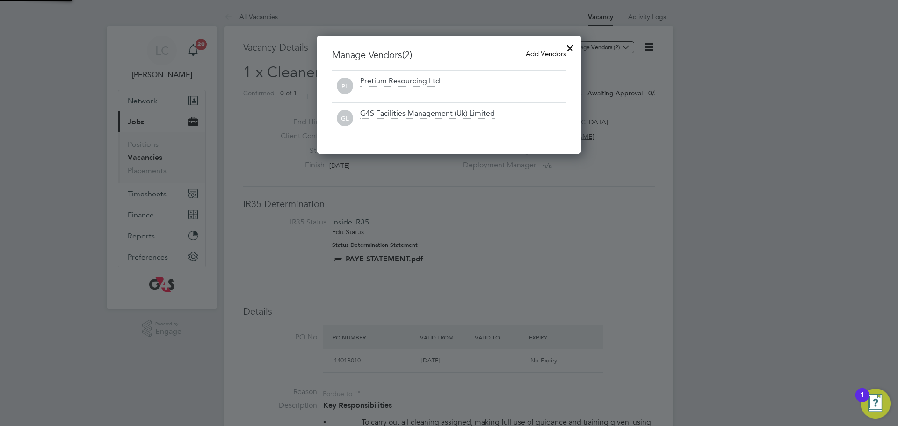
scroll to position [119, 264]
click at [539, 56] on span "Add Vendors" at bounding box center [546, 53] width 40 height 9
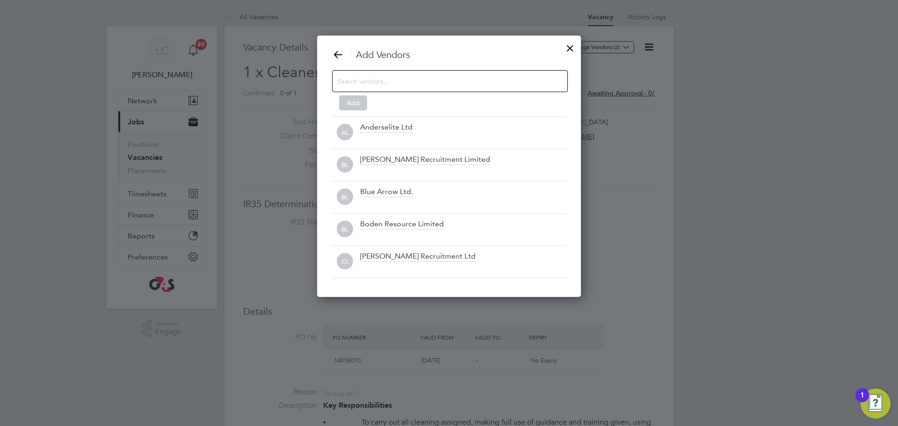
scroll to position [262, 264]
click at [497, 79] on input at bounding box center [442, 81] width 211 height 12
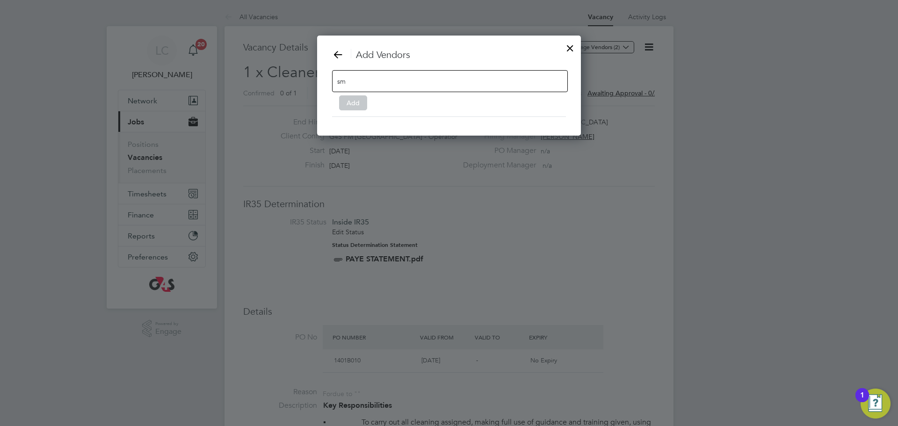
type input "s"
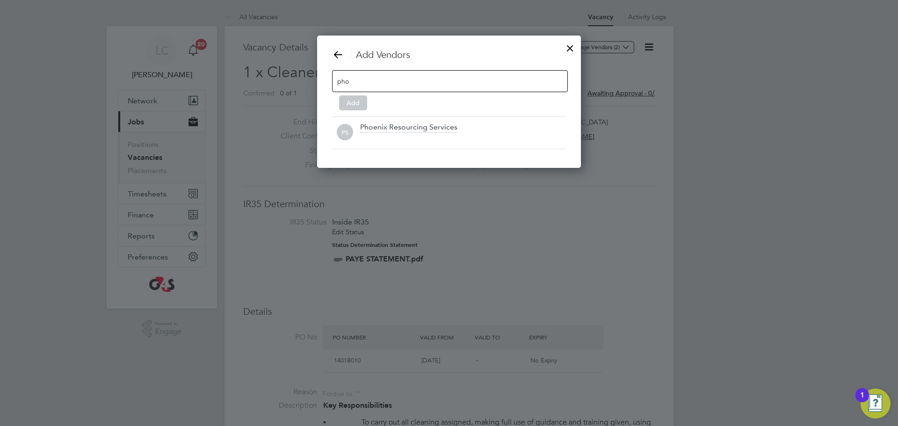
scroll to position [133, 264]
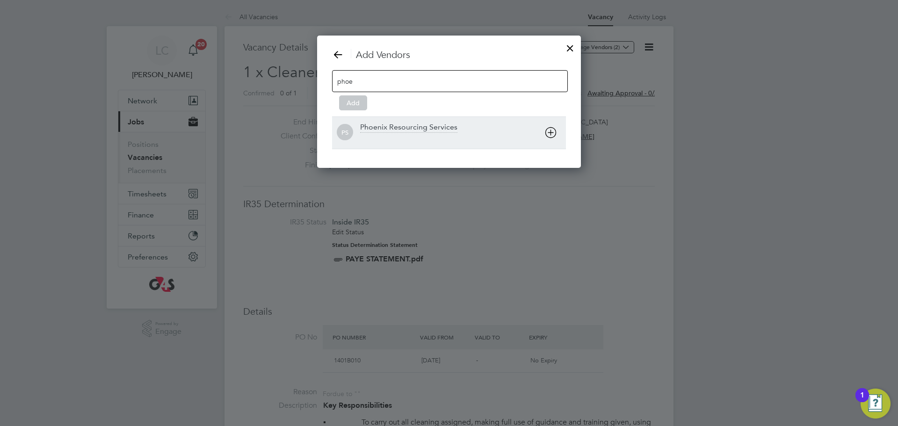
type input "phoe"
click at [433, 127] on div "Phoenix Resourcing Services" at bounding box center [408, 128] width 97 height 10
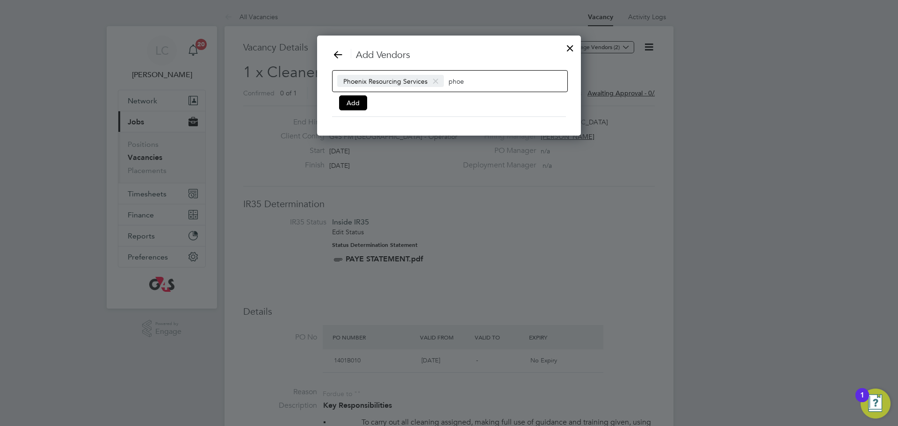
scroll to position [101, 264]
click at [351, 100] on button "Add" at bounding box center [353, 102] width 28 height 15
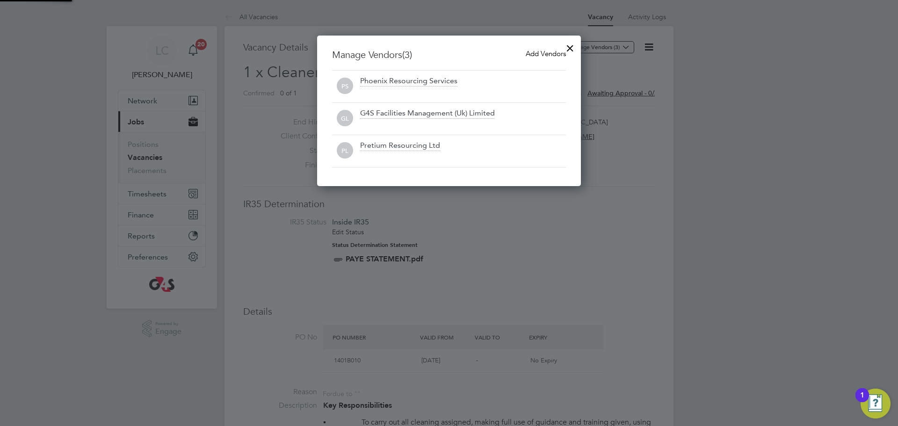
scroll to position [151, 264]
click at [565, 51] on div at bounding box center [570, 45] width 17 height 17
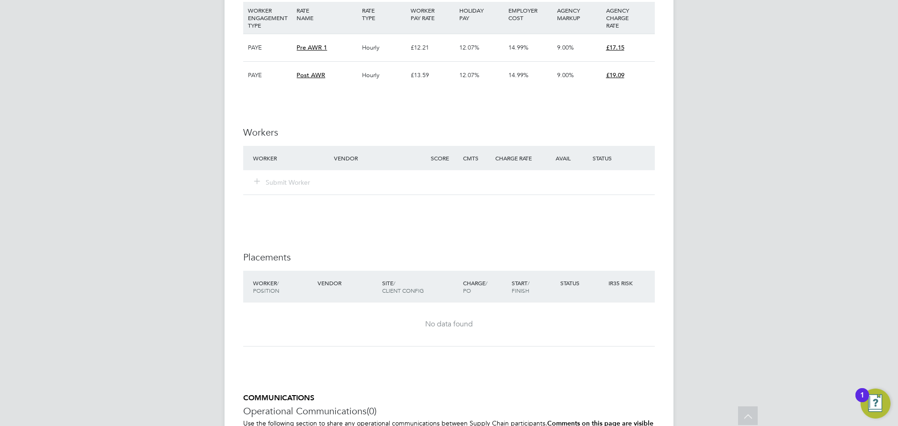
scroll to position [1226, 0]
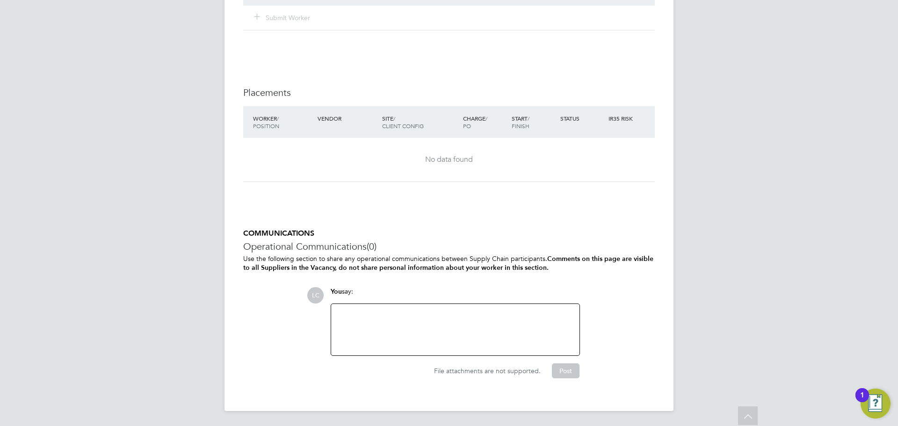
click at [435, 327] on div at bounding box center [455, 330] width 237 height 40
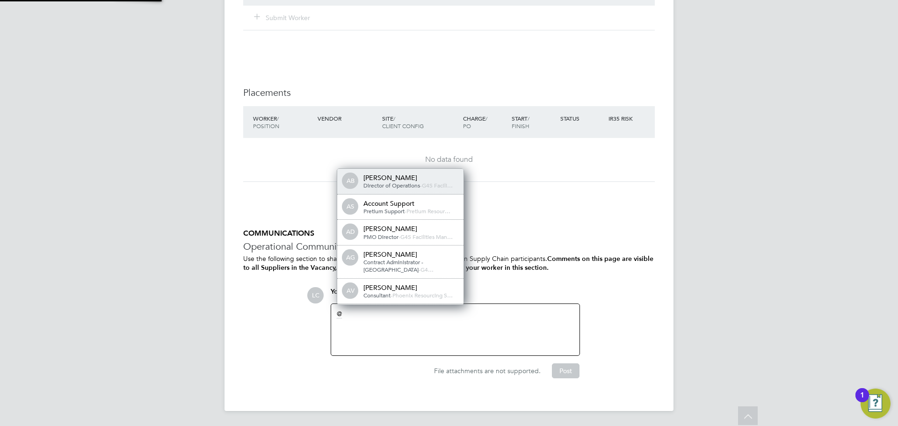
scroll to position [7, 94]
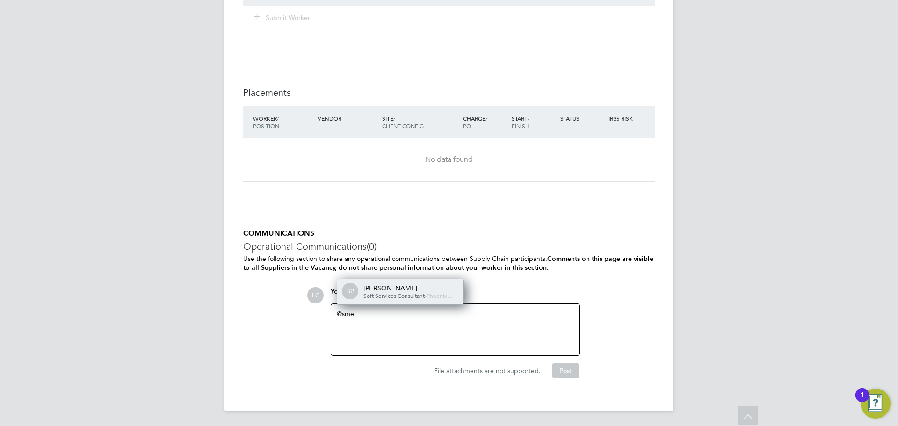
click at [364, 289] on div "[PERSON_NAME]" at bounding box center [411, 288] width 94 height 8
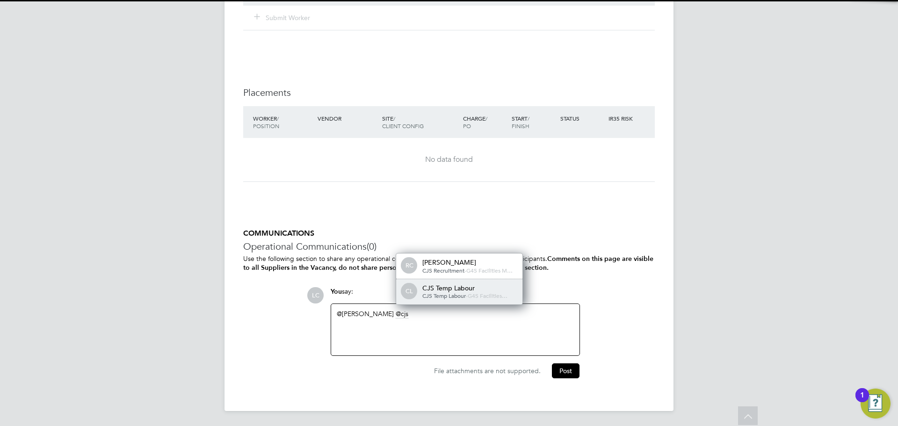
click at [422, 291] on div "CJS Temp Labour" at bounding box center [469, 288] width 94 height 8
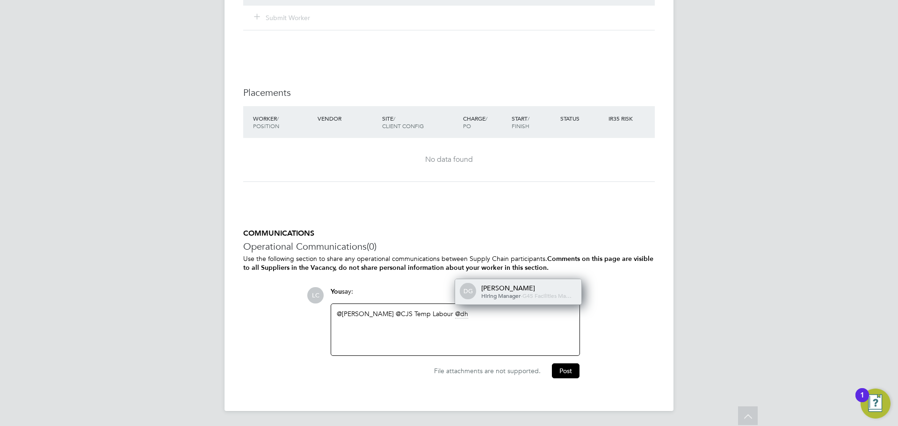
click at [494, 292] on span "Hiring Manager" at bounding box center [500, 295] width 39 height 7
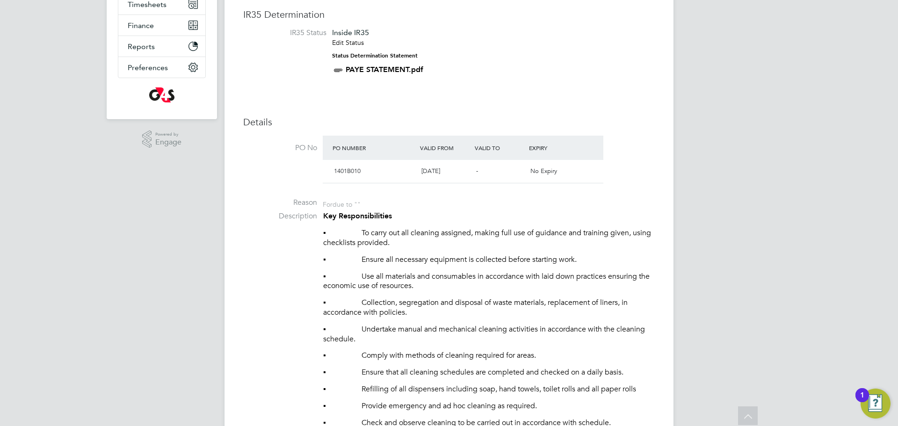
click at [298, 272] on li "Description Key Responsibilities ▪ To carry out all cleaning assigned, making f…" at bounding box center [449, 417] width 412 height 413
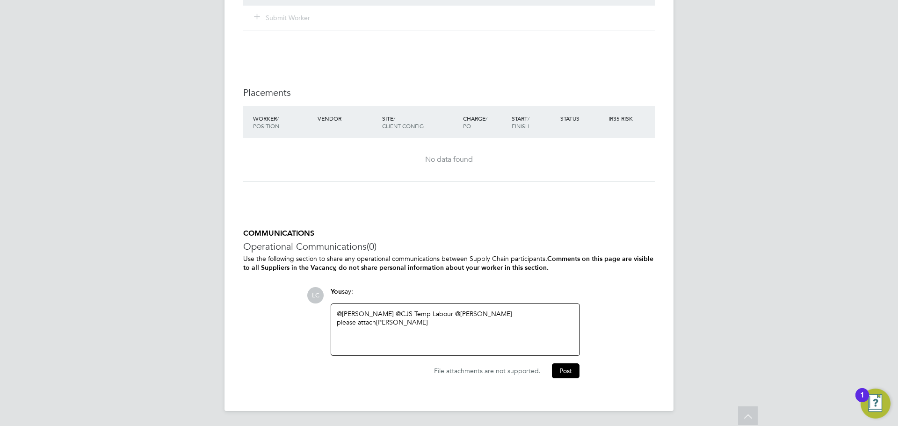
click at [298, 272] on div "COMMUNICATIONS Operational Communications (0) Use the following section to shar…" at bounding box center [449, 304] width 412 height 150
click at [443, 325] on div "please attach [PERSON_NAME]" at bounding box center [455, 322] width 237 height 8
click at [573, 368] on button "Post" at bounding box center [566, 371] width 28 height 15
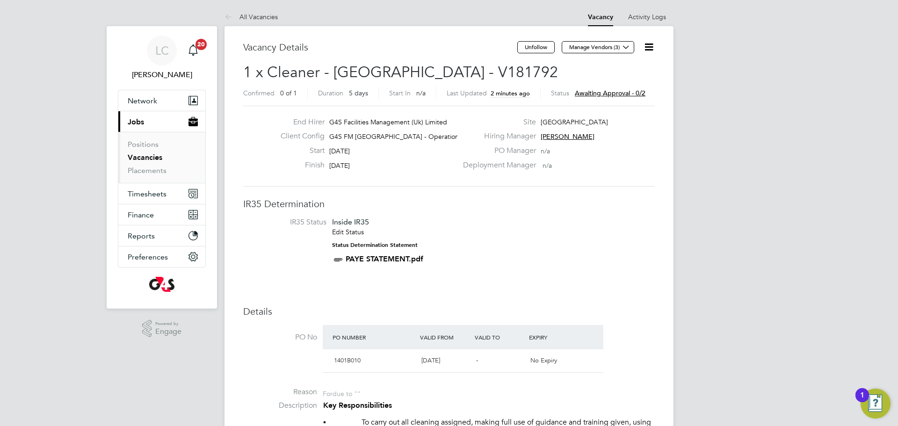
click at [135, 158] on link "Vacancies" at bounding box center [145, 157] width 35 height 9
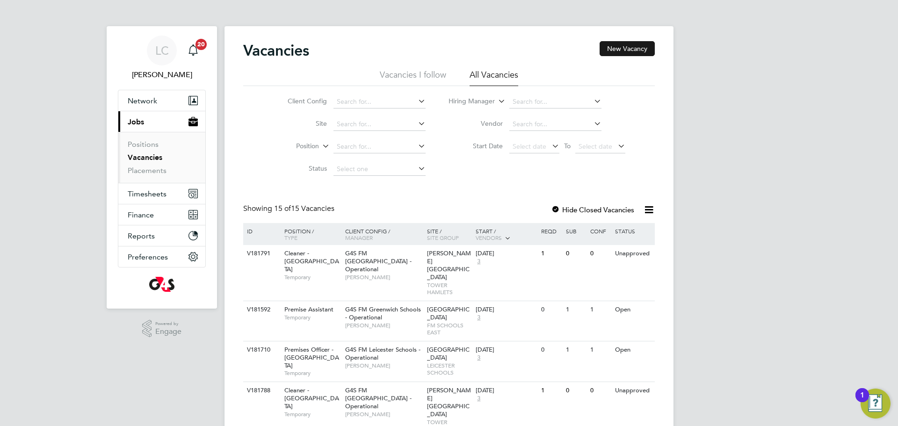
click at [625, 51] on button "New Vacancy" at bounding box center [627, 48] width 55 height 15
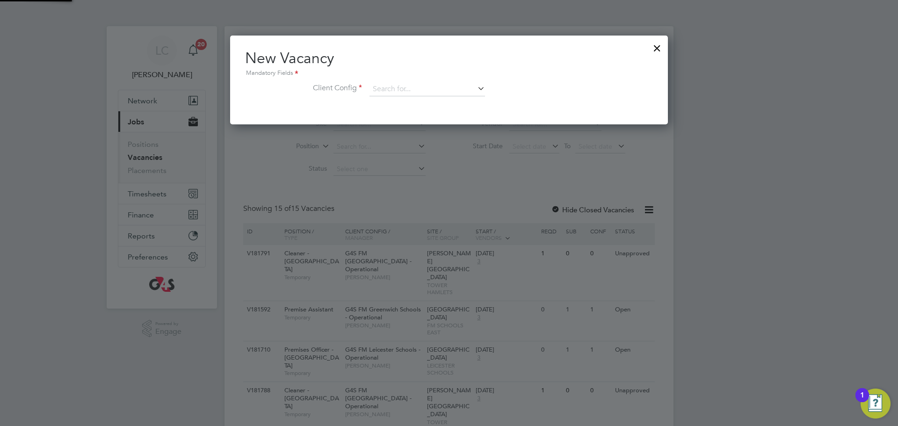
scroll to position [89, 438]
click at [444, 88] on input at bounding box center [428, 89] width 116 height 14
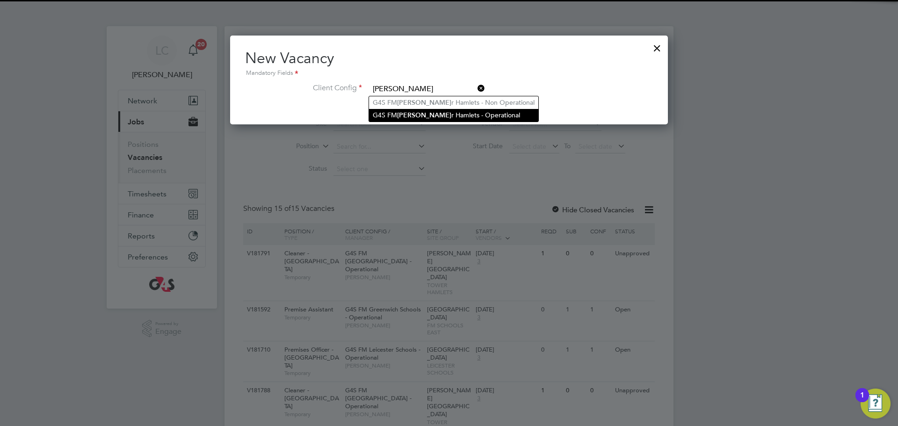
click at [417, 113] on li "G4S [PERSON_NAME] r Hamlets - Operational" at bounding box center [453, 115] width 169 height 13
type input "G4S FM [GEOGRAPHIC_DATA] - Operational"
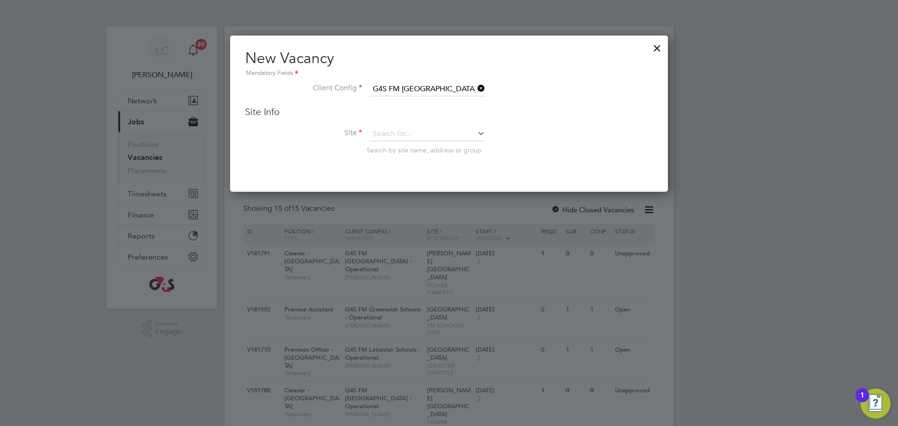
scroll to position [157, 438]
click at [406, 133] on input at bounding box center [428, 134] width 116 height 14
click at [408, 161] on li "Step [GEOGRAPHIC_DATA]" at bounding box center [428, 159] width 119 height 13
type input "[GEOGRAPHIC_DATA]"
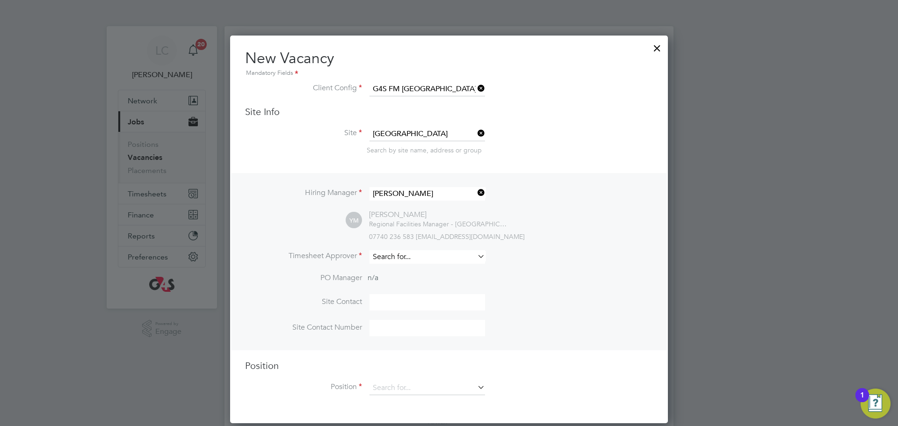
click at [398, 255] on input at bounding box center [428, 257] width 116 height 14
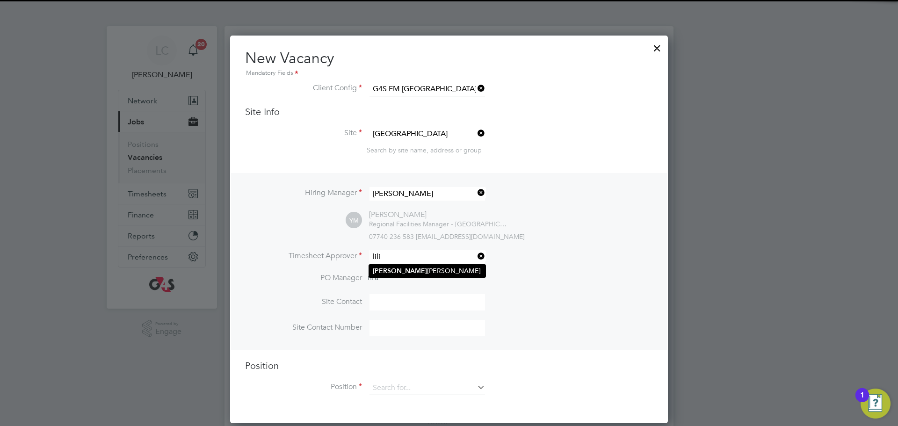
click at [406, 268] on li "[PERSON_NAME] ngxi [PERSON_NAME]" at bounding box center [427, 271] width 116 height 13
type input "[PERSON_NAME]"
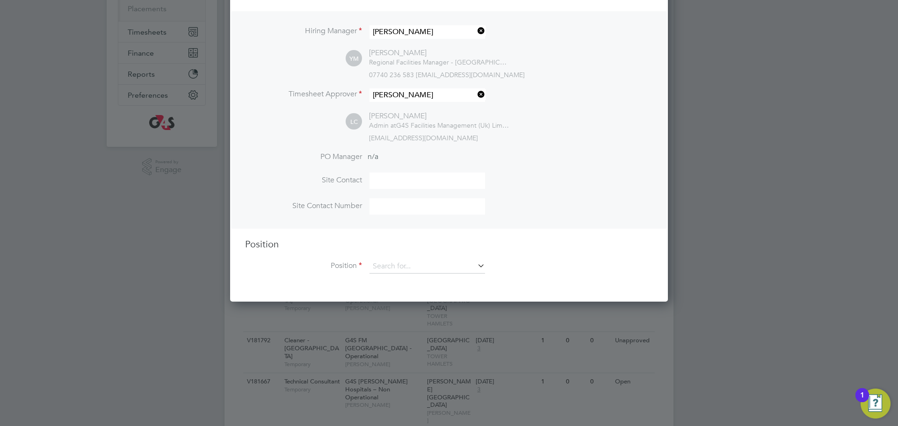
scroll to position [175, 0]
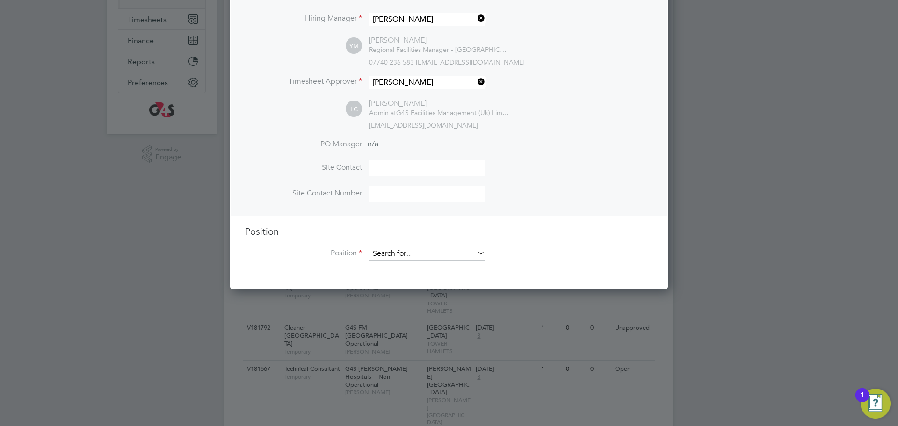
click at [404, 260] on input at bounding box center [428, 254] width 116 height 14
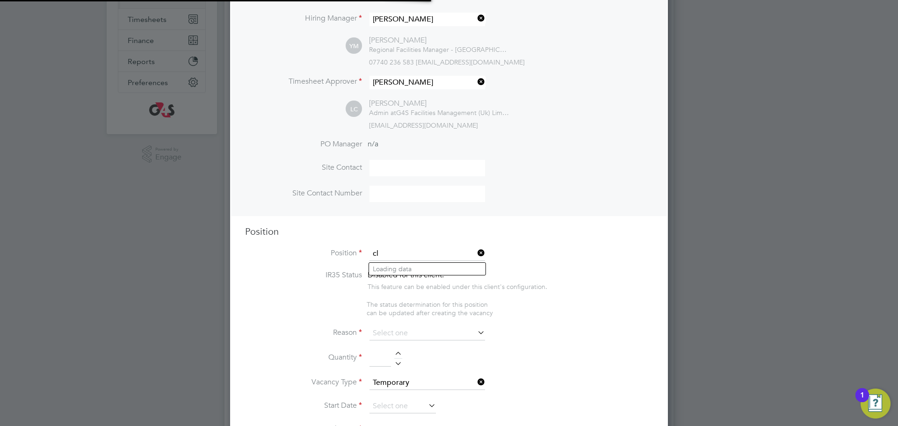
scroll to position [1458, 438]
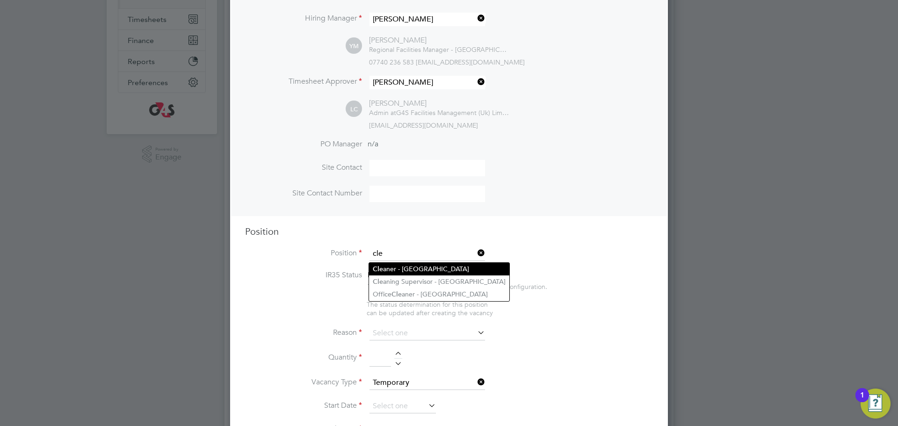
click at [423, 268] on li "Cle aner - [GEOGRAPHIC_DATA]" at bounding box center [439, 269] width 140 height 13
type input "Cleaner - [GEOGRAPHIC_DATA]"
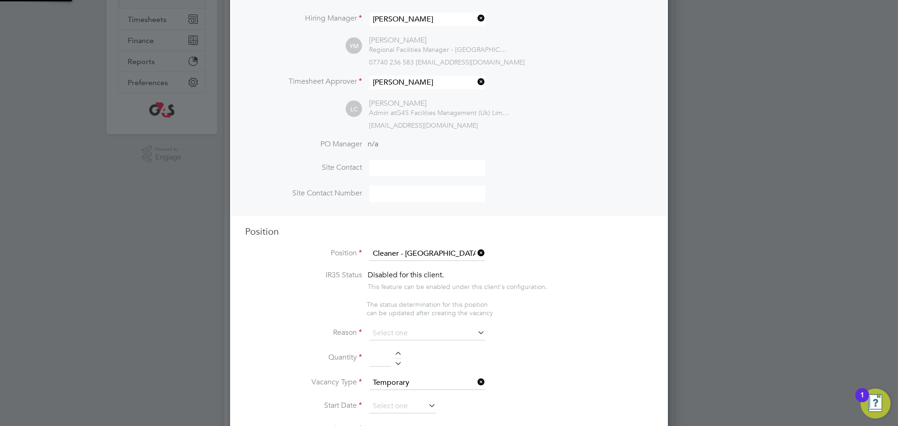
type textarea "**Lor Ipsumdolorsitame** ▪ Co adipi eli sed doeiusmo temporin, utlabo etdo mag …"
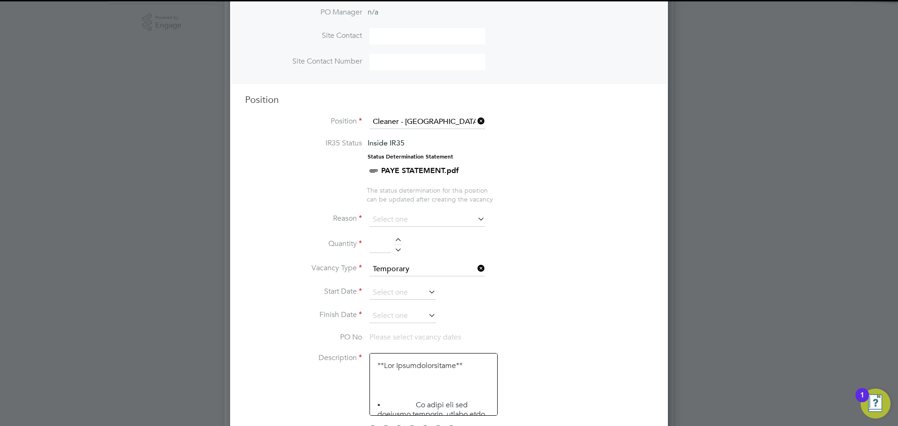
scroll to position [328, 0]
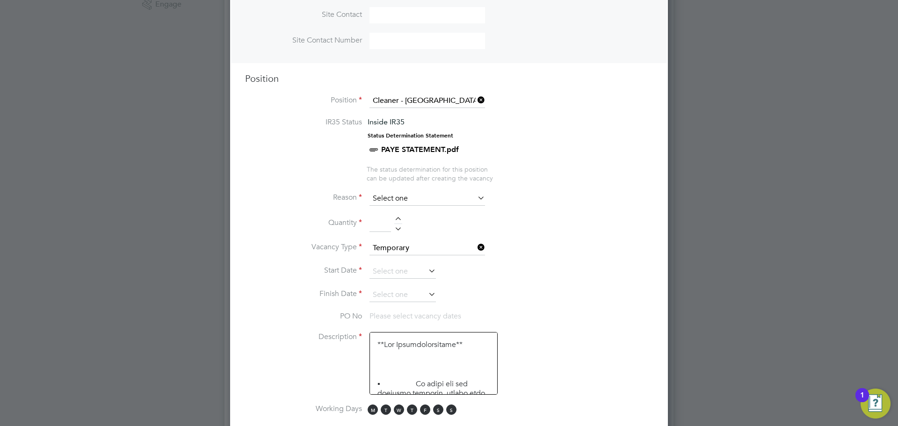
click at [389, 201] on input at bounding box center [428, 199] width 116 height 14
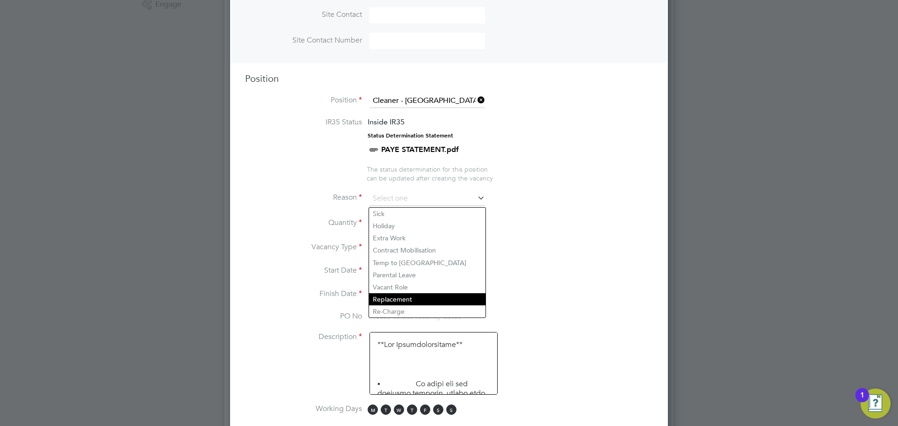
click at [408, 303] on li "Replacement" at bounding box center [427, 299] width 116 height 12
type input "Replacement"
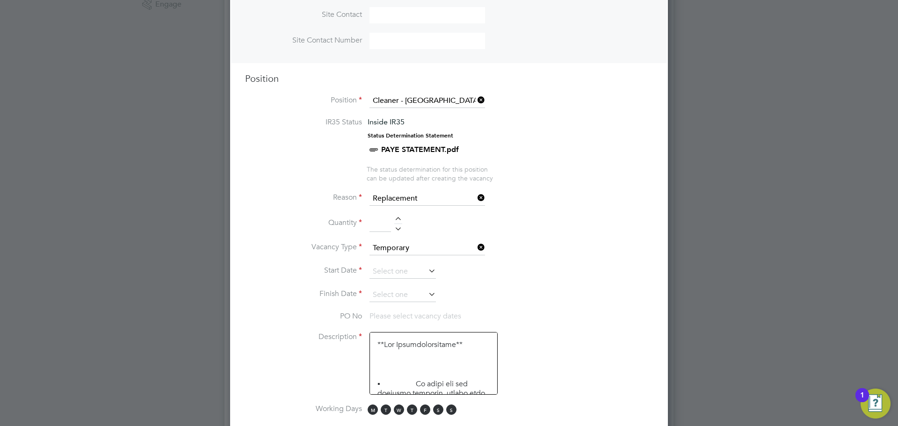
click at [399, 218] on div at bounding box center [398, 220] width 8 height 7
type input "1"
click at [390, 277] on input at bounding box center [403, 272] width 66 height 14
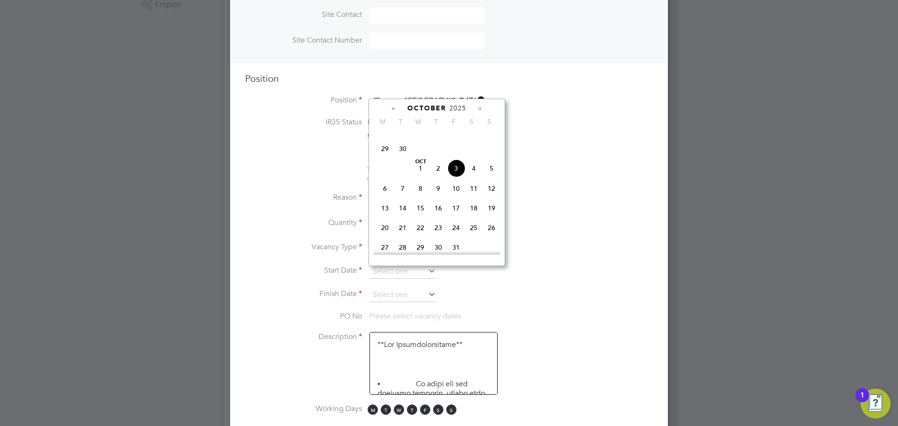
click at [387, 197] on span "6" at bounding box center [385, 189] width 18 height 18
type input "[DATE]"
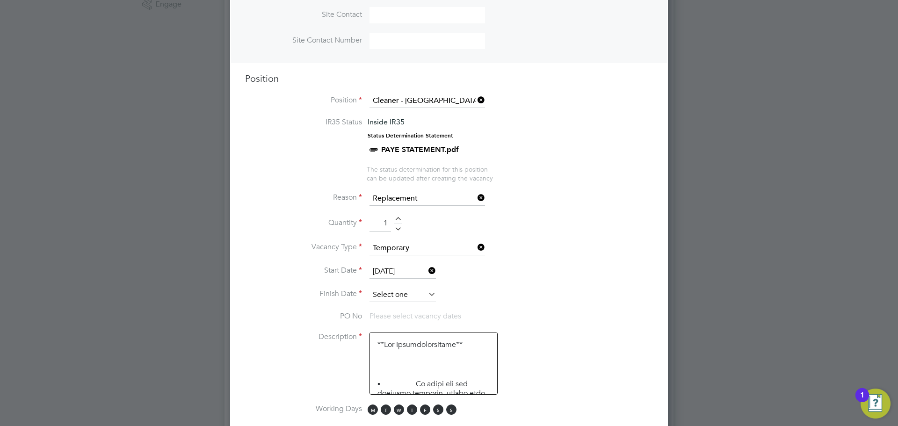
click at [380, 296] on input at bounding box center [403, 295] width 66 height 14
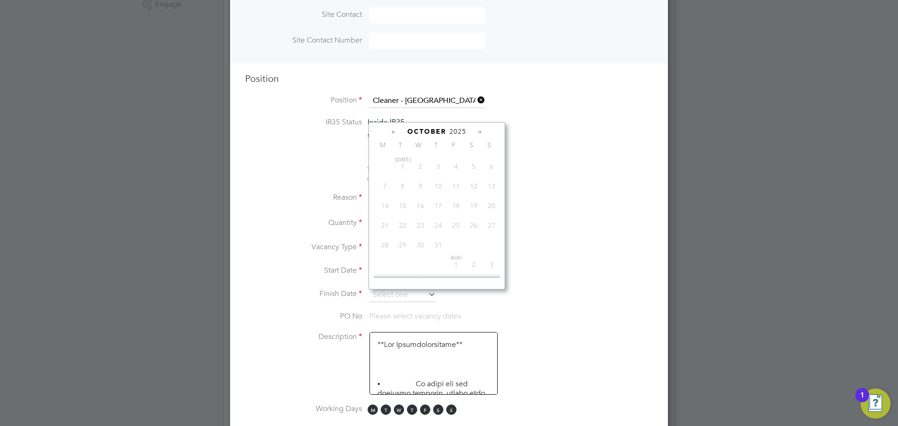
scroll to position [291, 0]
click at [459, 200] on span "10" at bounding box center [456, 191] width 18 height 18
type input "[DATE]"
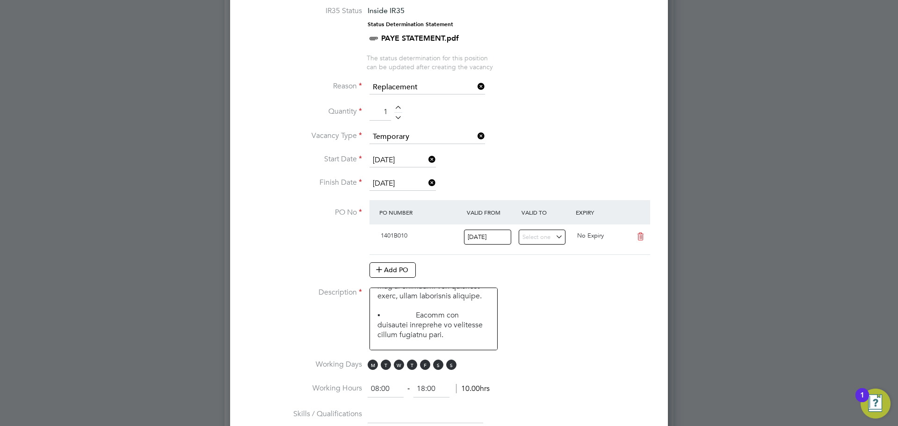
scroll to position [76, 0]
click at [439, 372] on li "Working Days M T W T F S S" at bounding box center [449, 370] width 408 height 21
click at [451, 366] on span "S" at bounding box center [451, 365] width 10 height 10
click at [438, 366] on span "S" at bounding box center [438, 365] width 10 height 10
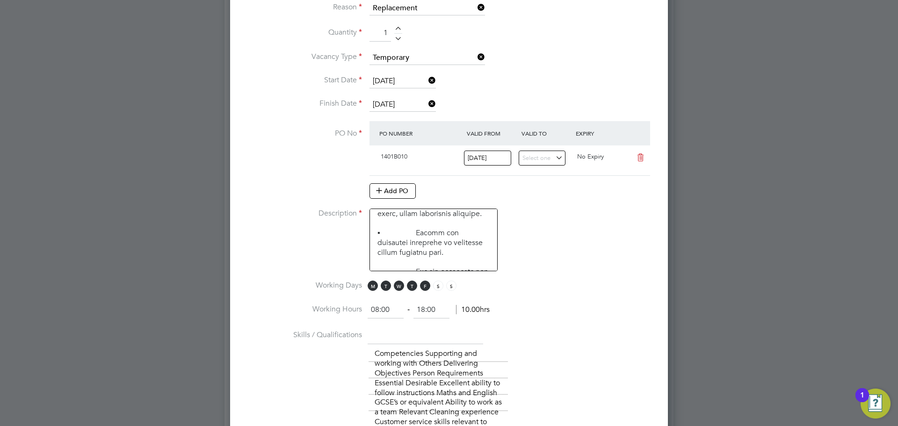
scroll to position [521, 0]
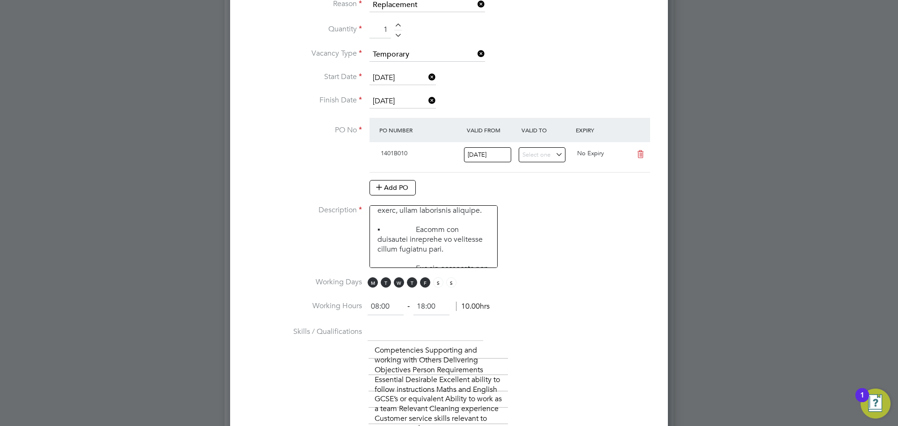
drag, startPoint x: 391, startPoint y: 307, endPoint x: 381, endPoint y: 306, distance: 9.8
click at [381, 306] on input "08:00" at bounding box center [386, 306] width 36 height 17
type input "0"
type input "07:00"
drag, startPoint x: 438, startPoint y: 304, endPoint x: 410, endPoint y: 303, distance: 28.6
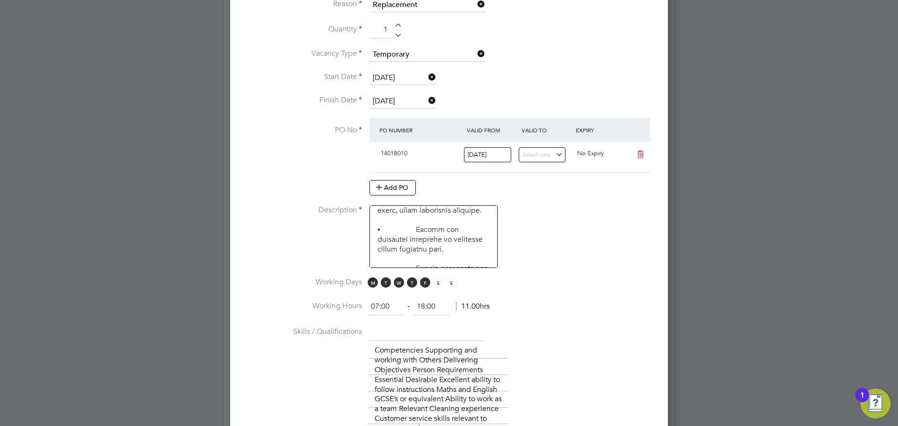
click at [410, 303] on ng-form "07:00 ‐ 18:00 11.00hrs" at bounding box center [429, 306] width 122 height 9
click at [575, 325] on li "Working Hours 07:00 ‐ 09:00 11.00hrs" at bounding box center [449, 311] width 408 height 26
type input "09:00"
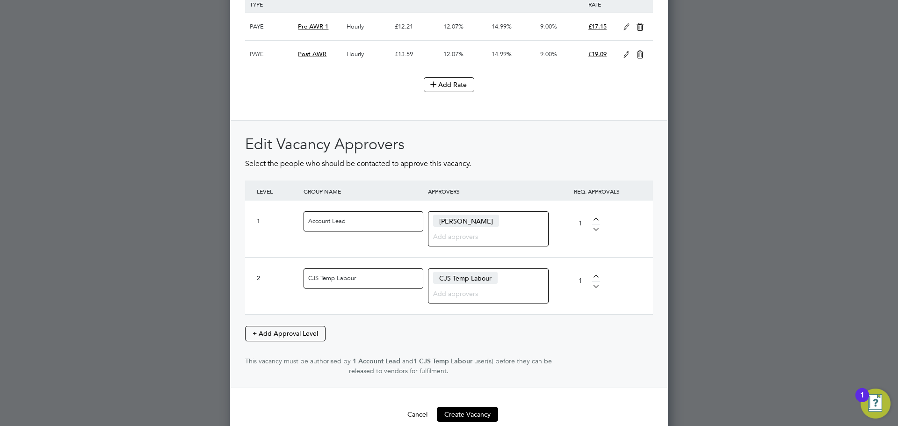
scroll to position [1304, 0]
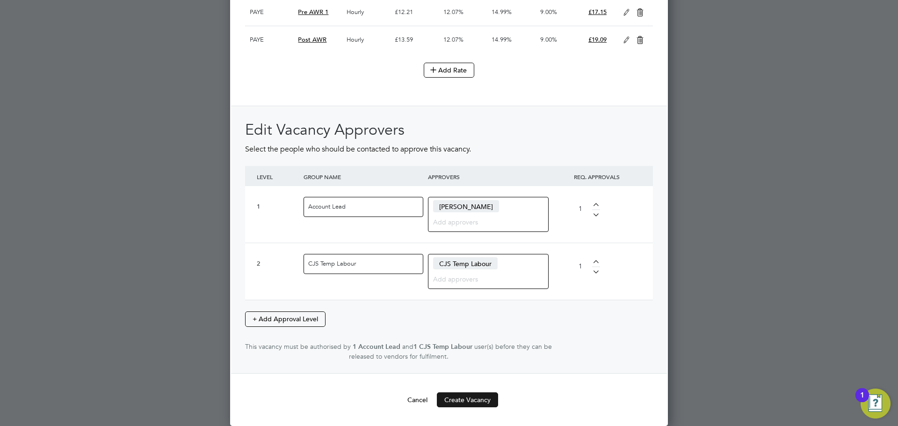
click at [485, 398] on button "Create Vacancy" at bounding box center [467, 400] width 61 height 15
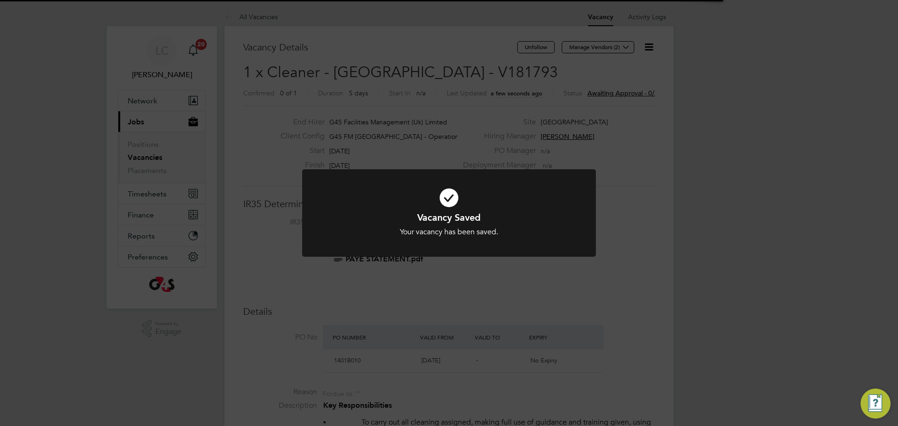
scroll to position [5, 5]
click at [520, 112] on div "Vacancy Saved Your vacancy has been saved. Cancel Okay" at bounding box center [449, 213] width 898 height 426
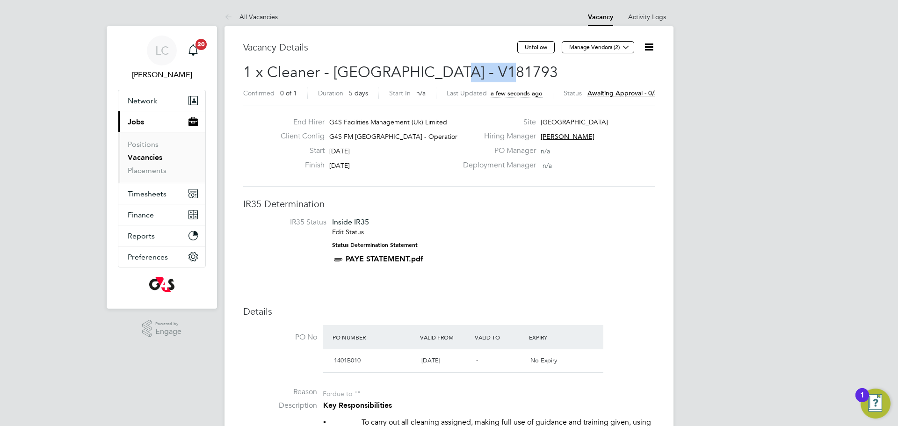
drag, startPoint x: 441, startPoint y: 66, endPoint x: 506, endPoint y: 73, distance: 65.3
click at [506, 73] on h2 "1 x Cleaner - [GEOGRAPHIC_DATA] - V181793 Confirmed 0 of 1 Duration 5 days Star…" at bounding box center [449, 82] width 412 height 39
copy span "V181793"
click at [553, 71] on h2 "1 x Cleaner - [GEOGRAPHIC_DATA] - V181793 Confirmed 0 of 1 Duration 5 days Star…" at bounding box center [449, 82] width 412 height 39
click at [586, 51] on button "Manage Vendors (2)" at bounding box center [598, 47] width 73 height 12
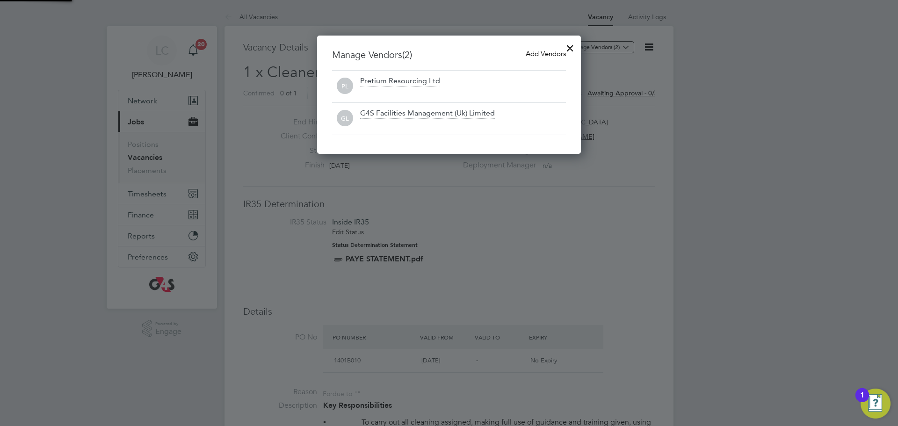
scroll to position [119, 264]
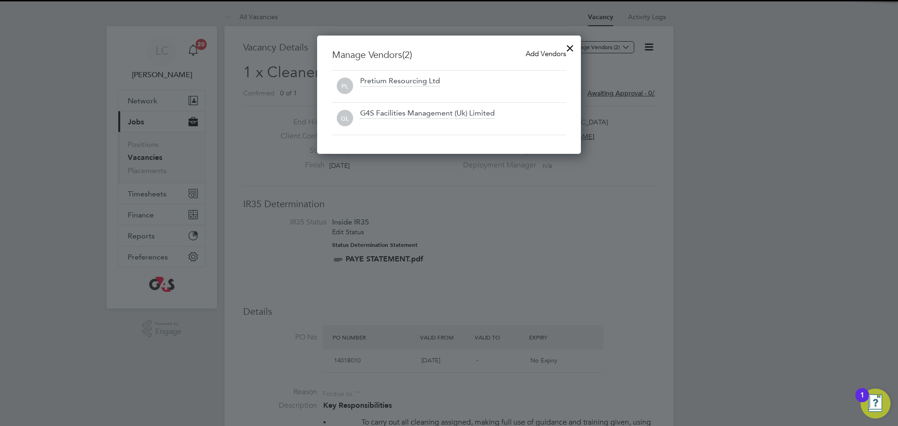
click at [557, 56] on span "Add Vendors" at bounding box center [546, 53] width 40 height 9
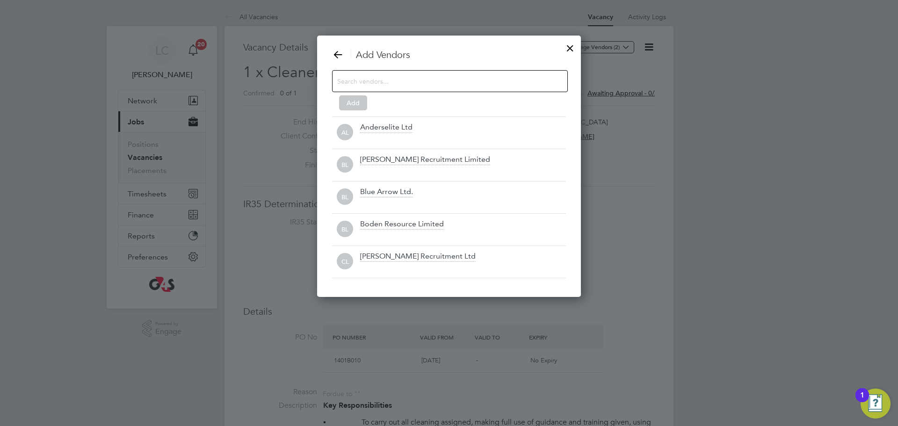
scroll to position [262, 264]
click at [495, 79] on input at bounding box center [442, 81] width 211 height 12
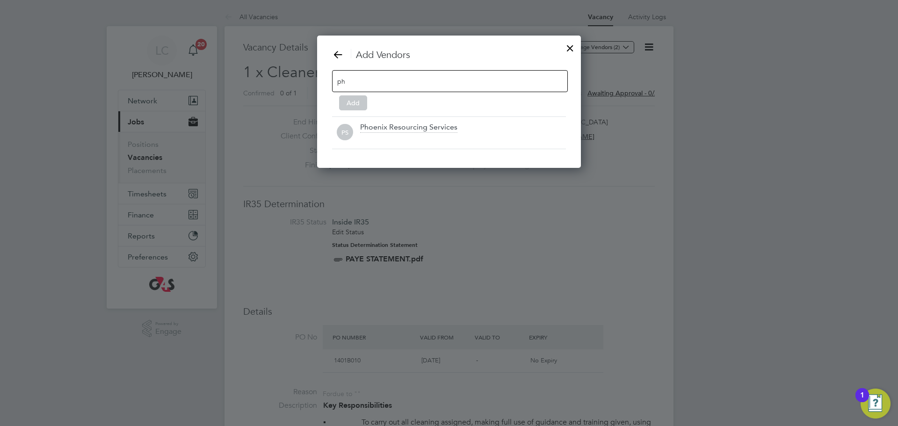
scroll to position [133, 264]
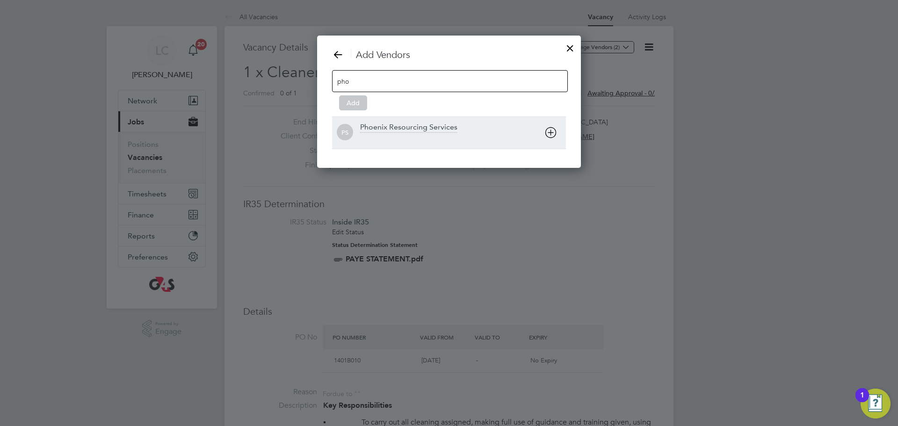
type input "pho"
click at [433, 137] on div at bounding box center [463, 138] width 206 height 9
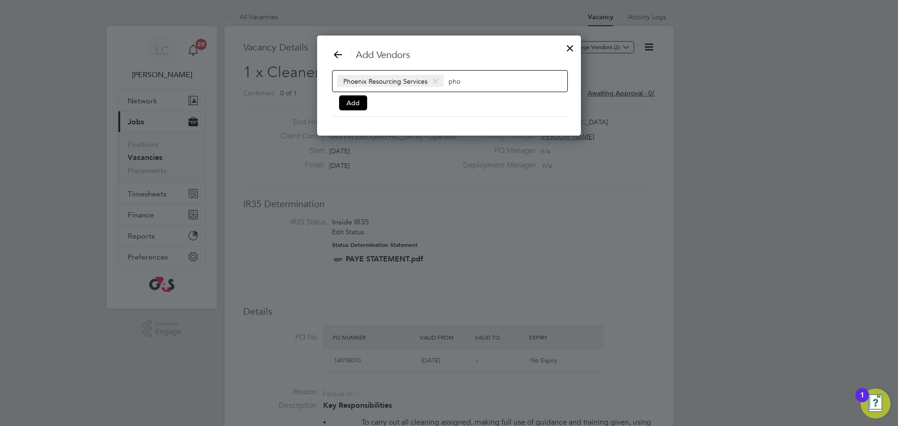
scroll to position [101, 264]
click at [357, 102] on button "Add" at bounding box center [353, 102] width 28 height 15
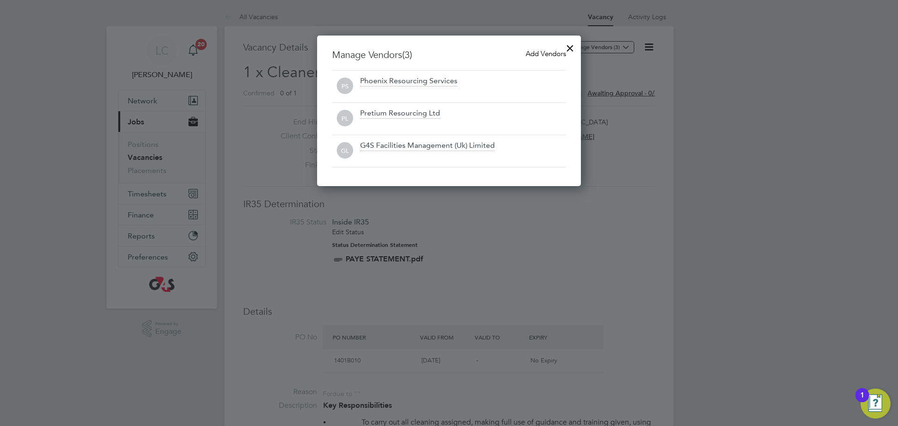
click at [572, 47] on div at bounding box center [570, 45] width 17 height 17
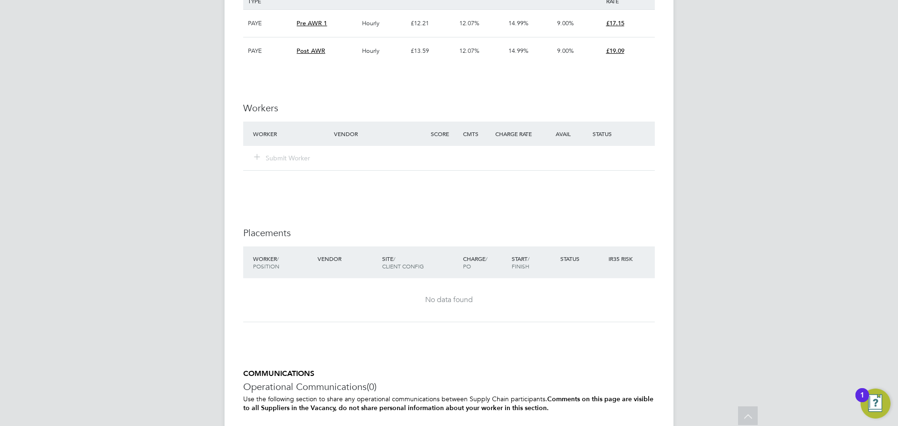
scroll to position [1226, 0]
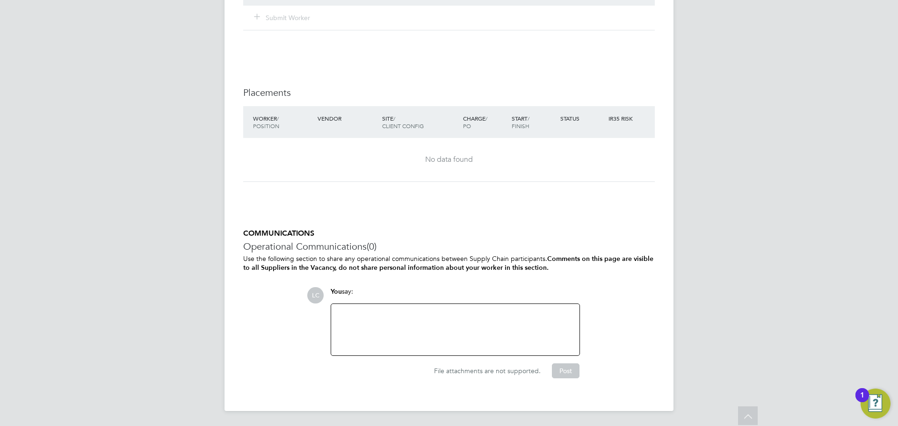
click at [405, 312] on div at bounding box center [455, 330] width 237 height 40
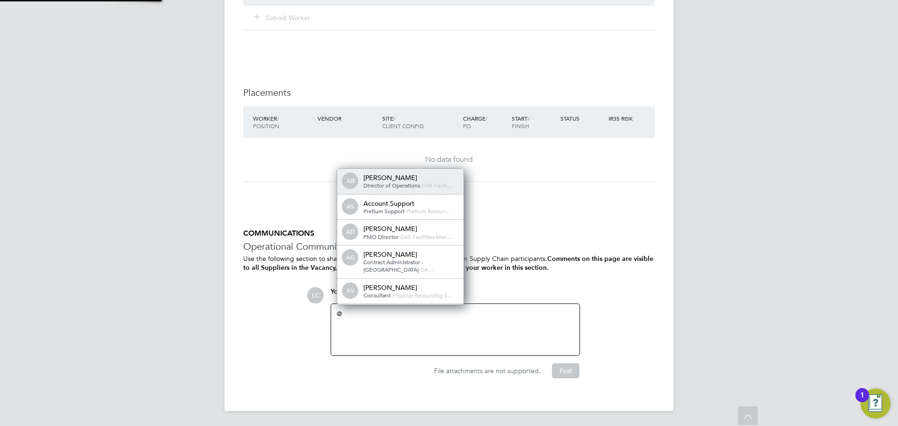
scroll to position [0, 0]
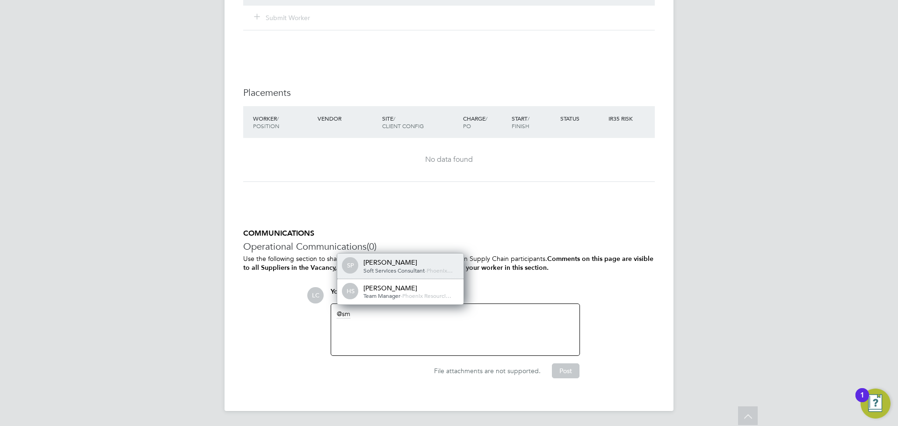
click at [399, 262] on div "[PERSON_NAME]" at bounding box center [411, 262] width 94 height 8
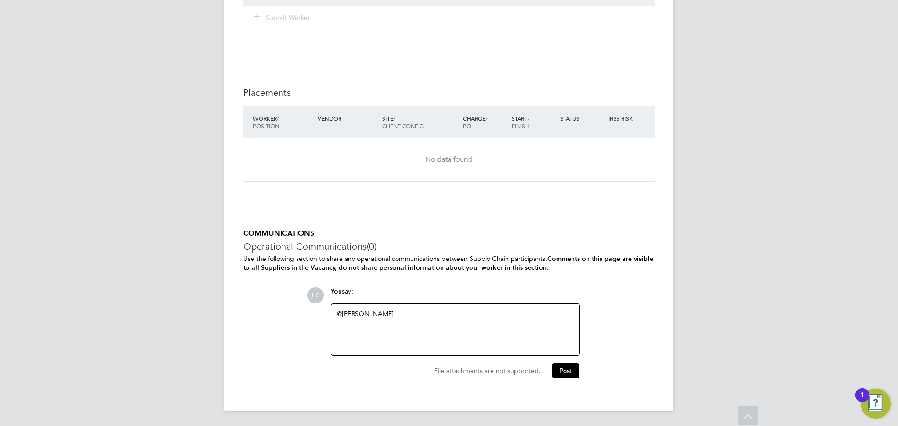
click at [399, 262] on p "Use the following section to share any operational communications between Suppl…" at bounding box center [449, 264] width 412 height 18
click at [410, 312] on div "@[PERSON_NAME] ​" at bounding box center [455, 330] width 237 height 40
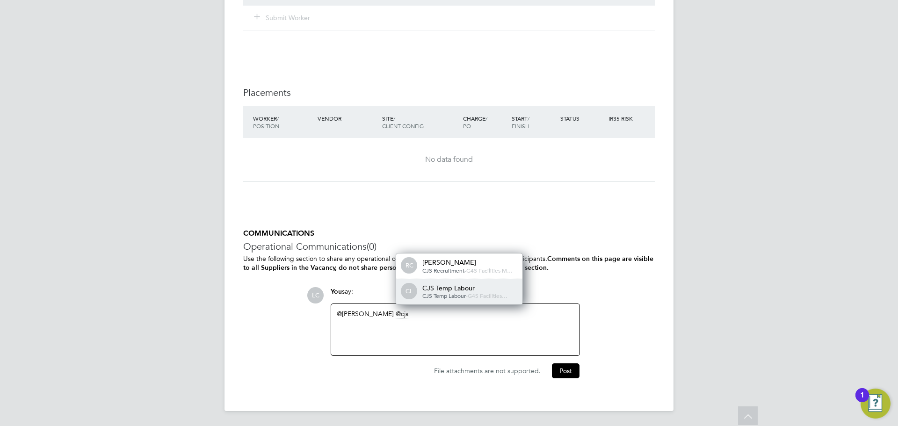
click at [440, 290] on div "CJS Temp Labour" at bounding box center [469, 288] width 94 height 8
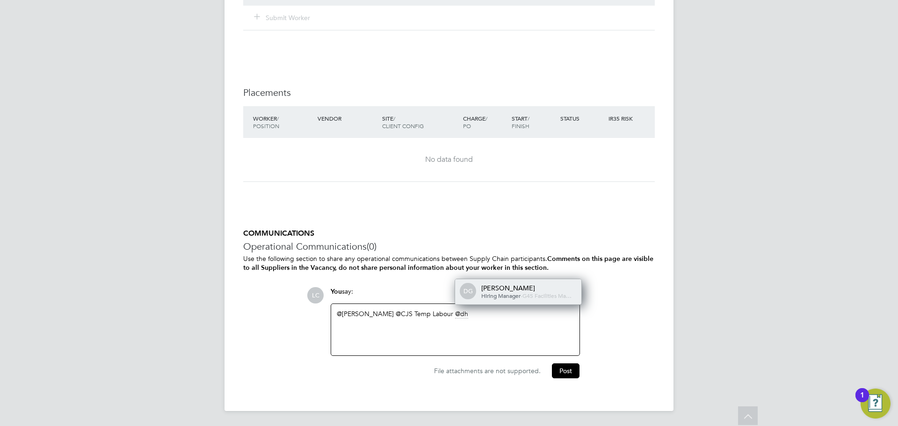
click at [523, 295] on span "G4S Facilities Ma…" at bounding box center [547, 295] width 49 height 7
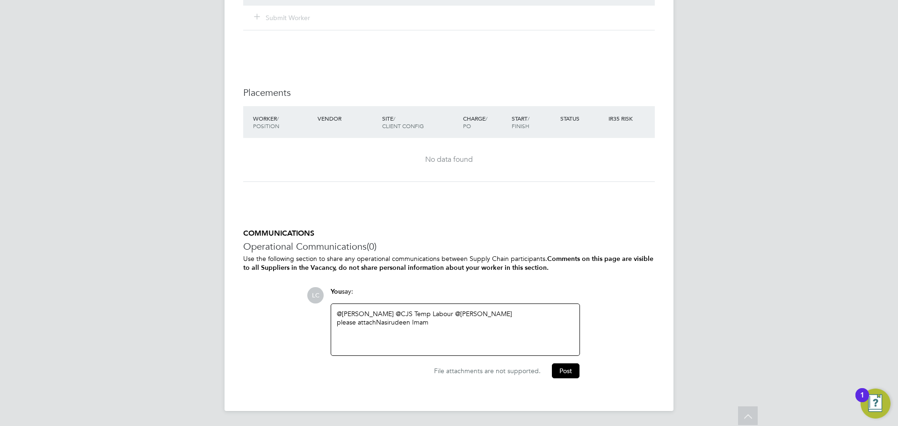
click at [460, 324] on div "please attach Nasirudeen Imam" at bounding box center [455, 322] width 237 height 8
click at [568, 369] on button "Post" at bounding box center [566, 371] width 28 height 15
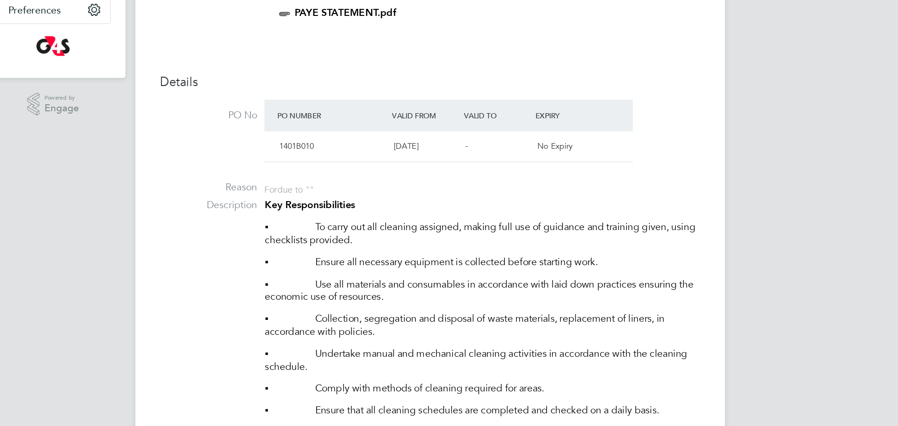
drag, startPoint x: 573, startPoint y: 191, endPoint x: 426, endPoint y: 282, distance: 172.7
click at [429, 283] on p "▪ Use all materials and consumables in accordance with laid down practices ensu…" at bounding box center [489, 280] width 332 height 20
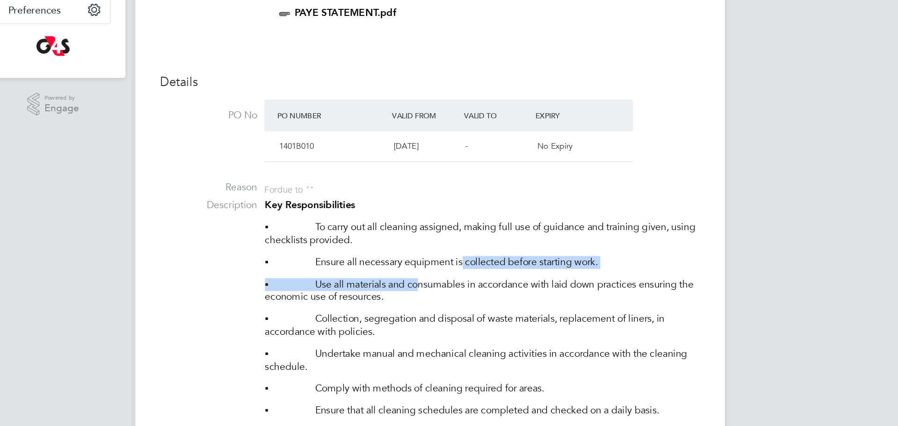
drag, startPoint x: 443, startPoint y: 278, endPoint x: 478, endPoint y: 262, distance: 38.5
click at [478, 262] on div "Key Responsibilities ▪ To carry out all cleaning assigned, making full use of g…" at bounding box center [489, 411] width 332 height 403
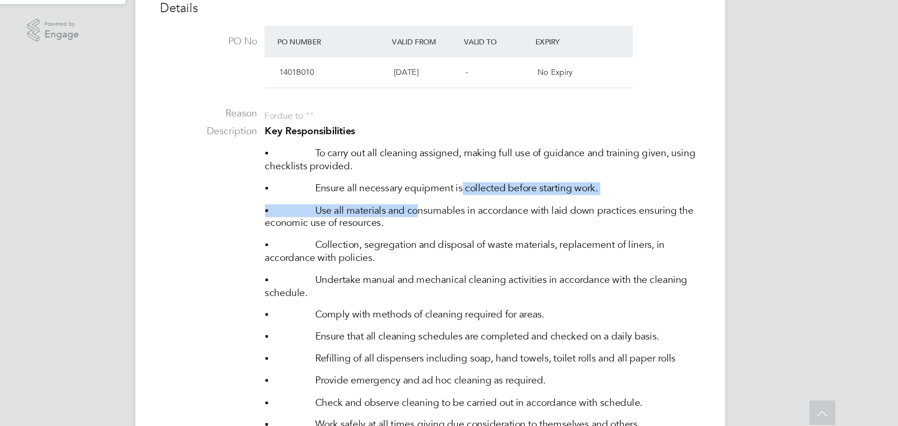
click at [478, 306] on div "Key Responsibilities ▪ To carry out all cleaning assigned, making full use of g…" at bounding box center [489, 398] width 332 height 403
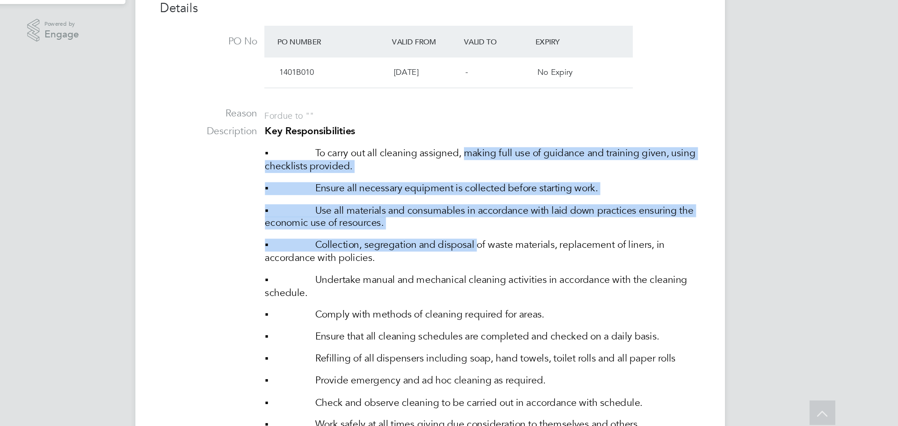
drag, startPoint x: 489, startPoint y: 287, endPoint x: 537, endPoint y: 89, distance: 203.0
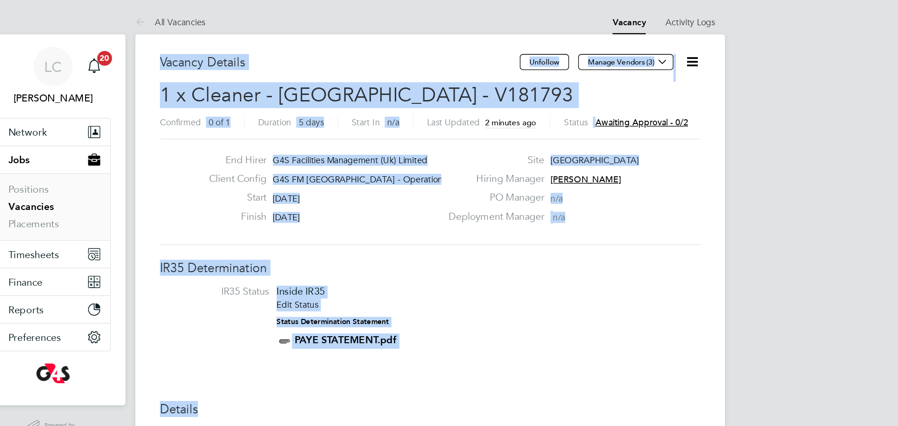
drag, startPoint x: 667, startPoint y: 107, endPoint x: 621, endPoint y: 8, distance: 108.4
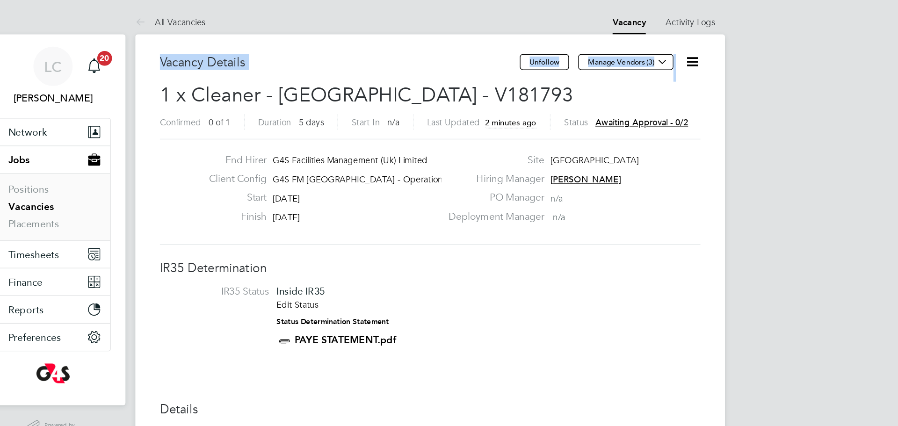
drag, startPoint x: 621, startPoint y: 8, endPoint x: 641, endPoint y: -44, distance: 55.5
click at [451, 238] on li "IR35 Status Inside IR35 Edit Status Status Determination Statement PAYE STATEME…" at bounding box center [449, 243] width 393 height 51
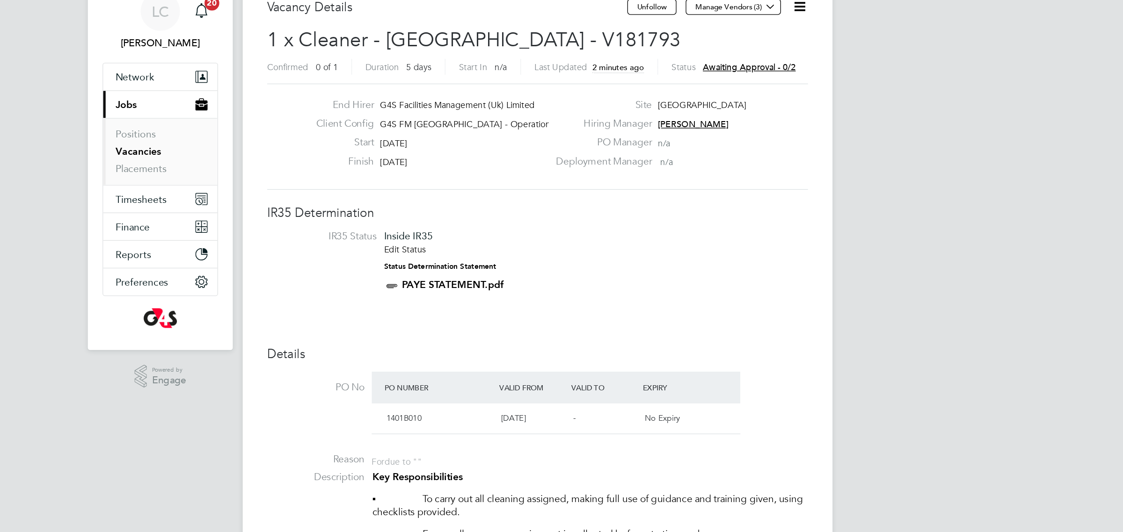
scroll to position [27, 66]
